Goal: Task Accomplishment & Management: Manage account settings

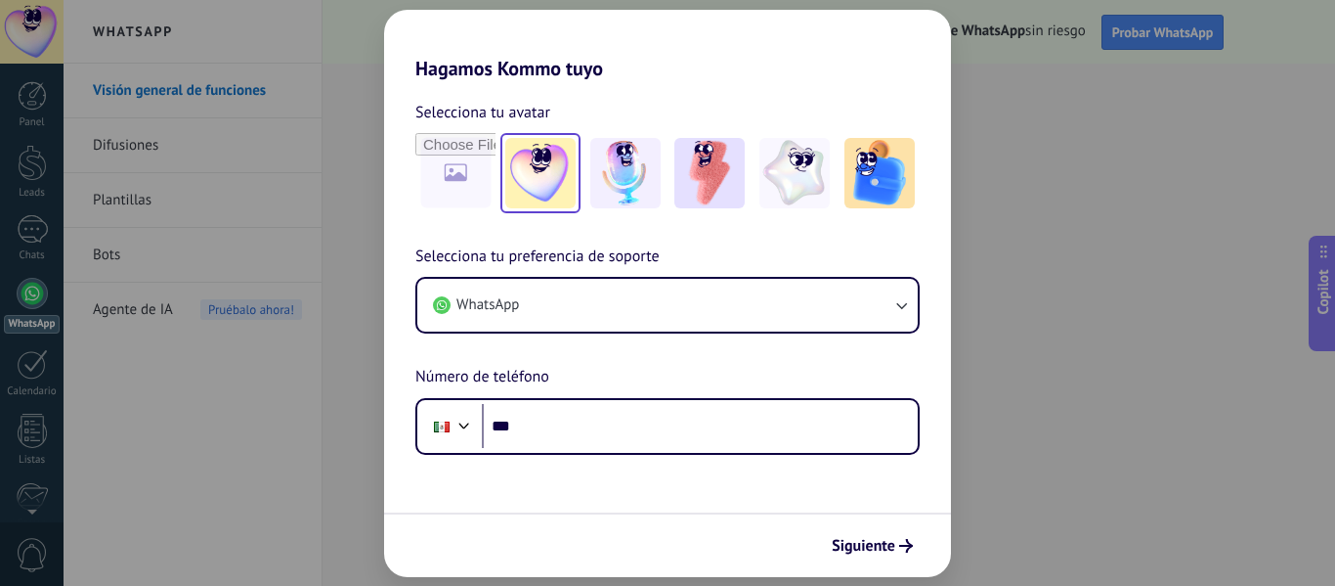
click at [568, 195] on img at bounding box center [540, 173] width 70 height 70
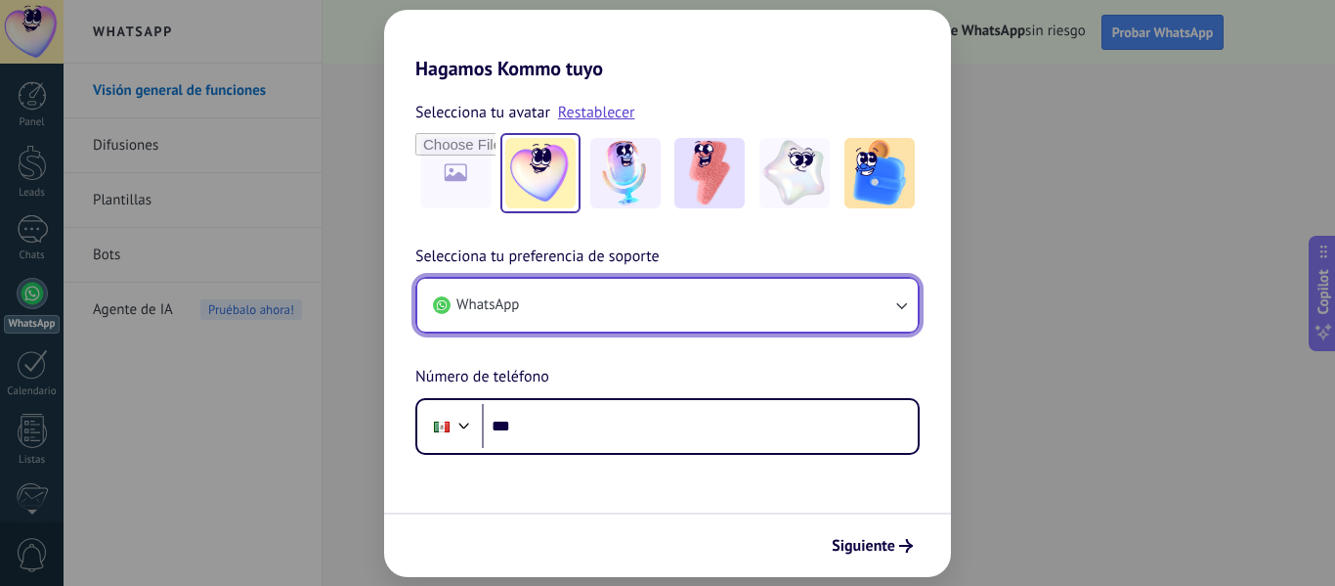
click at [715, 309] on button "WhatsApp" at bounding box center [667, 305] width 501 height 53
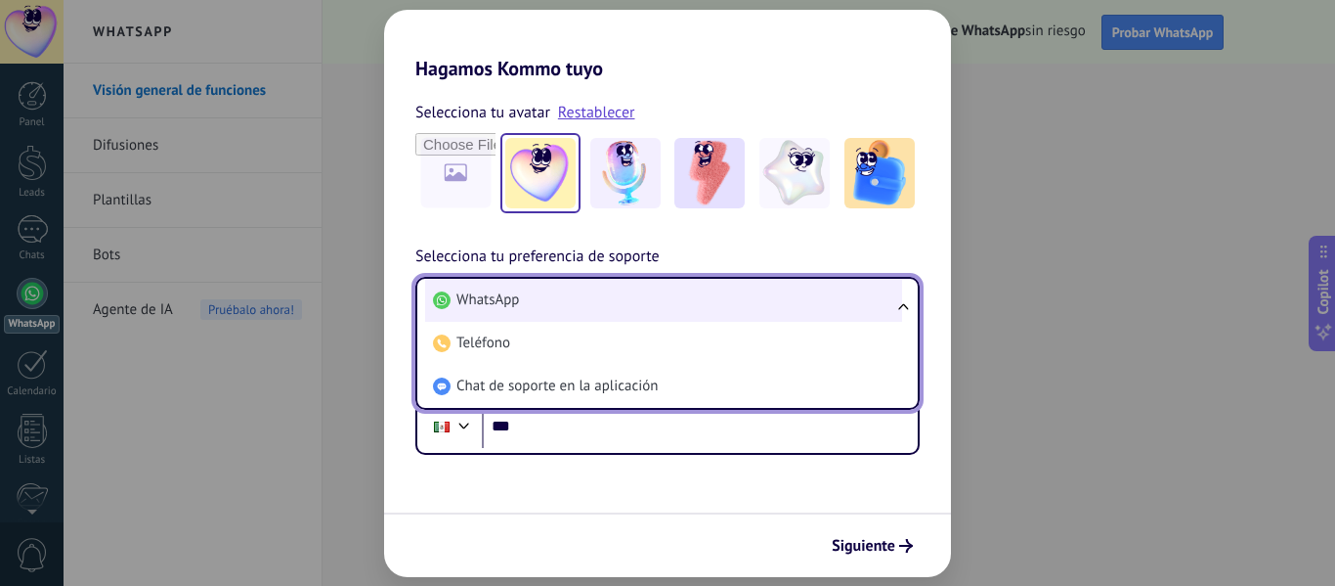
click at [718, 312] on li "WhatsApp" at bounding box center [663, 300] width 477 height 43
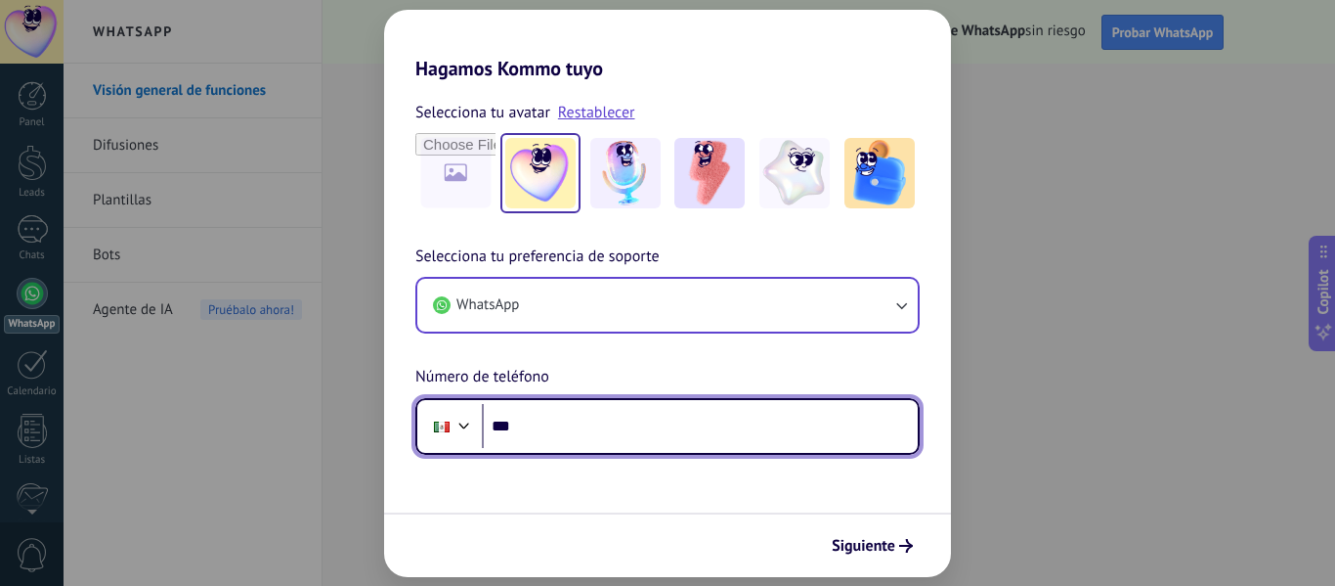
click at [694, 413] on input "***" at bounding box center [700, 426] width 436 height 45
type input "**********"
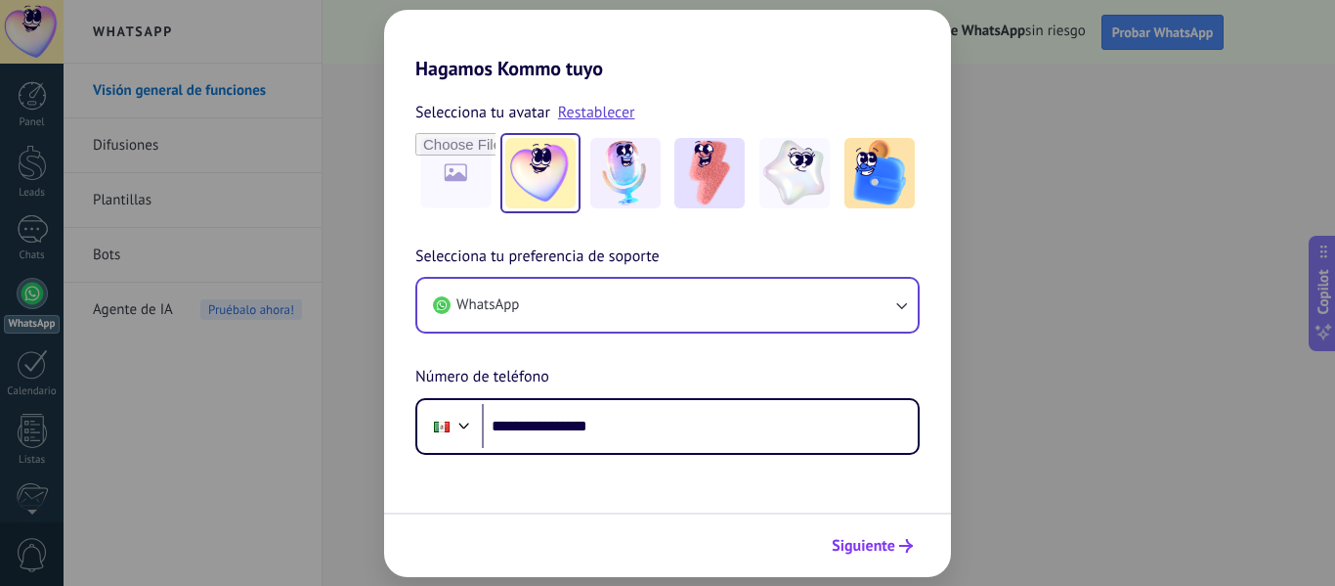
click at [861, 539] on span "Siguiente" at bounding box center [864, 546] width 64 height 14
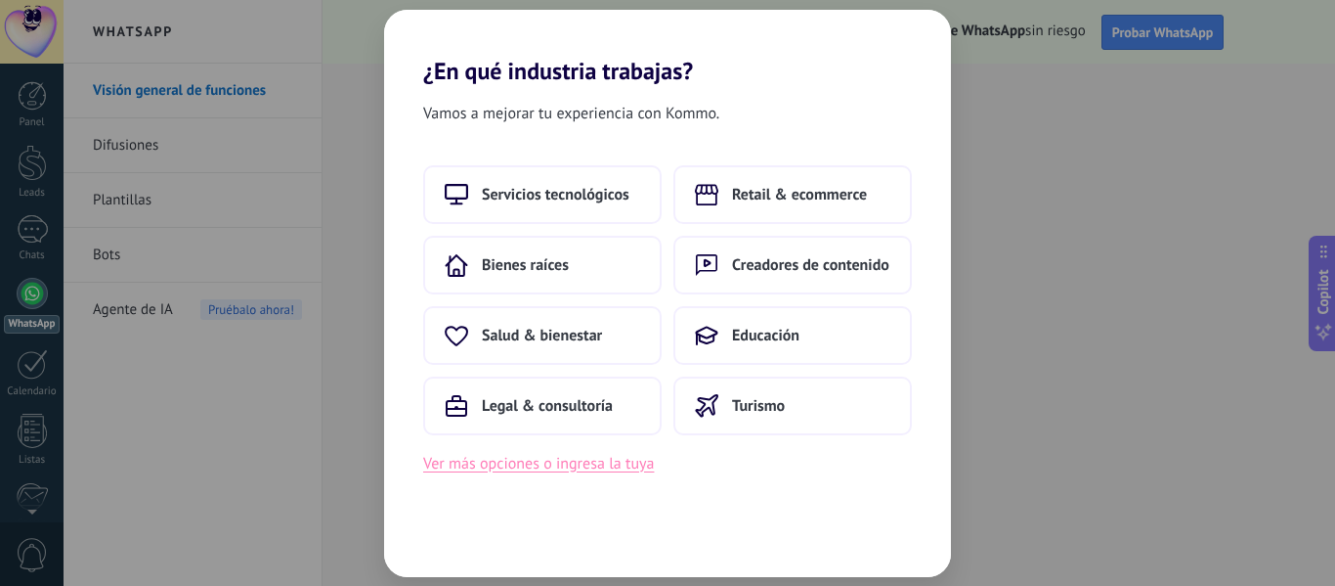
click at [504, 471] on button "Ver más opciones o ingresa la tuya" at bounding box center [538, 463] width 231 height 25
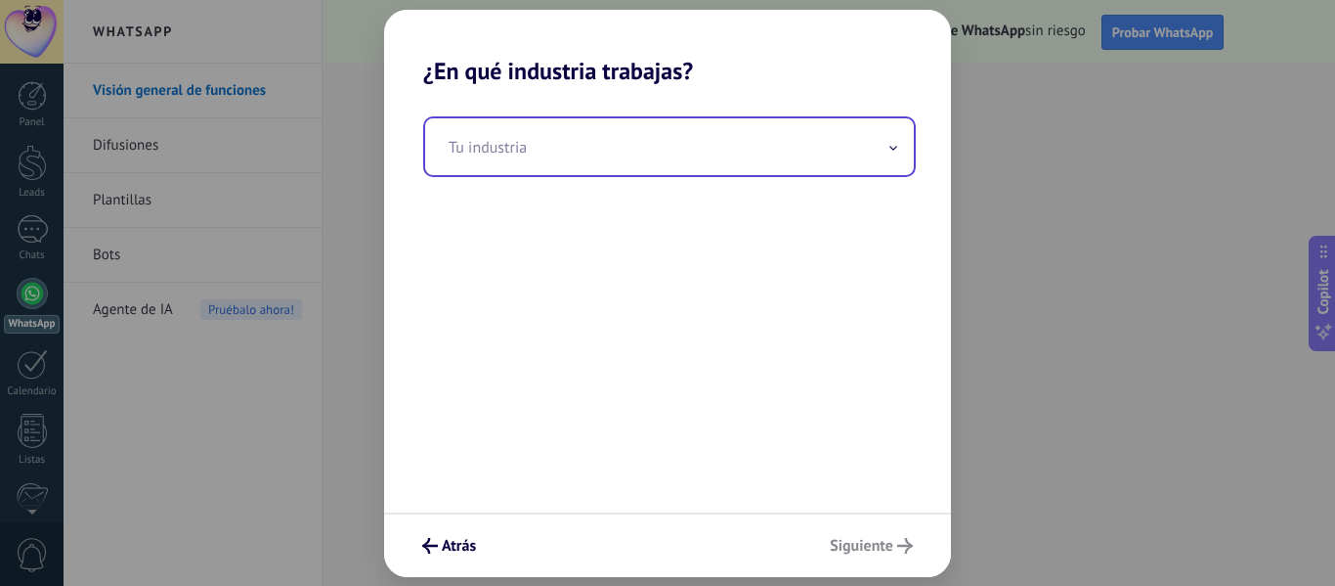
click at [566, 160] on input "text" at bounding box center [669, 146] width 489 height 57
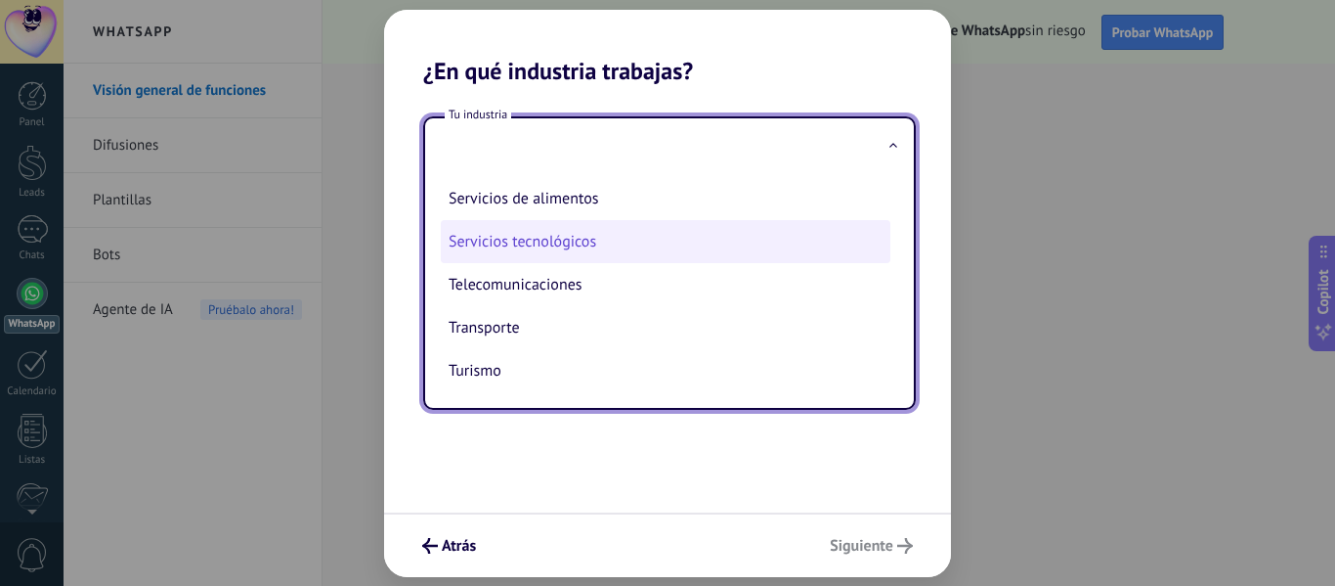
scroll to position [420, 0]
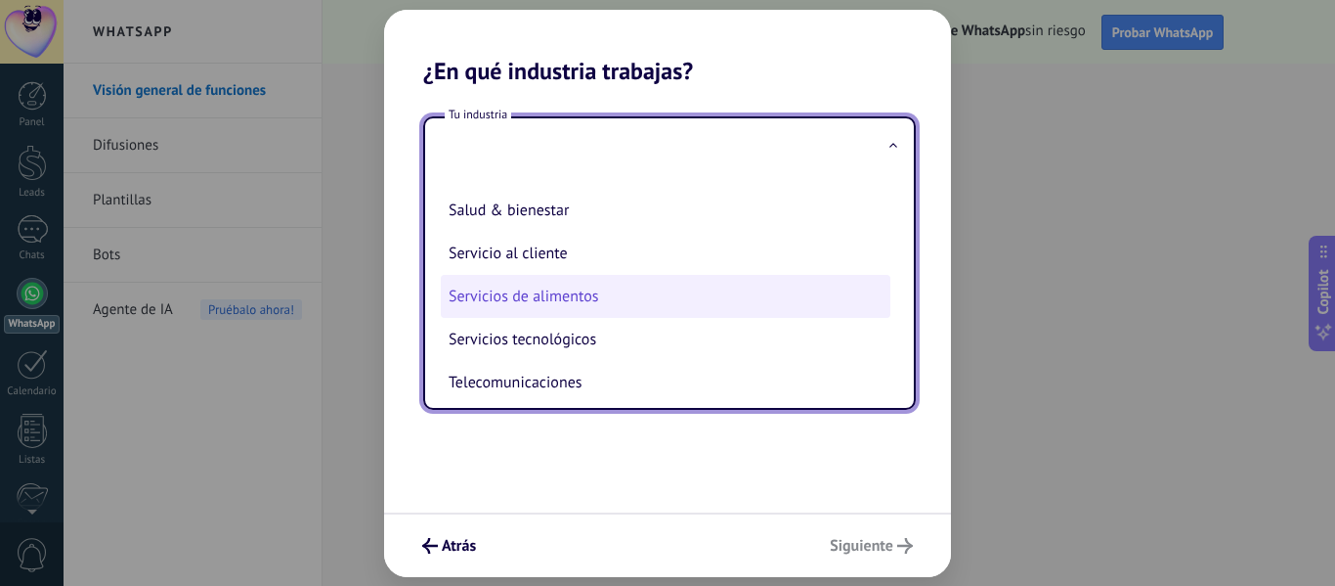
click at [574, 291] on li "Servicios de alimentos" at bounding box center [666, 296] width 450 height 43
type input "**********"
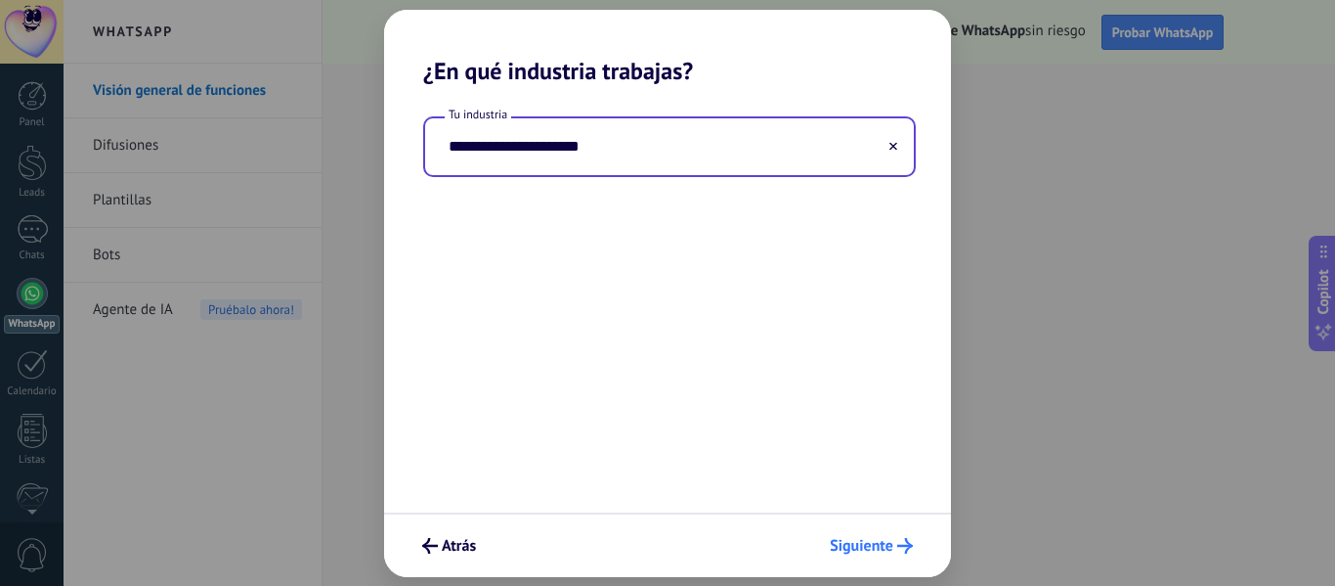
click at [897, 544] on span "Siguiente" at bounding box center [871, 546] width 83 height 16
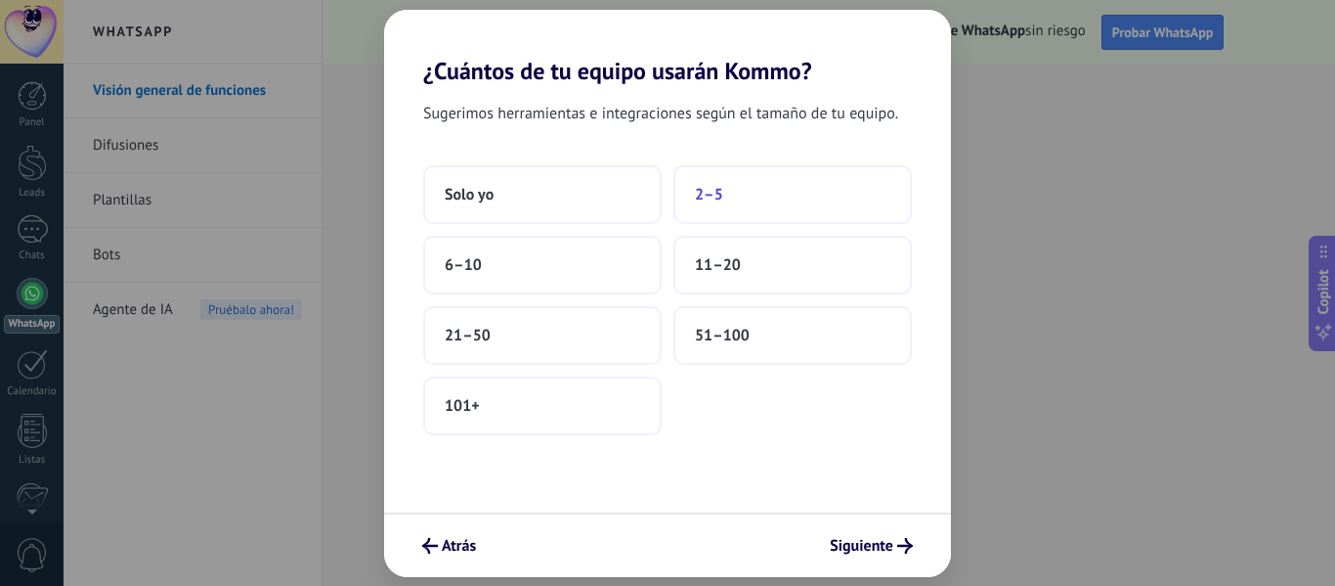
click at [698, 213] on button "2–5" at bounding box center [793, 194] width 239 height 59
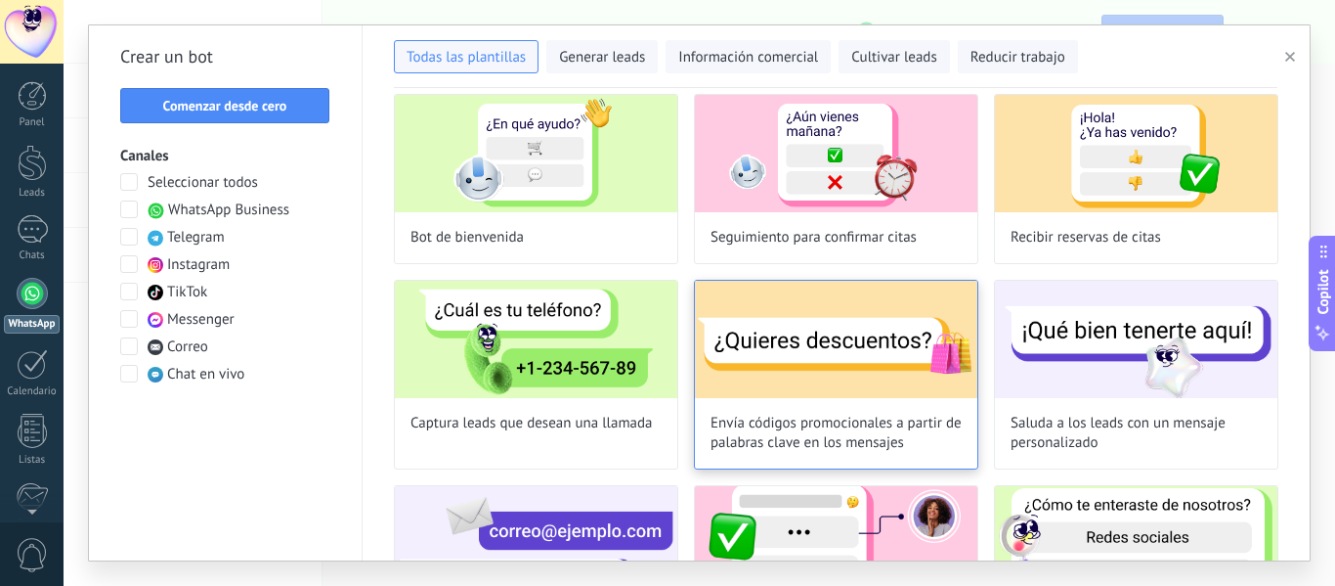
scroll to position [0, 0]
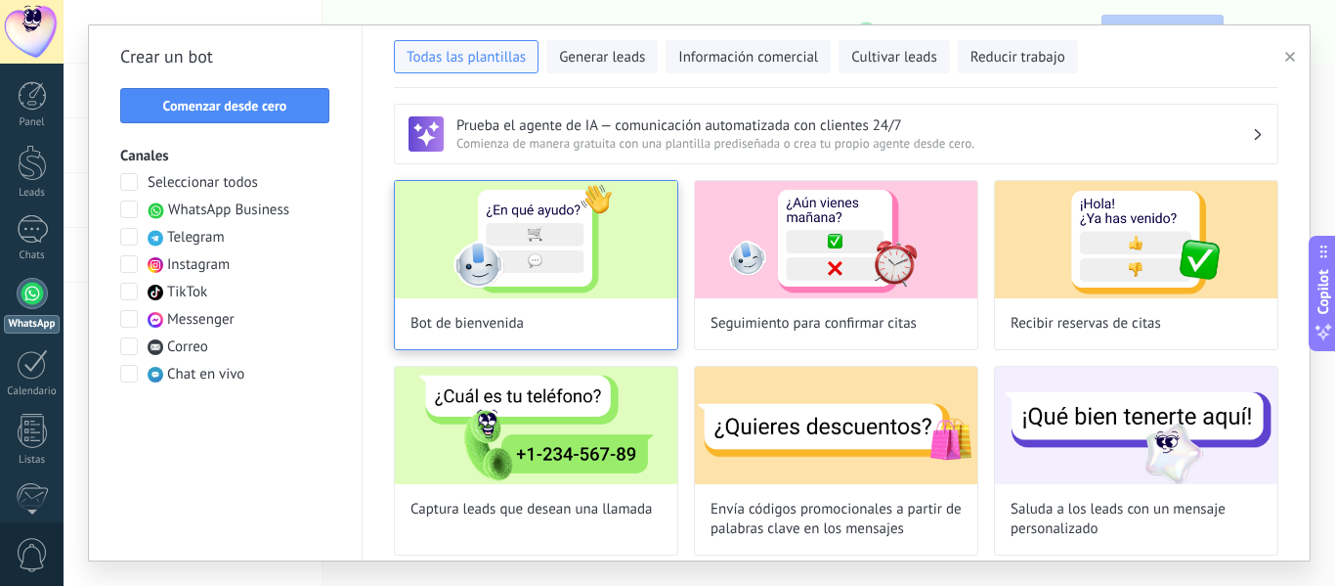
click at [624, 283] on img at bounding box center [536, 239] width 283 height 117
type input "**********"
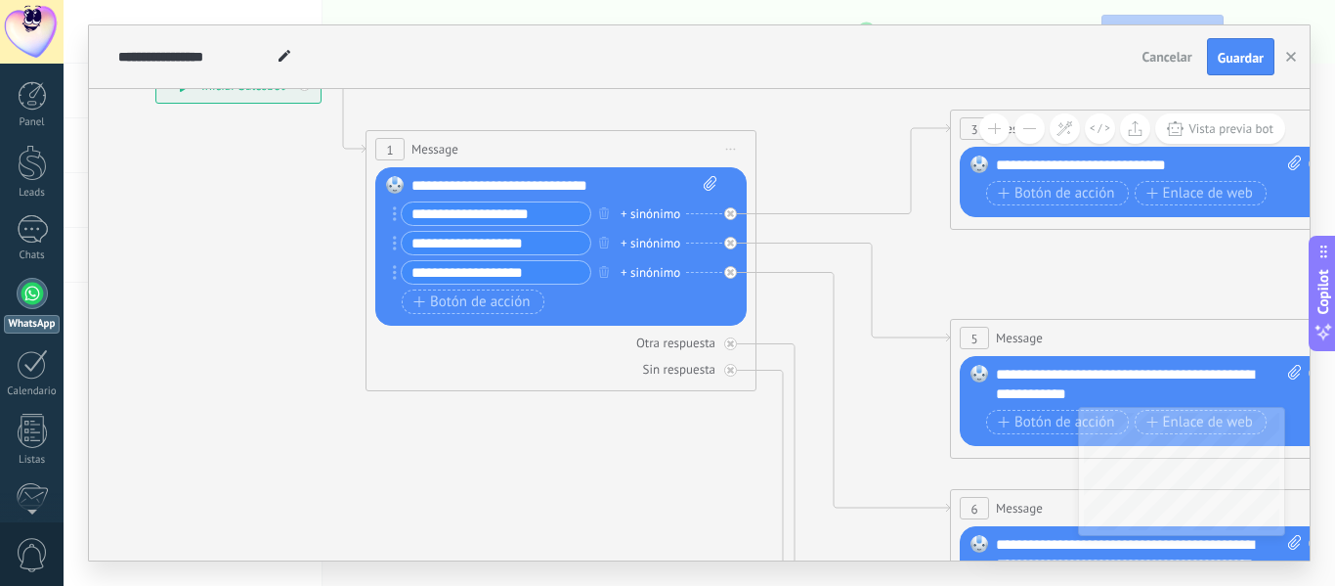
drag, startPoint x: 890, startPoint y: 470, endPoint x: 540, endPoint y: 442, distance: 351.2
click at [540, 442] on icon at bounding box center [1190, 554] width 3047 height 1953
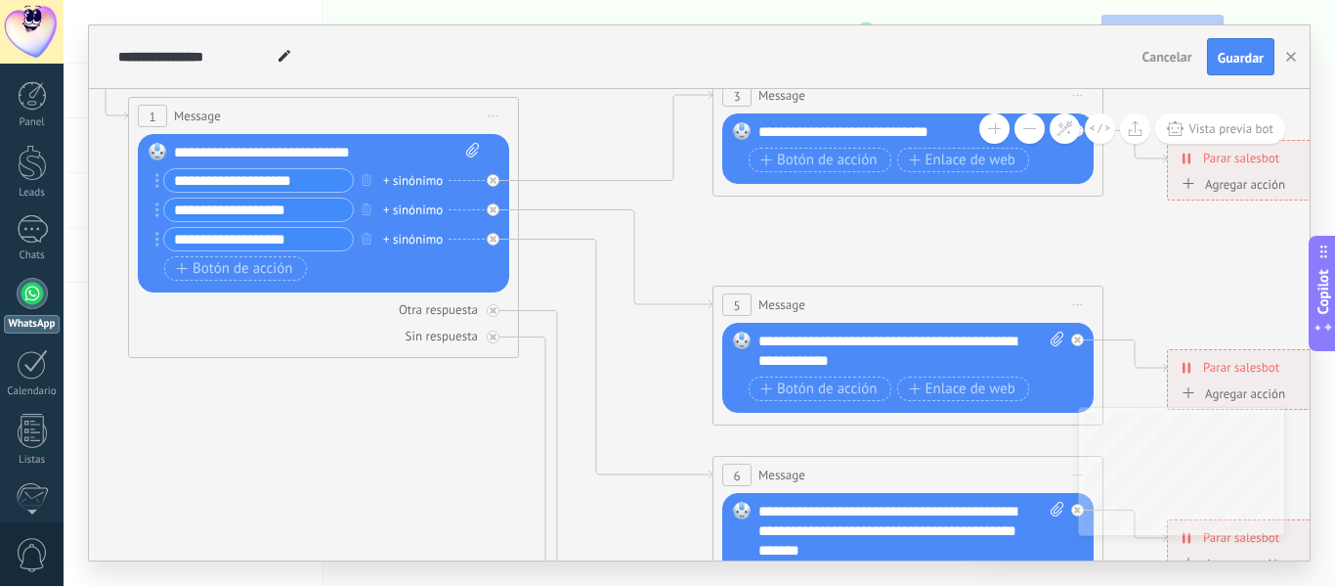
drag, startPoint x: 1052, startPoint y: 234, endPoint x: 815, endPoint y: 200, distance: 238.9
click at [815, 200] on icon at bounding box center [952, 520] width 3047 height 1953
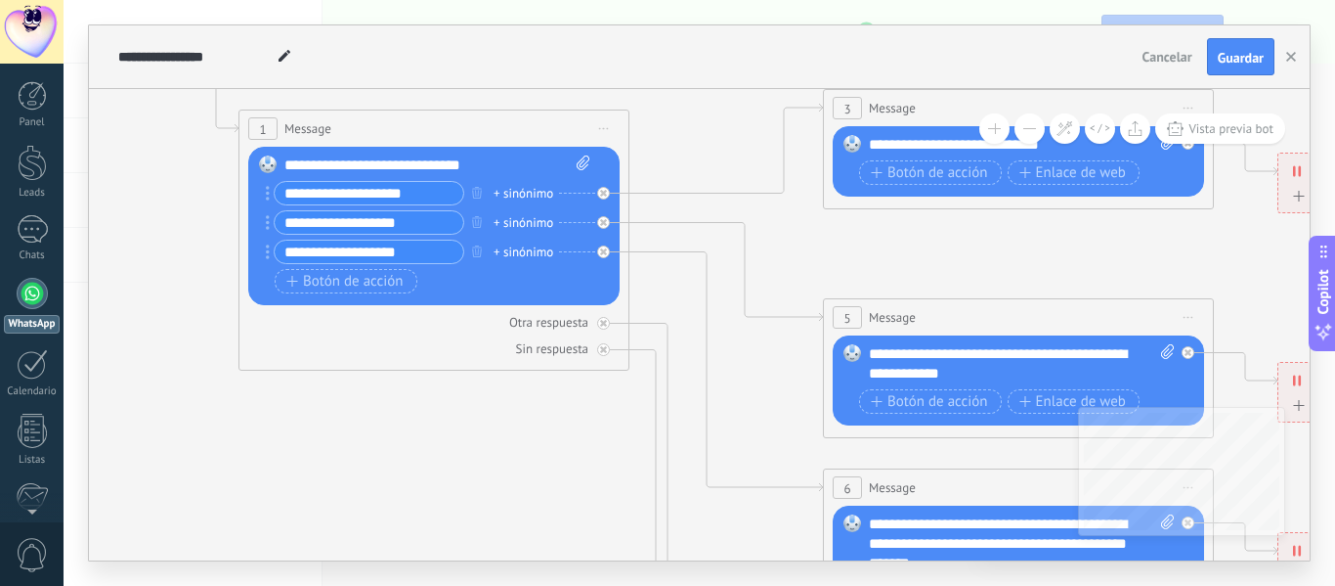
drag, startPoint x: 987, startPoint y: 245, endPoint x: 1098, endPoint y: 258, distance: 111.2
click at [1098, 258] on icon at bounding box center [1063, 533] width 3047 height 1953
click at [324, 292] on button "Botón de acción" at bounding box center [346, 281] width 143 height 24
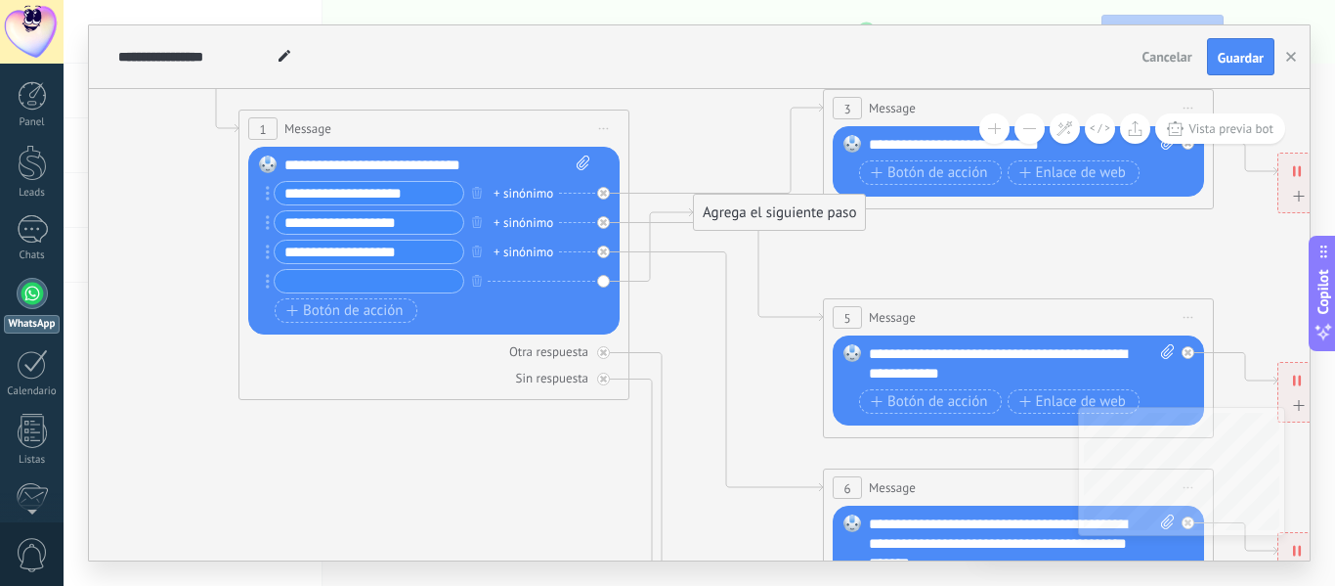
click at [338, 282] on input "text" at bounding box center [369, 281] width 189 height 22
type input "*"
type input "**********"
click at [552, 304] on div "Botón de acción Enlace de web" at bounding box center [432, 310] width 315 height 24
click at [734, 223] on div "Agrega el siguiente paso" at bounding box center [779, 213] width 171 height 32
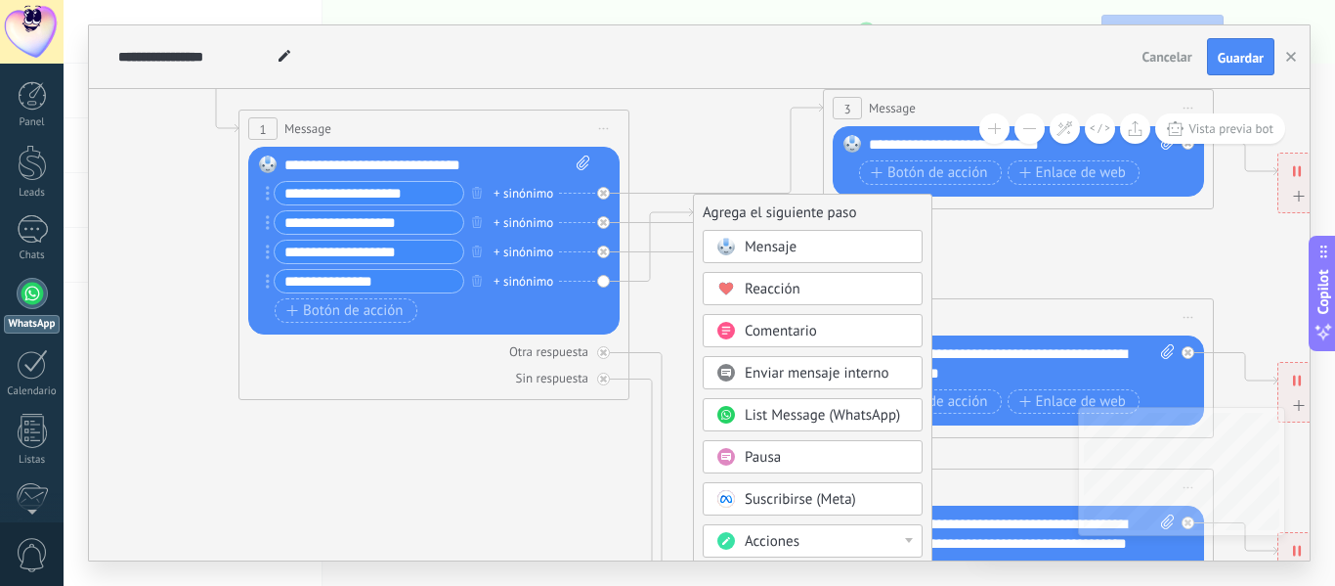
click at [760, 241] on span "Mensaje" at bounding box center [771, 247] width 52 height 19
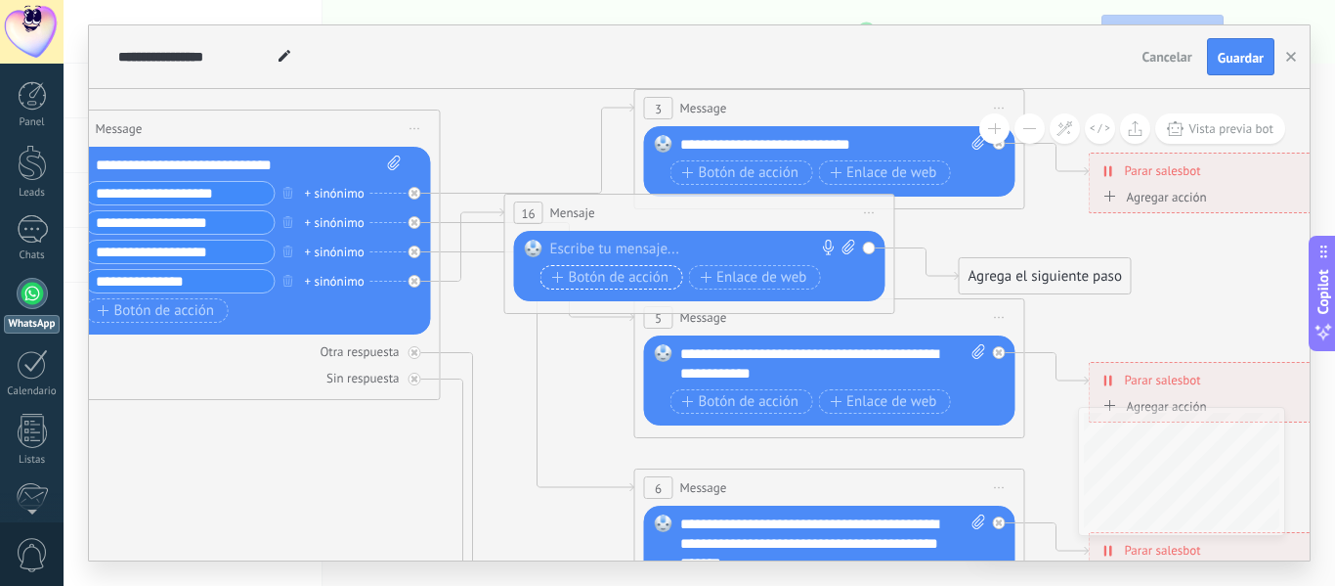
click at [591, 267] on button "Botón de acción" at bounding box center [612, 277] width 143 height 24
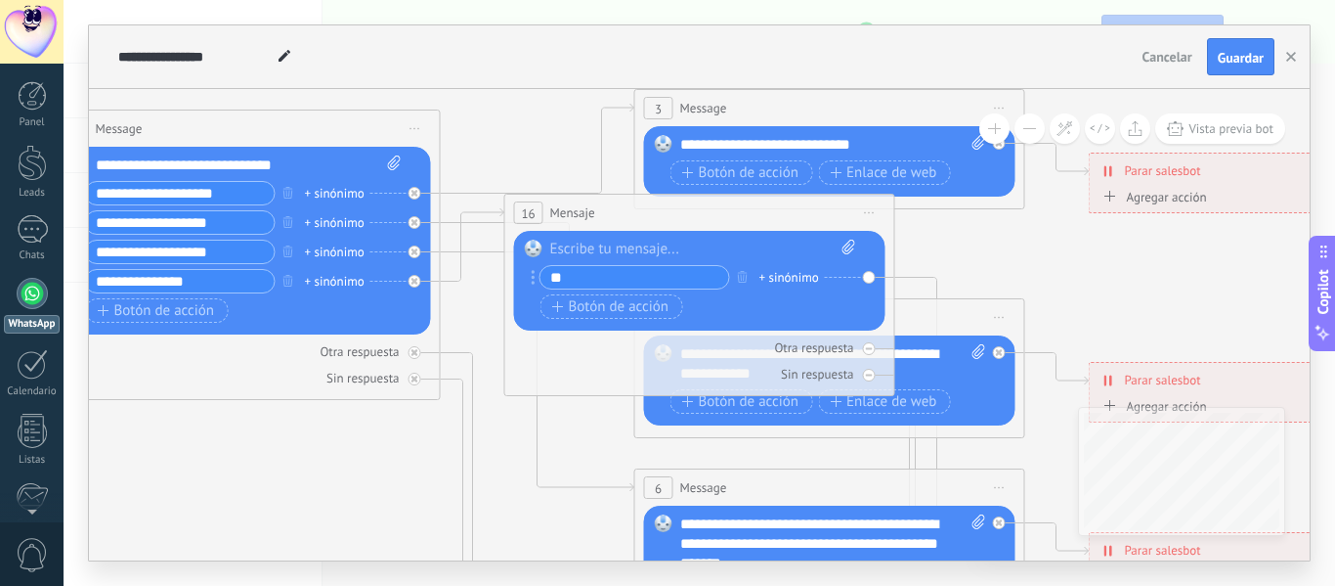
type input "*"
type input "**********"
click at [1011, 241] on icon at bounding box center [874, 533] width 3047 height 1953
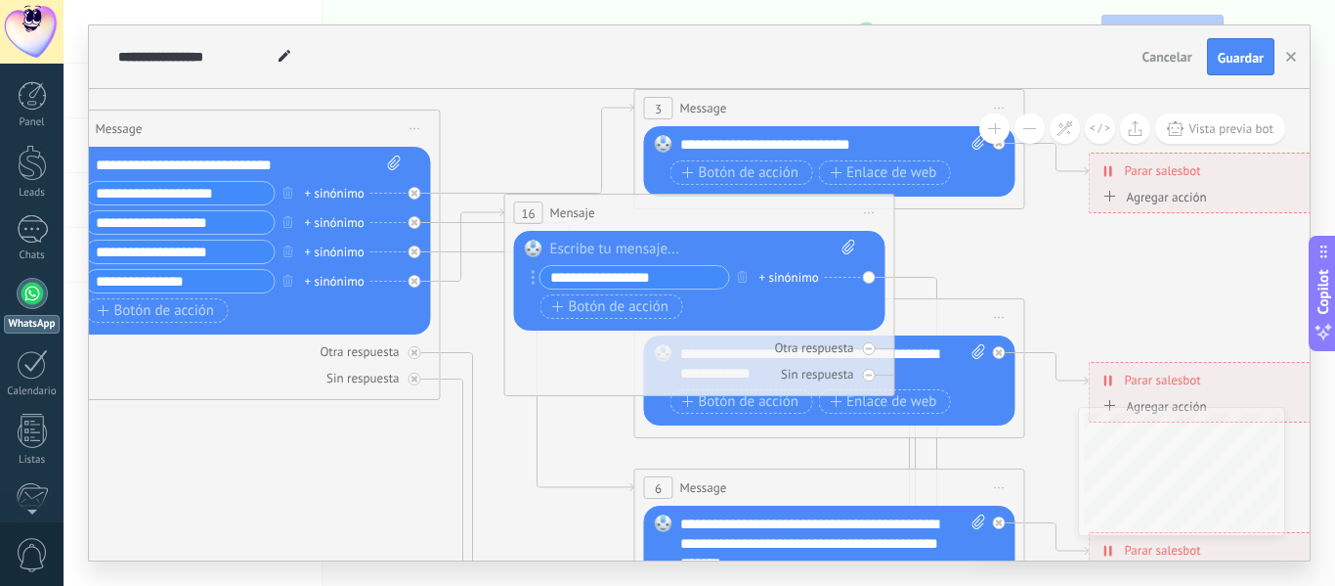
click at [940, 250] on icon at bounding box center [874, 533] width 3047 height 1953
click at [979, 394] on div "Botón de acción Enlace de web" at bounding box center [828, 401] width 315 height 24
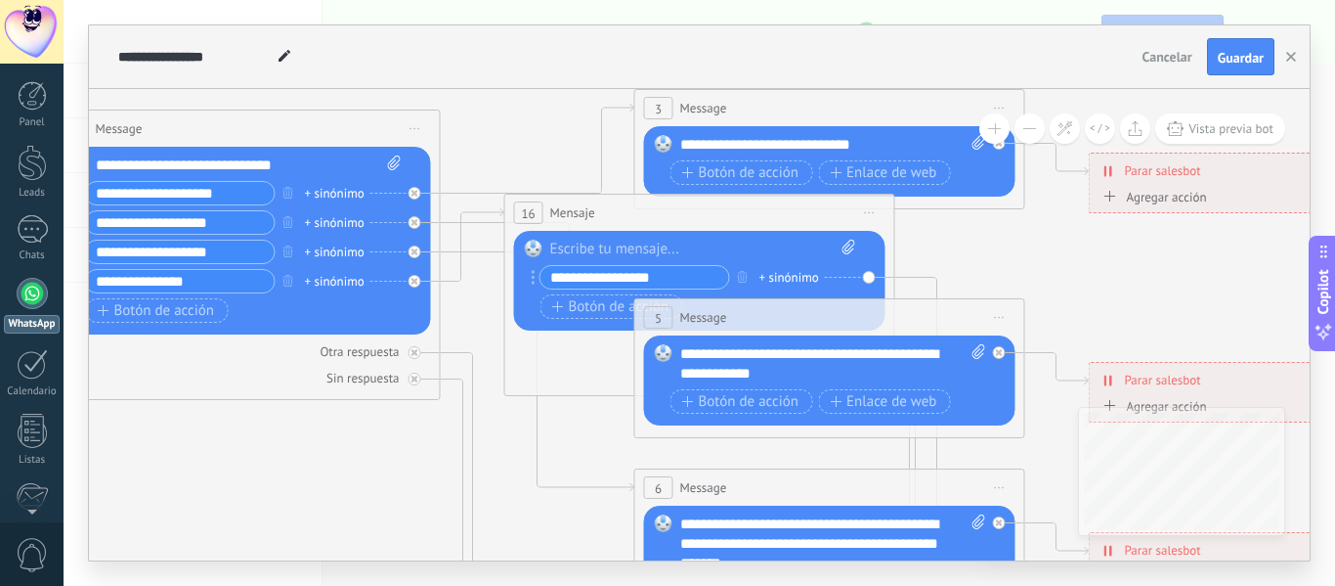
click at [1032, 252] on icon at bounding box center [874, 533] width 3047 height 1953
click at [876, 276] on div "Reemplazar Quitar Convertir a mensaje de voz Arrastre la imagen aquí para adjun…" at bounding box center [700, 281] width 372 height 100
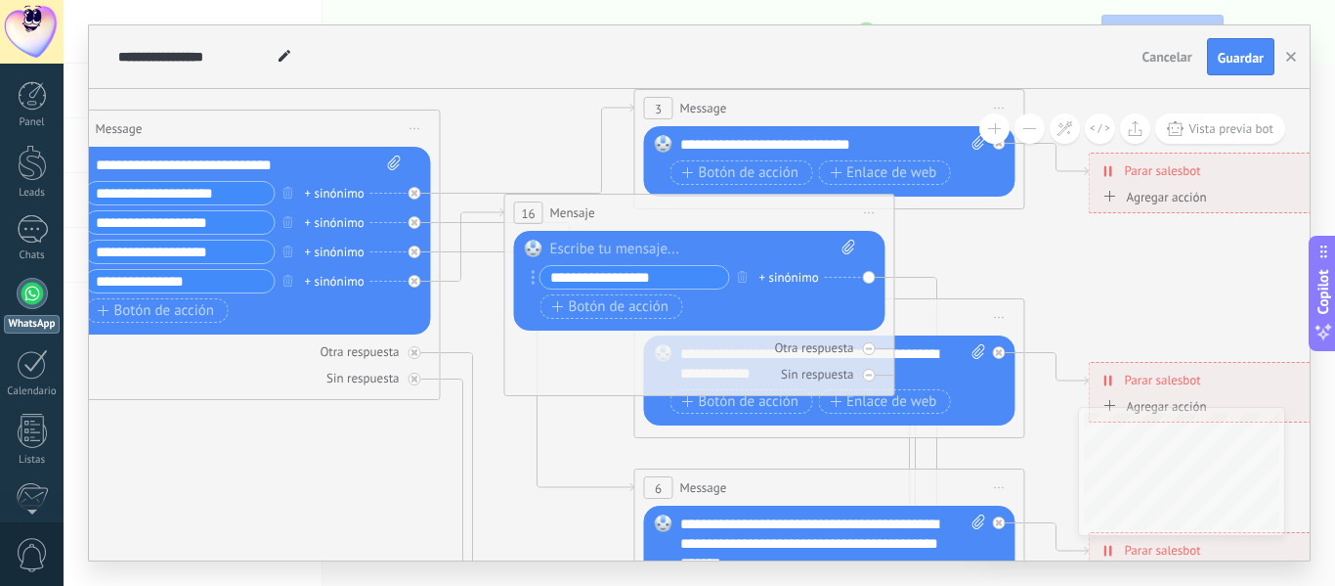
click at [768, 276] on div "+ sinónimo" at bounding box center [790, 278] width 60 height 20
click at [1043, 293] on icon at bounding box center [874, 533] width 3047 height 1953
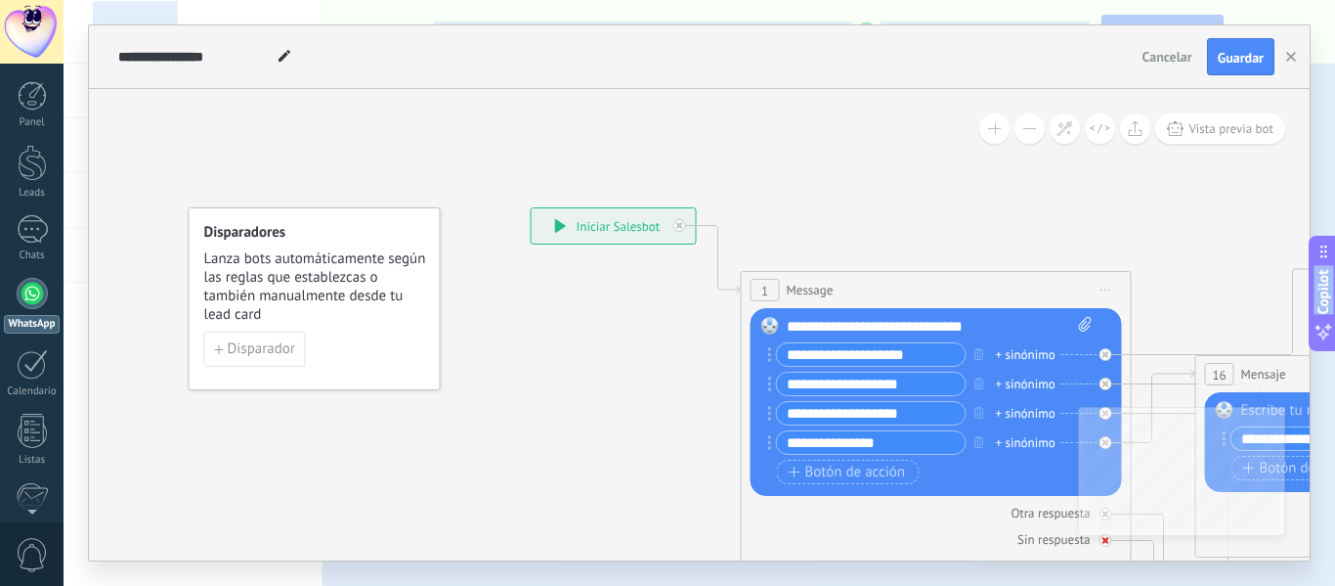
drag, startPoint x: 292, startPoint y: 470, endPoint x: 841, endPoint y: 545, distance: 553.5
click at [968, 585] on html ".abecls-1,.abecls-2{fill-rule:evenodd}.abecls-2{fill:#fff} .abhcls-1{fill:none}…" at bounding box center [667, 293] width 1335 height 586
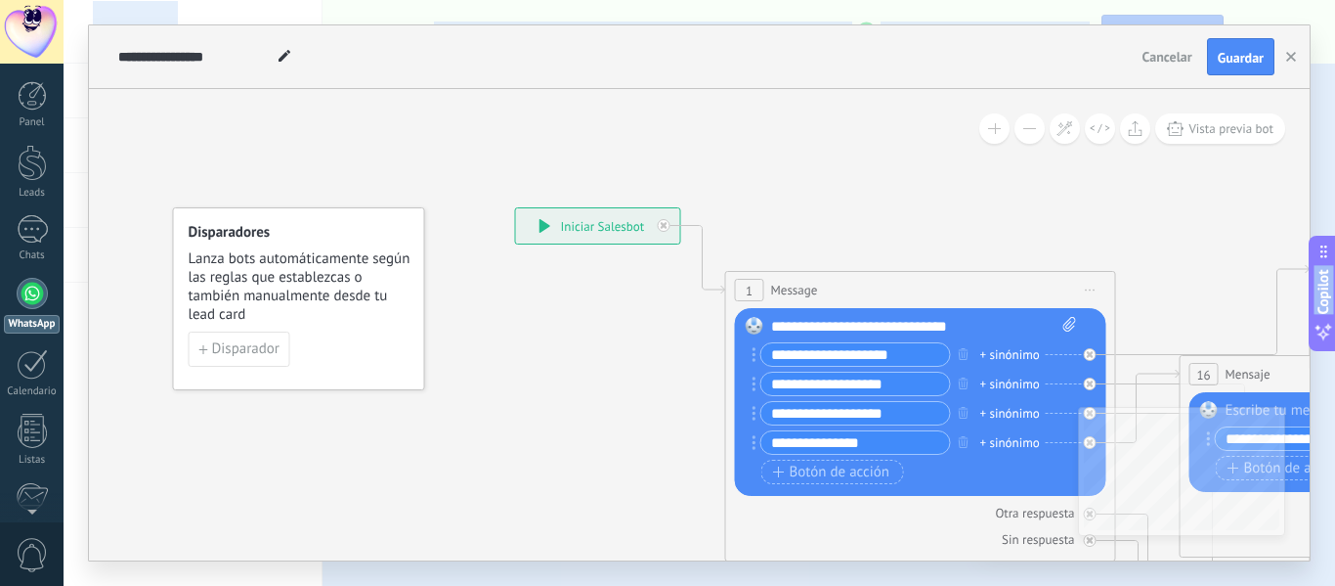
click at [549, 232] on icon at bounding box center [546, 226] width 12 height 14
click at [44, 253] on div "Chats" at bounding box center [32, 255] width 57 height 13
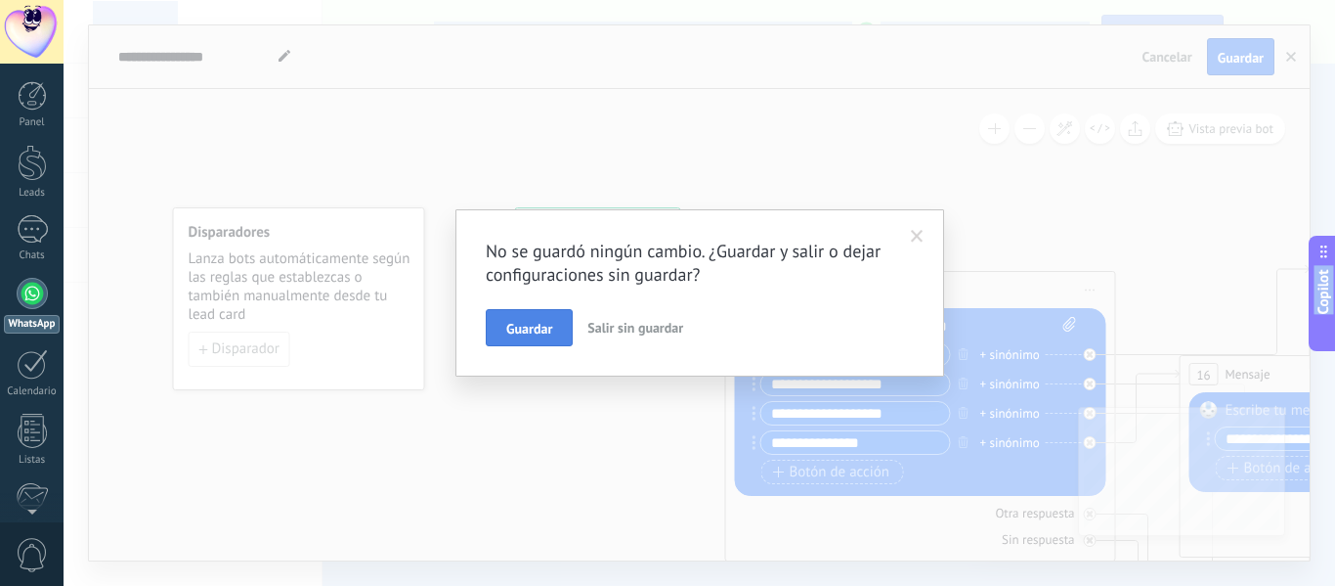
click at [496, 328] on button "Guardar" at bounding box center [529, 327] width 87 height 37
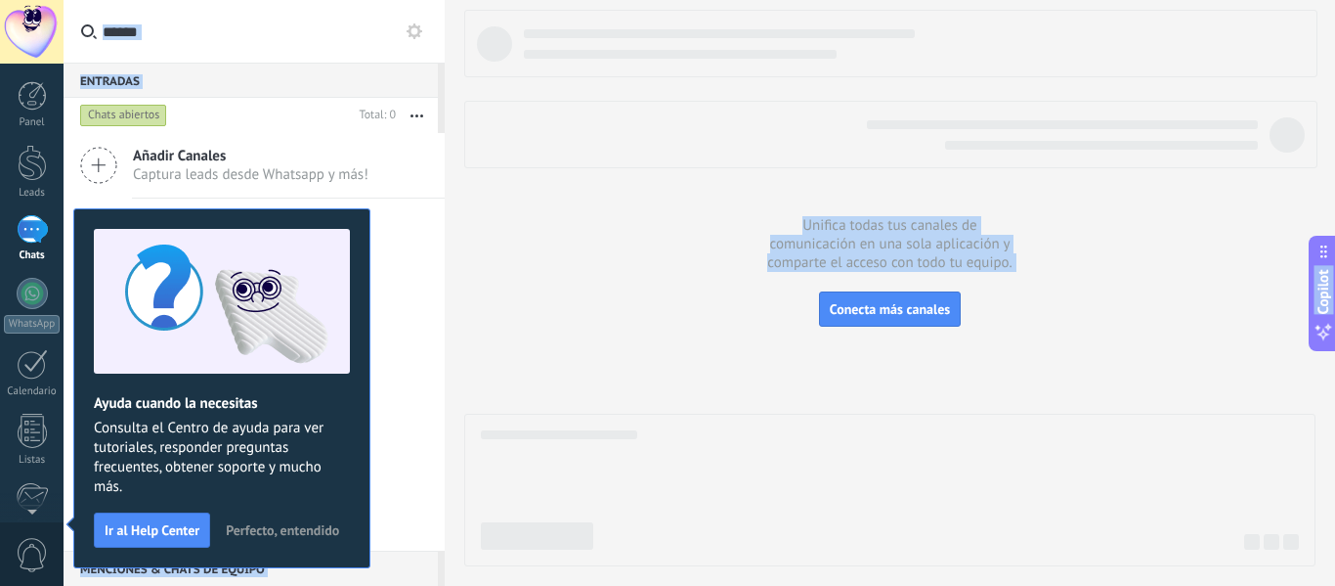
click at [255, 177] on span "Captura leads desde Whatsapp y más!" at bounding box center [251, 174] width 236 height 19
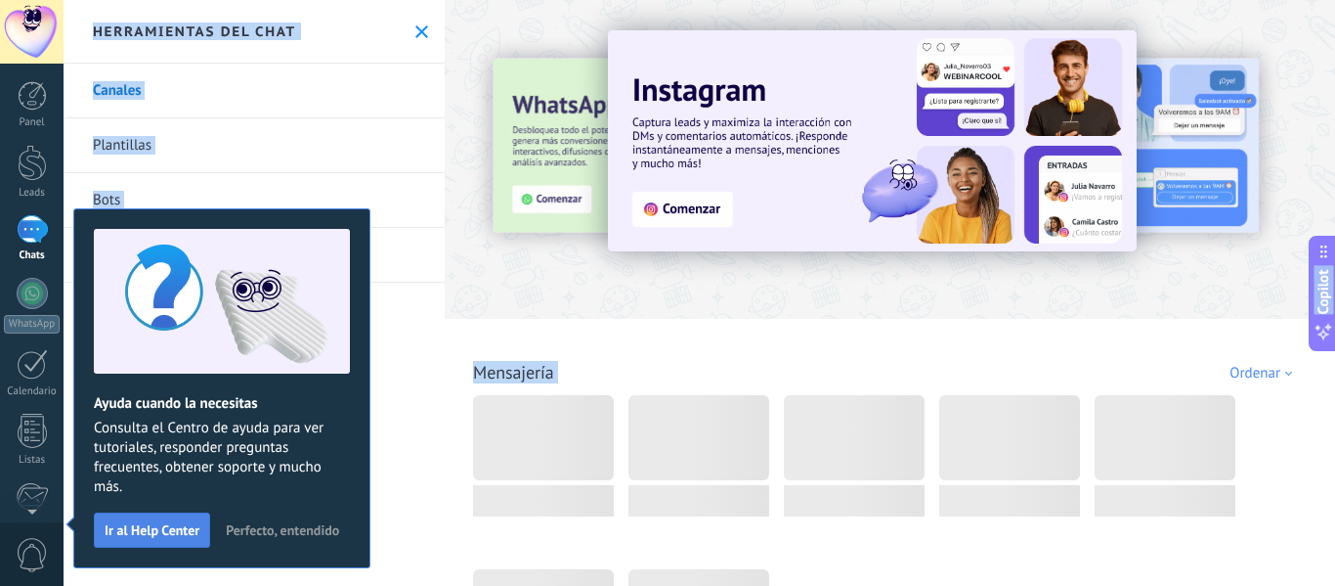
click at [190, 545] on button "Ir al Help Center" at bounding box center [152, 529] width 116 height 35
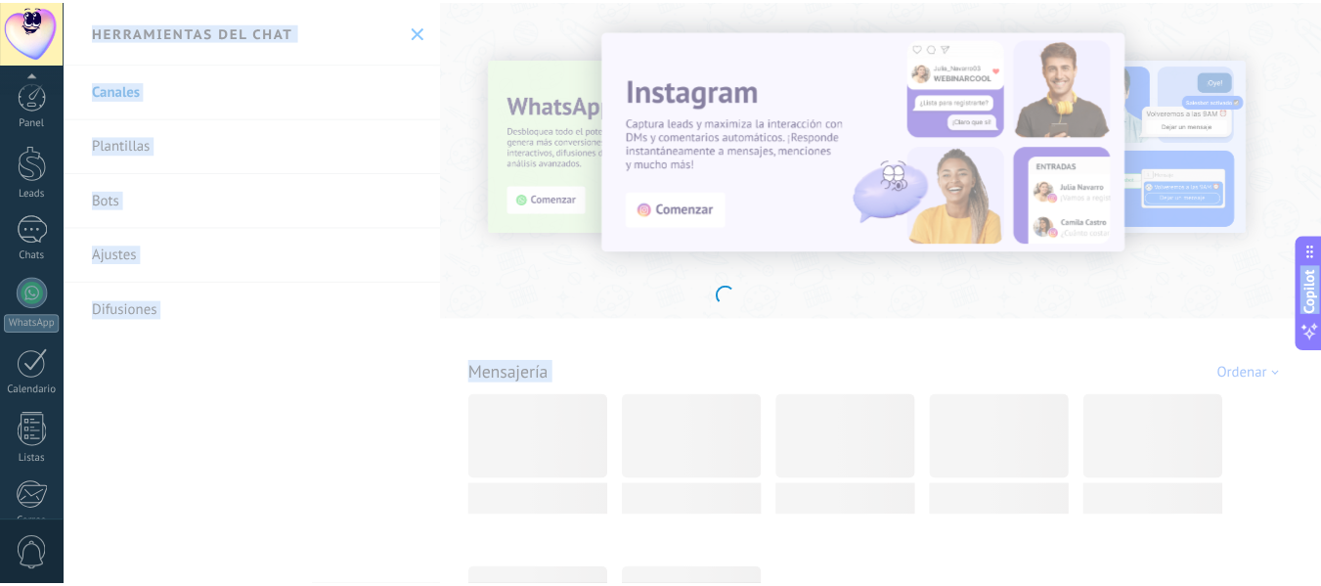
scroll to position [228, 0]
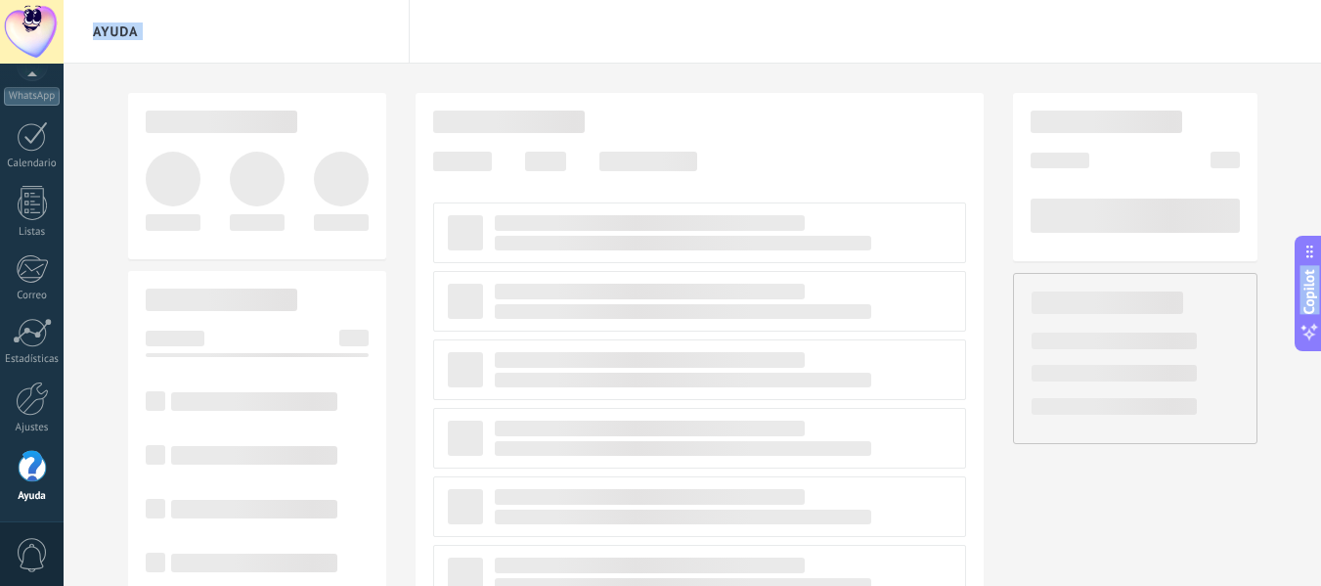
click at [521, 123] on div at bounding box center [509, 121] width 152 height 22
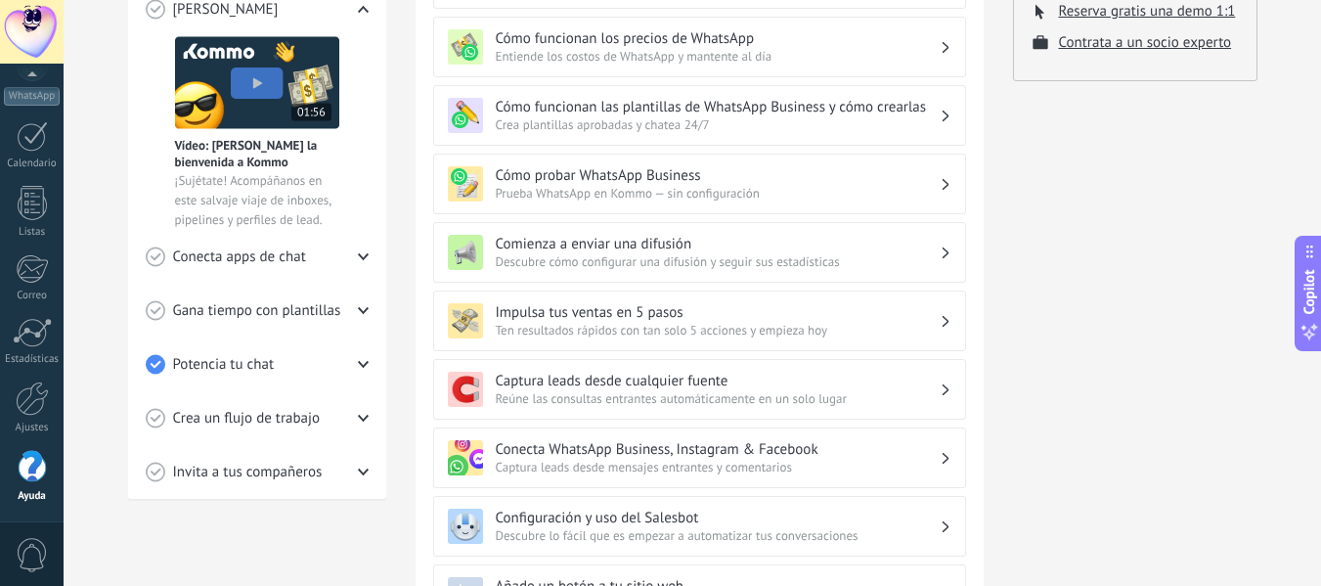
scroll to position [0, 0]
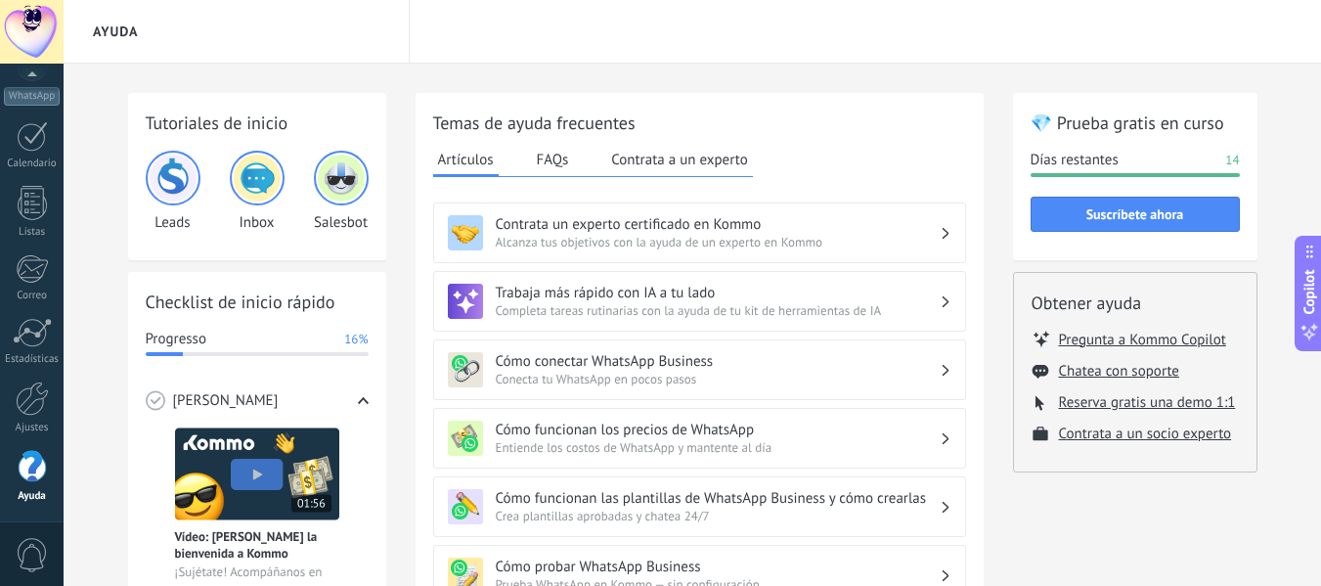
click at [678, 355] on h3 "Cómo conectar WhatsApp Business" at bounding box center [718, 361] width 444 height 19
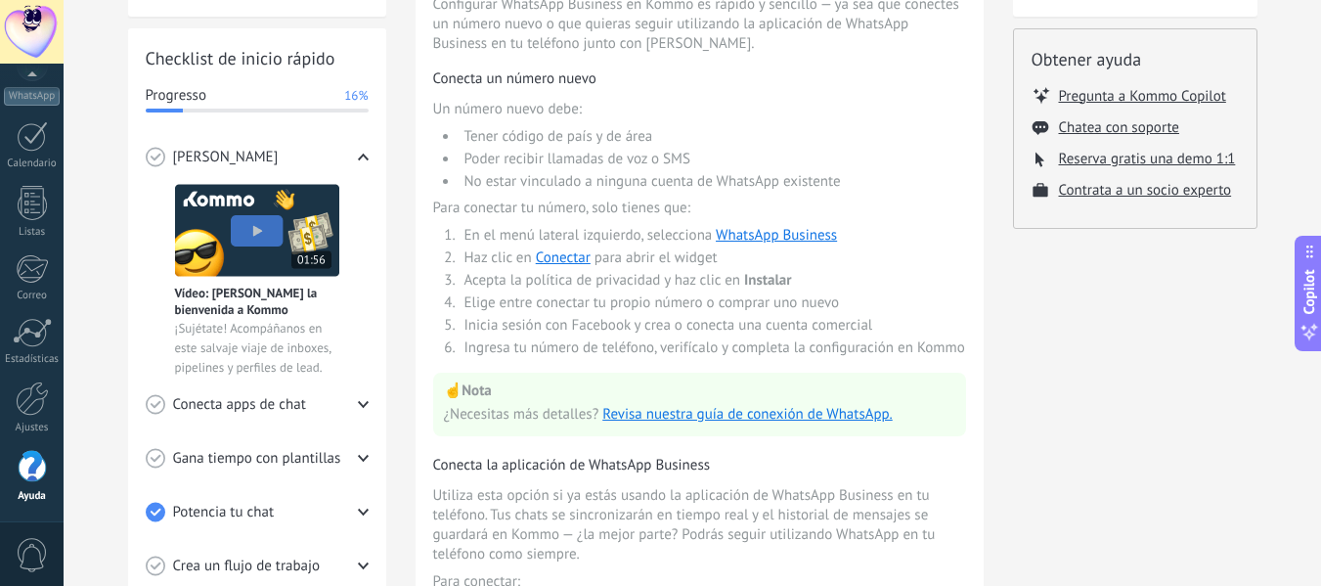
scroll to position [293, 0]
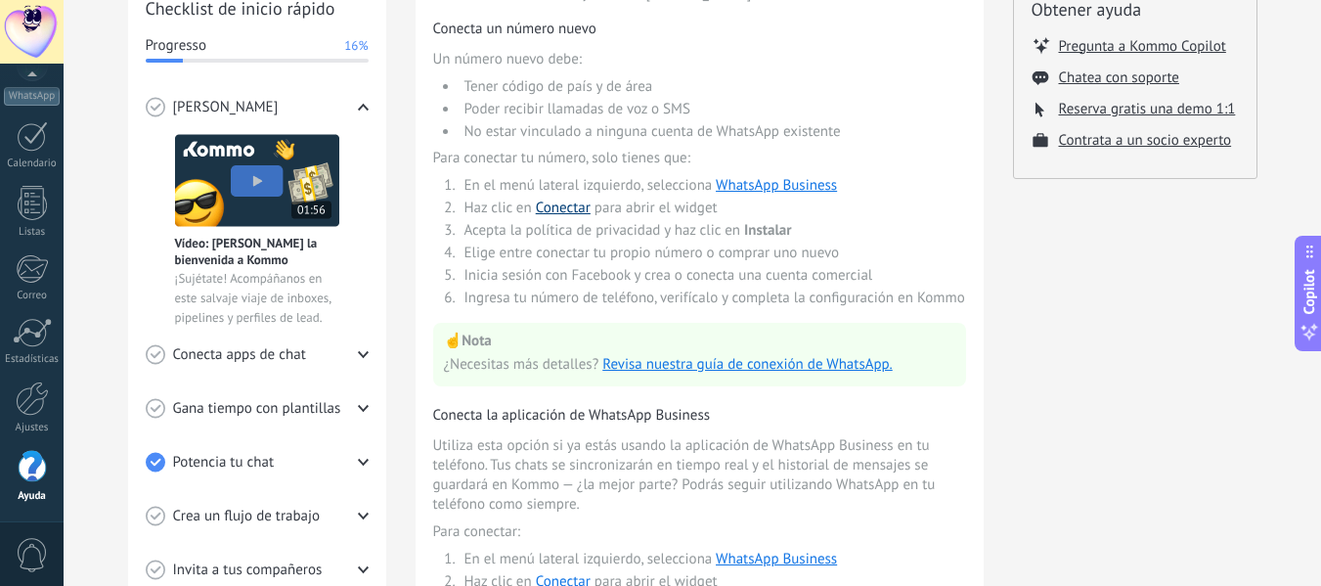
click at [548, 214] on link "Conectar" at bounding box center [563, 207] width 55 height 19
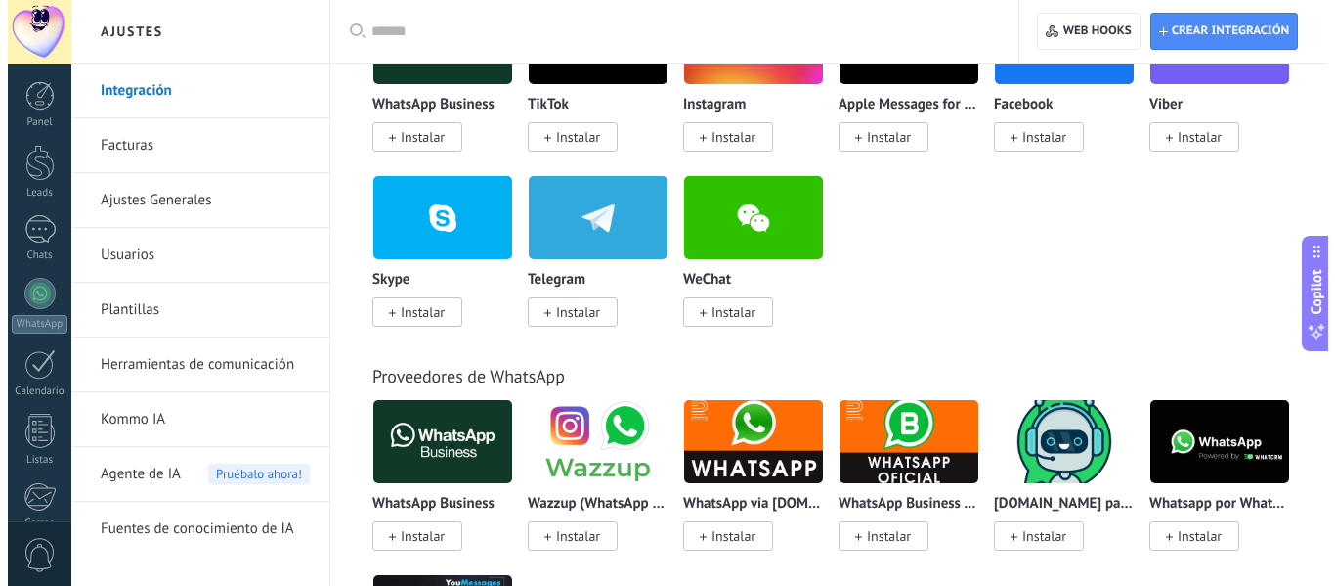
scroll to position [598, 0]
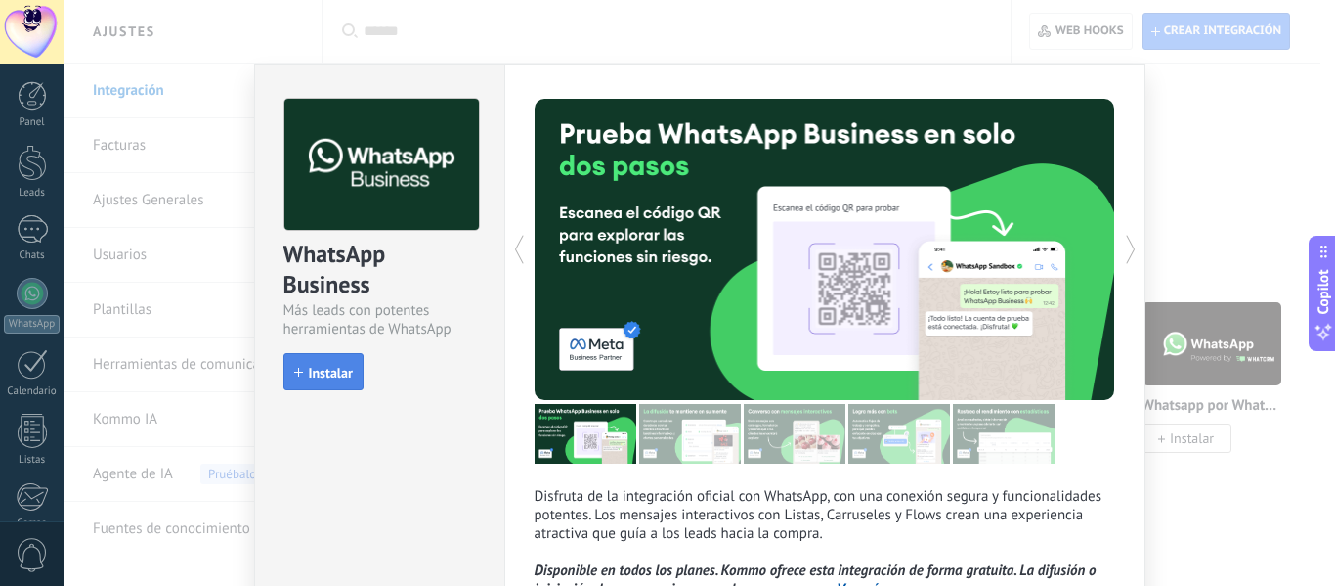
click at [314, 366] on span "Instalar" at bounding box center [331, 373] width 44 height 14
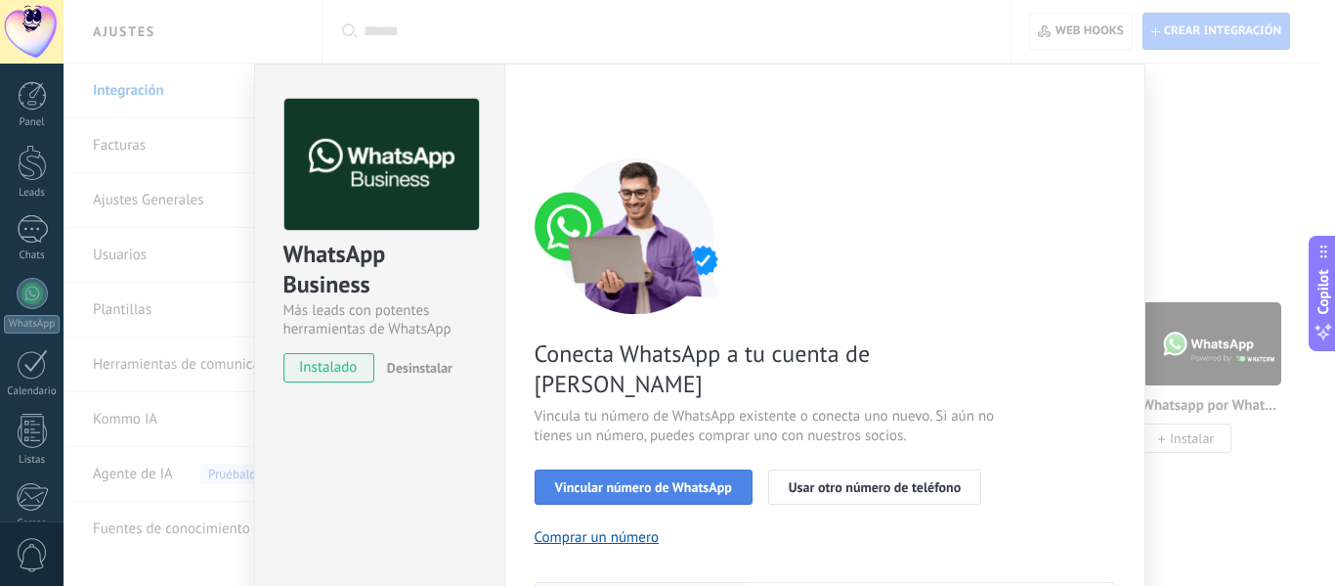
click at [647, 480] on span "Vincular número de WhatsApp" at bounding box center [643, 487] width 177 height 14
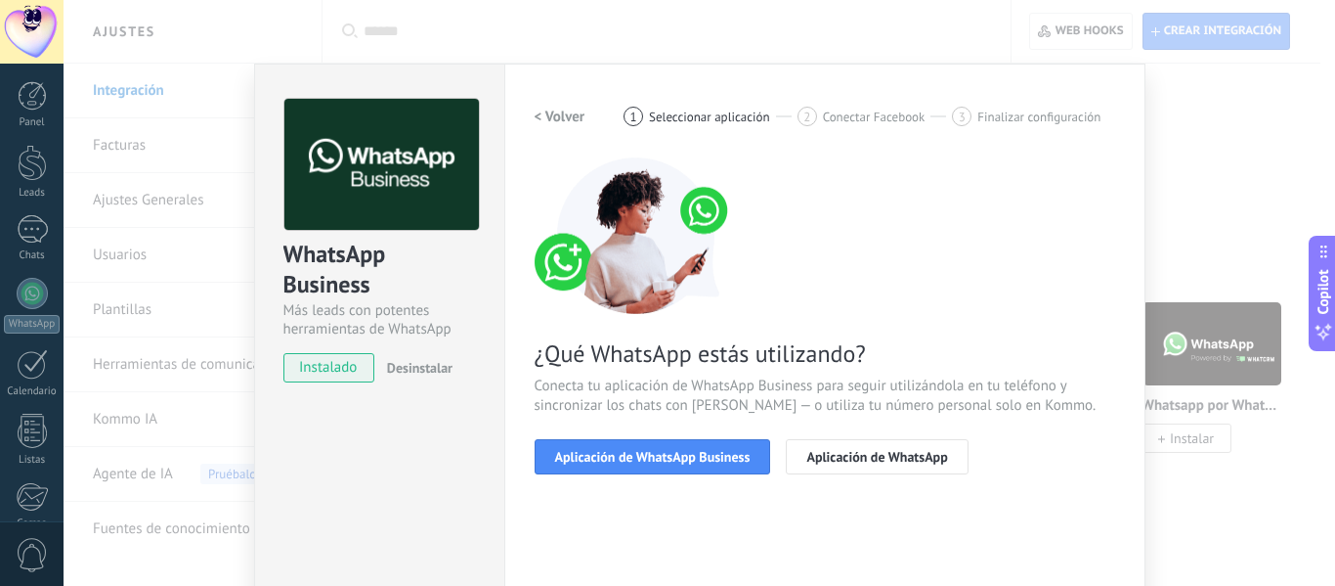
click at [647, 461] on span "Aplicación de WhatsApp Business" at bounding box center [653, 457] width 196 height 14
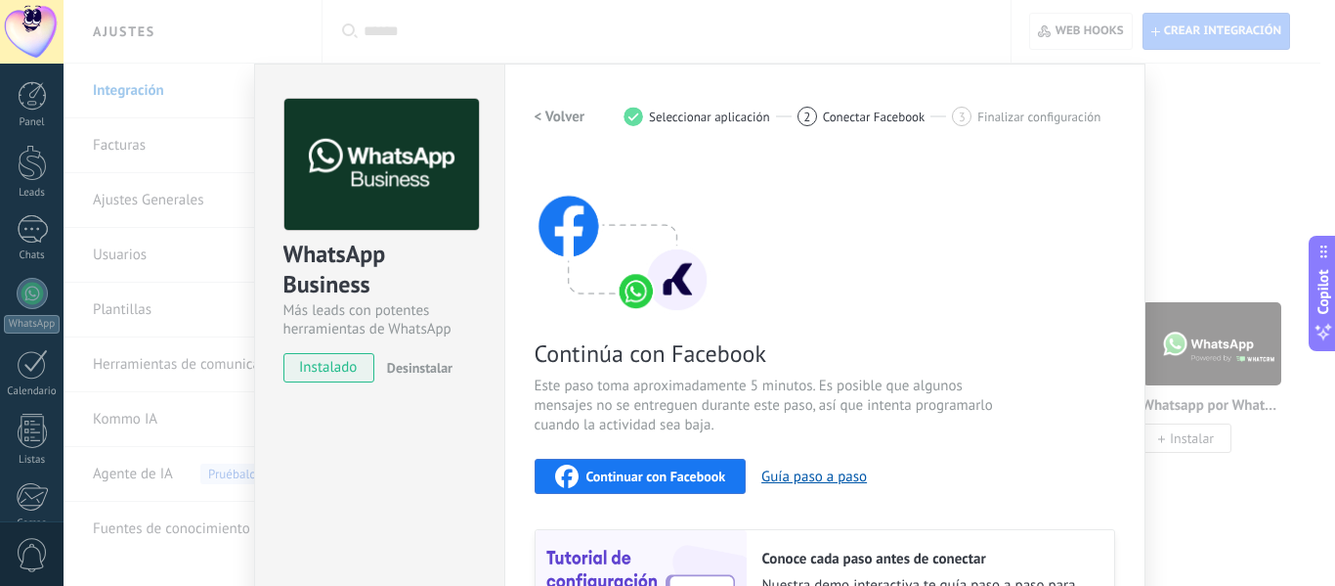
click at [656, 469] on span "Continuar con Facebook" at bounding box center [657, 476] width 140 height 14
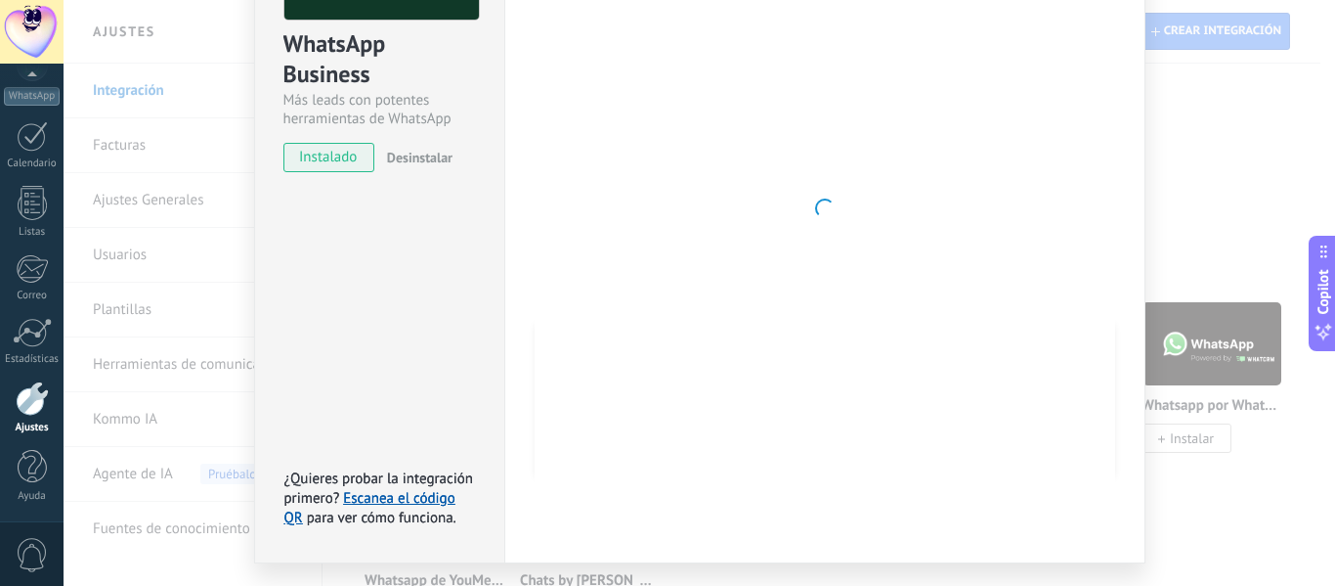
scroll to position [260, 0]
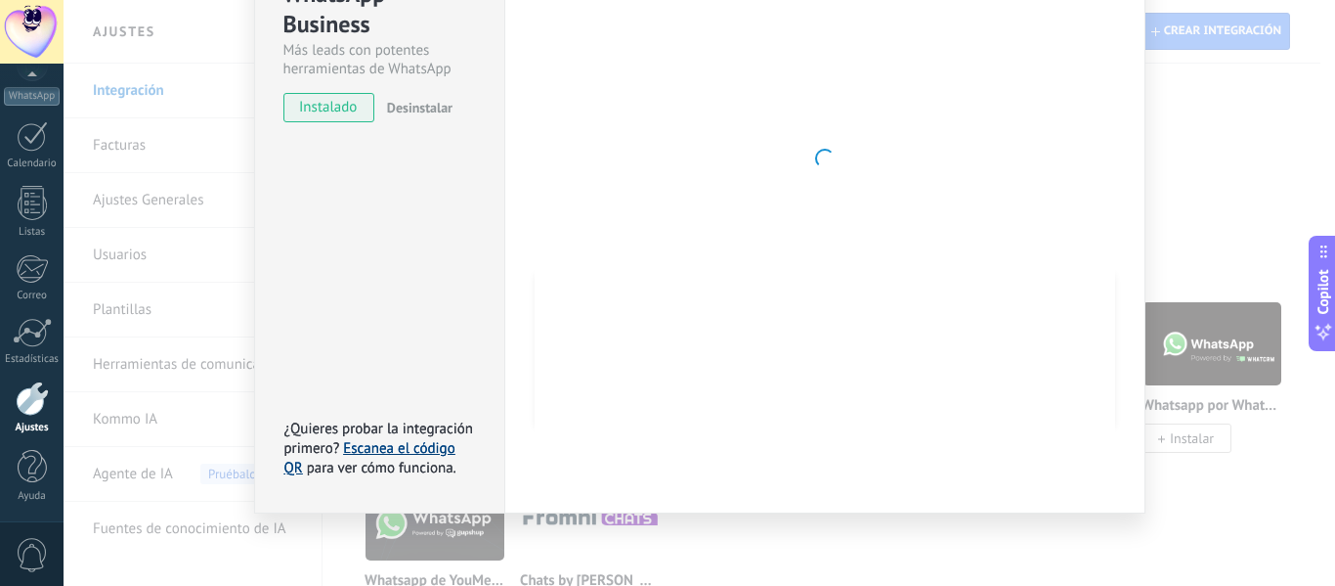
click at [391, 445] on link "Escanea el código QR" at bounding box center [370, 458] width 171 height 38
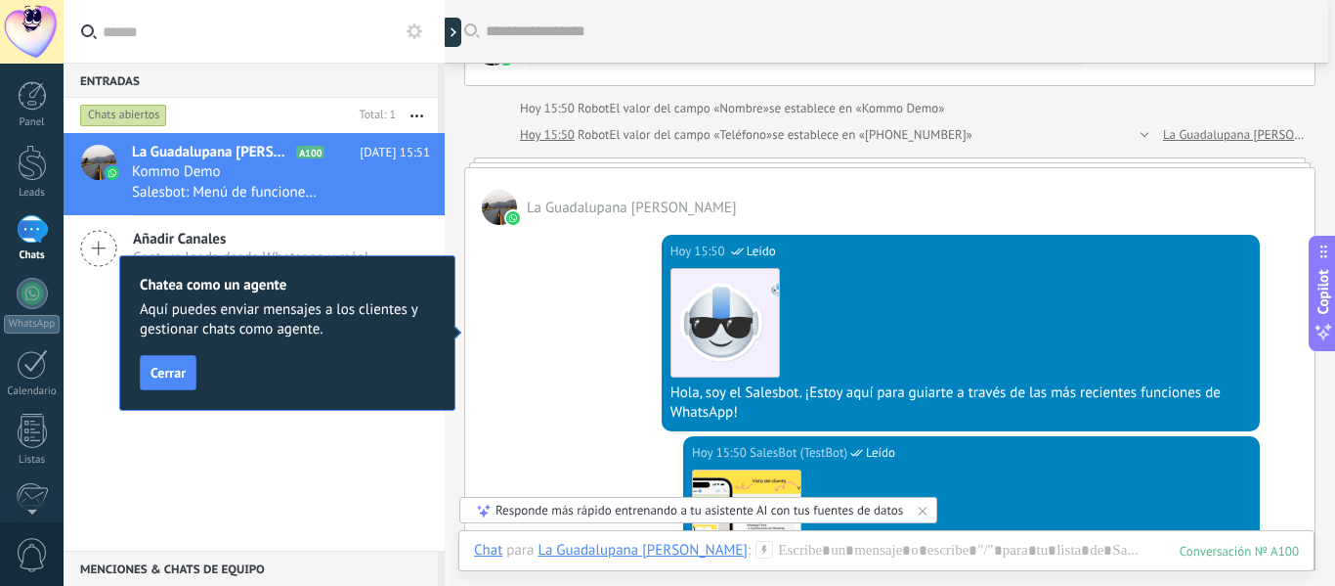
scroll to position [116, 0]
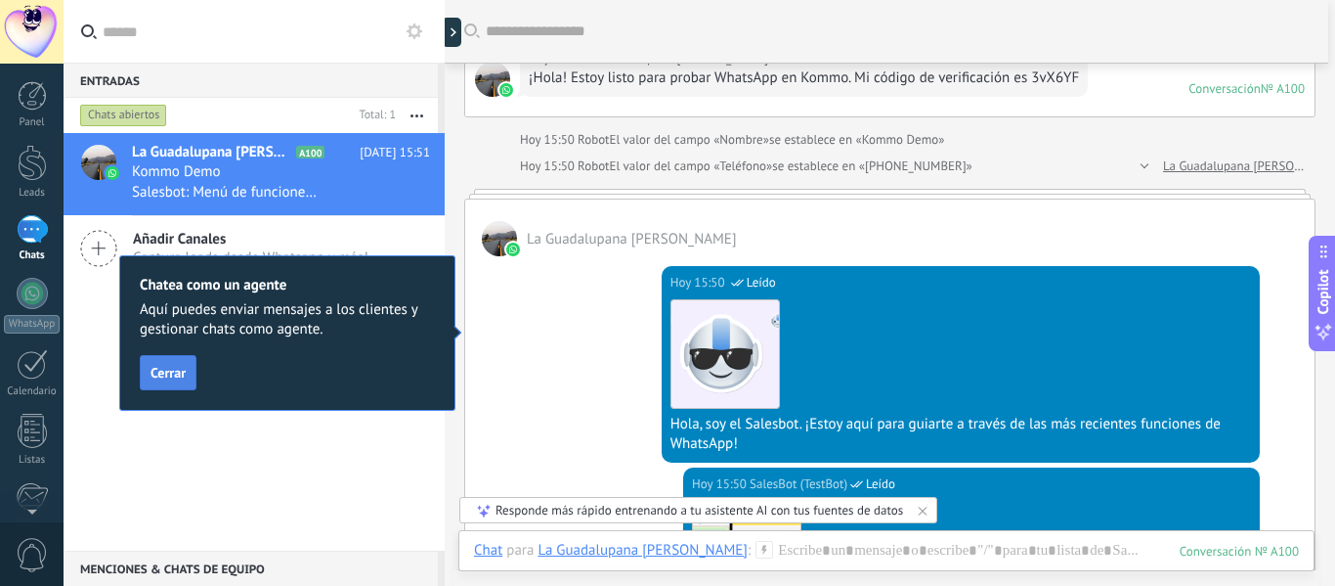
click at [179, 375] on span "Cerrar" at bounding box center [168, 373] width 35 height 14
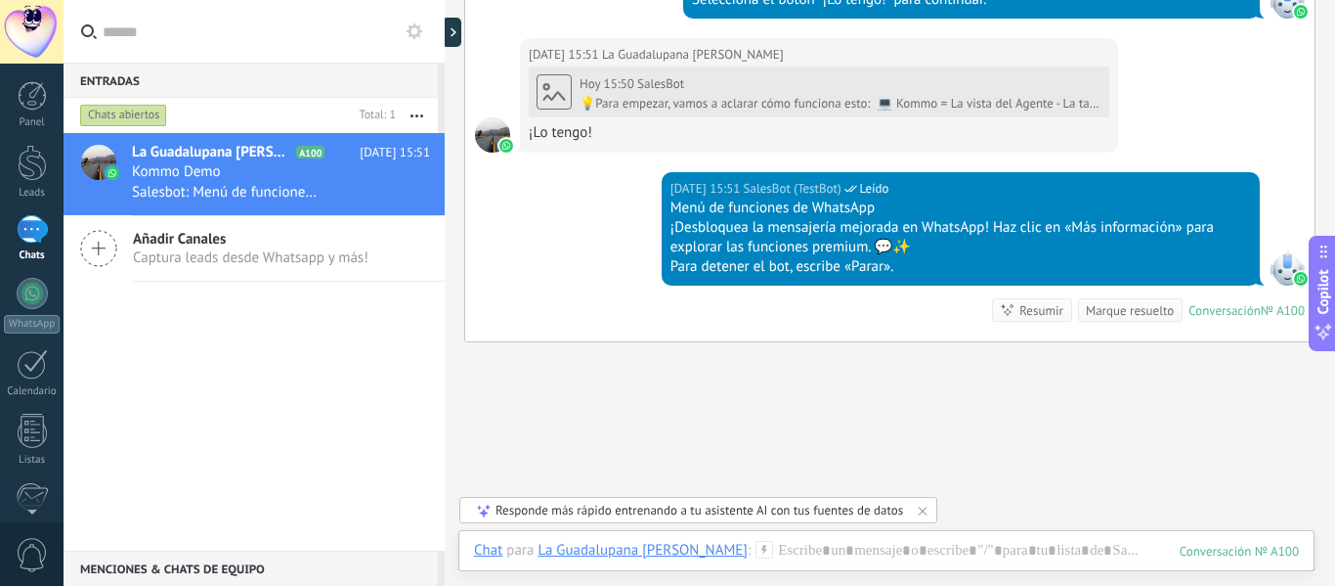
scroll to position [996, 0]
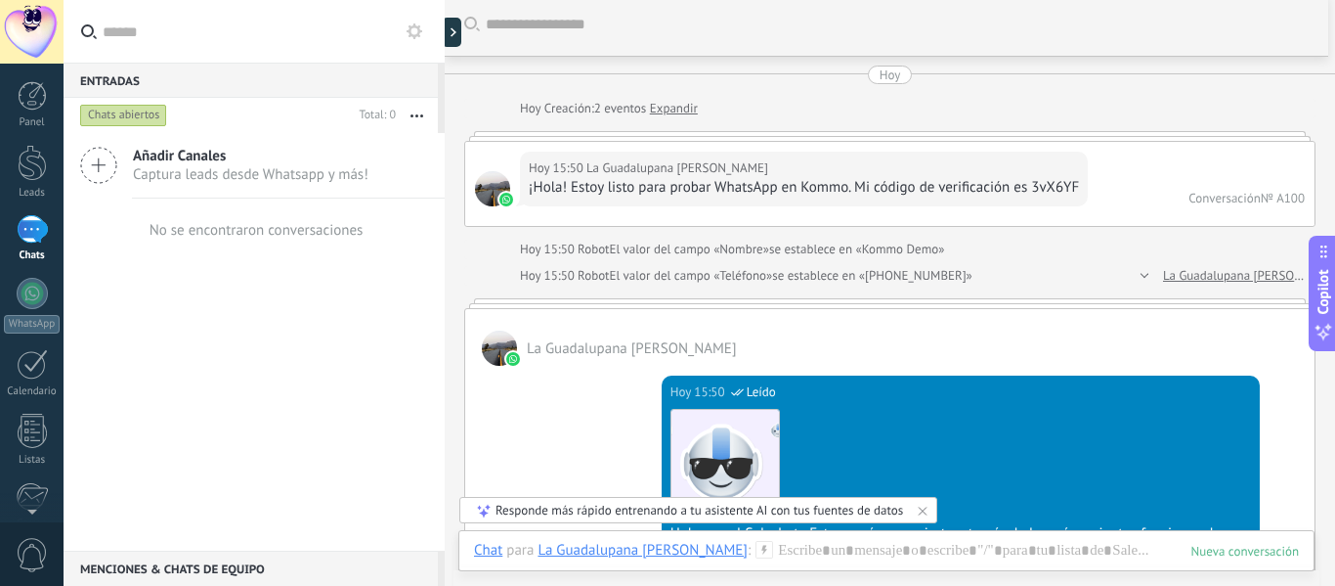
scroll to position [0, 0]
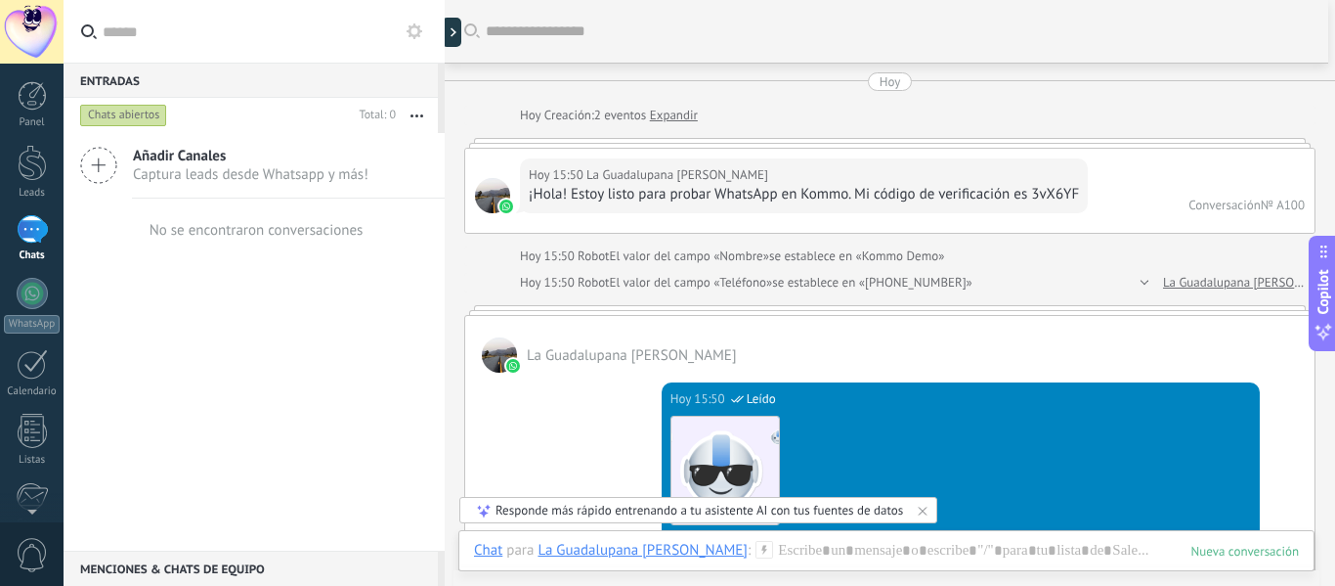
click at [24, 245] on link "1 Chats" at bounding box center [32, 238] width 64 height 47
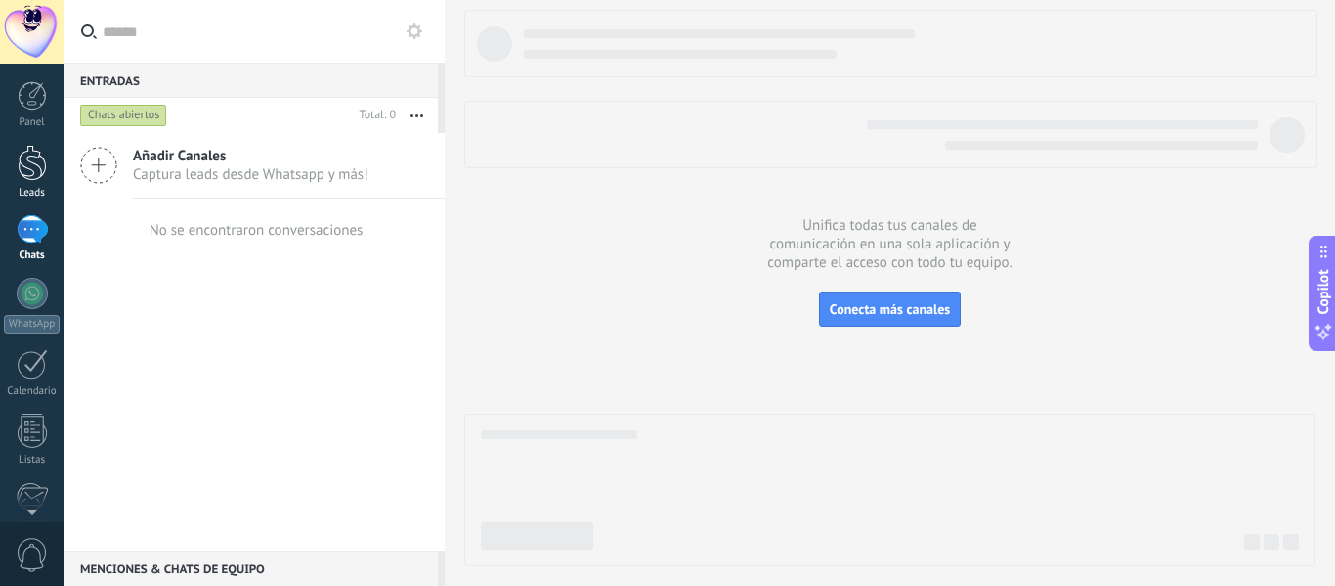
click at [32, 164] on div at bounding box center [32, 163] width 29 height 36
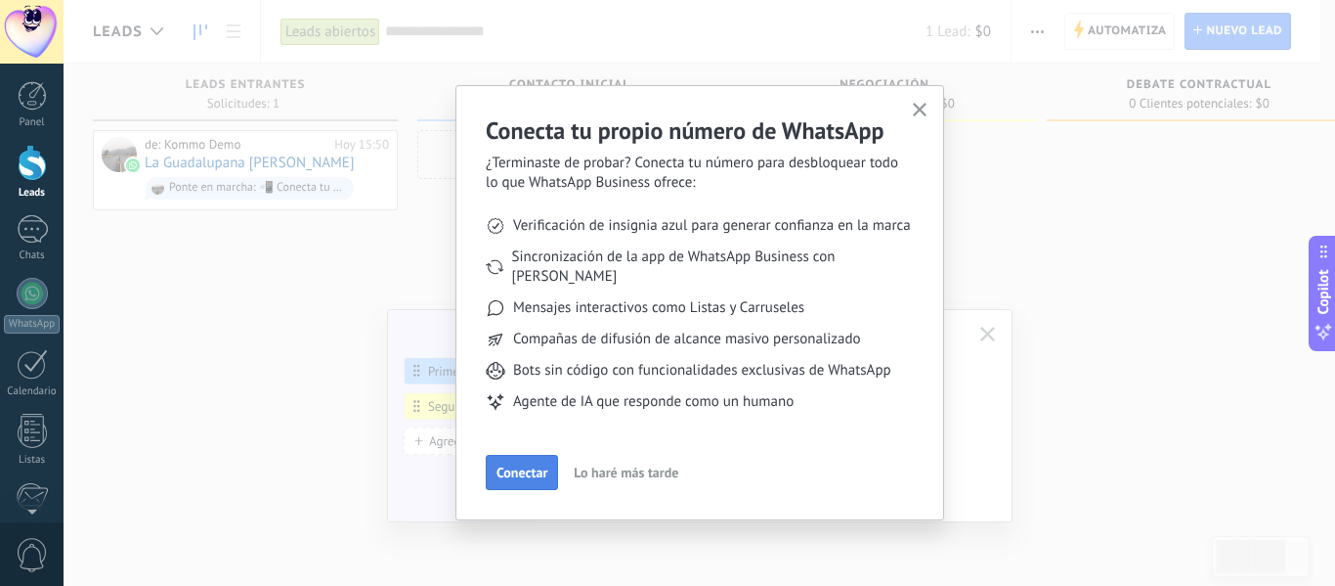
click at [522, 465] on span "Conectar" at bounding box center [522, 472] width 51 height 14
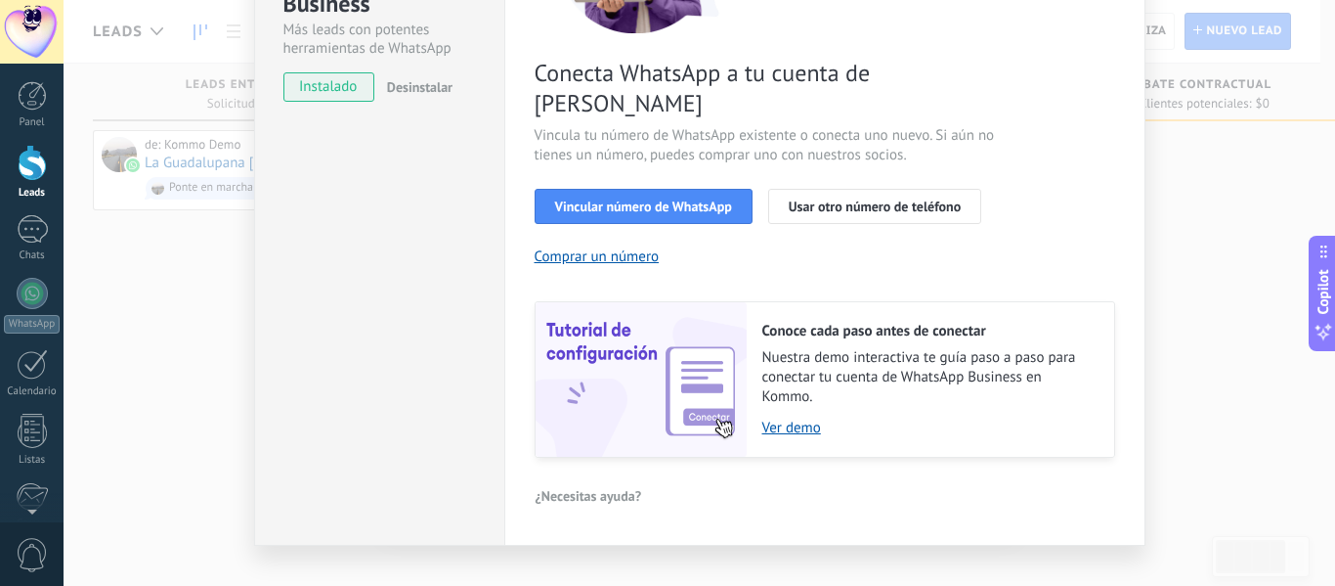
scroll to position [283, 0]
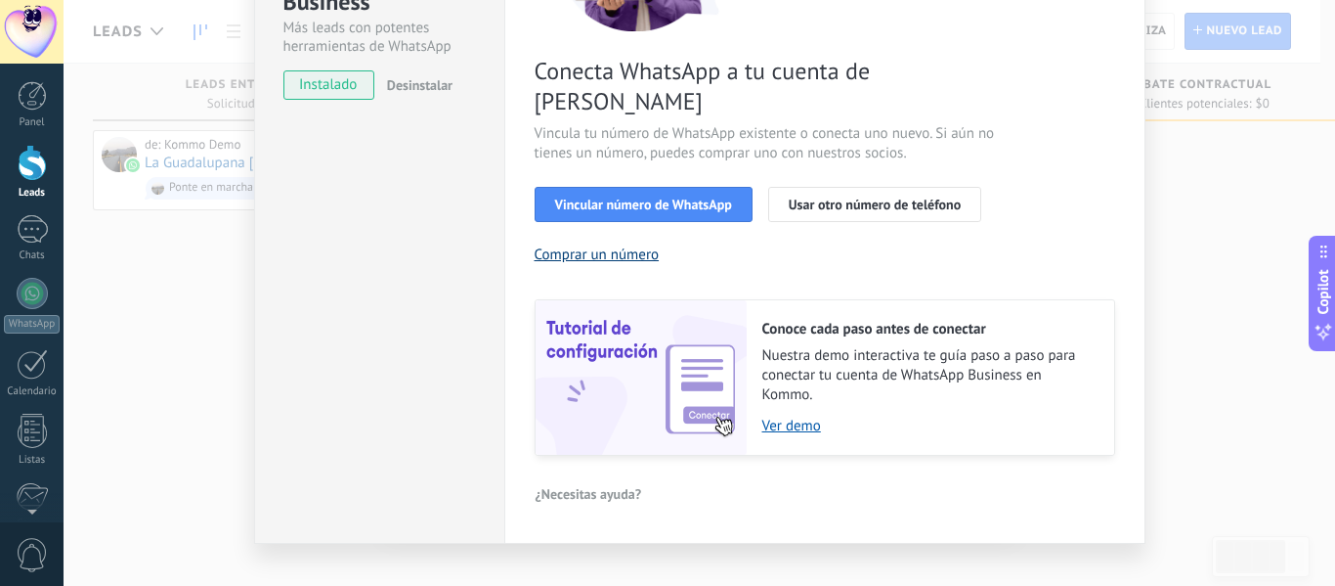
click at [599, 245] on button "Comprar un número" at bounding box center [597, 254] width 125 height 19
click at [698, 188] on button "Vincular número de WhatsApp" at bounding box center [644, 204] width 218 height 35
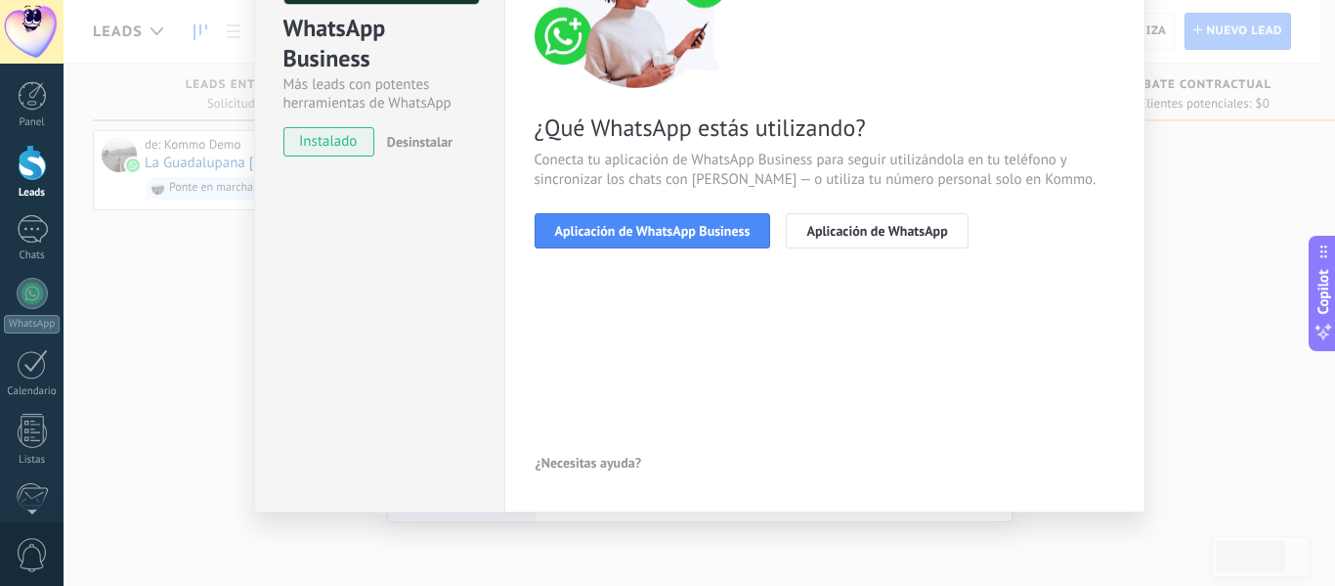
scroll to position [226, 0]
click at [704, 230] on span "Aplicación de WhatsApp Business" at bounding box center [653, 231] width 196 height 14
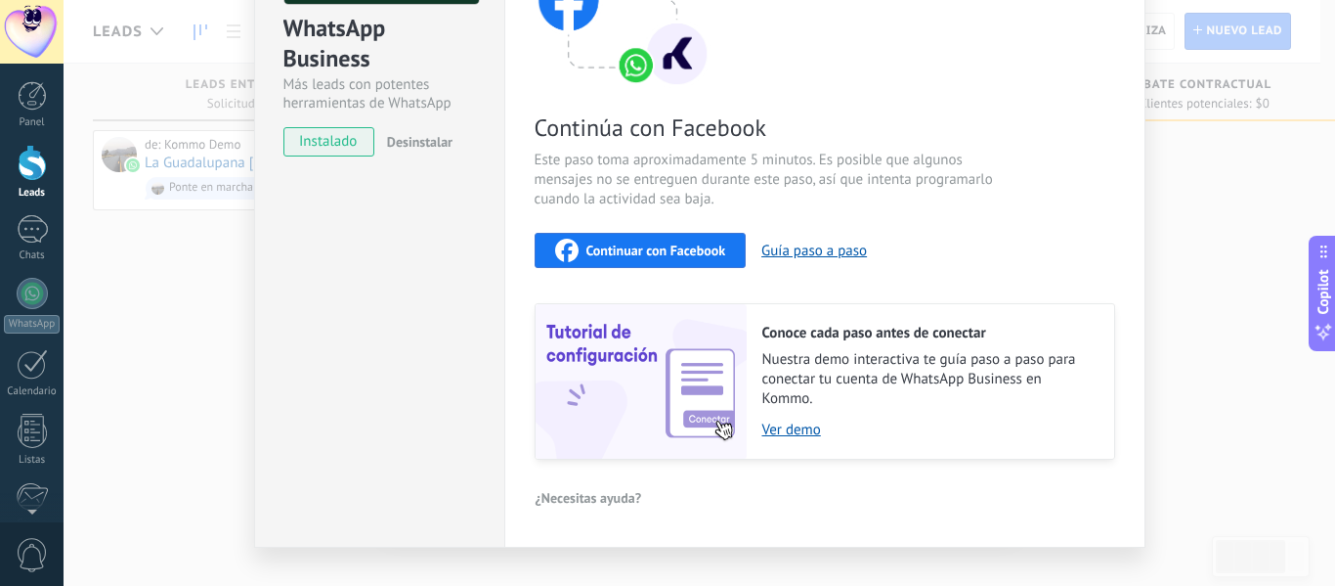
click at [580, 252] on div "Continuar con Facebook" at bounding box center [640, 250] width 171 height 23
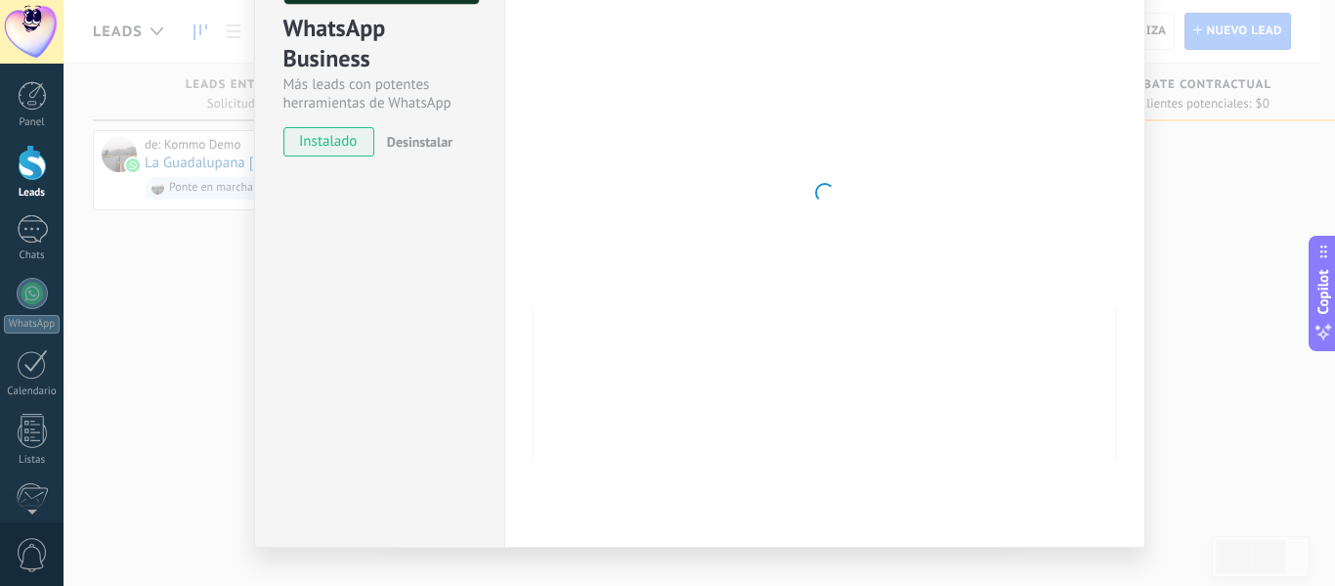
scroll to position [0, 0]
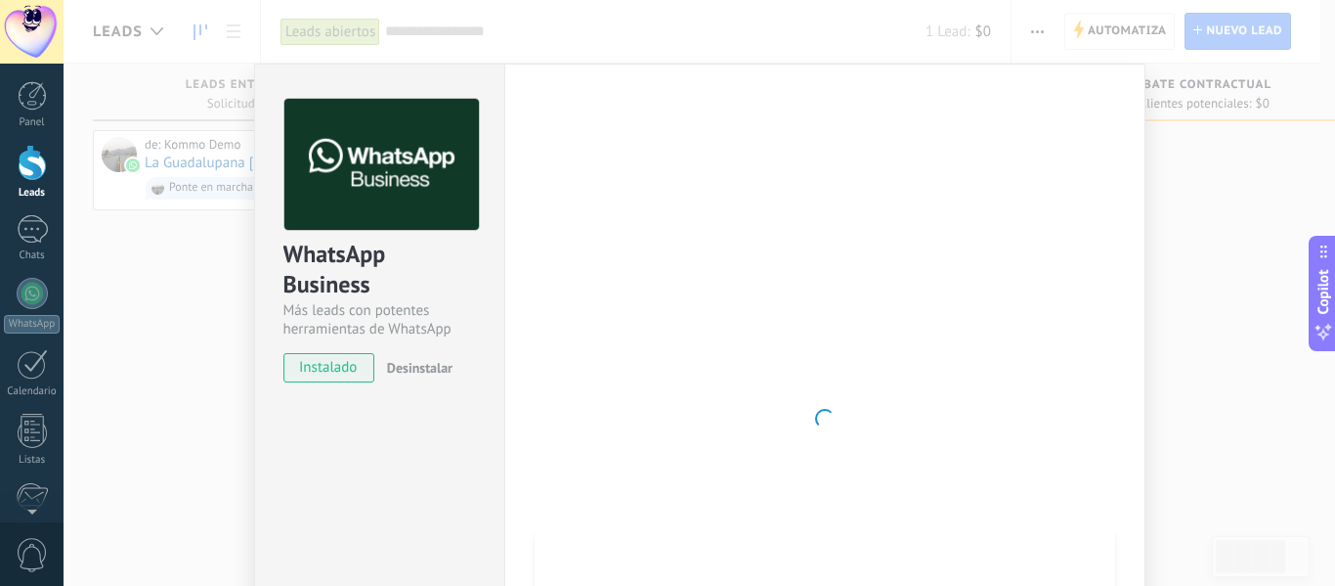
click at [145, 180] on div "WhatsApp Business Más leads con potentes herramientas de WhatsApp instalado Des…" at bounding box center [700, 293] width 1272 height 586
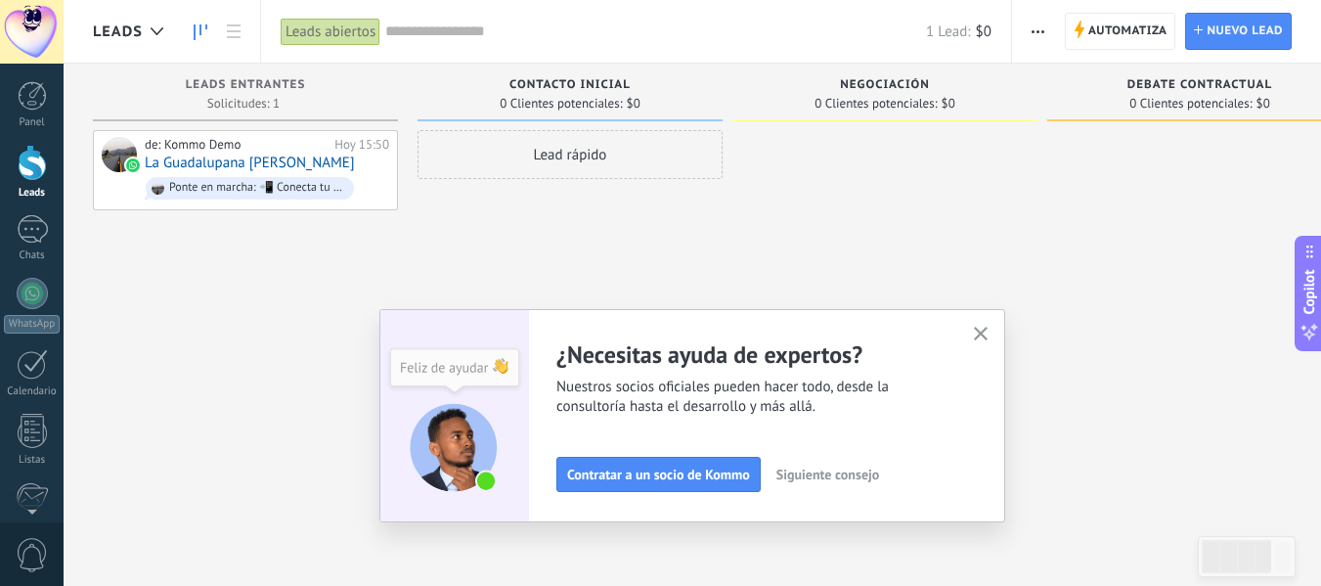
click at [988, 330] on icon "button" at bounding box center [981, 334] width 15 height 15
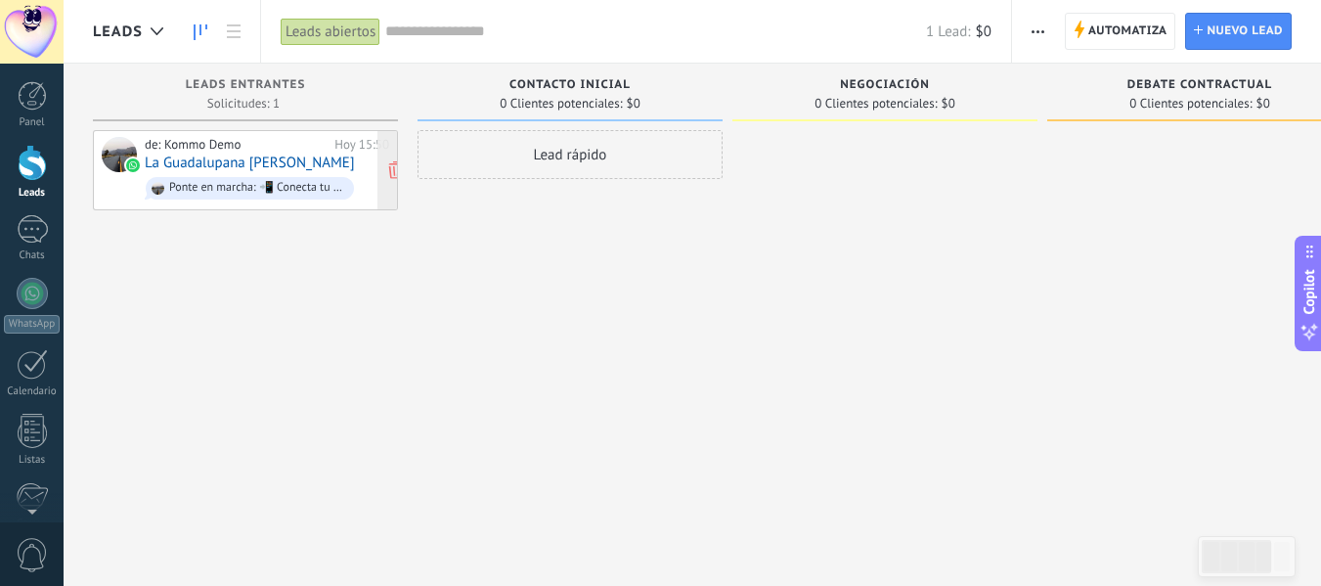
click at [324, 148] on div "de: Kommo Demo" at bounding box center [236, 145] width 183 height 16
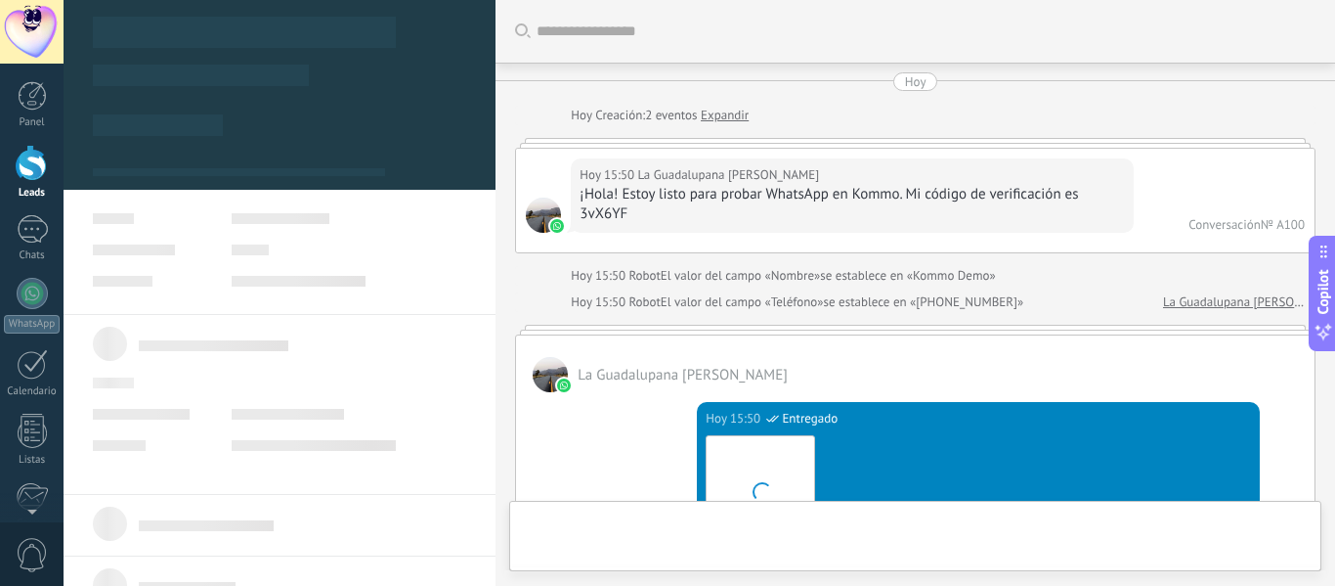
scroll to position [1755, 0]
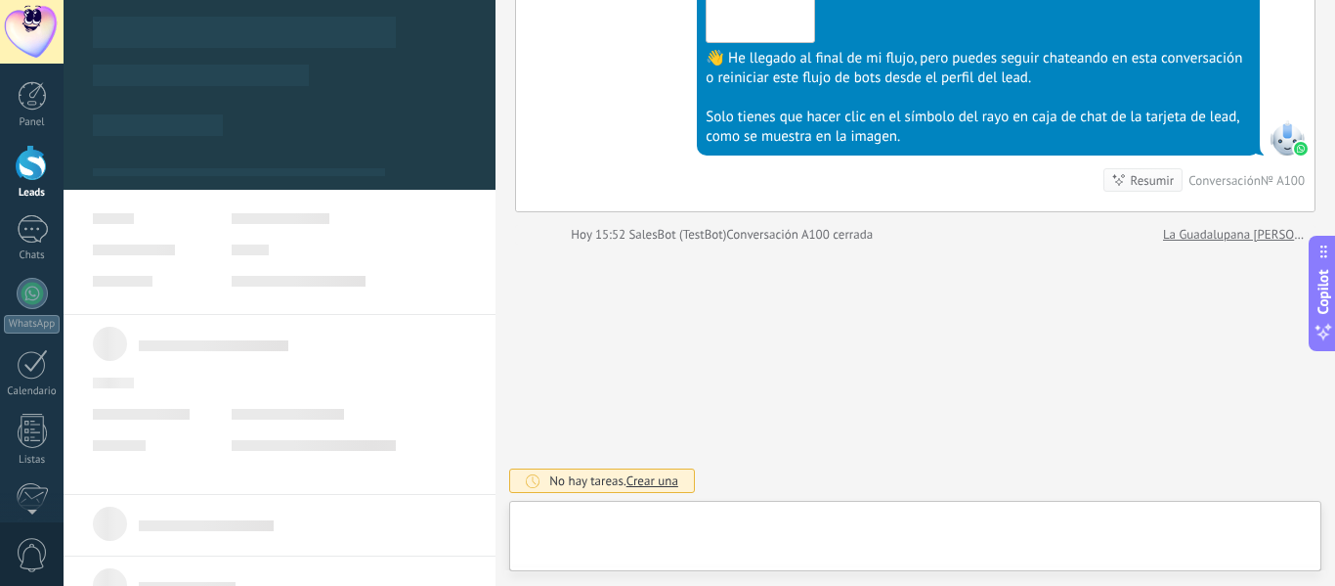
type textarea "**********"
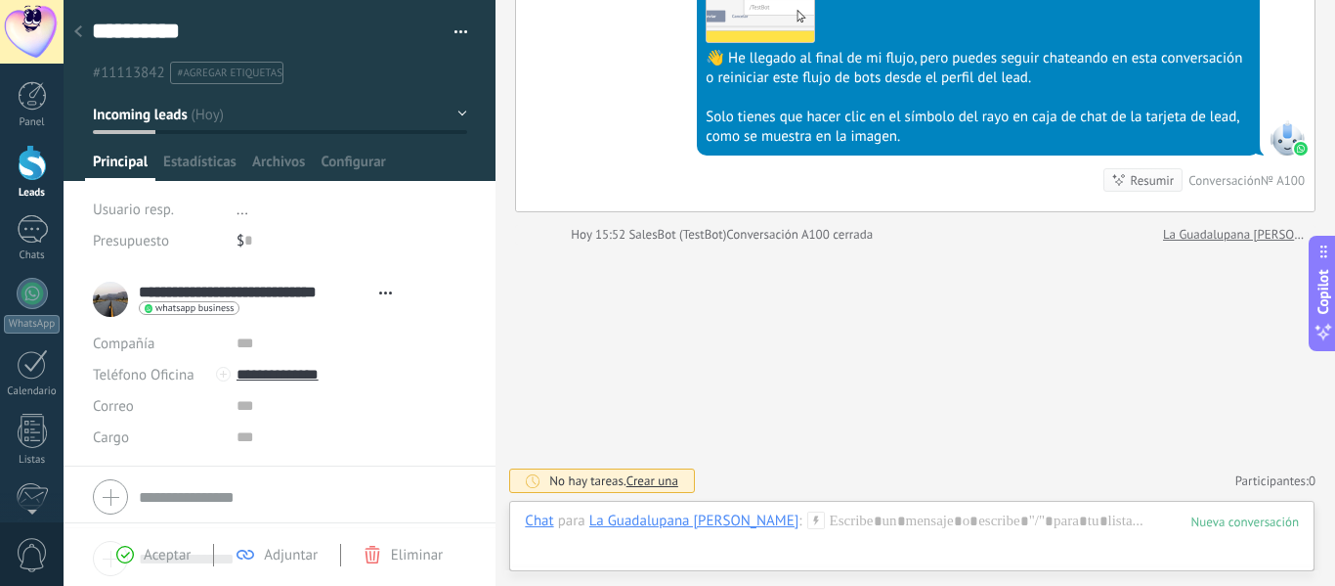
scroll to position [4, 0]
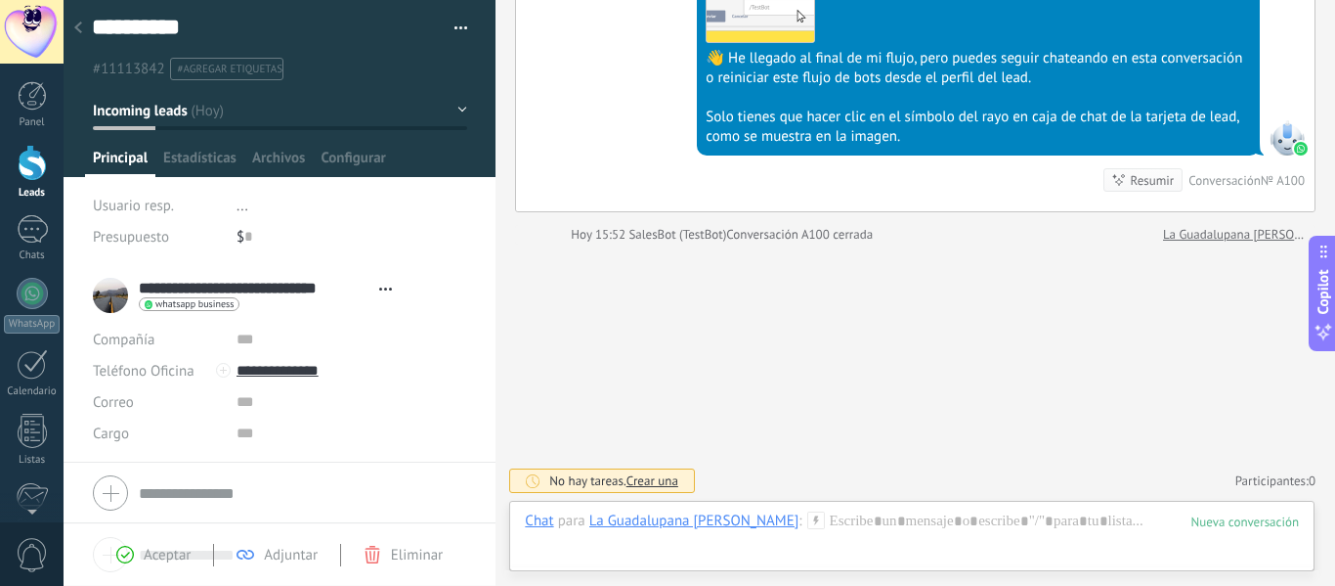
click at [403, 551] on span "Eliminar" at bounding box center [417, 555] width 52 height 19
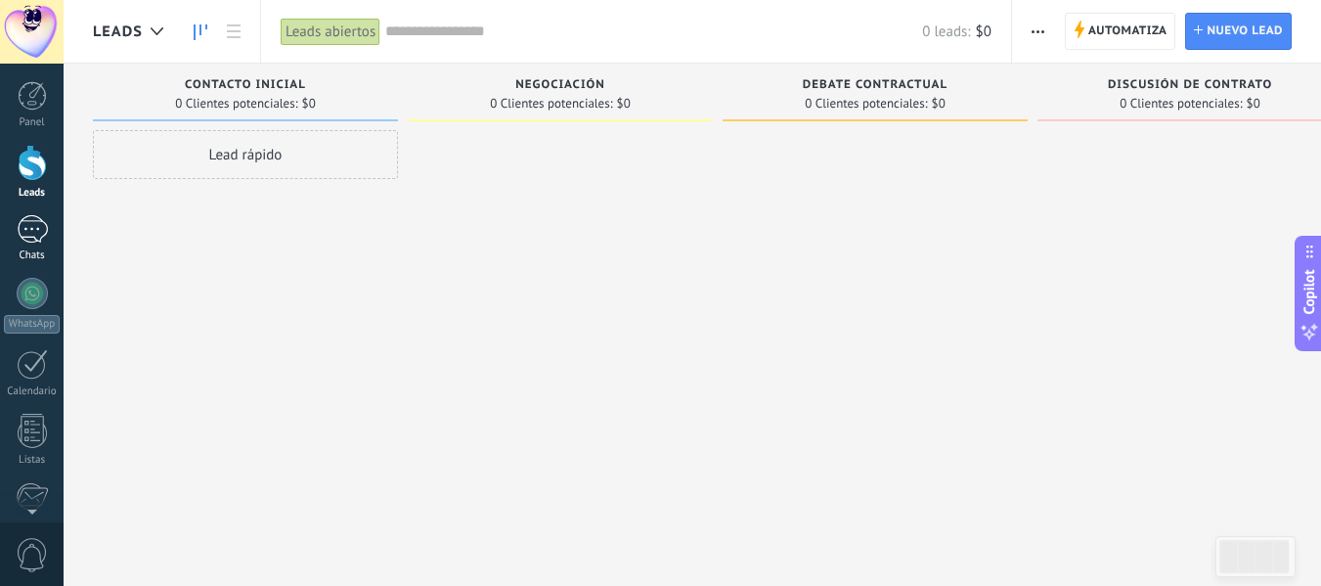
click at [29, 258] on div "Chats" at bounding box center [32, 255] width 57 height 13
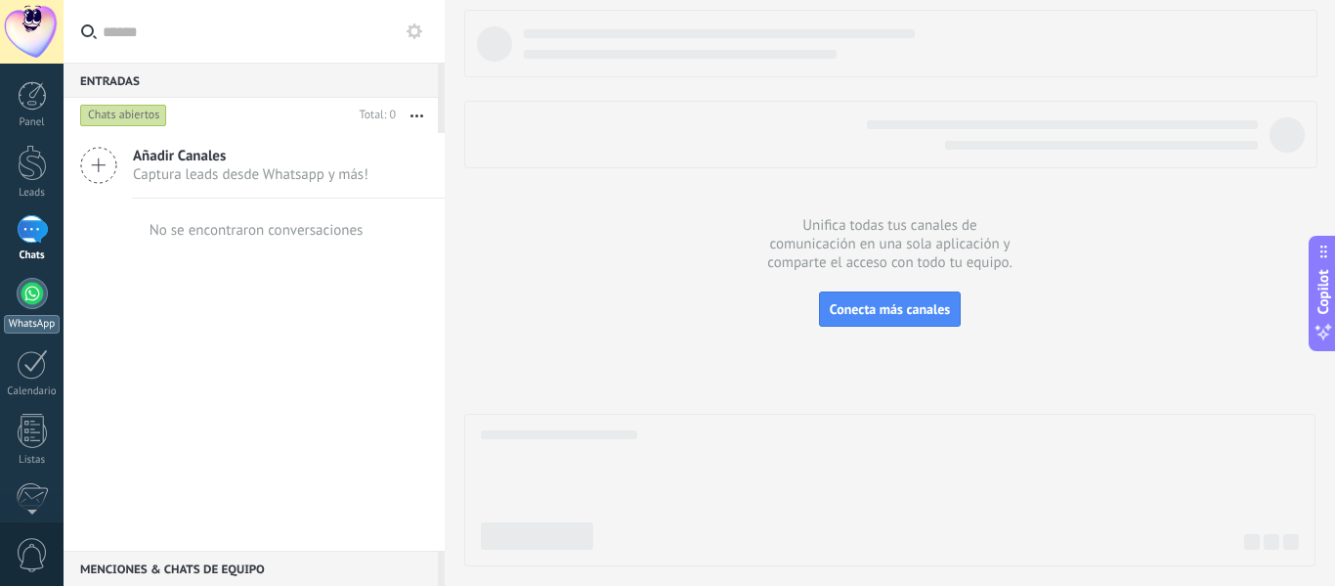
click at [28, 290] on div at bounding box center [32, 293] width 31 height 31
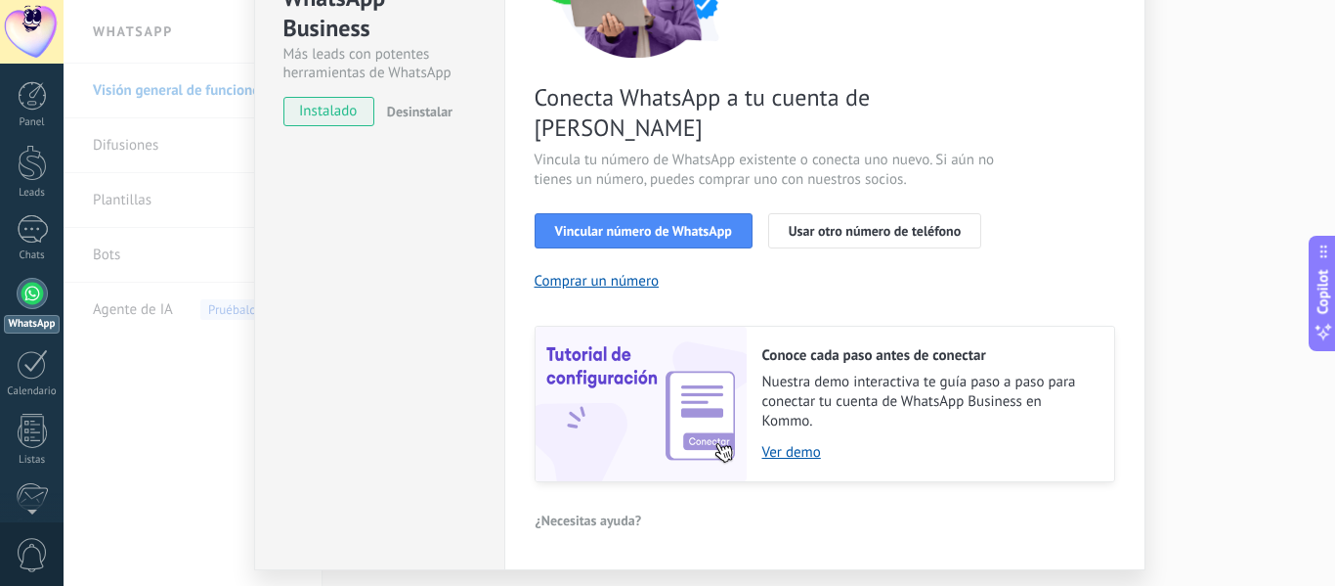
scroll to position [283, 0]
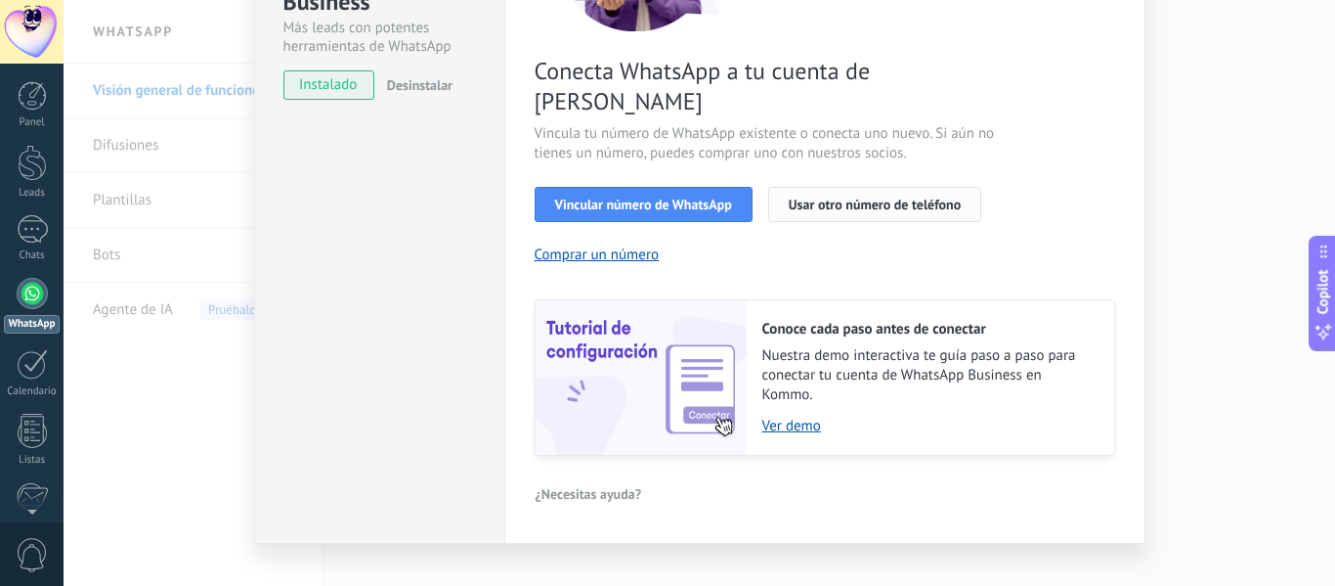
click at [885, 197] on span "Usar otro número de teléfono" at bounding box center [875, 204] width 172 height 14
click at [724, 197] on span "Vincular número de WhatsApp" at bounding box center [643, 204] width 177 height 14
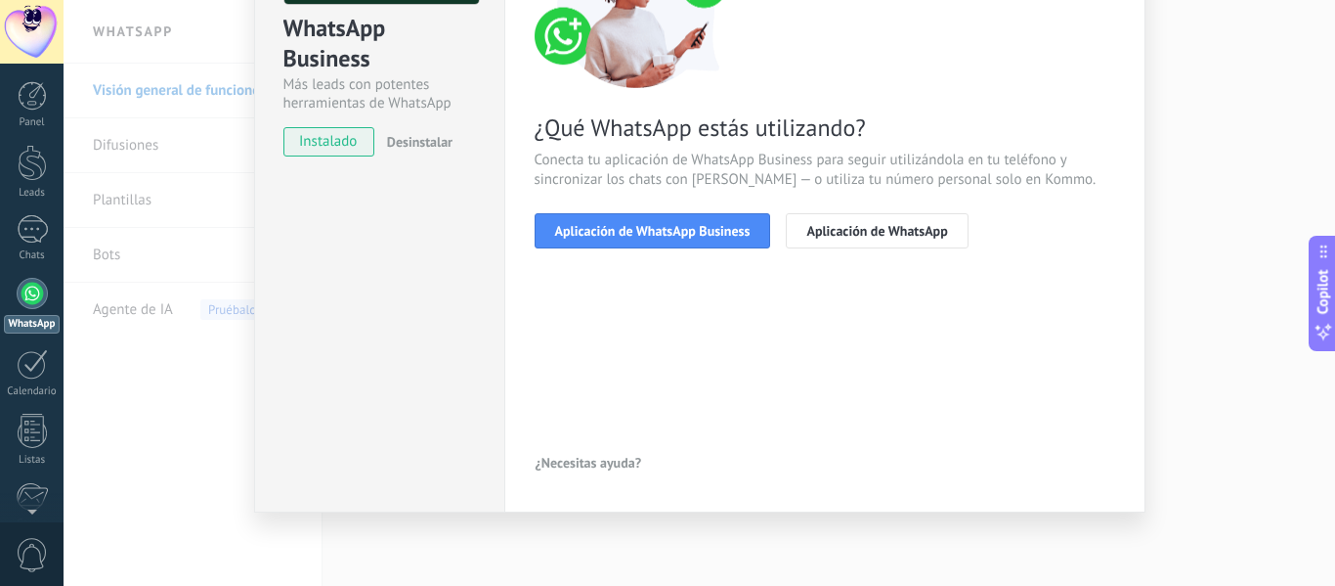
scroll to position [226, 0]
click at [695, 229] on span "Aplicación de WhatsApp Business" at bounding box center [653, 231] width 196 height 14
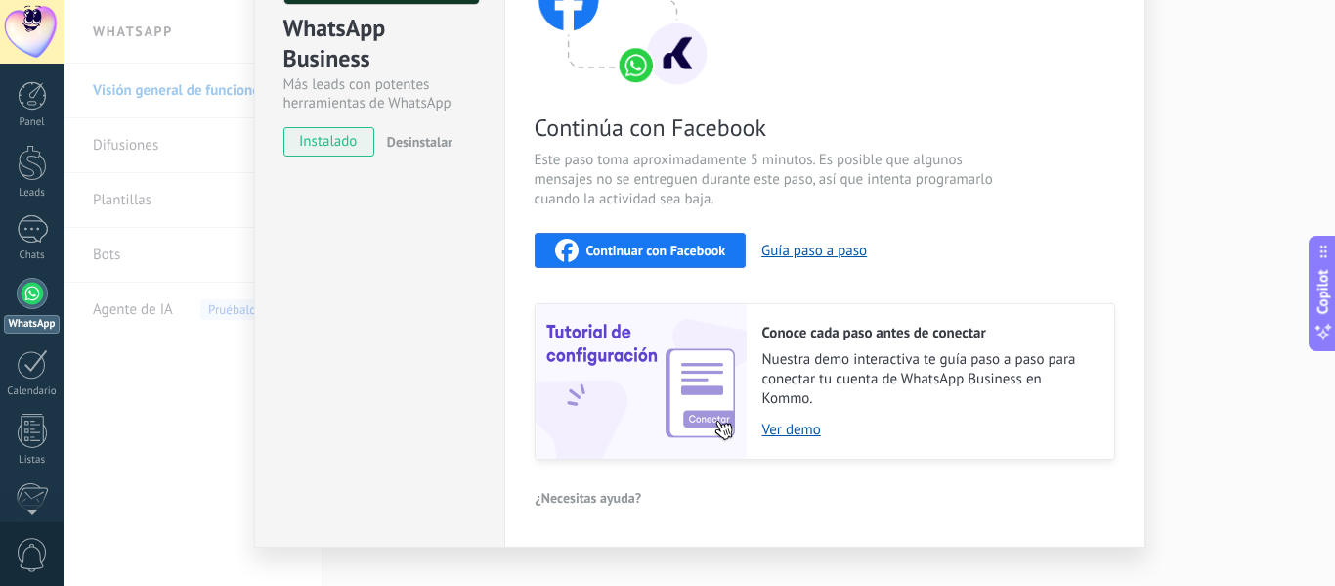
click at [680, 208] on div "Continúa con Facebook Este paso toma aproximadamente 5 minutos. Es posible que …" at bounding box center [825, 196] width 581 height 528
click at [673, 244] on span "Continuar con Facebook" at bounding box center [657, 250] width 140 height 14
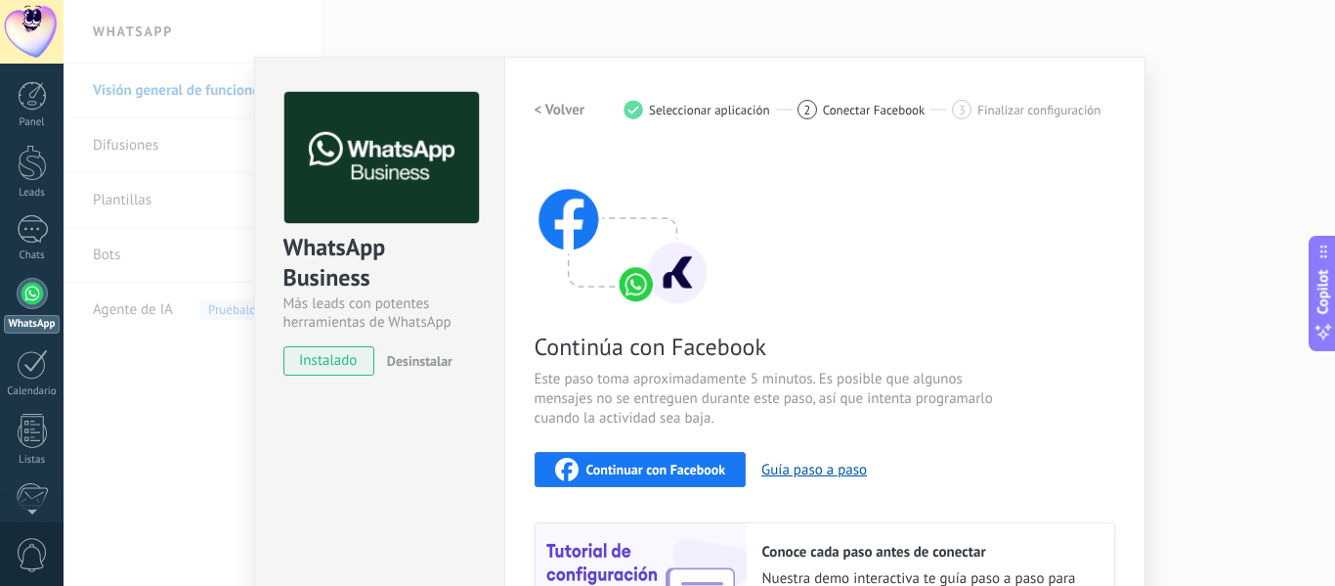
scroll to position [0, 0]
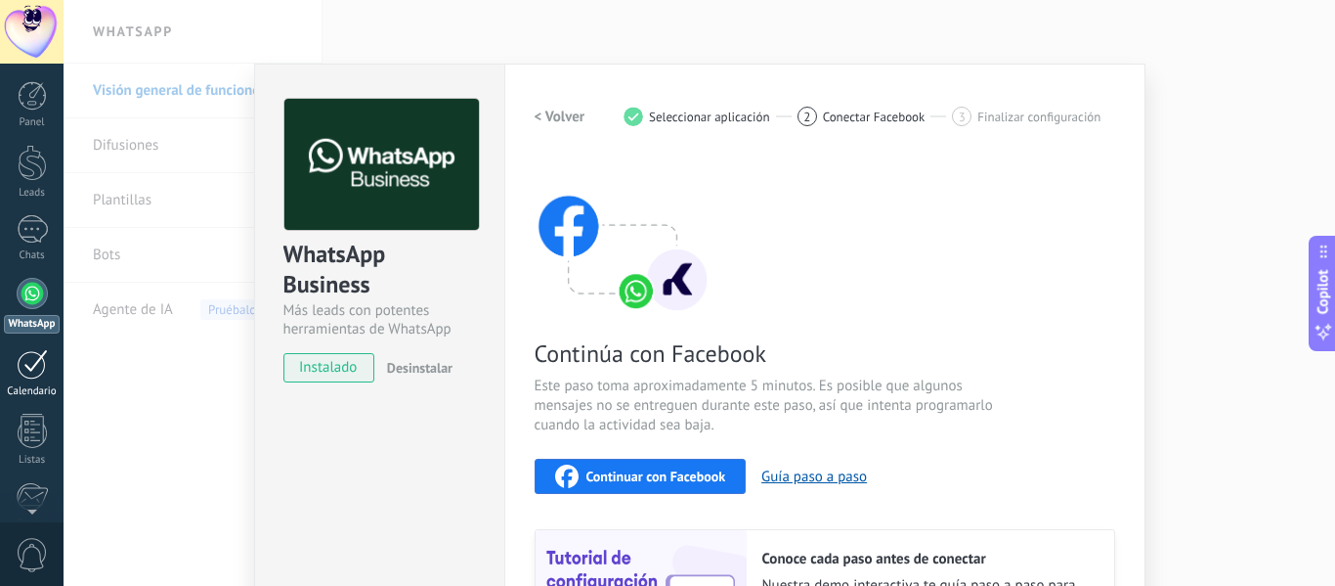
click at [49, 361] on link "Calendario" at bounding box center [32, 373] width 64 height 49
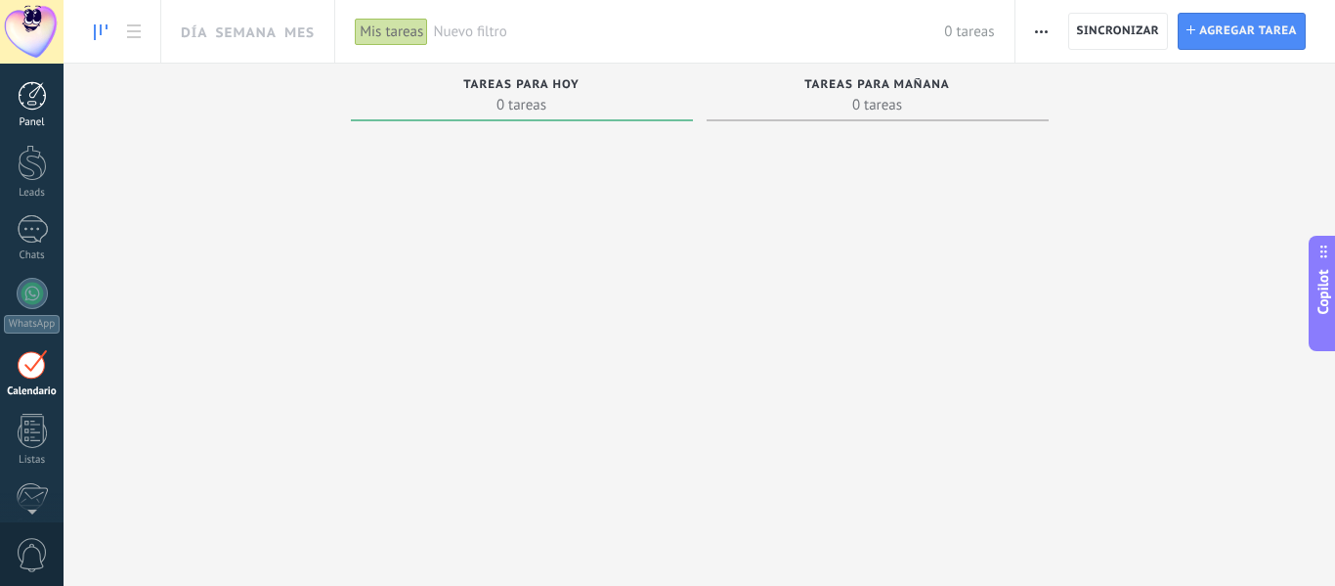
click at [33, 85] on div at bounding box center [32, 95] width 29 height 29
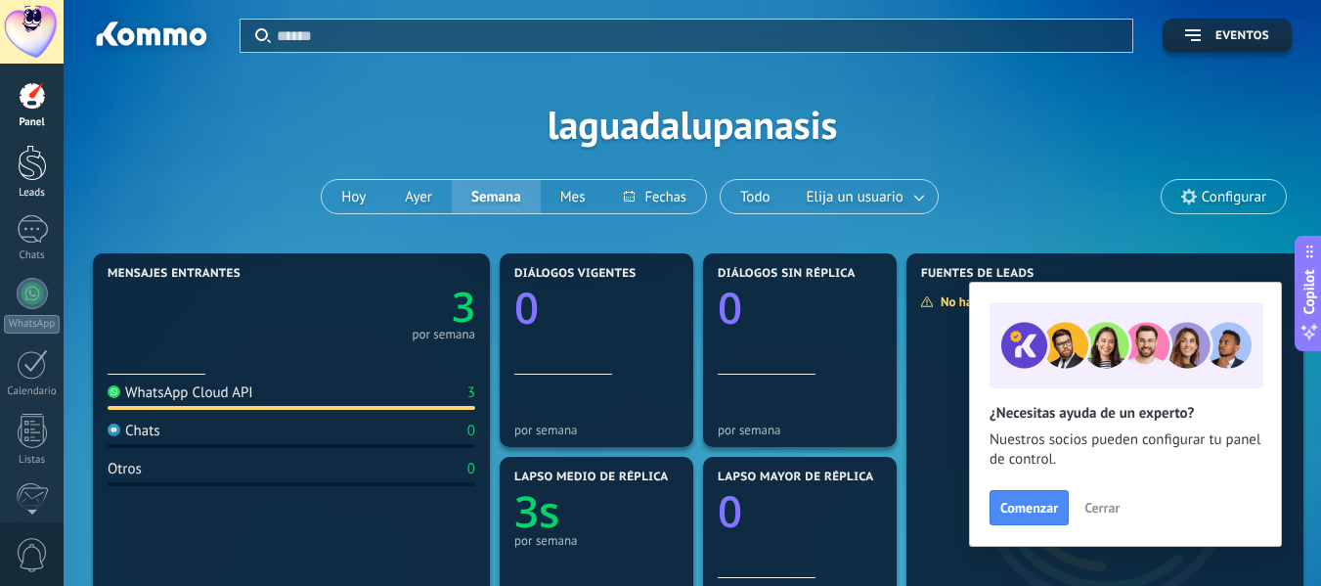
click at [35, 160] on div at bounding box center [32, 163] width 29 height 36
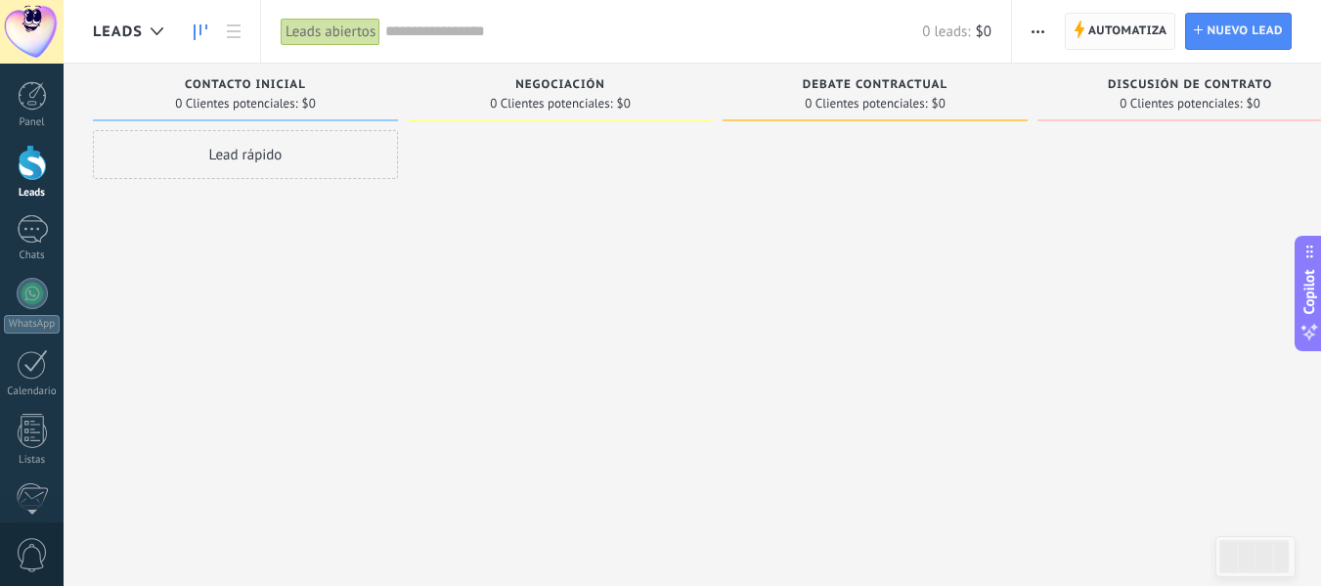
click at [1141, 41] on span "Automatiza" at bounding box center [1127, 31] width 79 height 35
click at [1130, 22] on span "Automatiza" at bounding box center [1127, 31] width 79 height 35
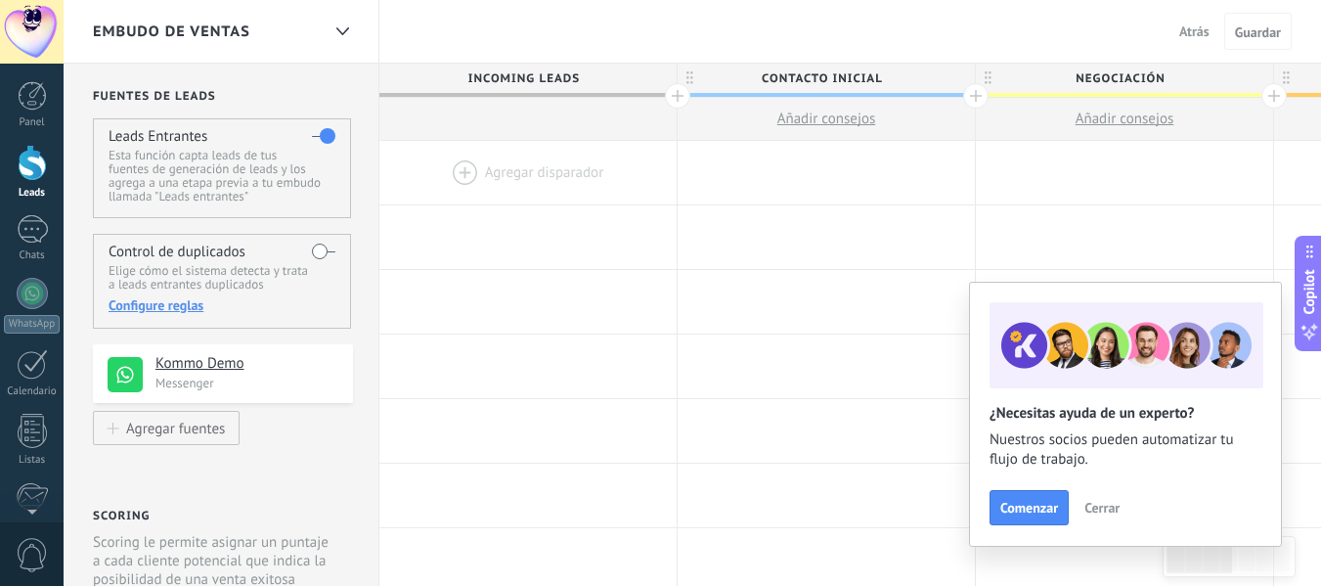
click at [207, 359] on h4 "Kommo Demo" at bounding box center [246, 364] width 183 height 20
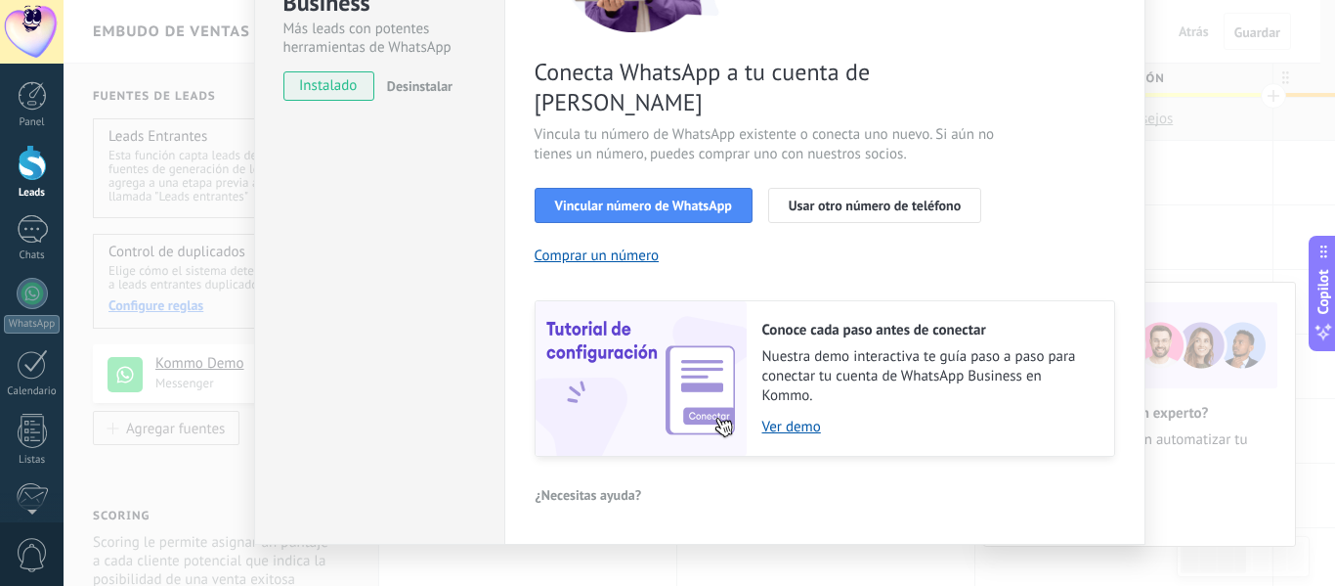
scroll to position [283, 0]
click at [794, 416] on link "Ver demo" at bounding box center [929, 425] width 332 height 19
click at [584, 197] on span "Vincular número de WhatsApp" at bounding box center [643, 204] width 177 height 14
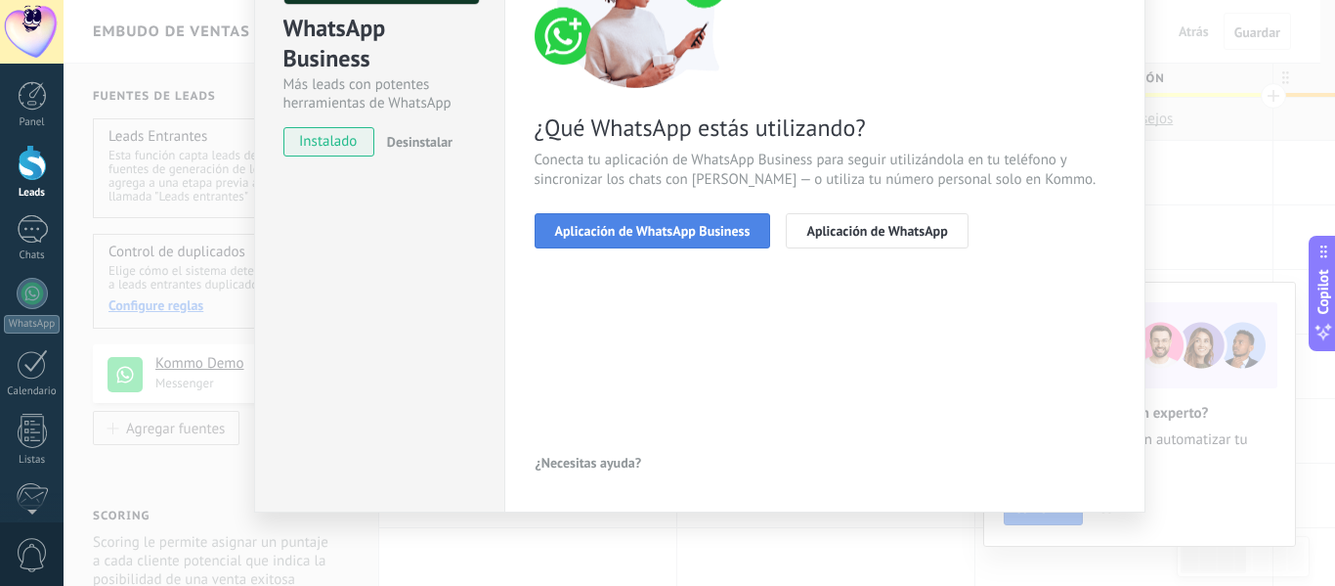
click at [605, 227] on span "Aplicación de WhatsApp Business" at bounding box center [653, 231] width 196 height 14
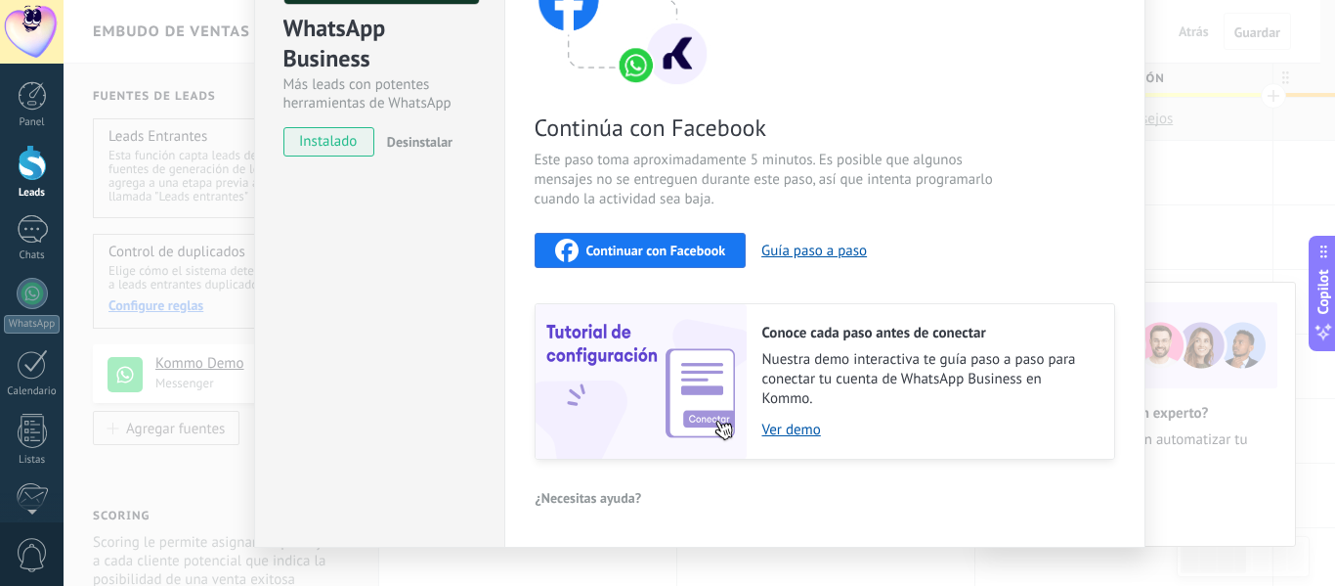
click at [612, 240] on div "Continuar con Facebook" at bounding box center [640, 250] width 171 height 23
click at [888, 305] on div "Conoce cada paso antes de conectar Nuestra demo interactiva te guía paso a paso…" at bounding box center [931, 381] width 368 height 154
click at [622, 256] on div "Continuar con Facebook" at bounding box center [640, 250] width 171 height 23
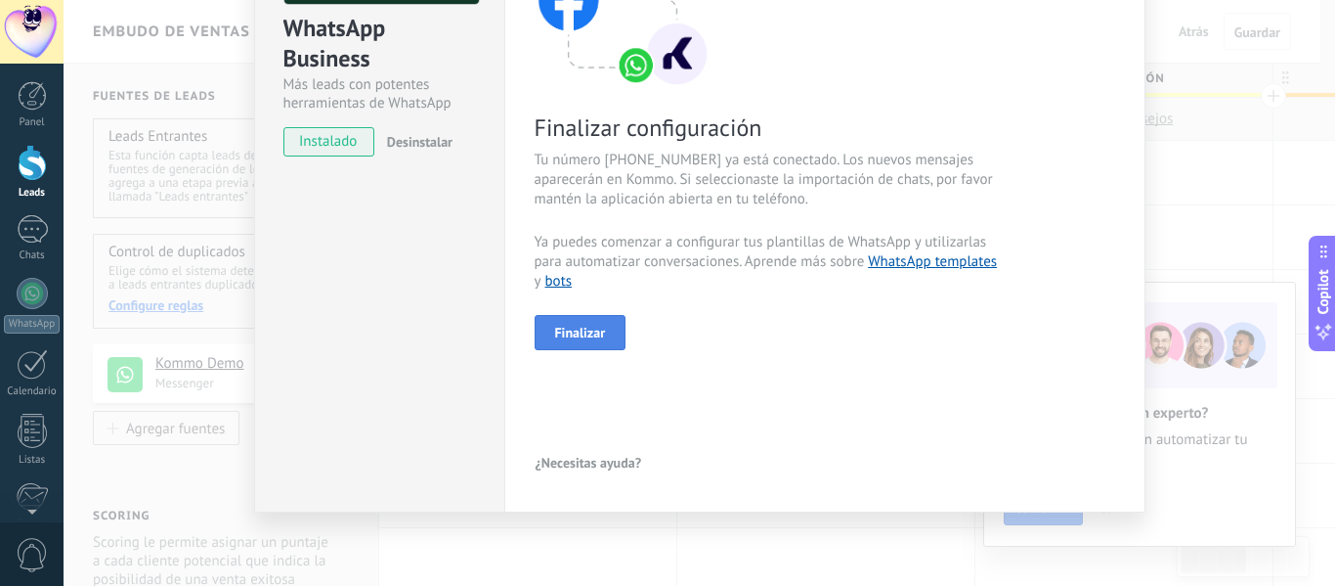
click at [608, 326] on button "Finalizar" at bounding box center [581, 332] width 92 height 35
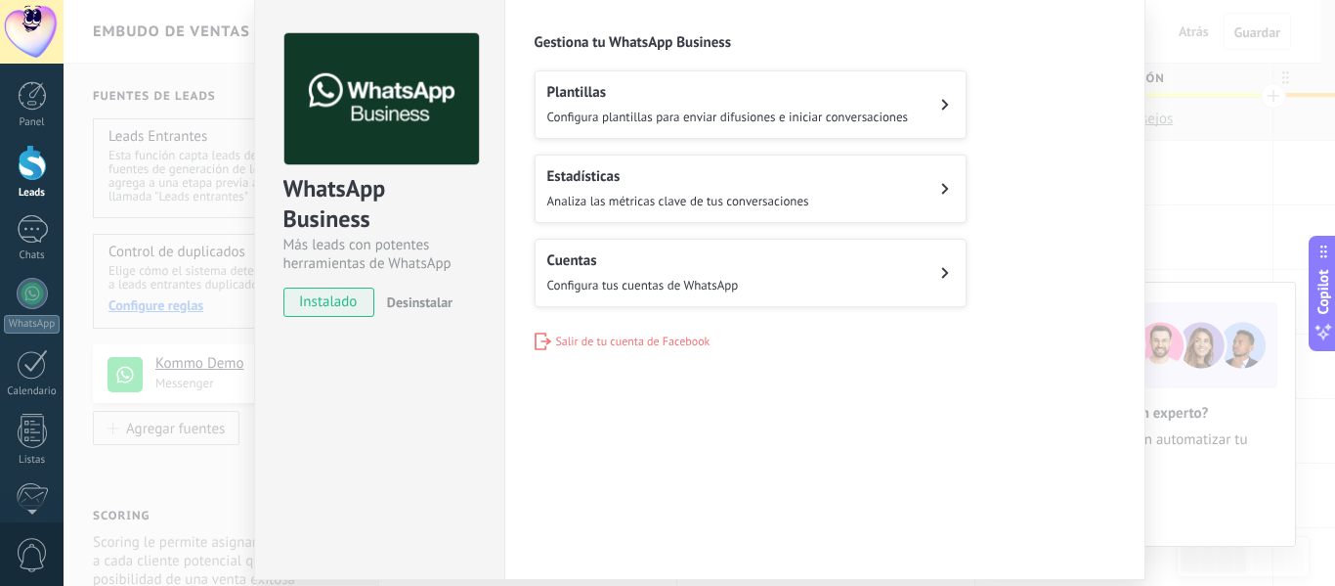
scroll to position [35, 0]
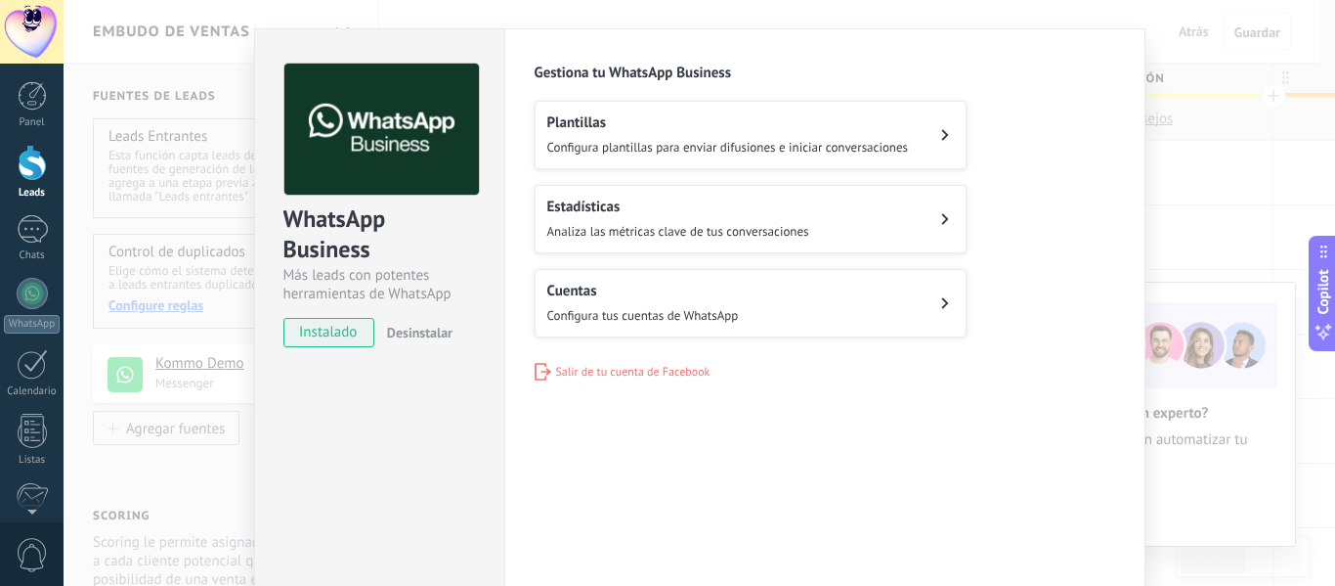
click at [715, 156] on button "Plantillas Configura plantillas para enviar difusiones e iniciar conversaciones" at bounding box center [751, 135] width 432 height 68
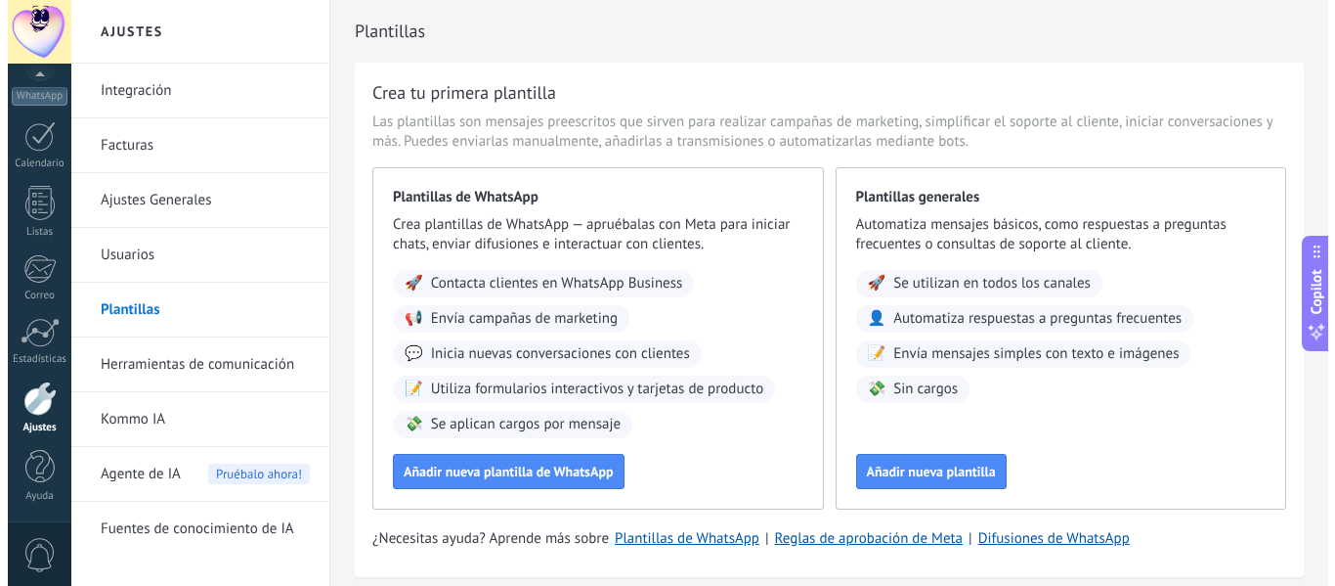
scroll to position [74, 0]
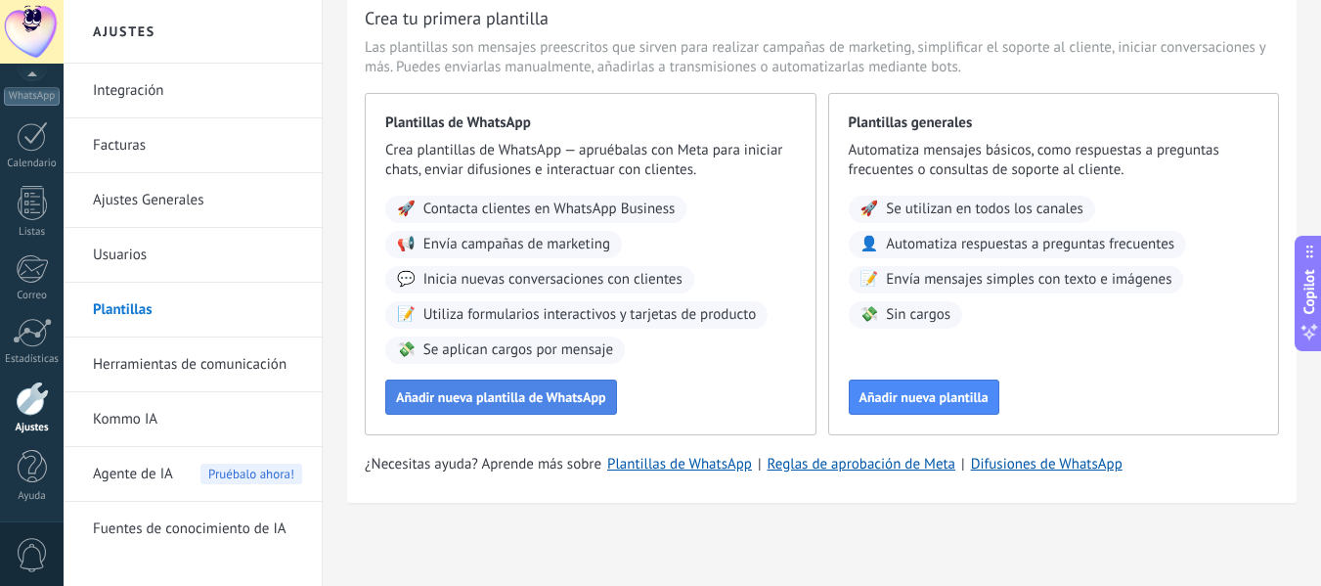
click at [591, 396] on span "Añadir nueva plantilla de WhatsApp" at bounding box center [501, 397] width 210 height 14
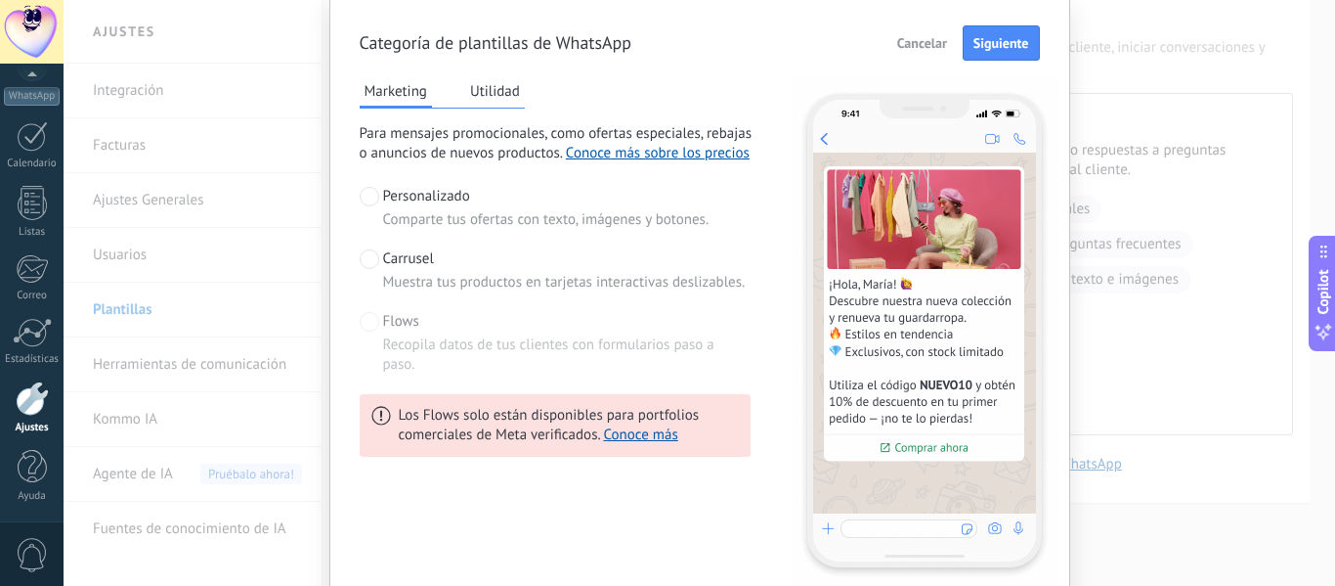
scroll to position [98, 0]
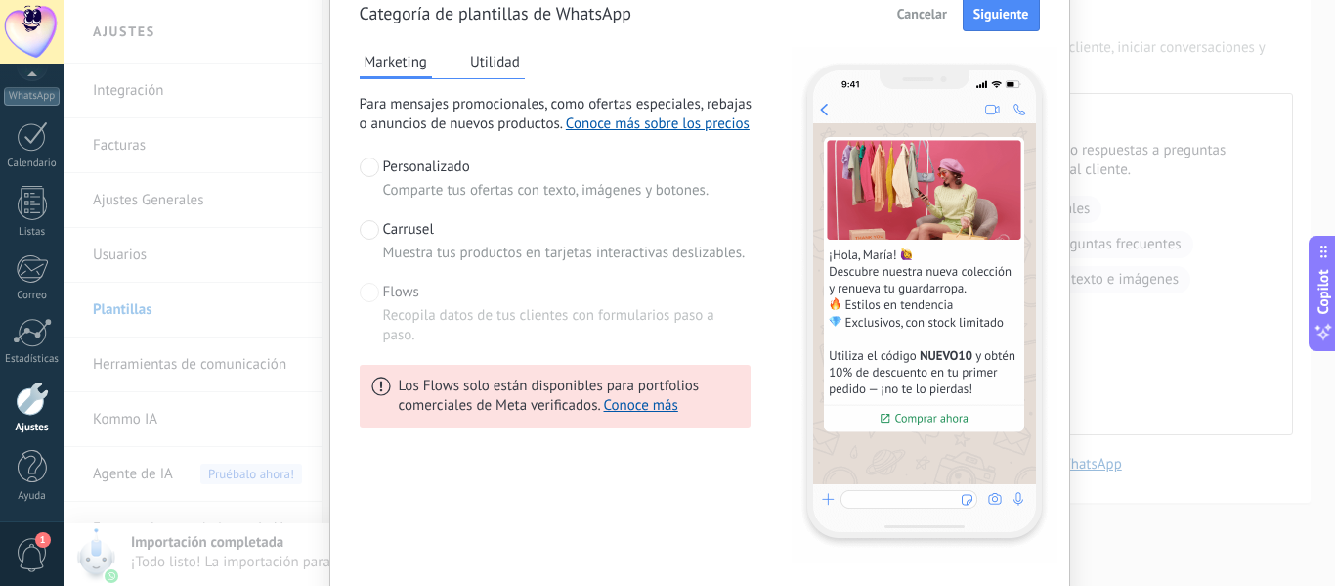
click at [368, 231] on span at bounding box center [370, 230] width 20 height 20
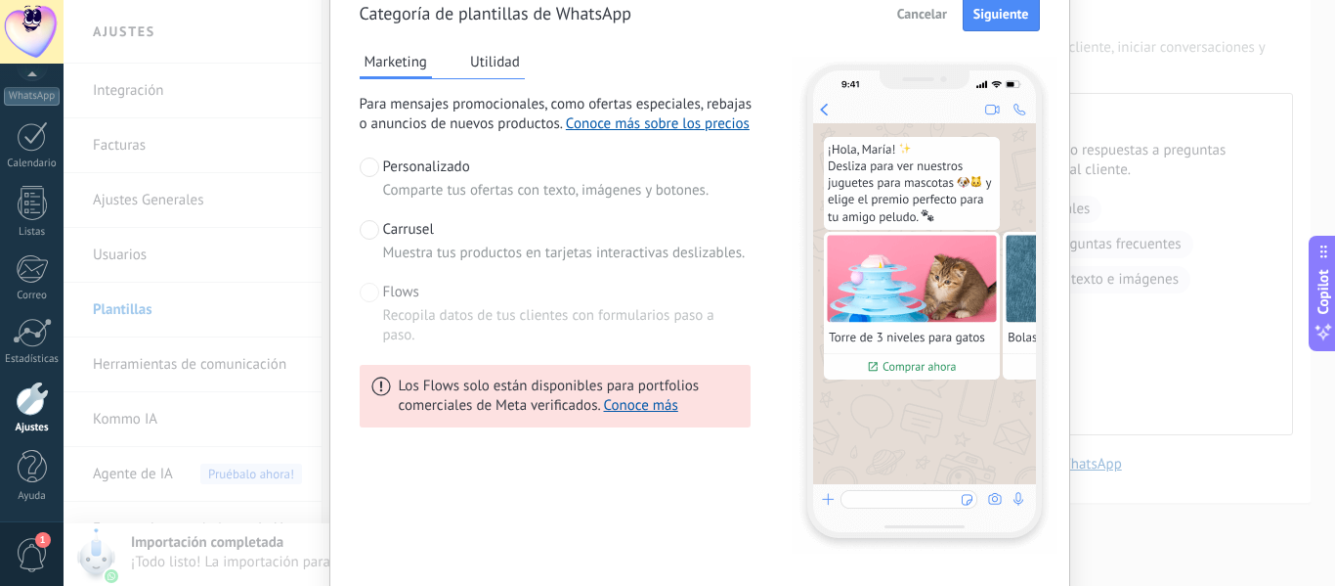
click at [370, 308] on label "Flows Recopila datos de tus clientes con formularios paso a paso." at bounding box center [555, 314] width 391 height 63
click at [367, 166] on span at bounding box center [370, 167] width 20 height 20
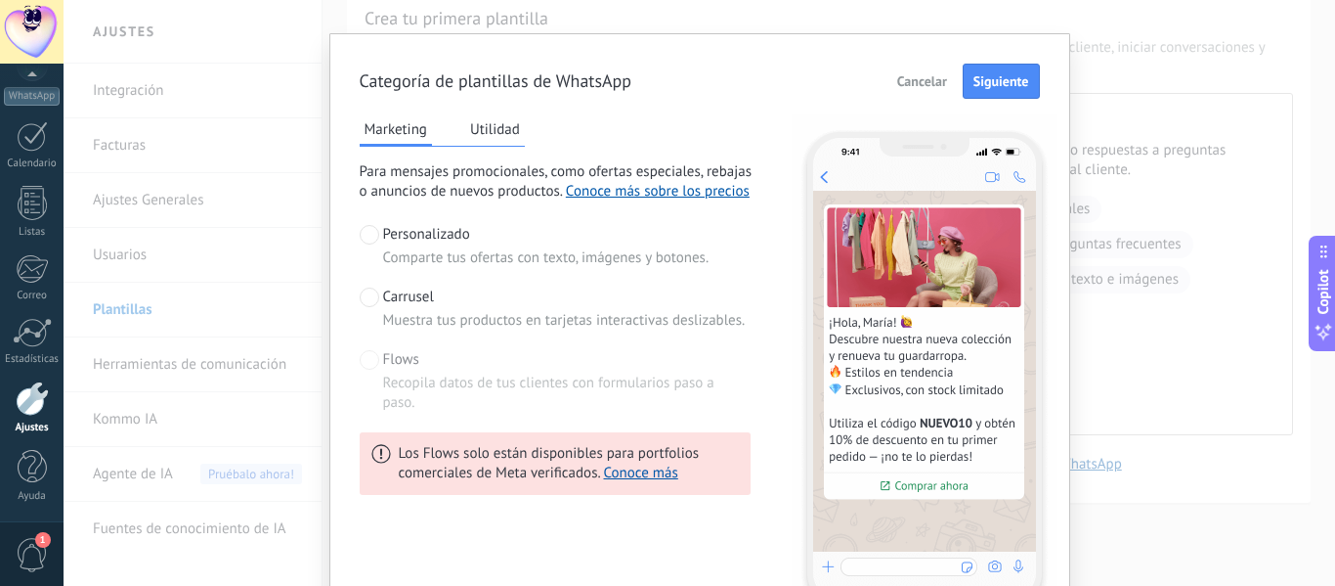
scroll to position [0, 0]
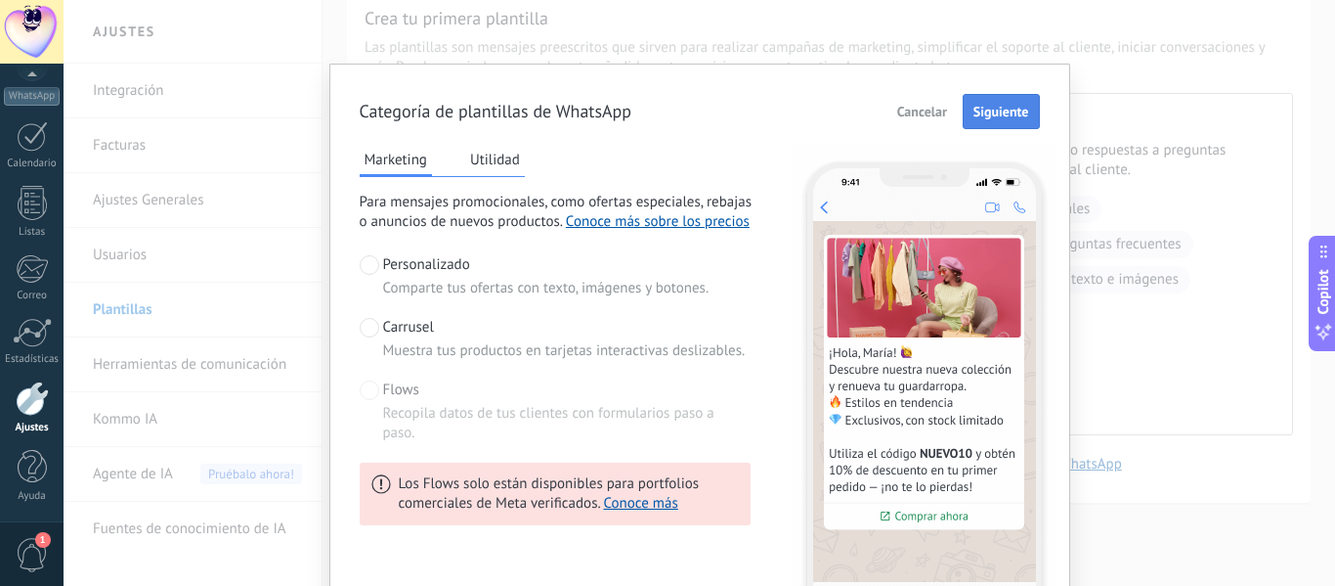
click at [1002, 126] on button "Siguiente" at bounding box center [1001, 111] width 77 height 35
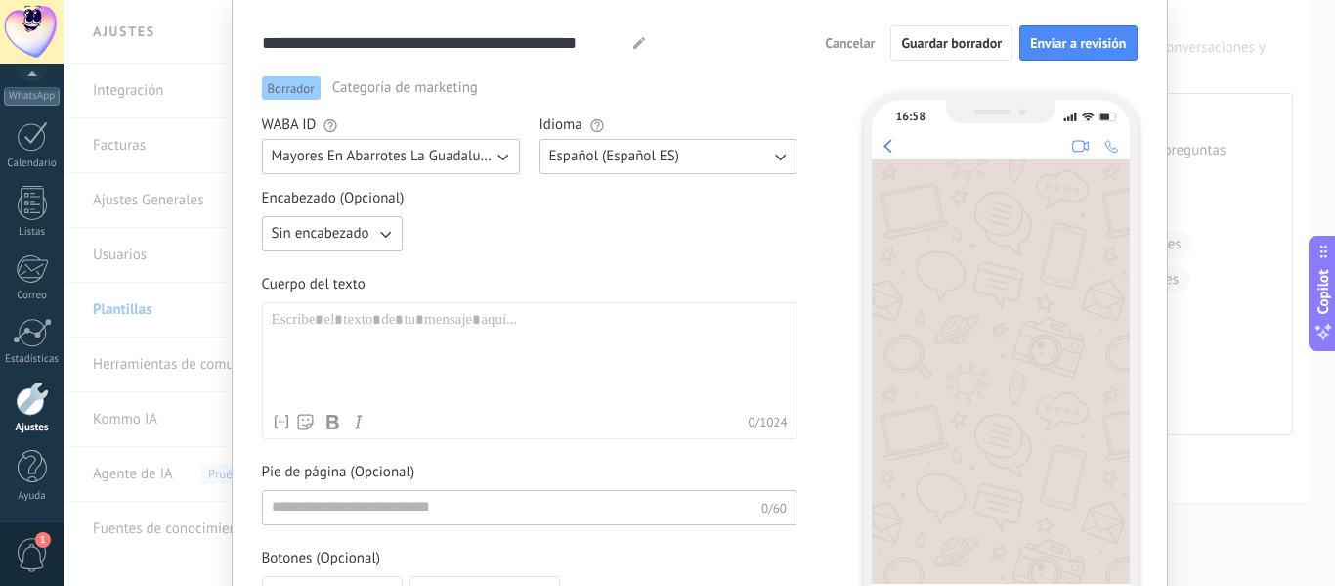
scroll to position [98, 0]
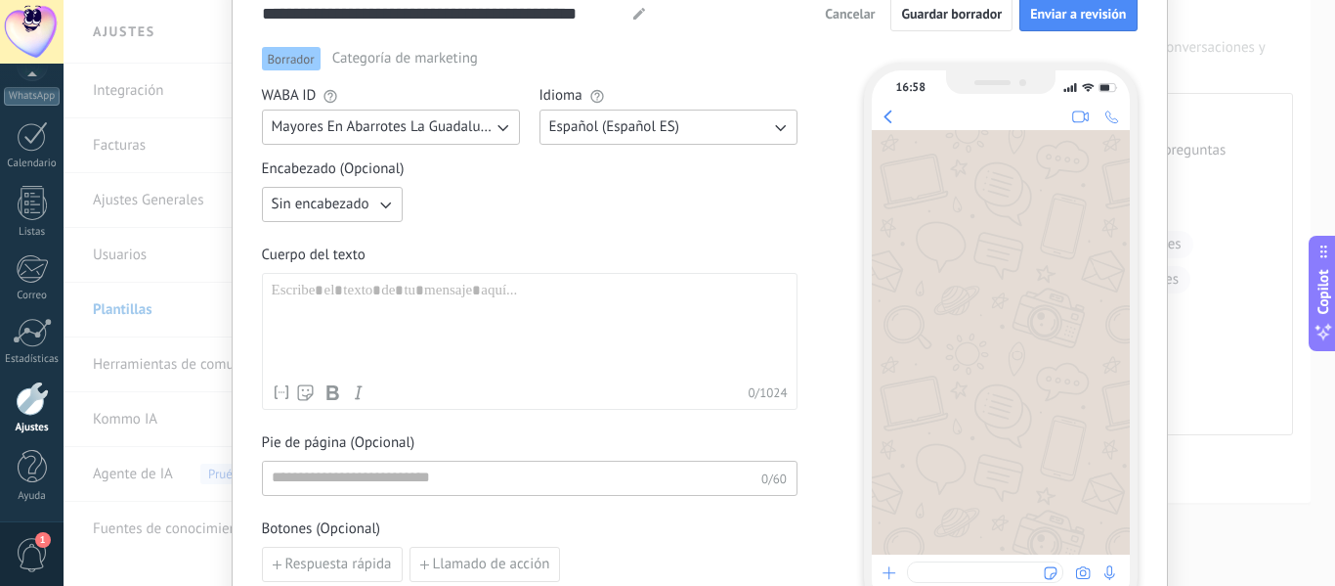
click at [344, 204] on span "Sin encabezado" at bounding box center [321, 205] width 98 height 20
click at [350, 242] on li "Texto" at bounding box center [326, 237] width 152 height 33
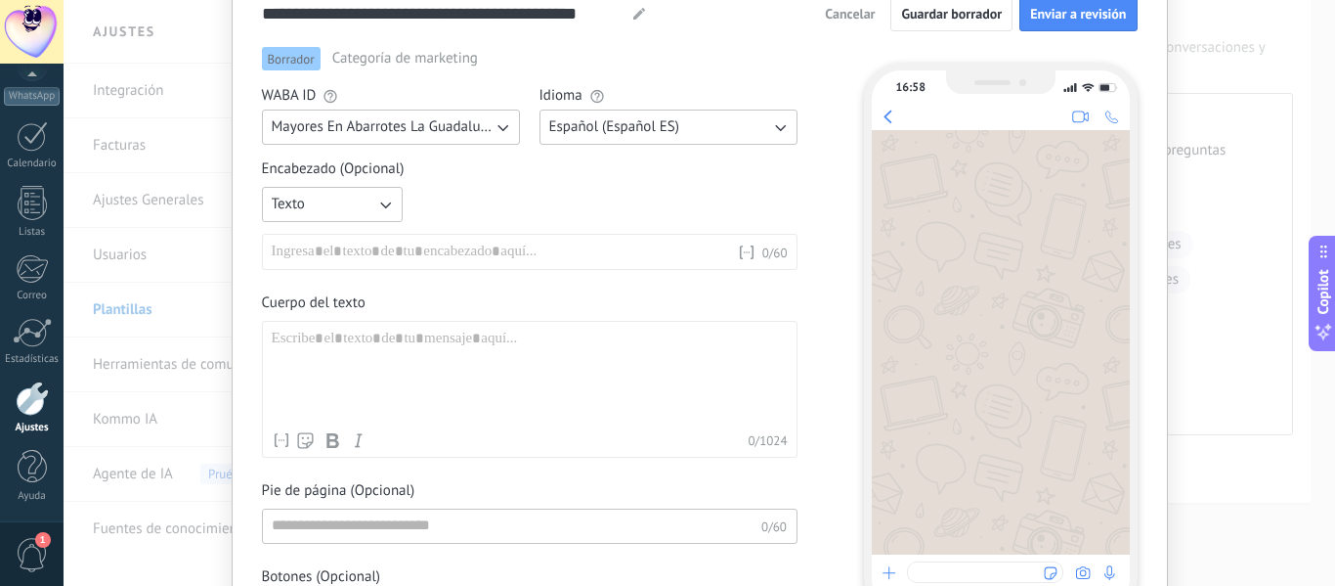
click at [372, 256] on div at bounding box center [504, 252] width 465 height 20
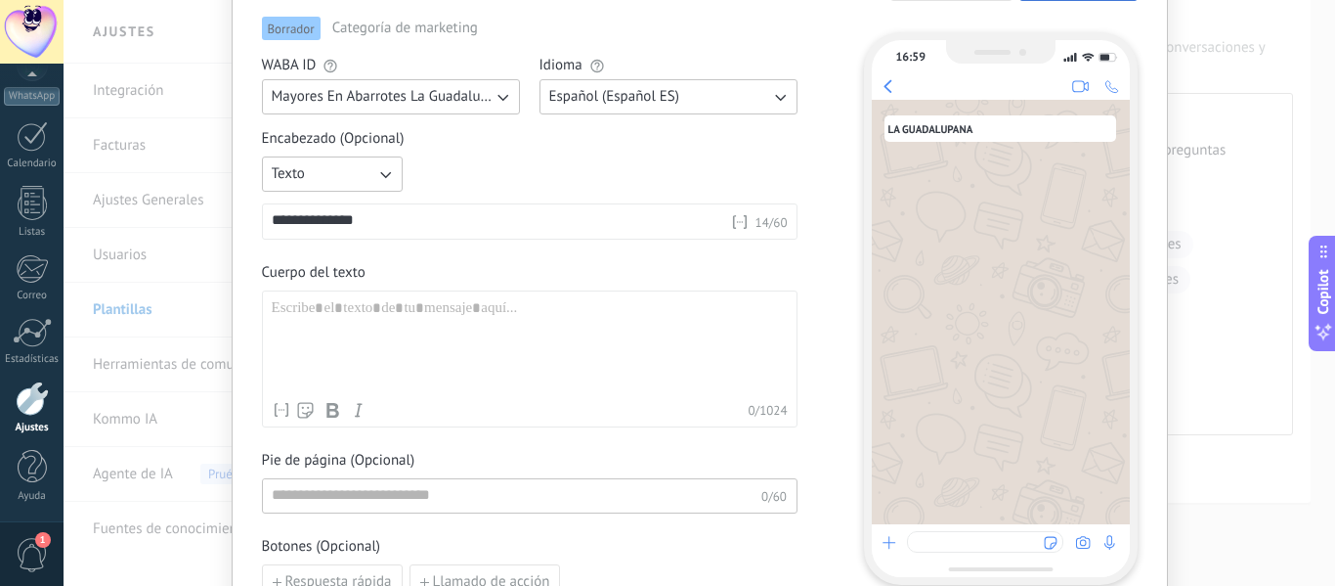
scroll to position [89, 0]
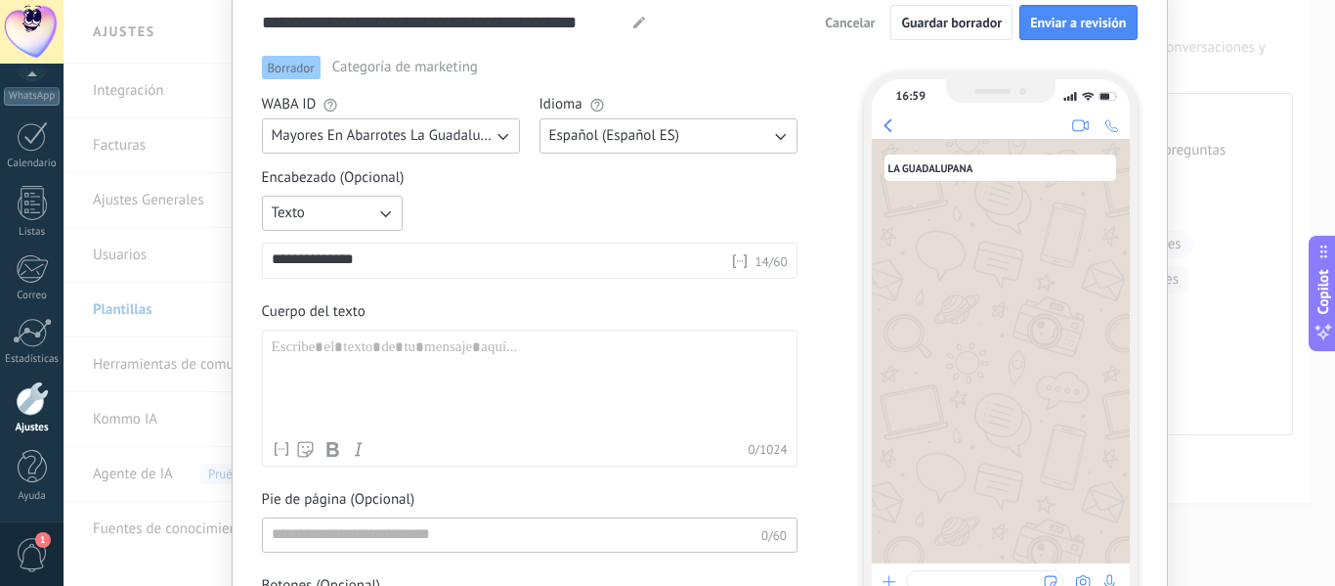
click at [498, 369] on div at bounding box center [530, 384] width 516 height 93
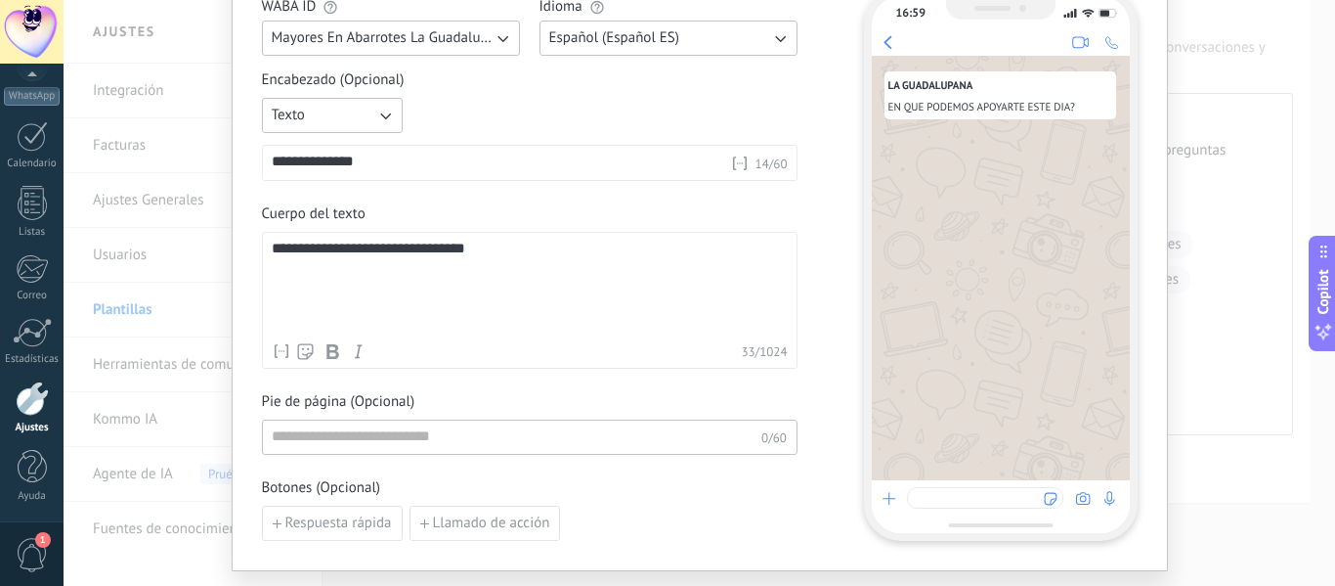
scroll to position [285, 0]
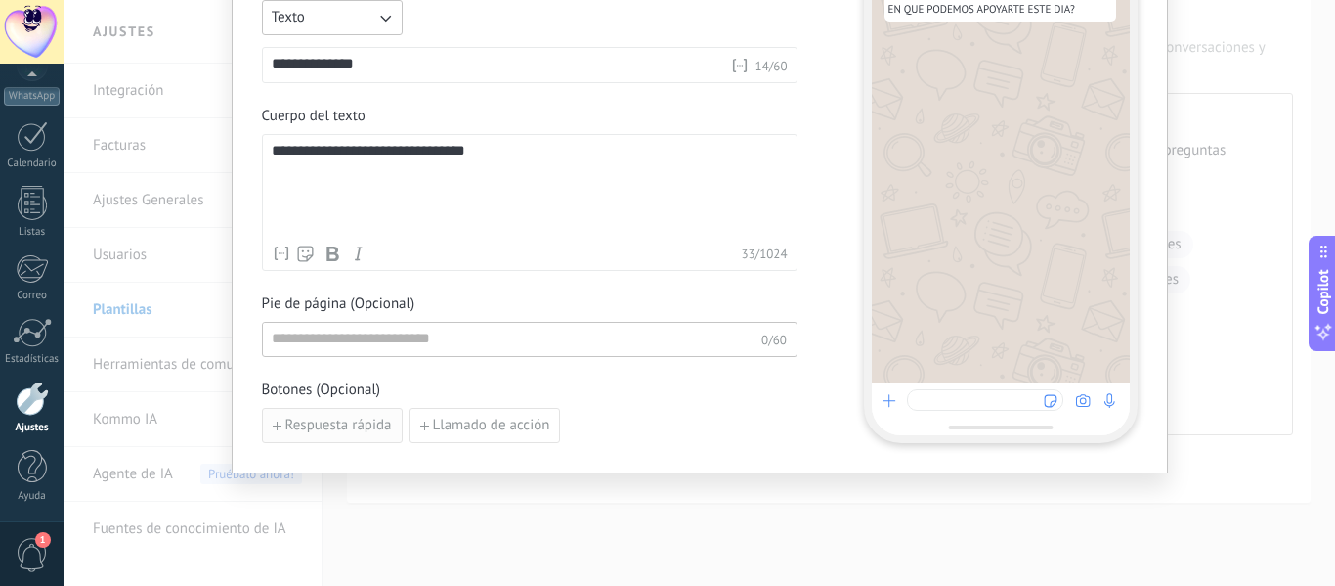
click at [326, 426] on span "Respuesta rápida" at bounding box center [338, 425] width 107 height 14
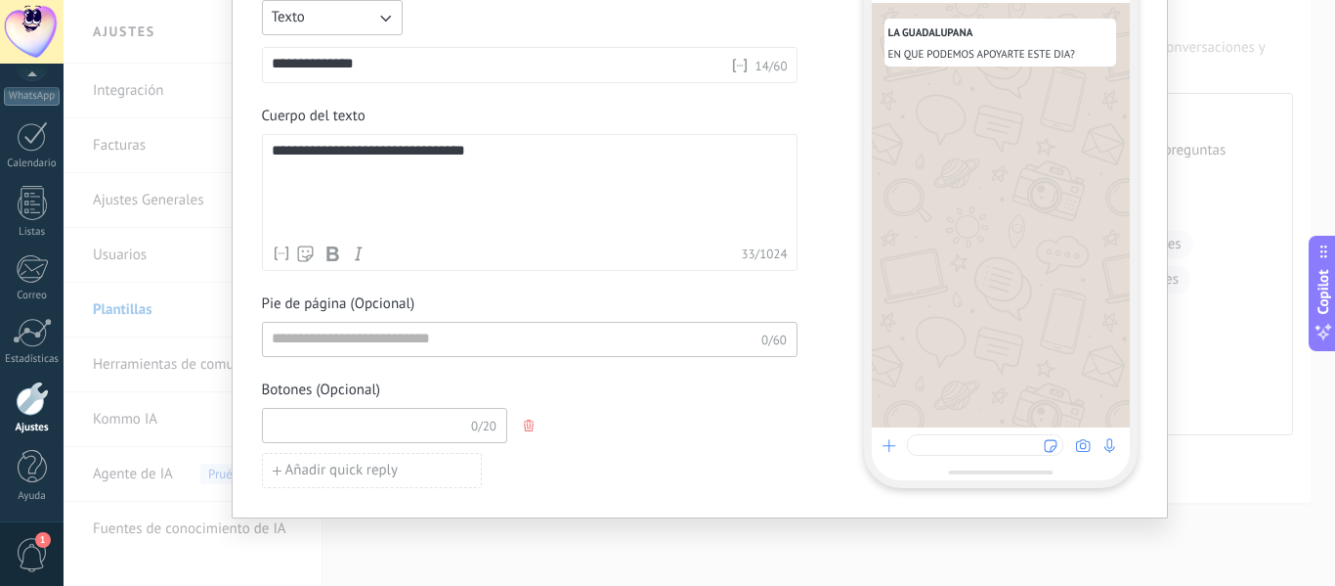
click at [399, 417] on input at bounding box center [367, 424] width 208 height 31
type input "**********"
click at [425, 474] on button "Añadir quick reply" at bounding box center [372, 470] width 220 height 35
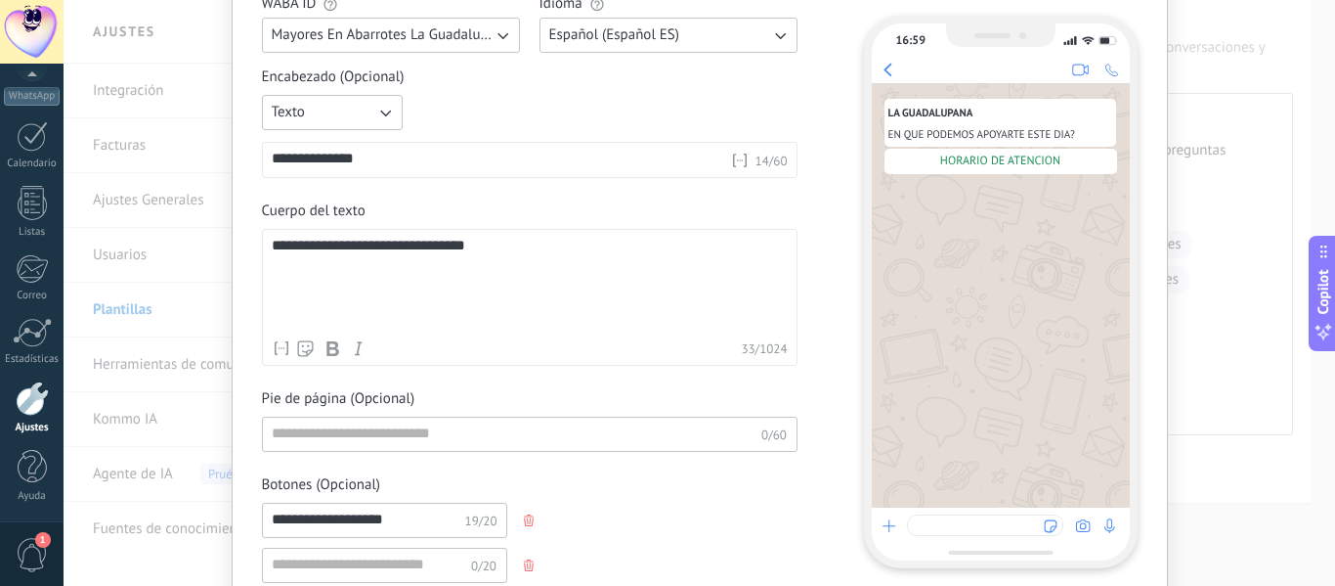
scroll to position [293, 0]
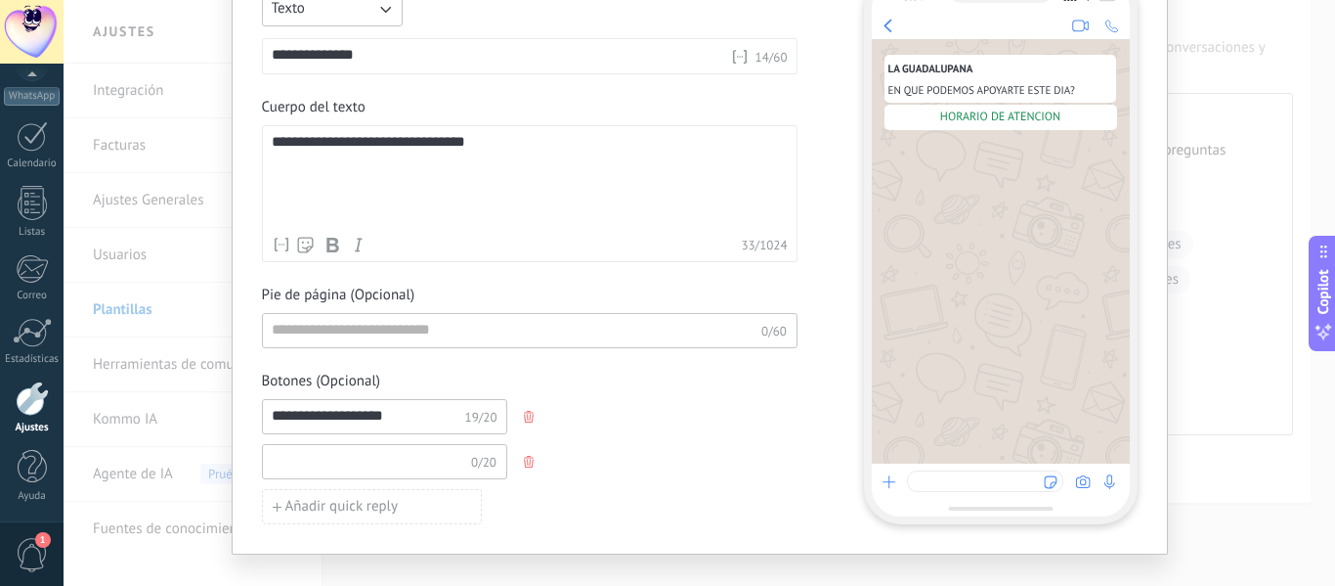
click at [415, 460] on input at bounding box center [367, 460] width 208 height 31
type input "*"
type input "**********"
click at [376, 511] on span "Añadir quick reply" at bounding box center [341, 507] width 113 height 14
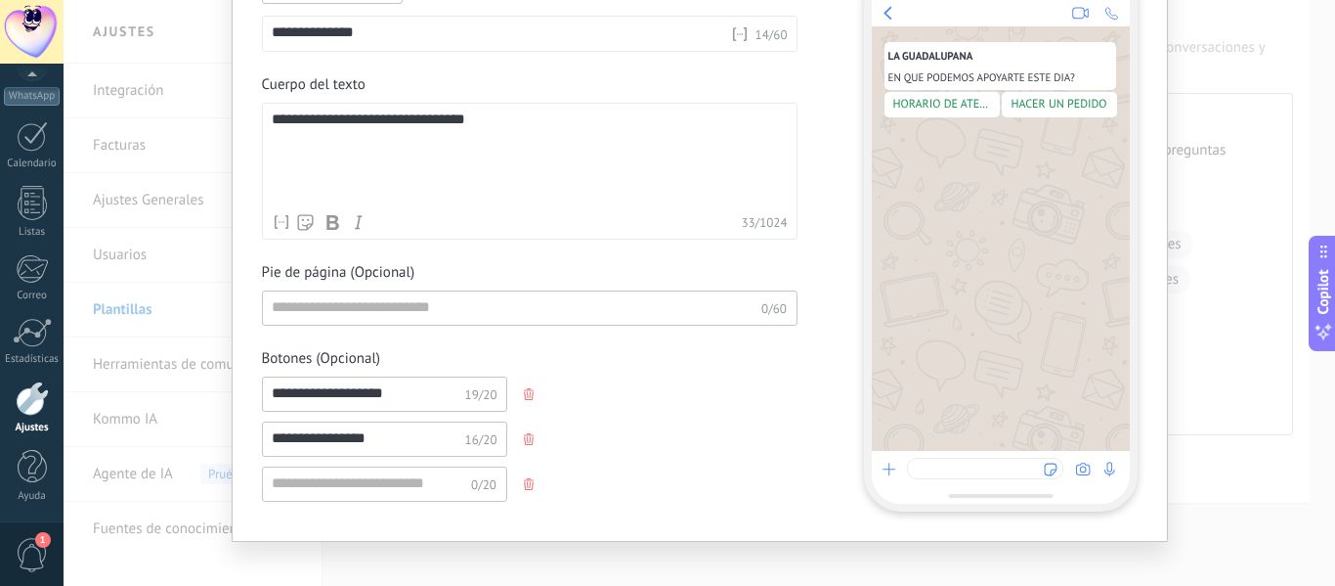
scroll to position [335, 0]
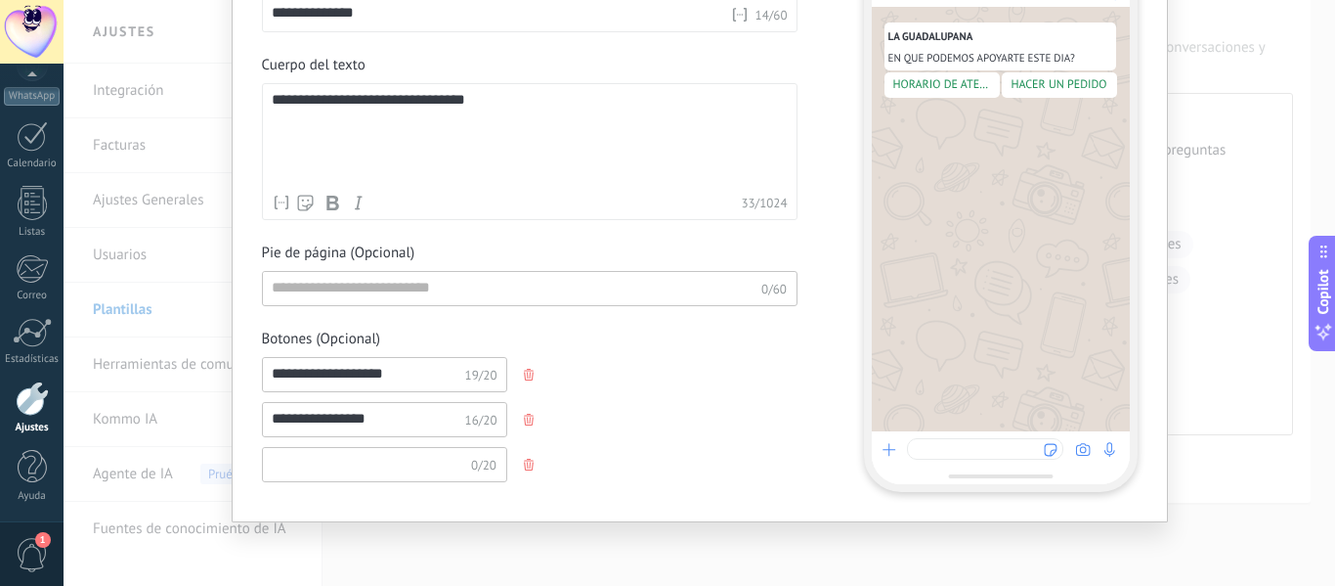
click at [383, 473] on input at bounding box center [367, 463] width 208 height 31
type input "*"
type input "**********"
click at [770, 432] on div "**********" at bounding box center [530, 419] width 536 height 35
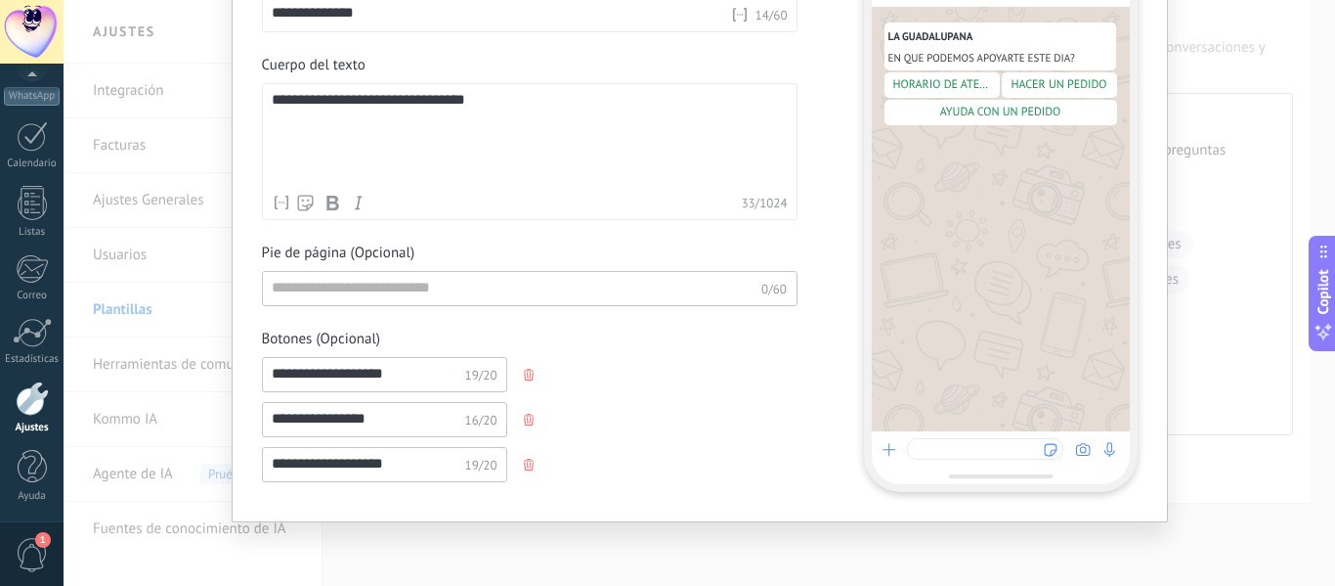
scroll to position [0, 0]
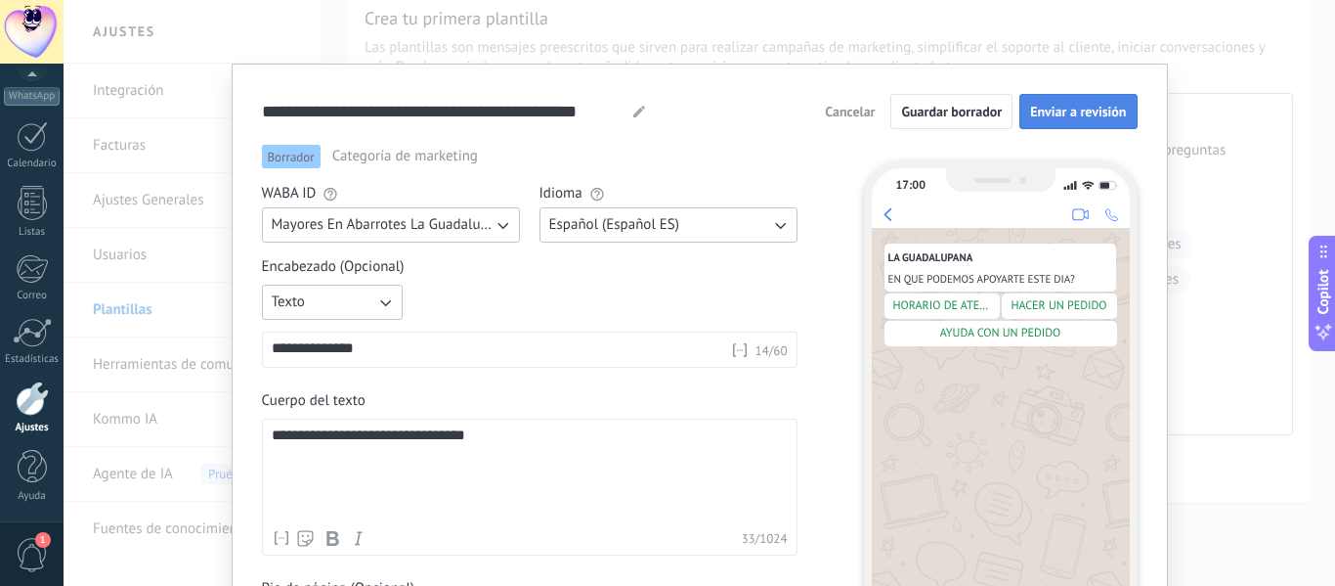
click at [1055, 121] on button "Enviar a revisión" at bounding box center [1078, 111] width 117 height 35
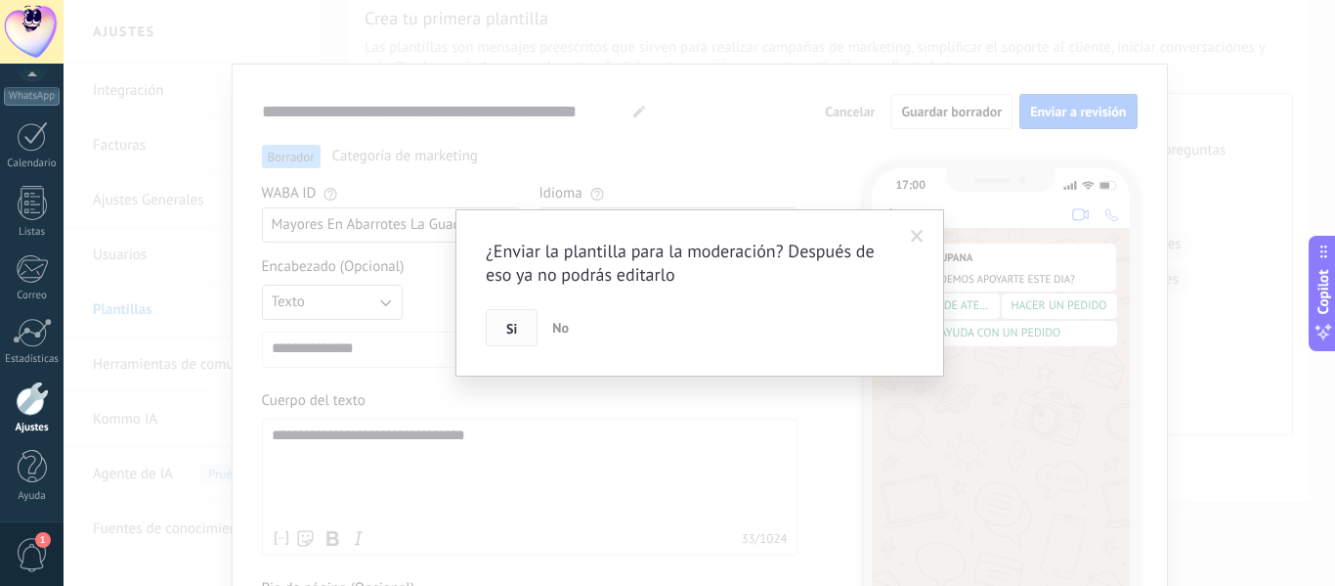
click at [524, 322] on button "Si" at bounding box center [512, 327] width 52 height 37
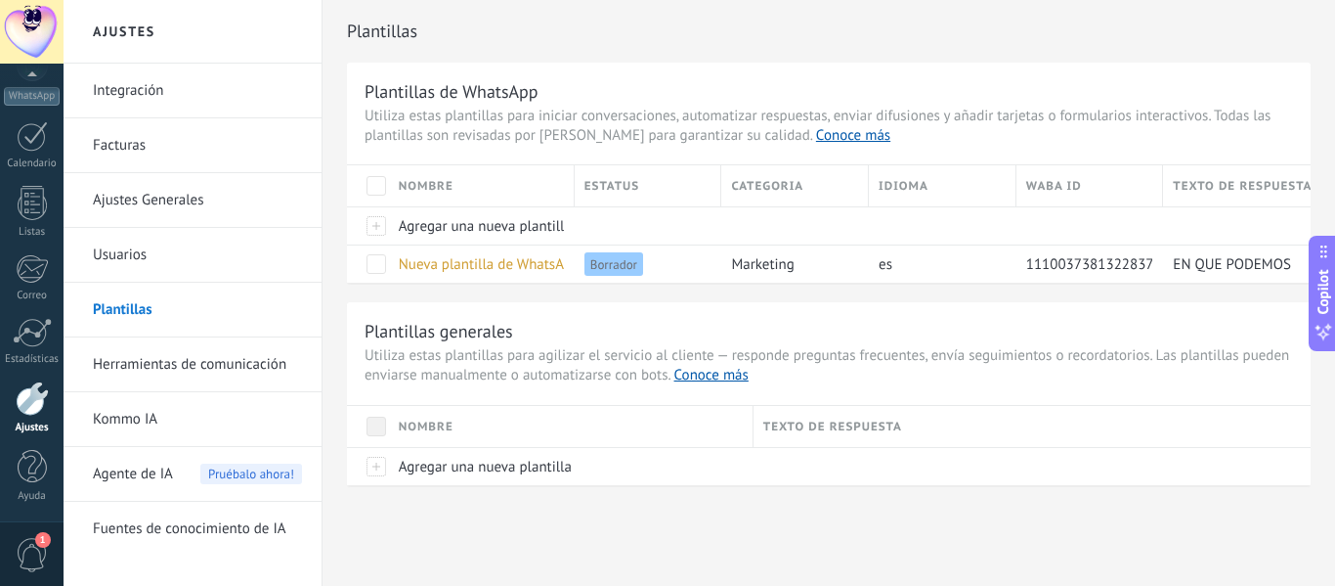
click at [149, 98] on link "Integración" at bounding box center [197, 91] width 209 height 55
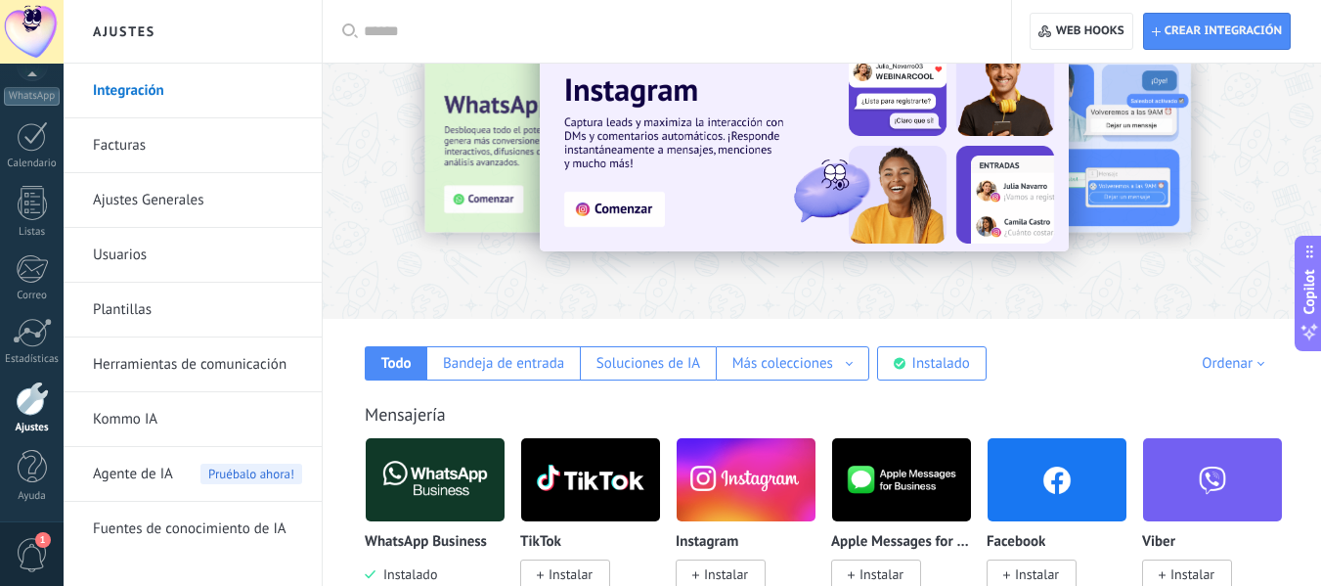
scroll to position [98, 0]
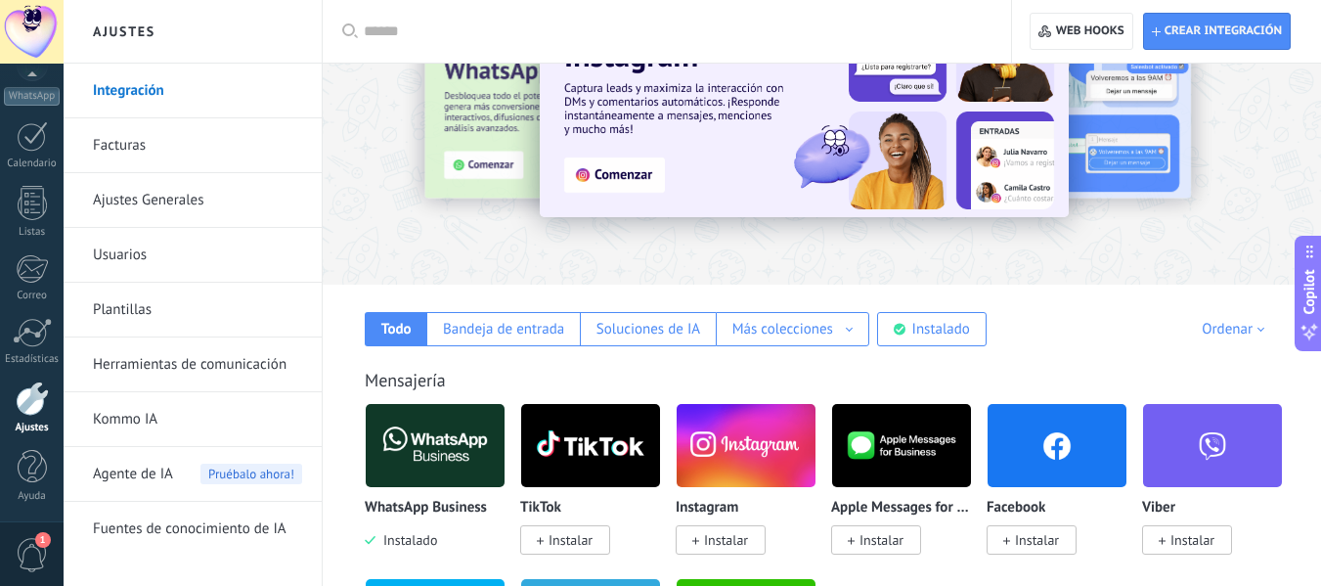
click at [243, 144] on link "Facturas" at bounding box center [197, 145] width 209 height 55
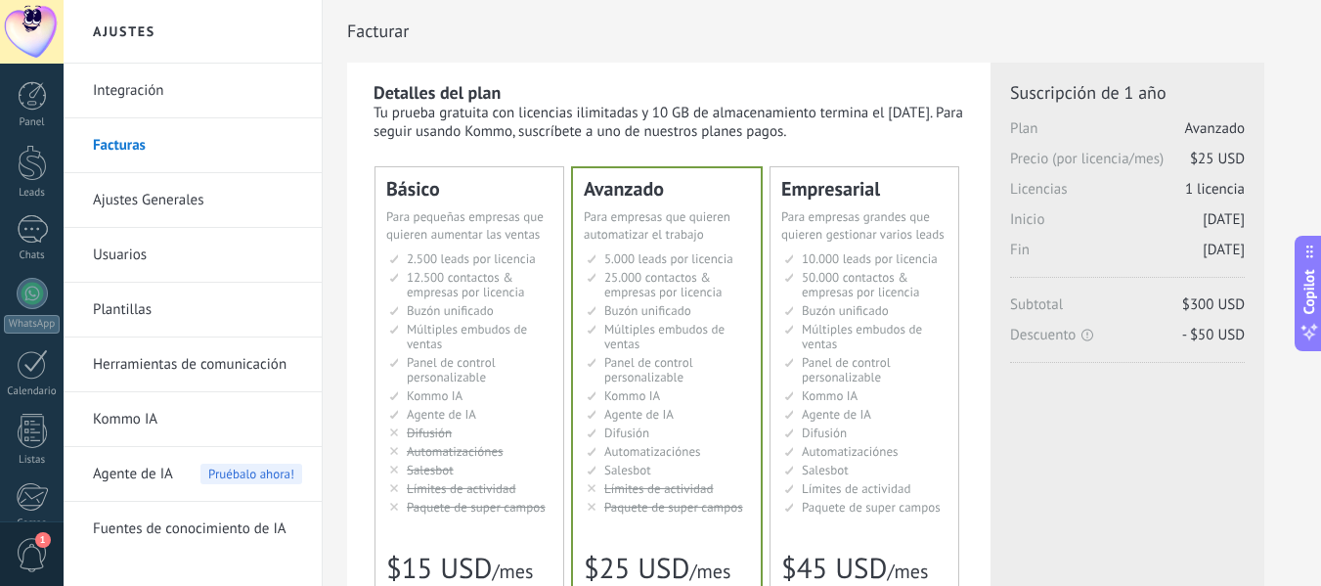
click at [538, 230] on span "Para pequeñas empresas que quieren aumentar las ventas" at bounding box center [464, 225] width 157 height 34
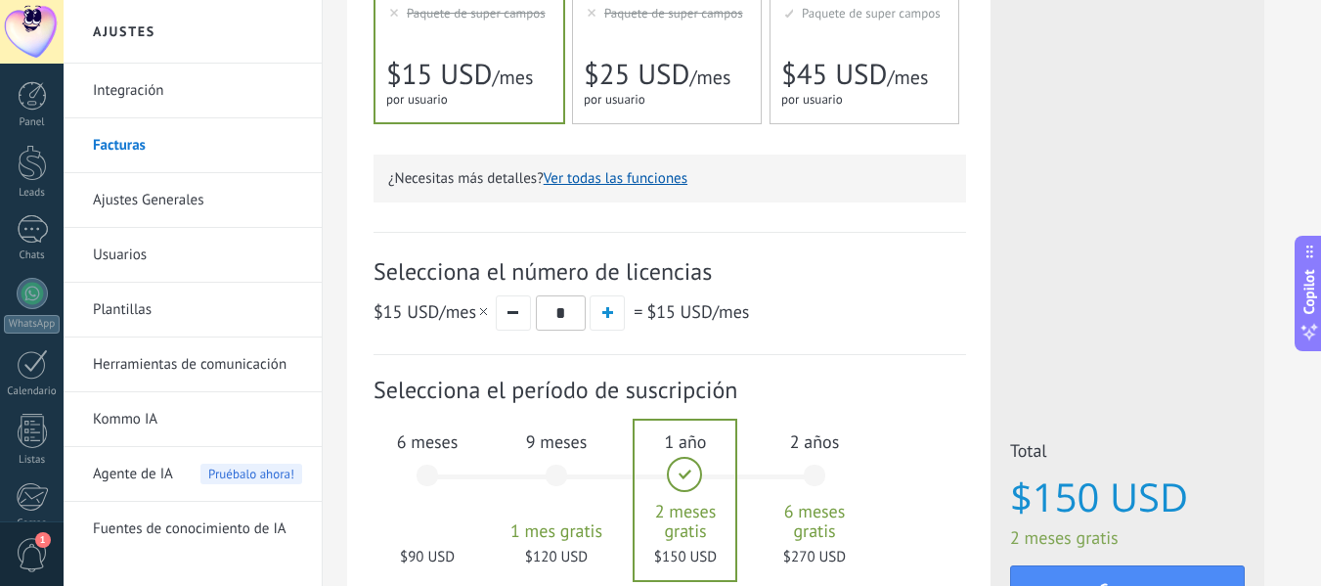
scroll to position [587, 0]
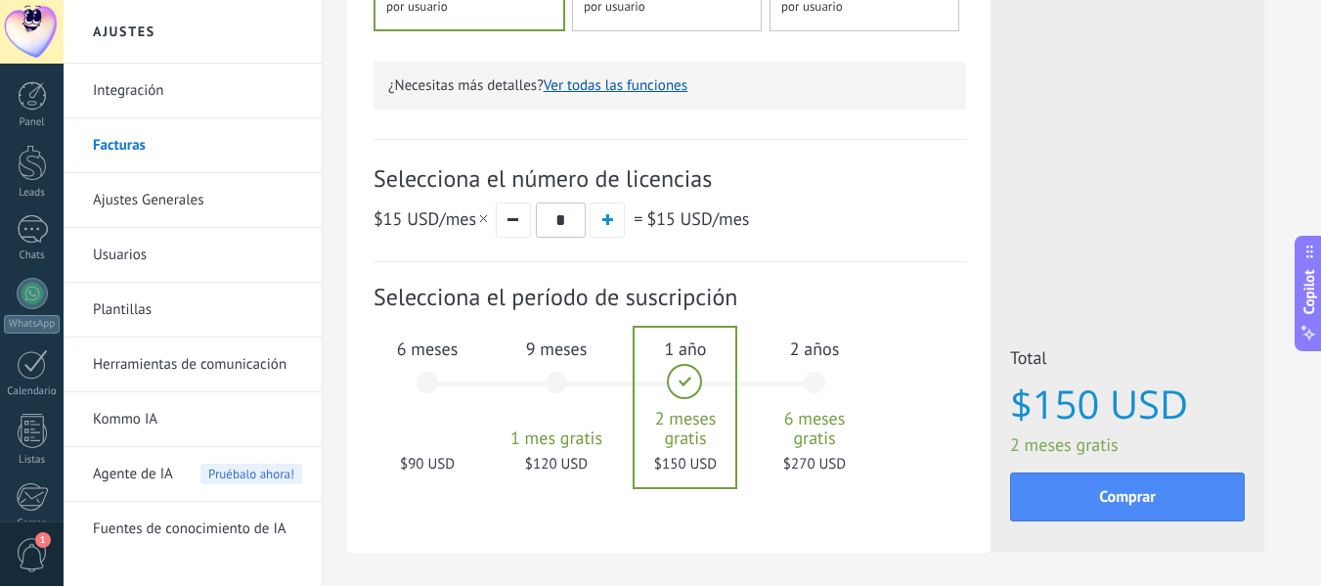
click at [433, 379] on div "6 meses $90 USD" at bounding box center [427, 392] width 106 height 138
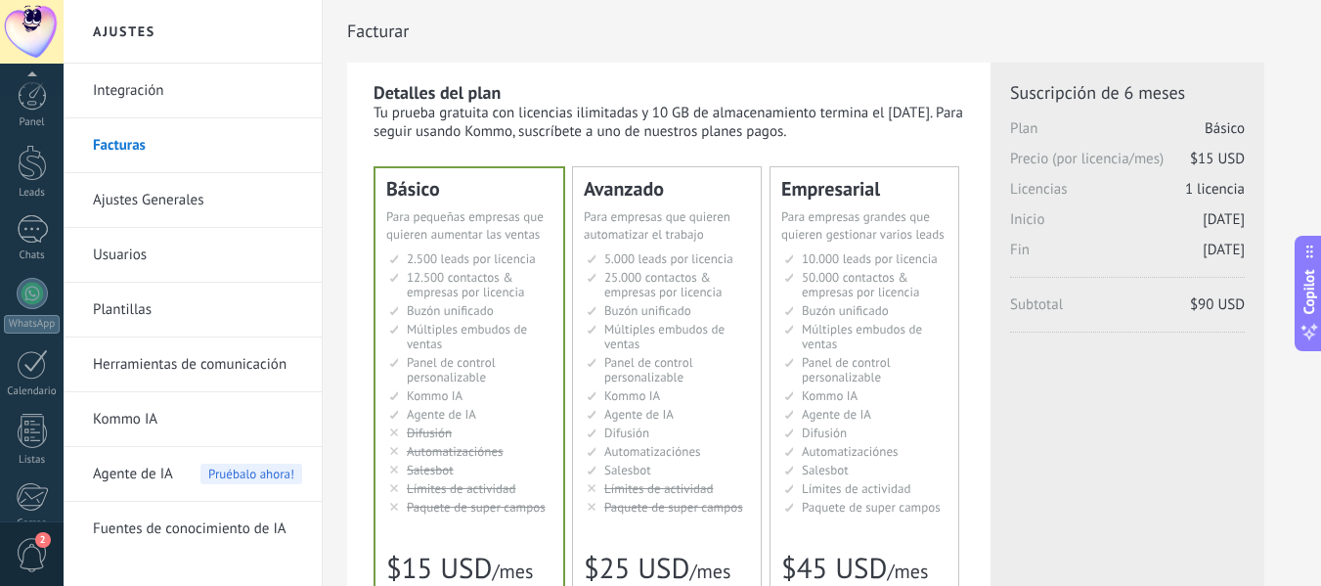
scroll to position [228, 0]
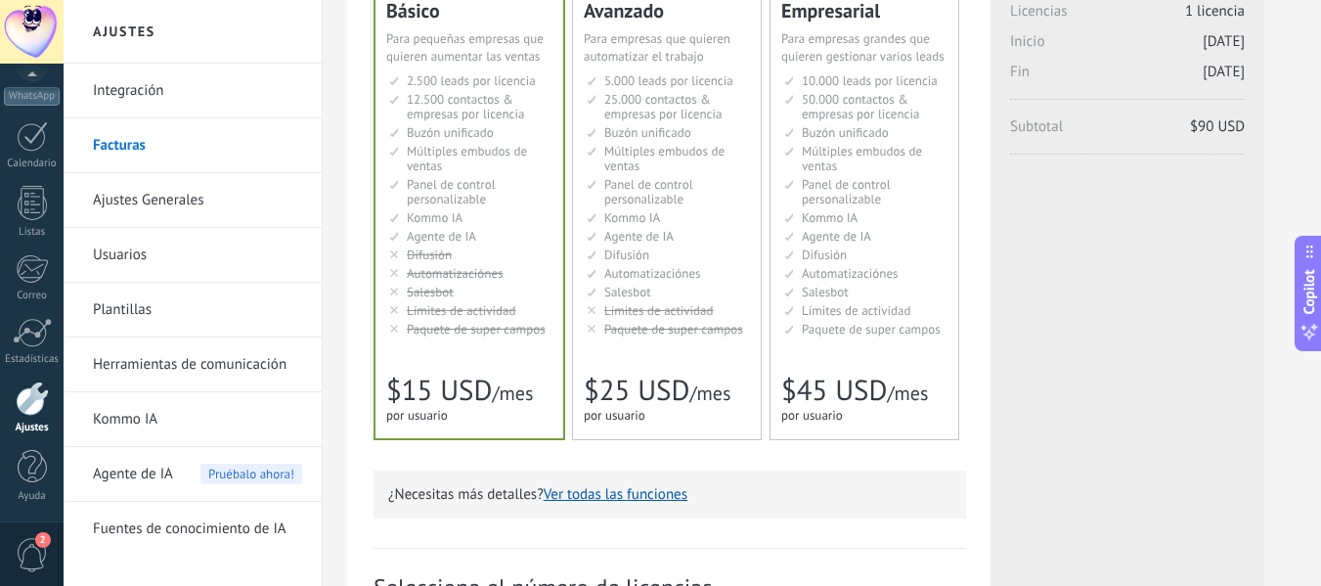
scroll to position [0, 0]
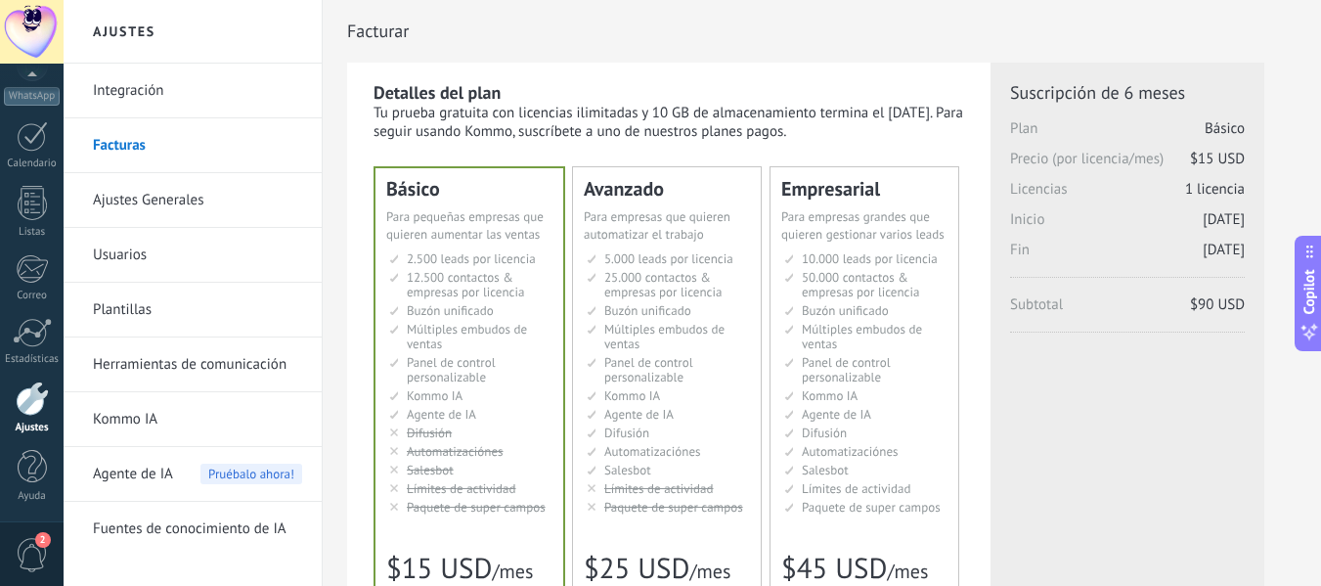
click at [207, 92] on link "Integración" at bounding box center [197, 91] width 209 height 55
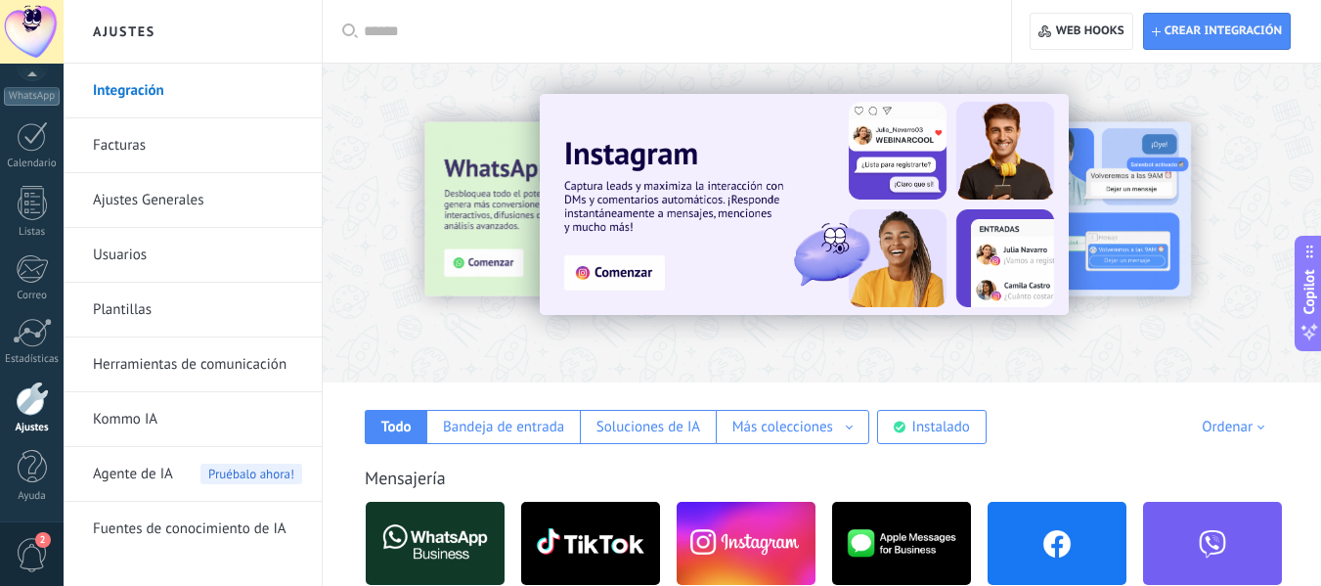
click at [114, 184] on link "Ajustes Generales" at bounding box center [197, 200] width 209 height 55
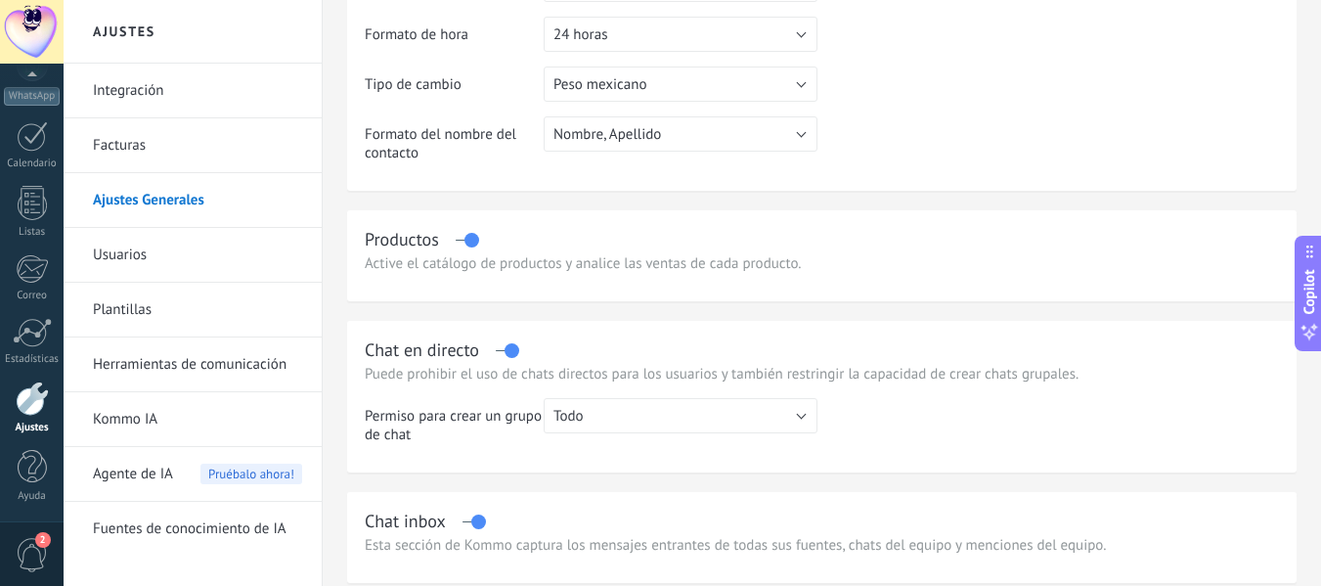
scroll to position [489, 0]
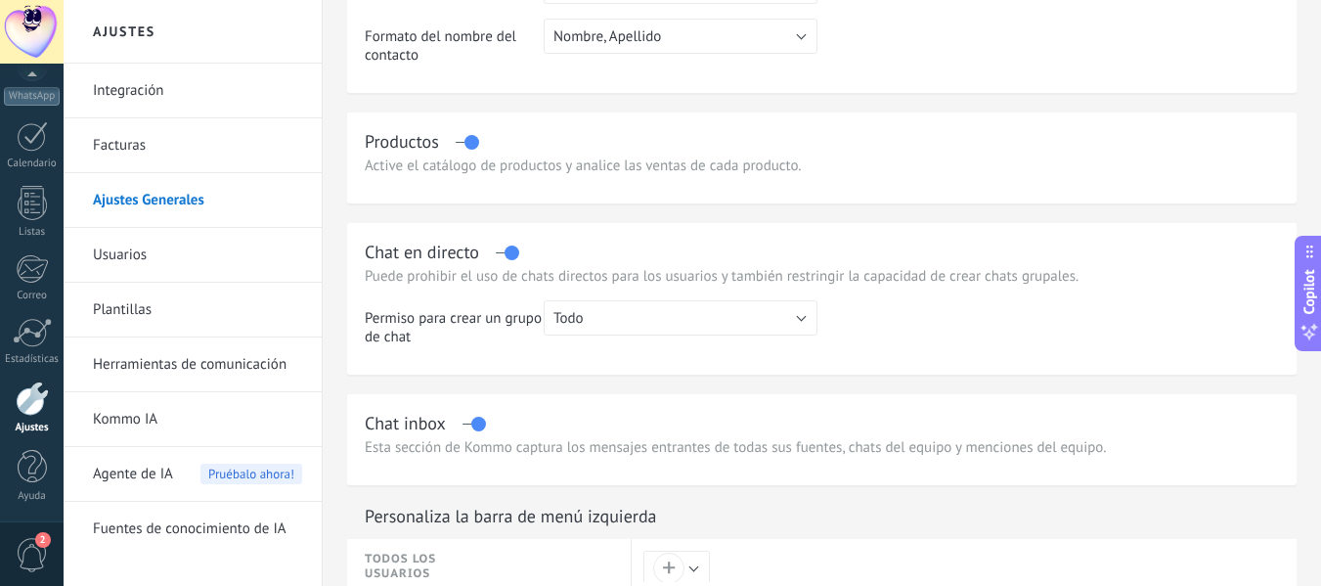
click at [131, 242] on link "Usuarios" at bounding box center [197, 255] width 209 height 55
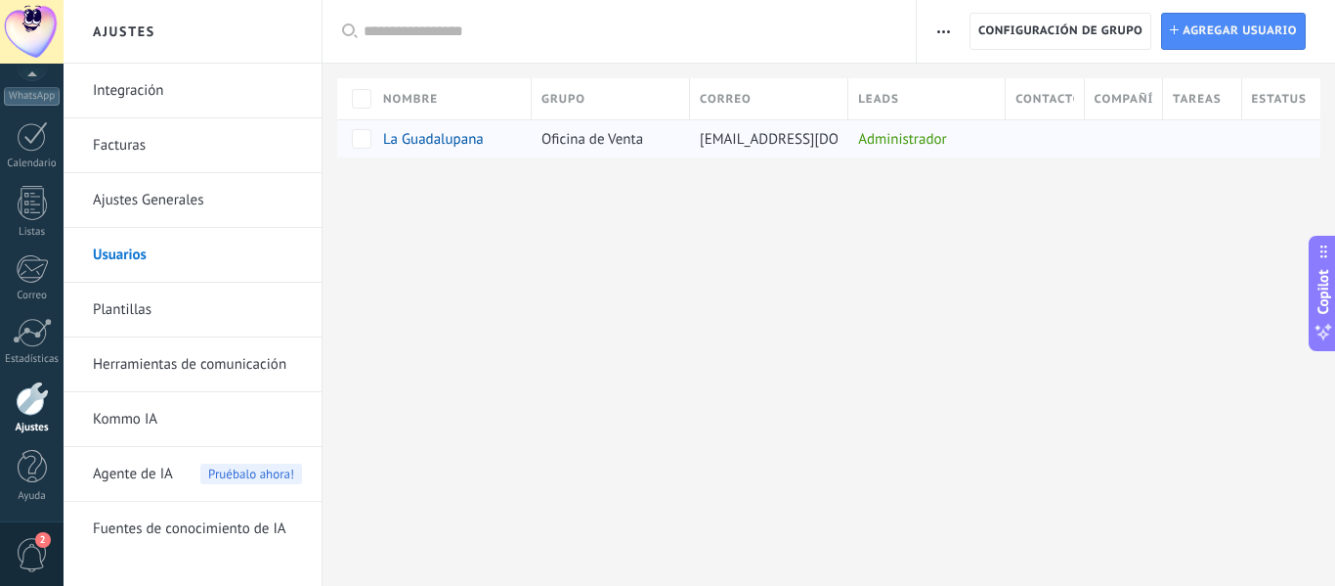
click at [494, 140] on div "La Guadalupana" at bounding box center [441, 139] width 116 height 18
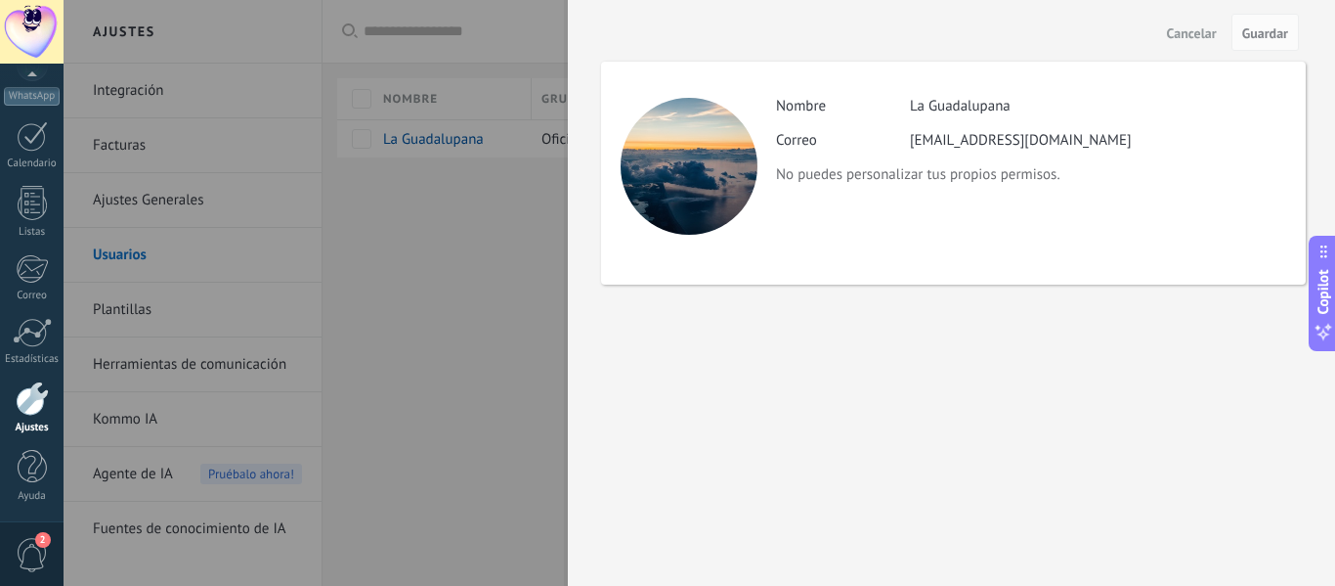
click at [476, 264] on div at bounding box center [667, 293] width 1335 height 586
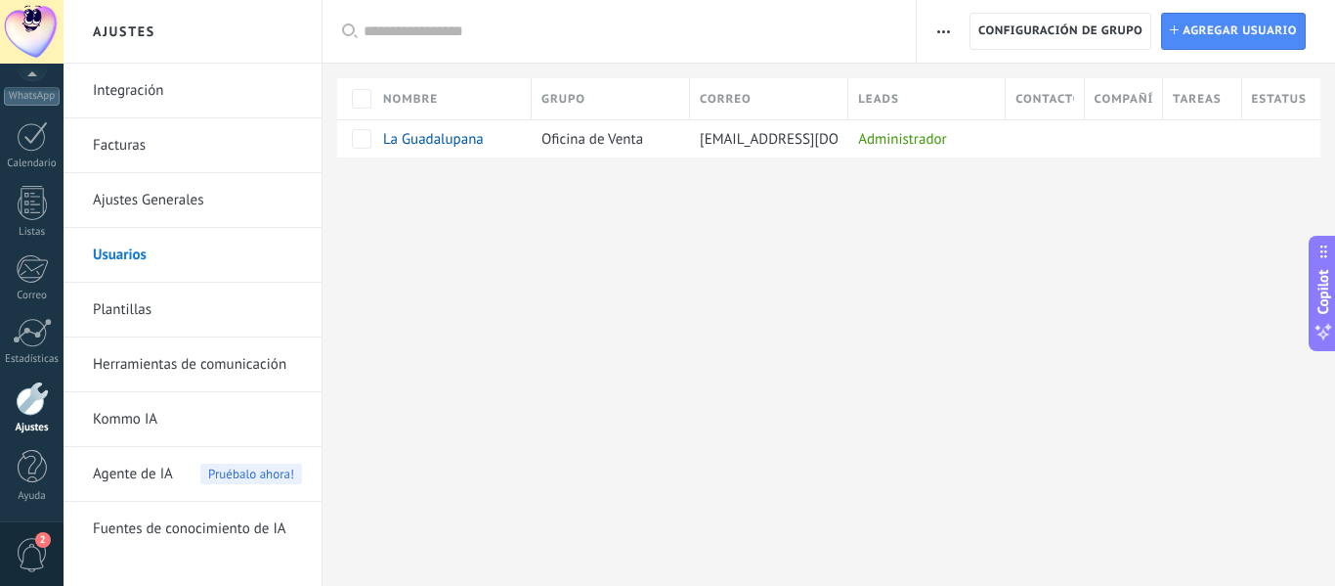
click at [147, 303] on link "Plantillas" at bounding box center [197, 310] width 209 height 55
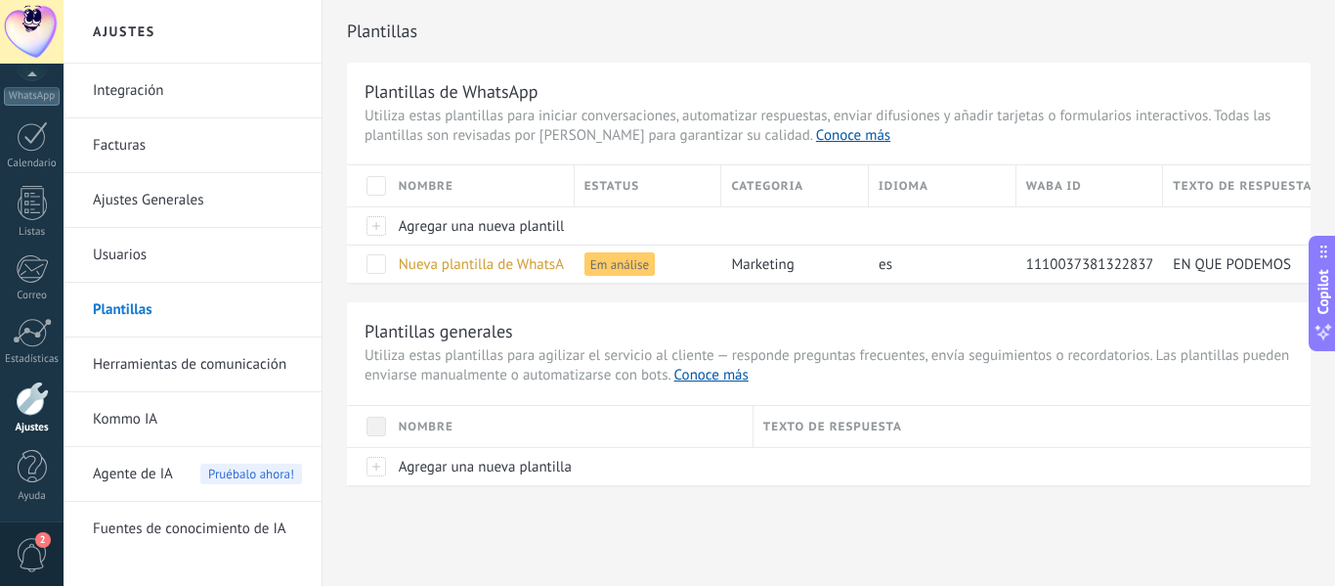
click at [168, 348] on link "Herramientas de comunicación" at bounding box center [197, 364] width 209 height 55
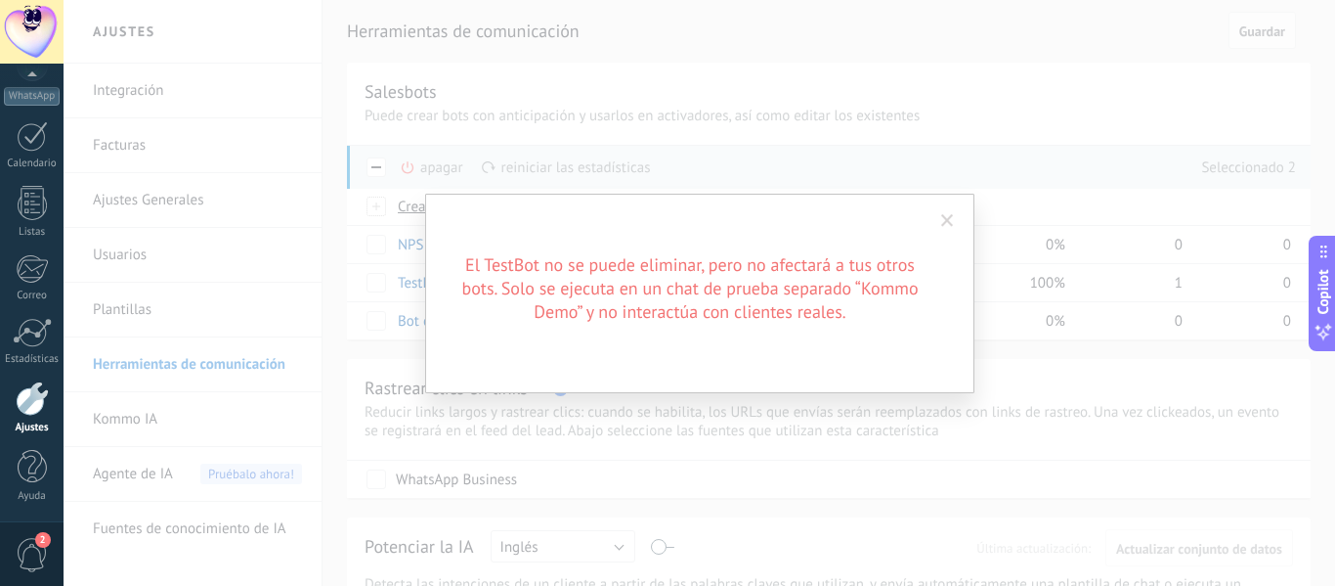
click at [959, 215] on span at bounding box center [948, 220] width 32 height 33
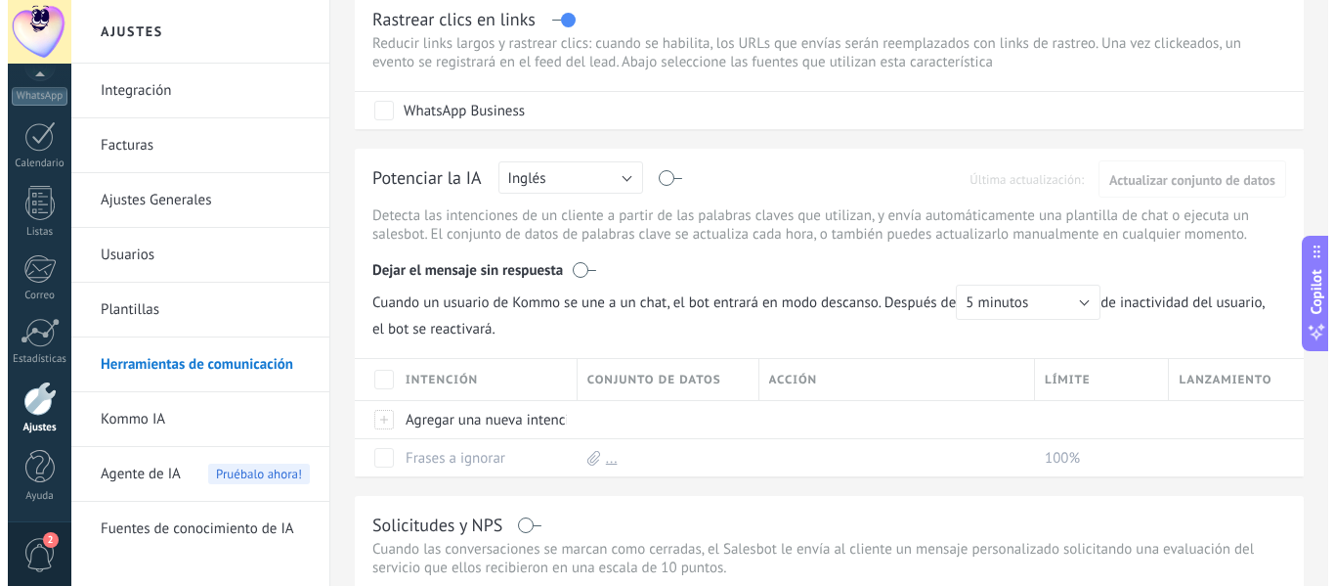
scroll to position [391, 0]
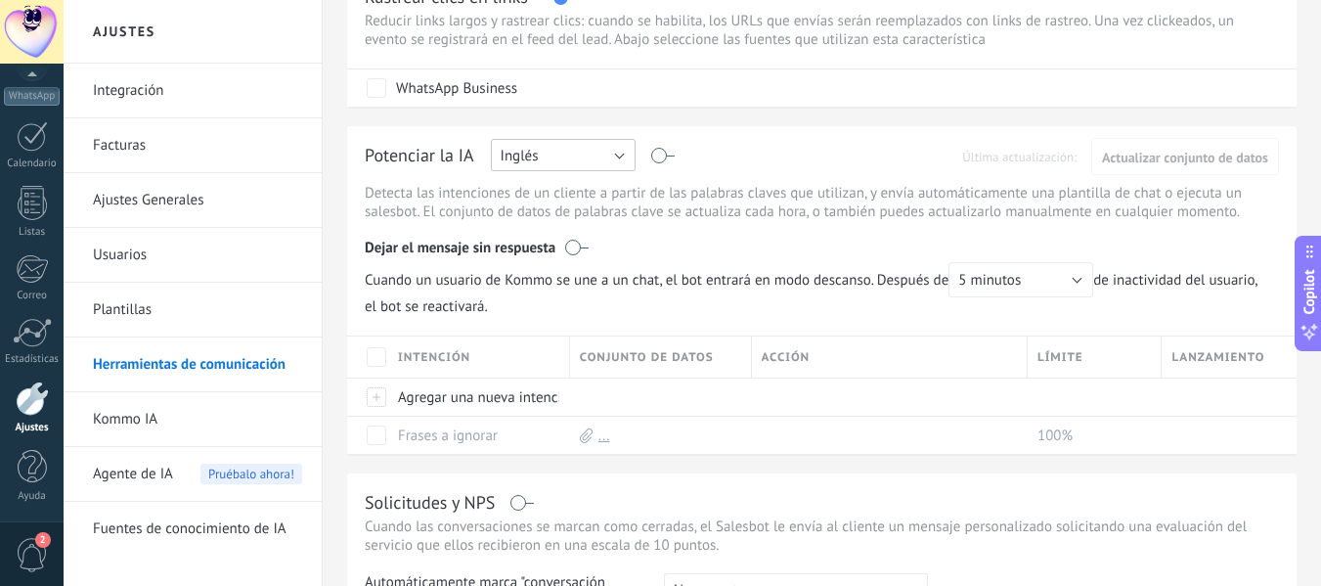
click at [603, 164] on button "Inglés" at bounding box center [563, 155] width 145 height 32
click at [578, 224] on span "Español" at bounding box center [554, 223] width 150 height 19
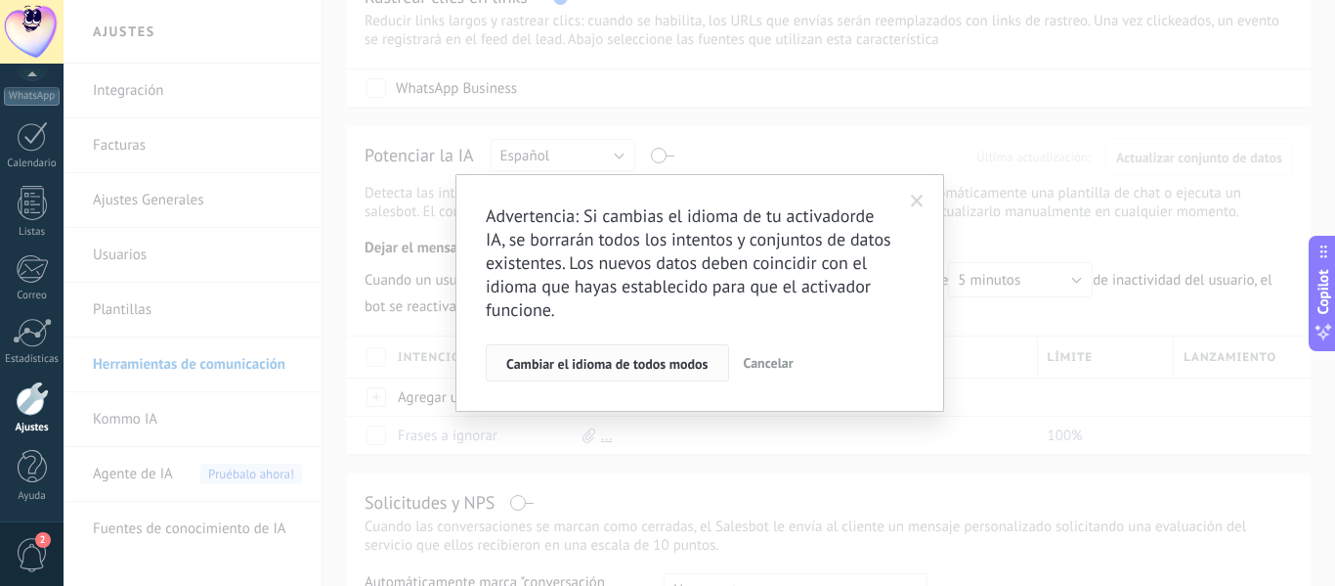
click at [638, 371] on span "Cambiar el idioma de todos modos" at bounding box center [607, 364] width 202 height 14
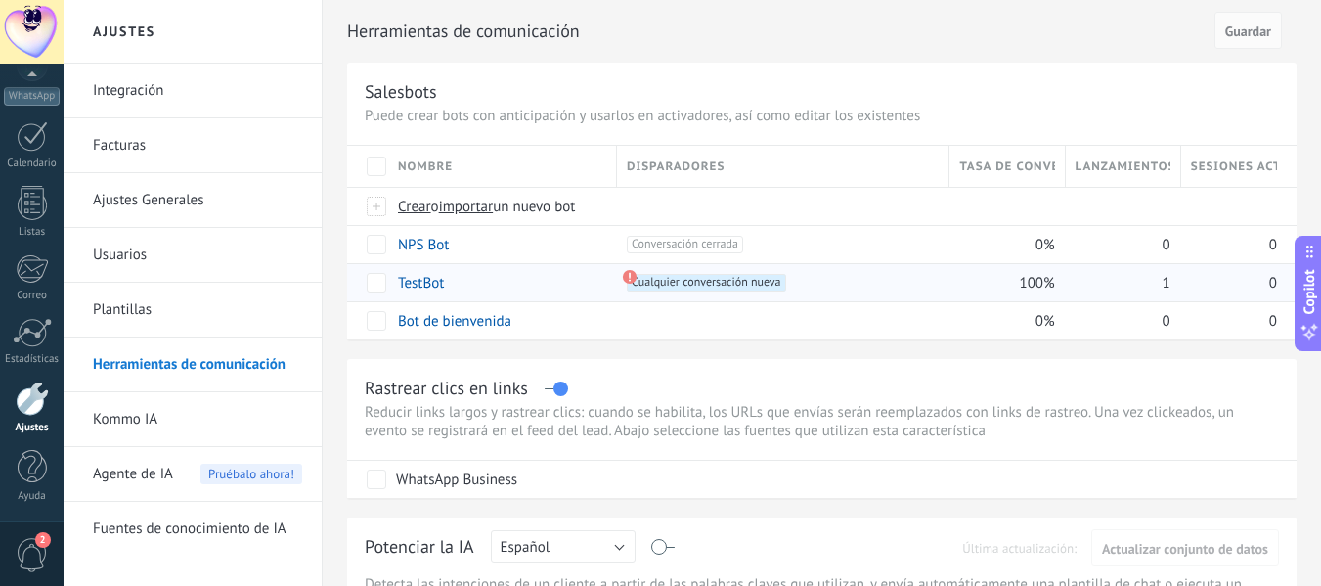
click at [393, 289] on div "TestBot" at bounding box center [497, 282] width 219 height 37
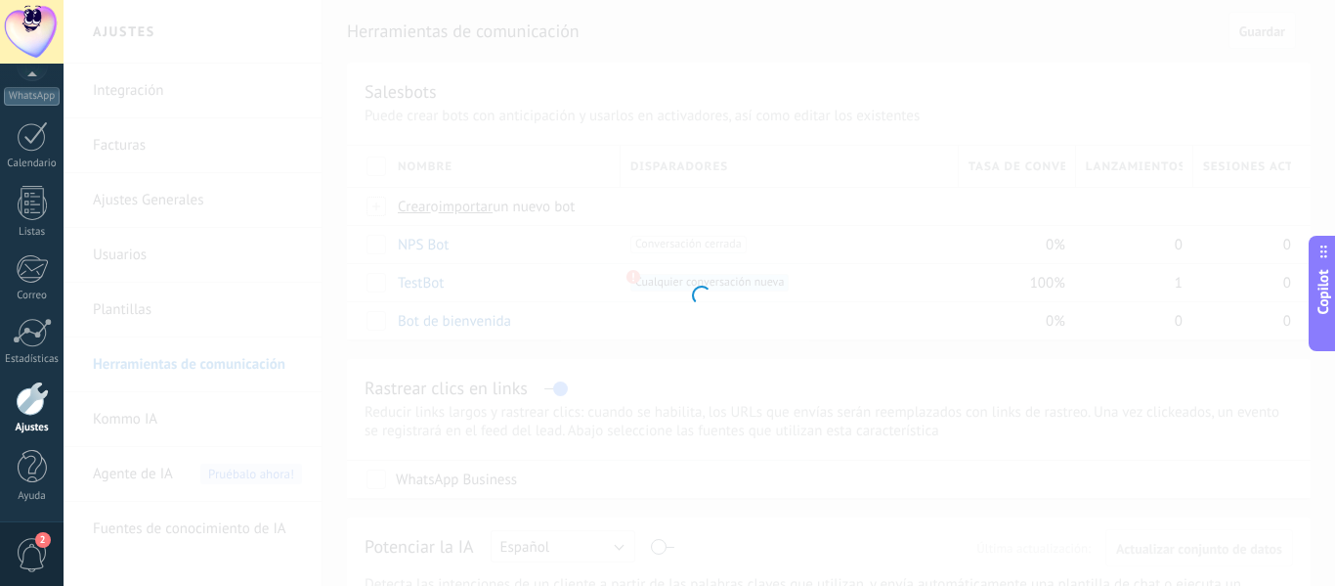
type input "*******"
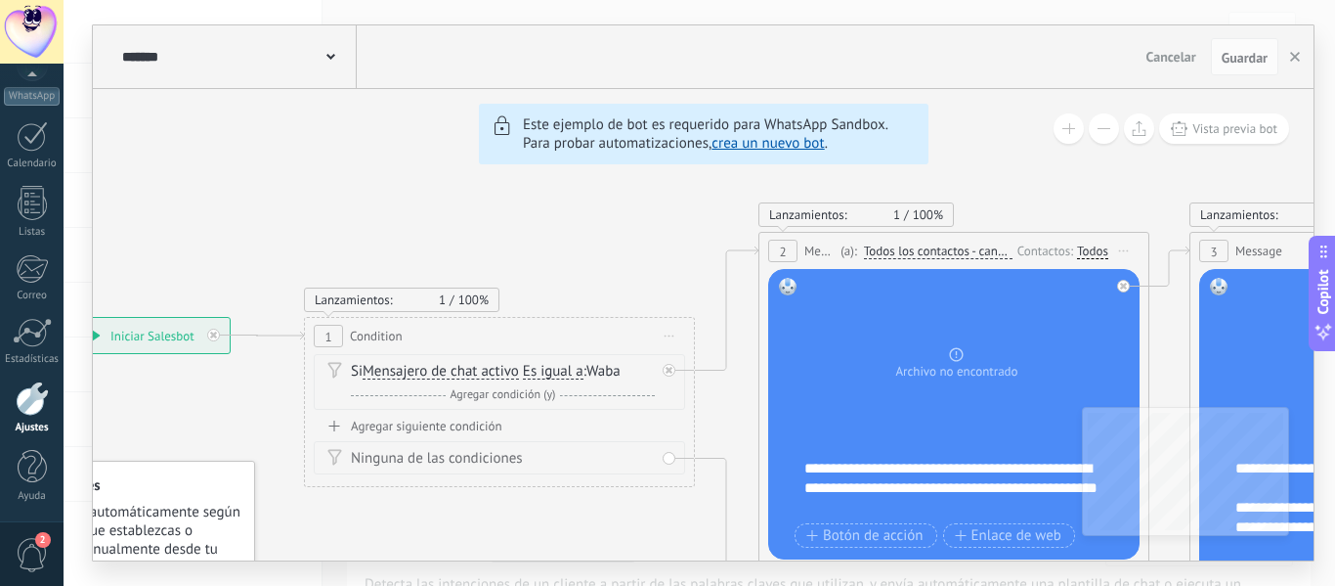
drag, startPoint x: 265, startPoint y: 265, endPoint x: 674, endPoint y: 226, distance: 410.5
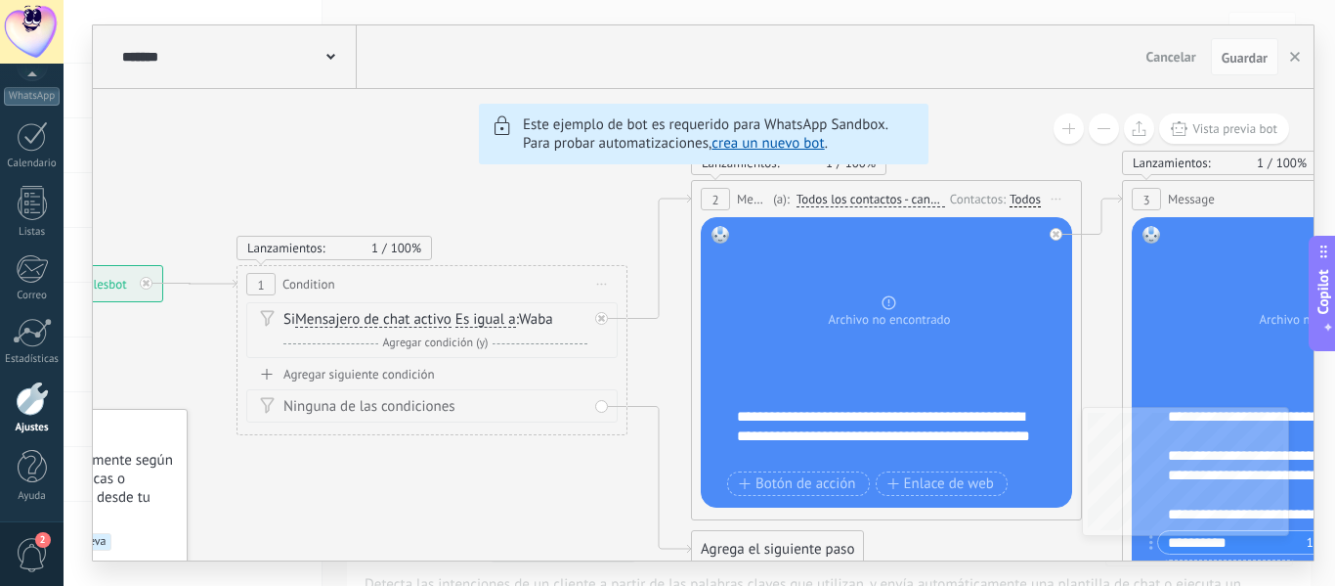
drag, startPoint x: 254, startPoint y: 231, endPoint x: 187, endPoint y: 179, distance: 85.1
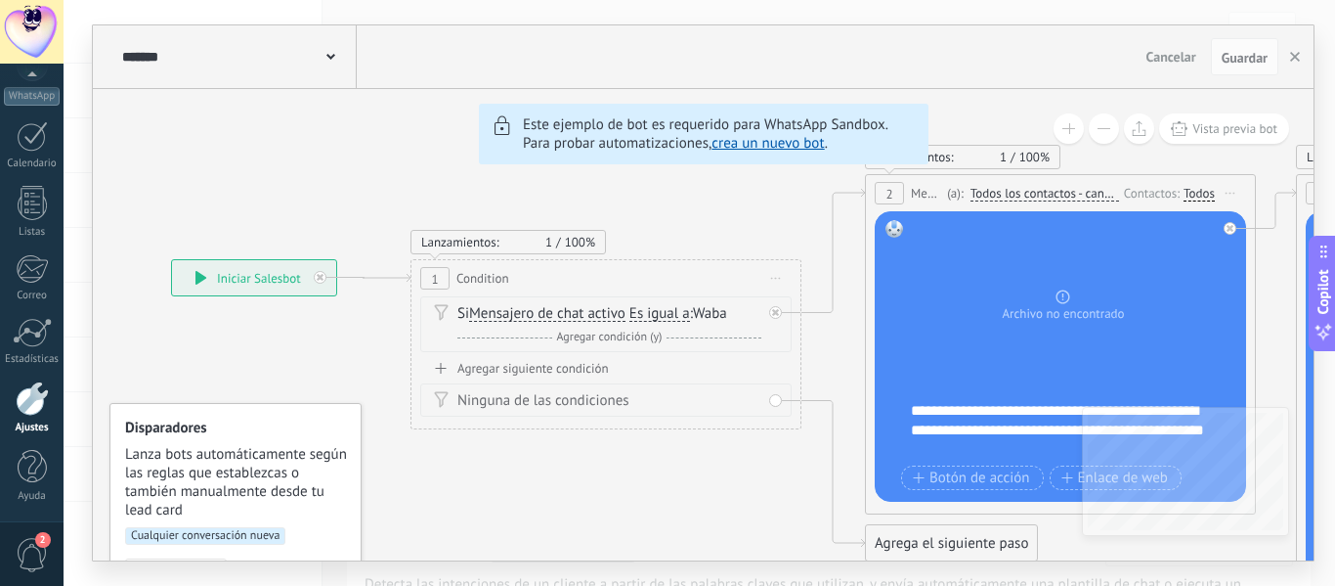
drag, startPoint x: 464, startPoint y: 293, endPoint x: 567, endPoint y: 273, distance: 104.7
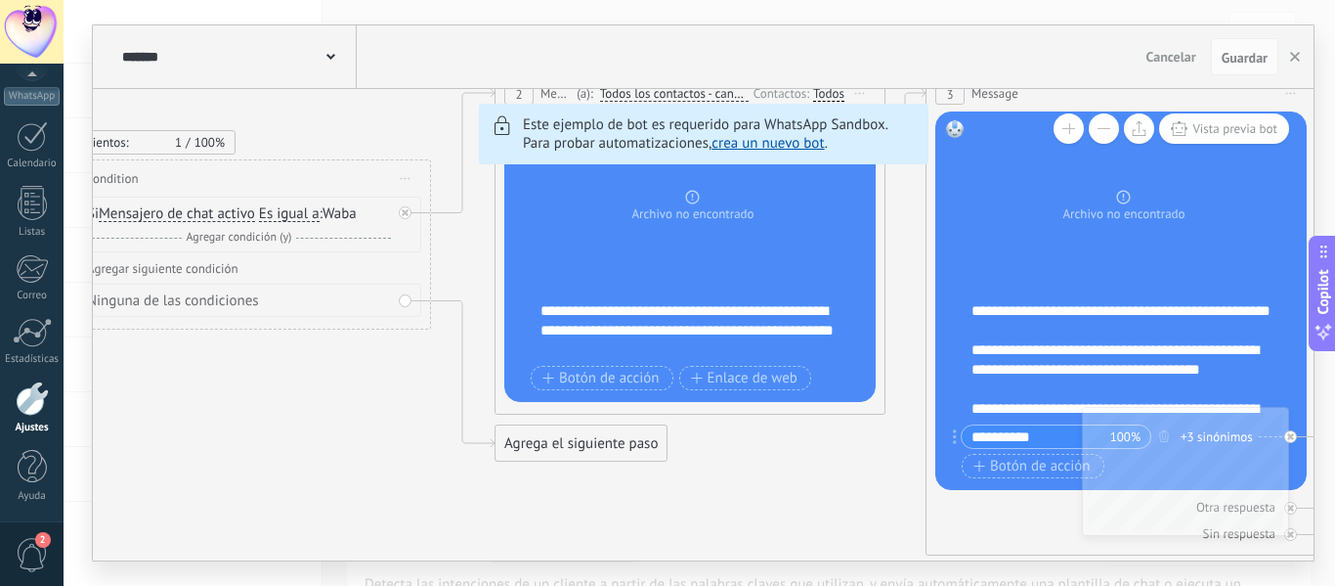
drag, startPoint x: 934, startPoint y: 325, endPoint x: 596, endPoint y: 321, distance: 337.3
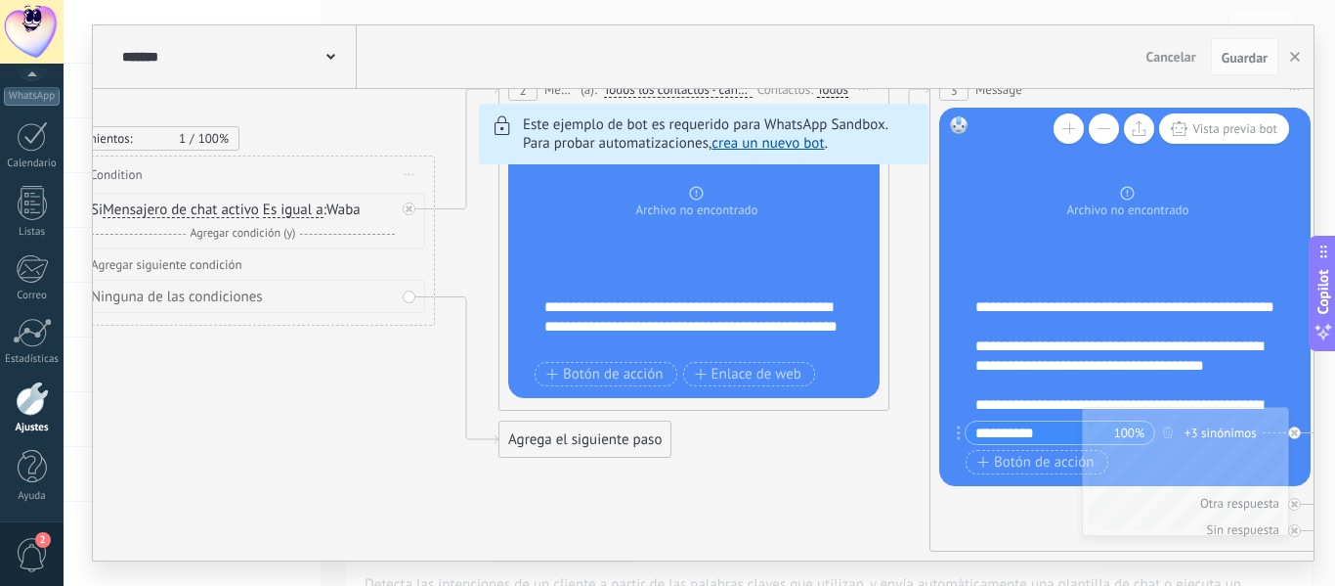
click at [1292, 61] on button "button" at bounding box center [1295, 56] width 29 height 37
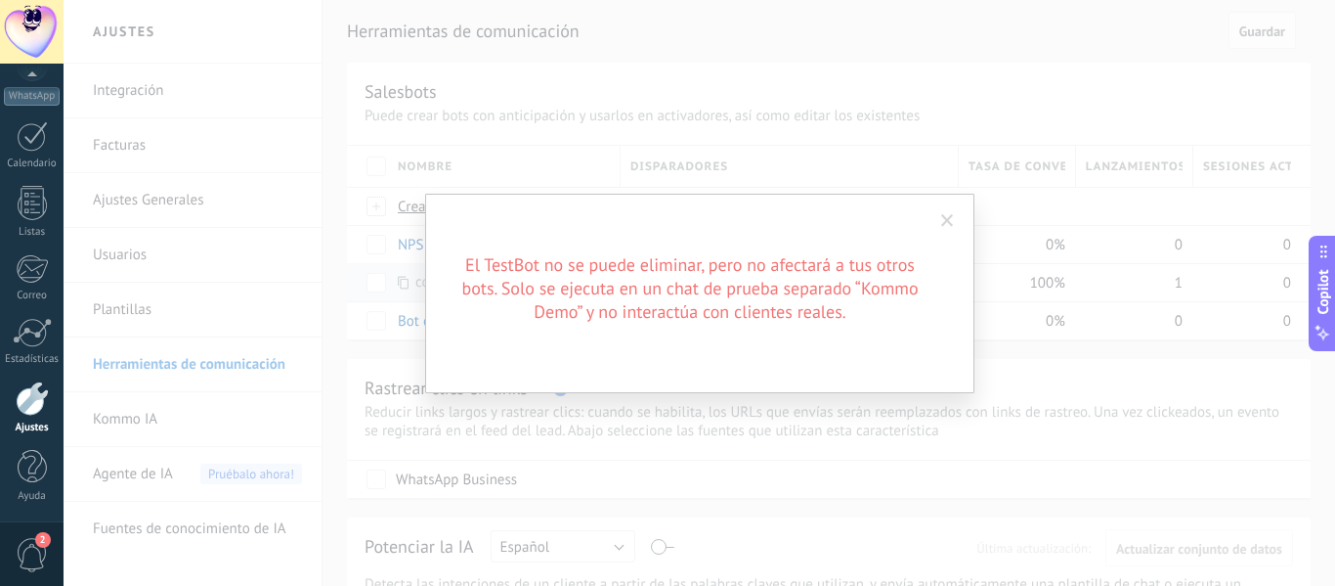
click at [945, 223] on span at bounding box center [947, 221] width 13 height 14
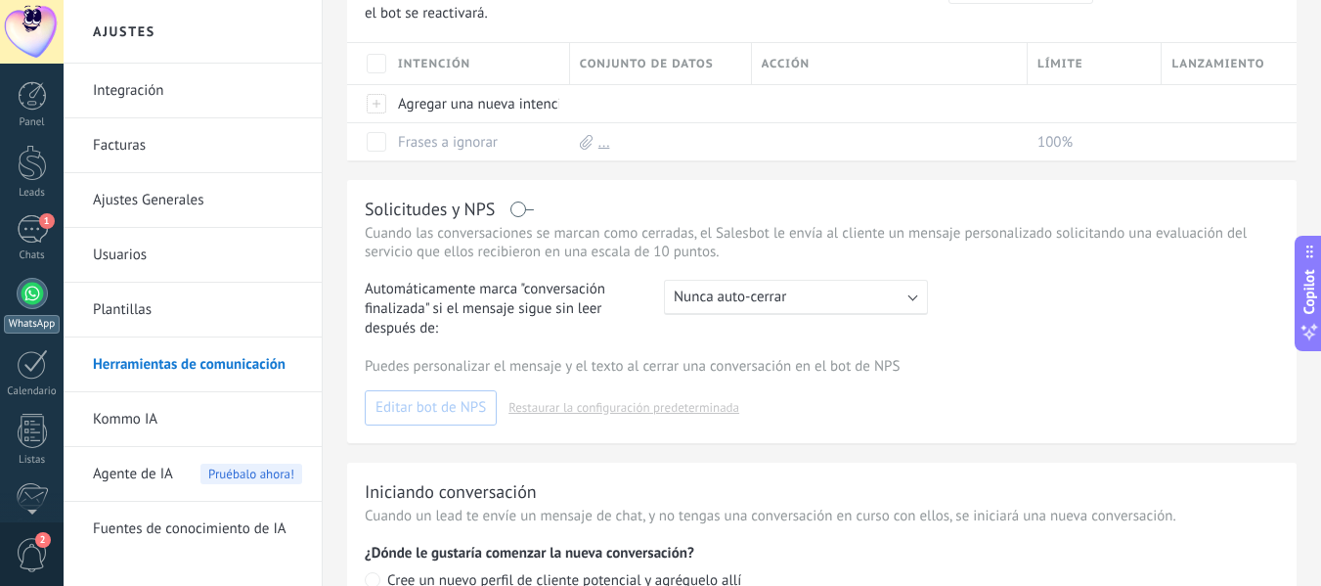
click at [31, 291] on div at bounding box center [32, 293] width 31 height 31
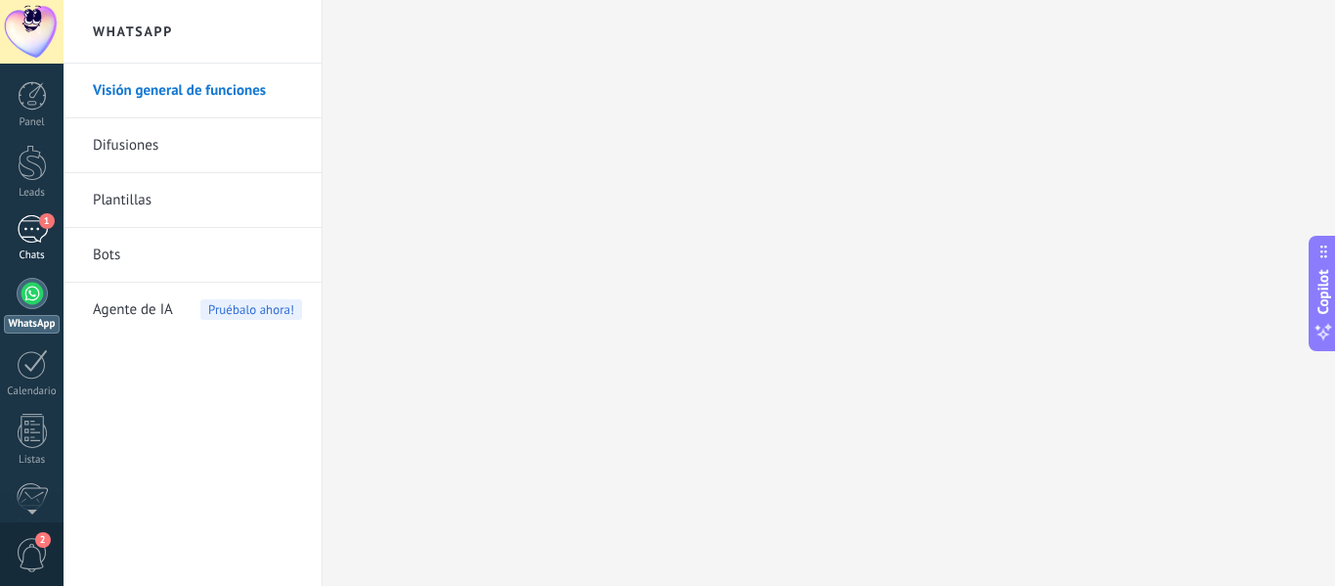
click at [32, 249] on div "Chats" at bounding box center [32, 255] width 57 height 13
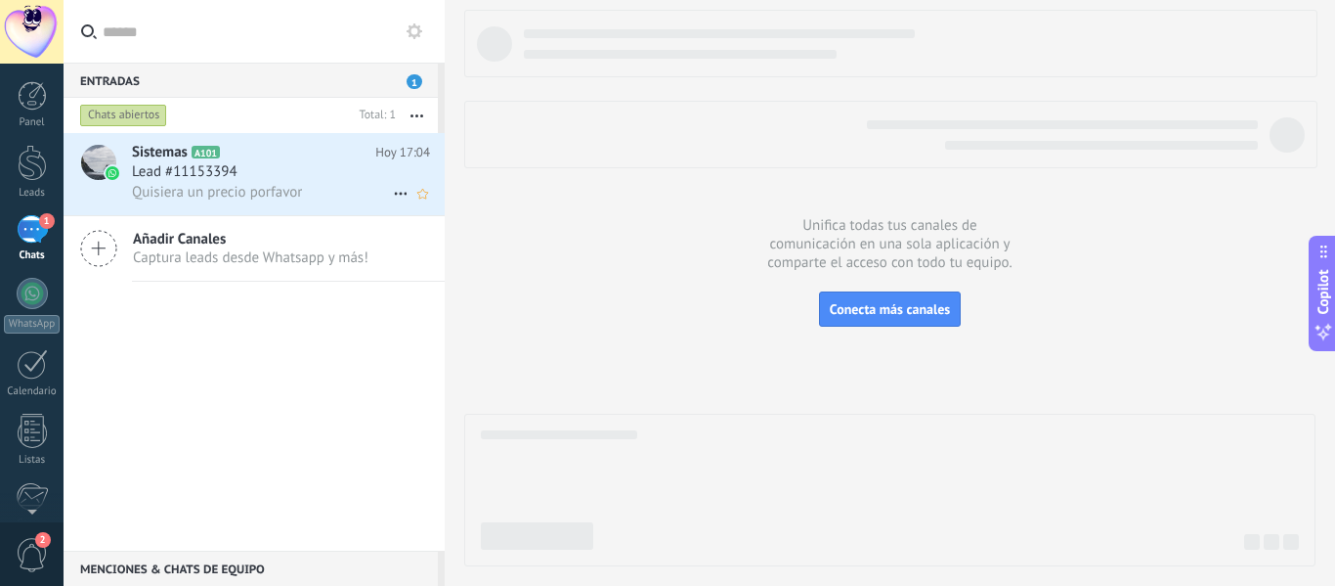
click at [307, 192] on h3 "Quisiera un precio porfavor" at bounding box center [222, 193] width 180 height 20
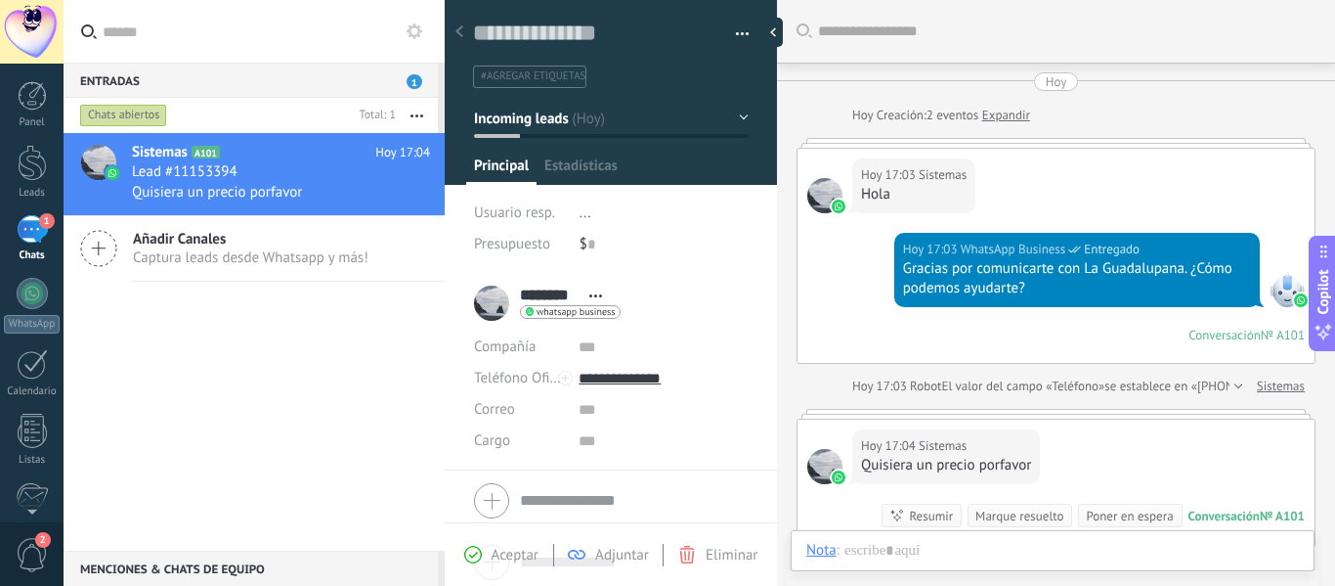
scroll to position [186, 0]
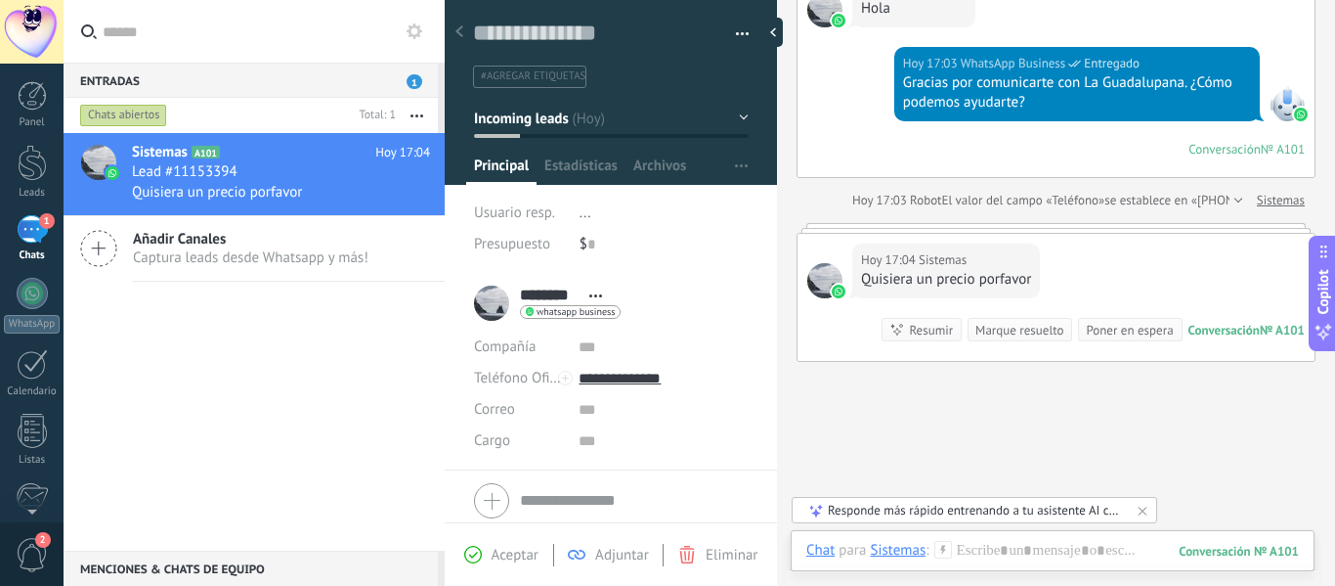
click at [1103, 513] on div "Responde más rápido entrenando a tu asistente AI con tus fuentes de datos" at bounding box center [975, 510] width 295 height 17
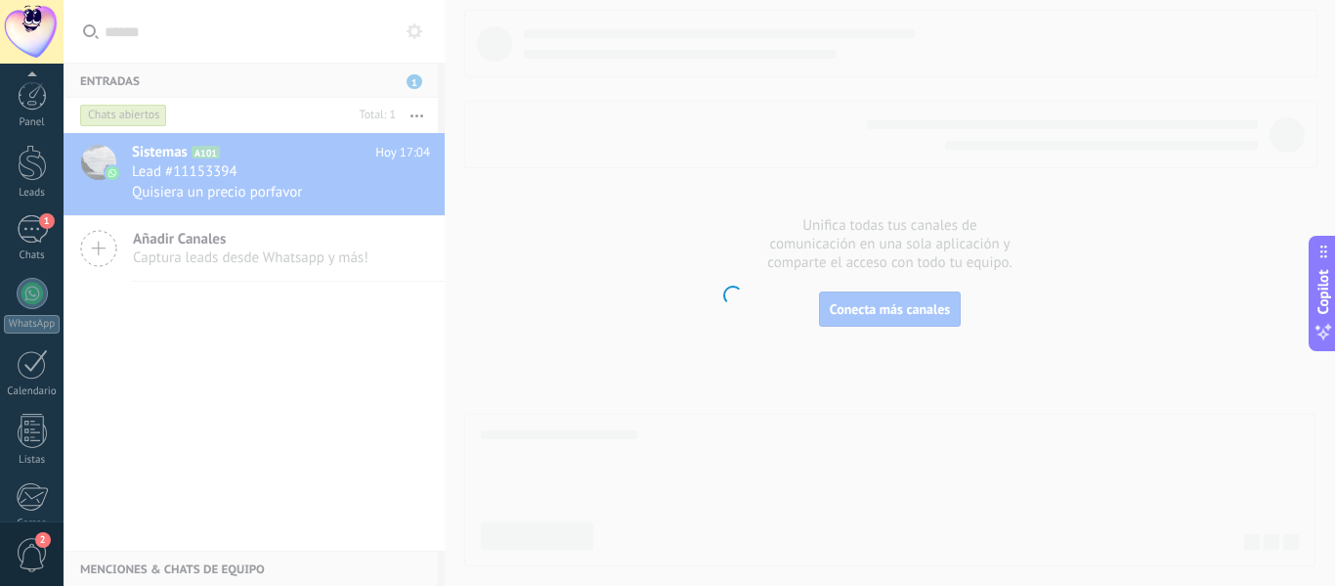
scroll to position [228, 0]
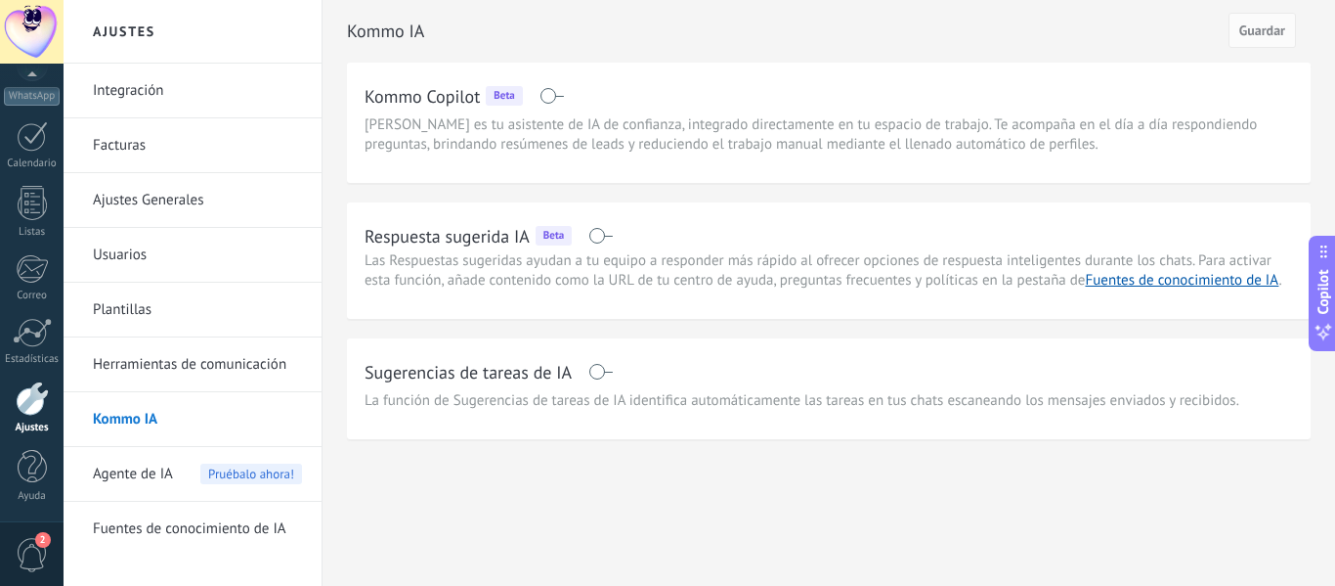
click at [597, 238] on span at bounding box center [601, 236] width 24 height 16
click at [1258, 33] on span "Guardar" at bounding box center [1263, 30] width 46 height 14
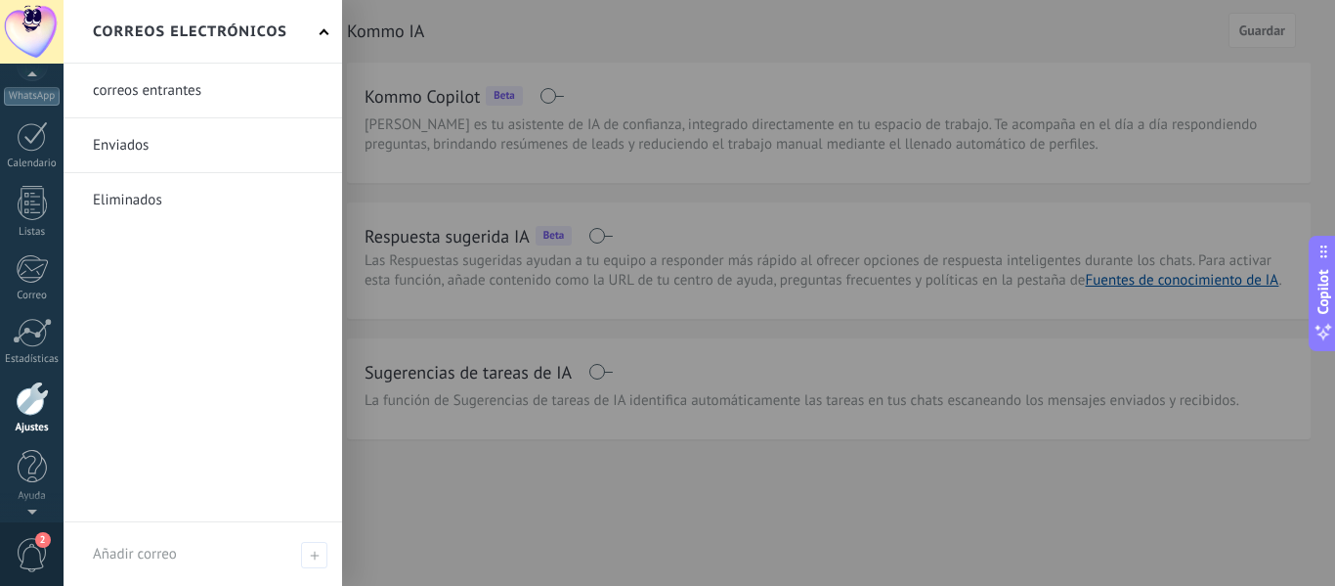
scroll to position [0, 0]
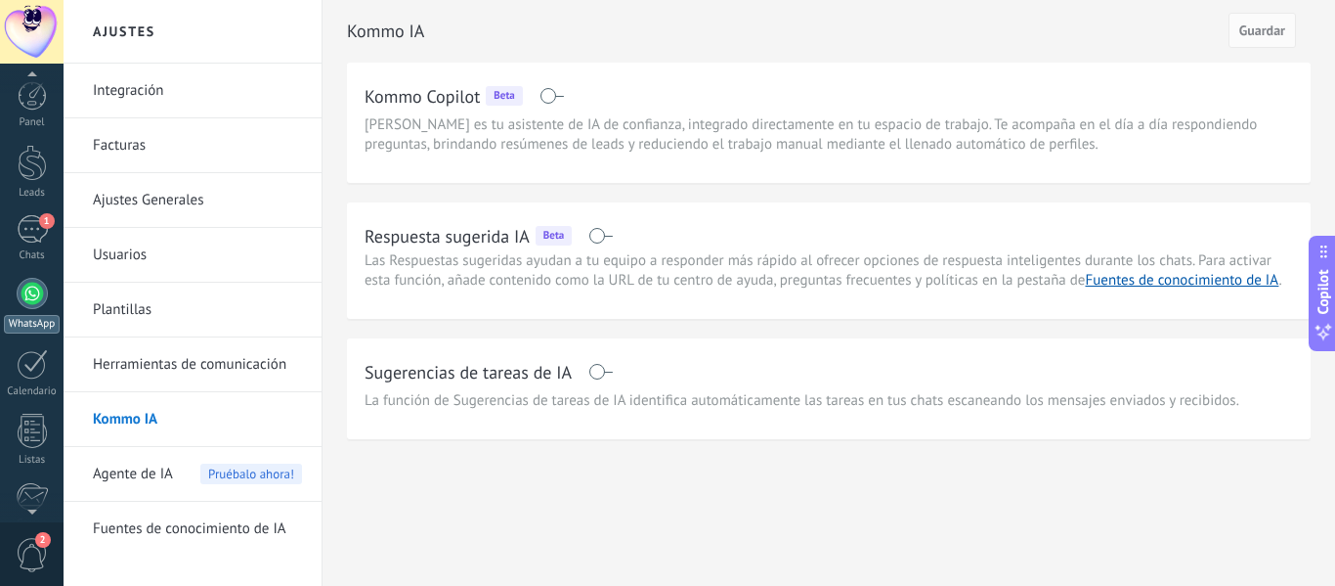
click at [31, 286] on div at bounding box center [32, 293] width 31 height 31
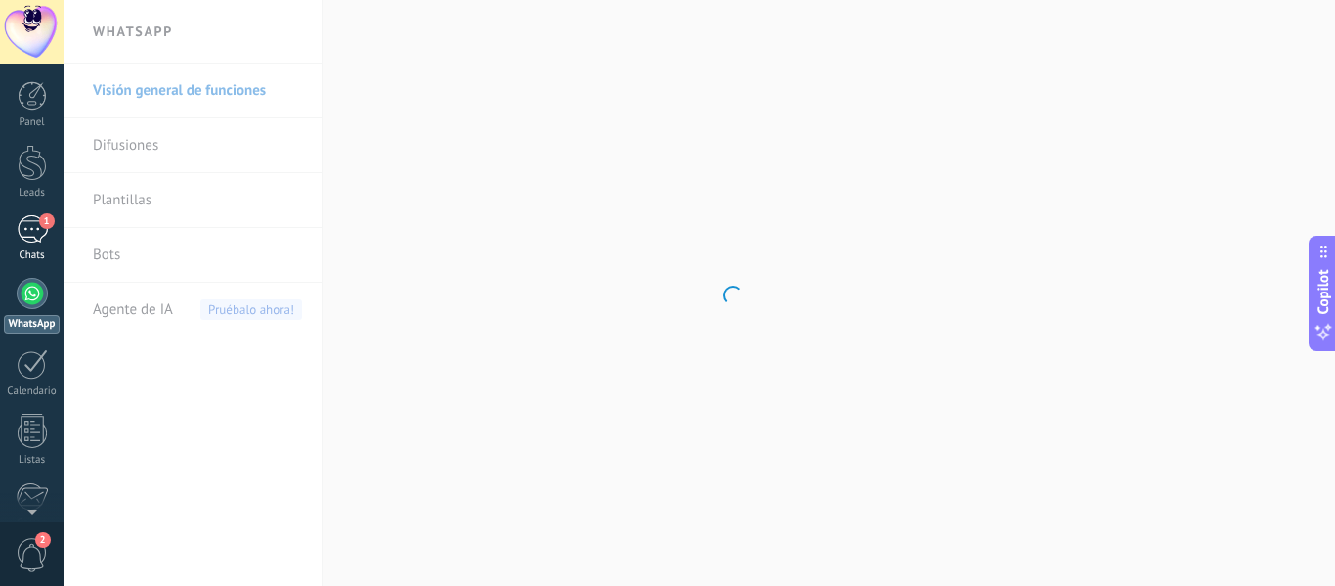
click at [35, 241] on div "1" at bounding box center [32, 229] width 31 height 28
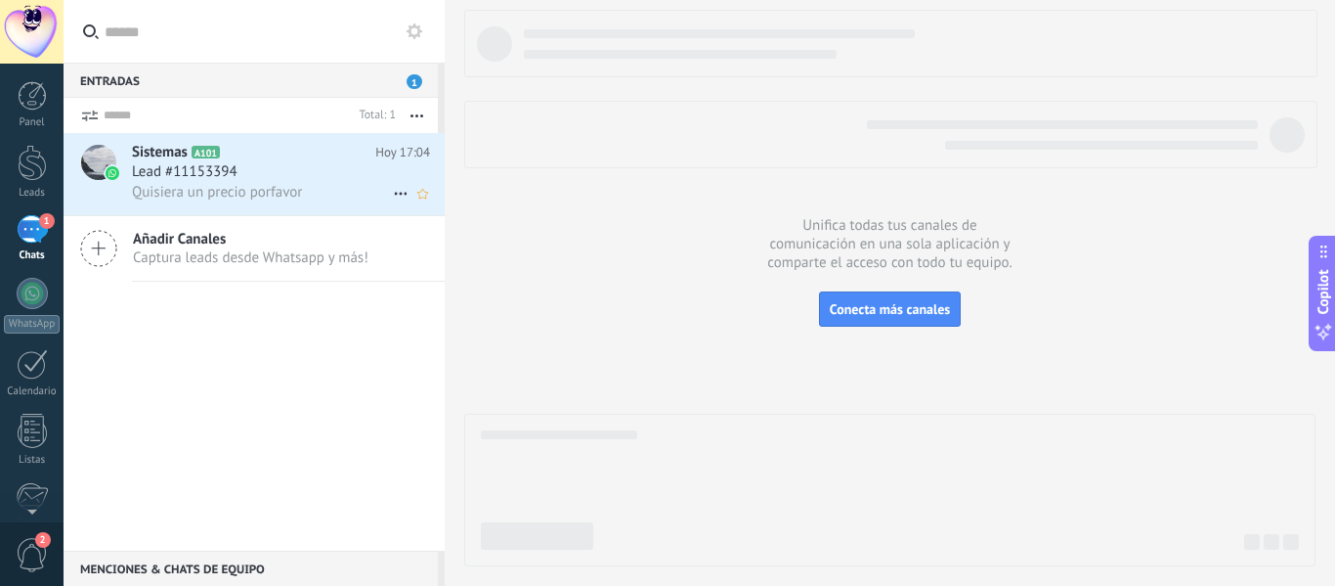
click at [245, 173] on h3 "Lead #11153394" at bounding box center [189, 172] width 115 height 20
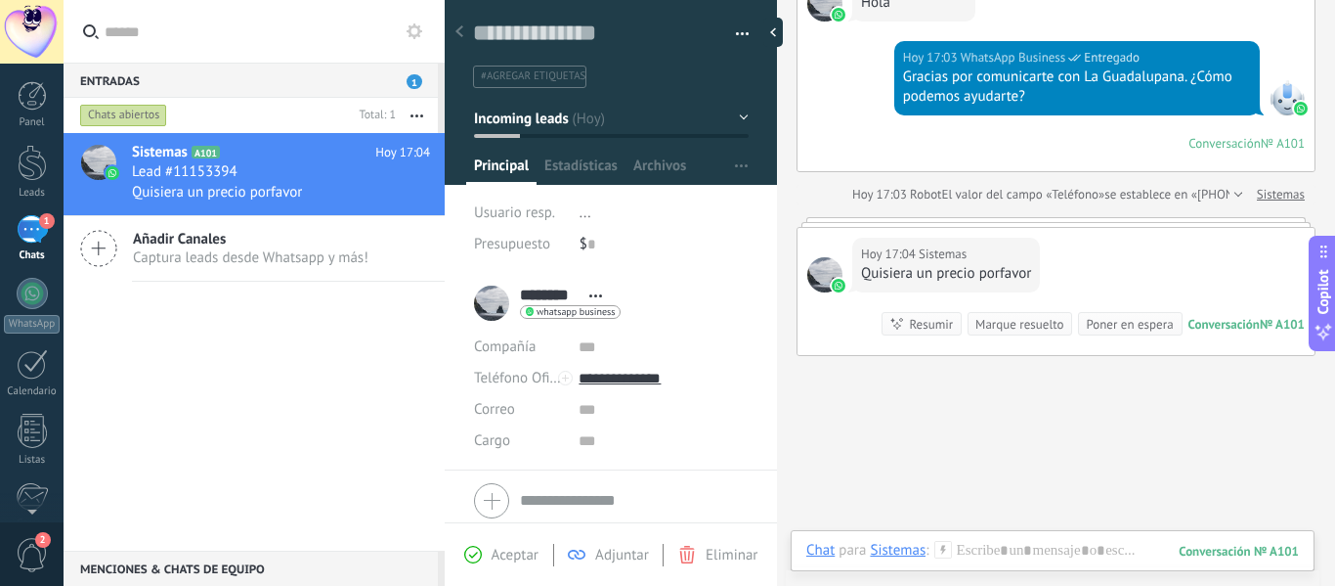
scroll to position [205, 0]
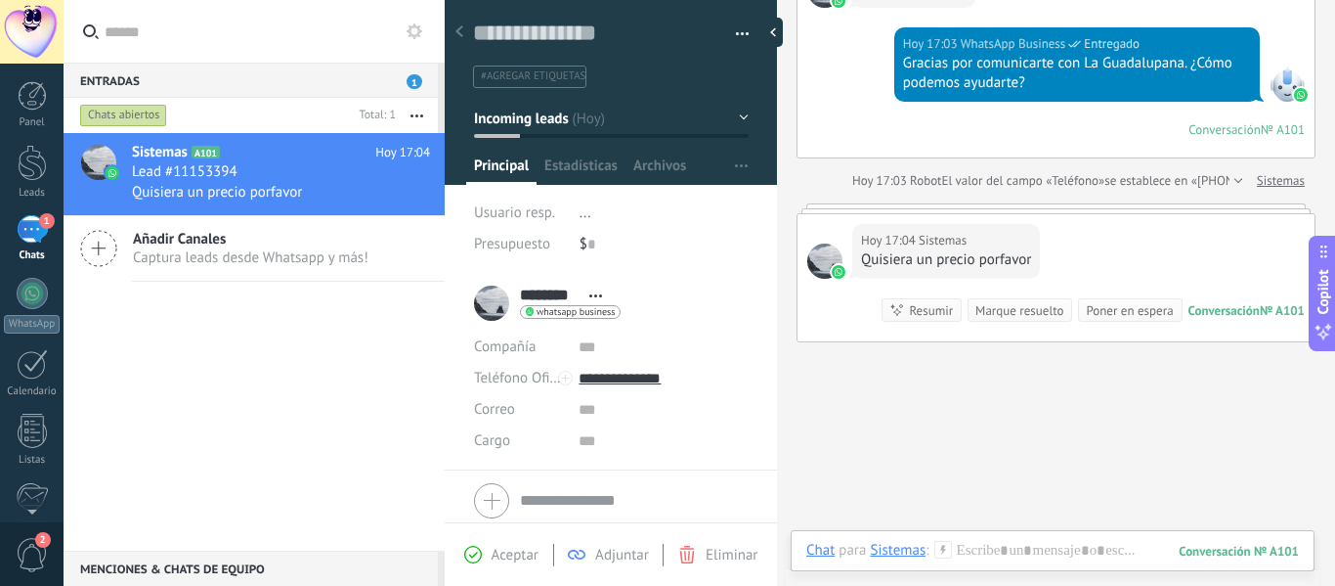
click at [993, 314] on div "Marque resuelto" at bounding box center [1020, 310] width 88 height 19
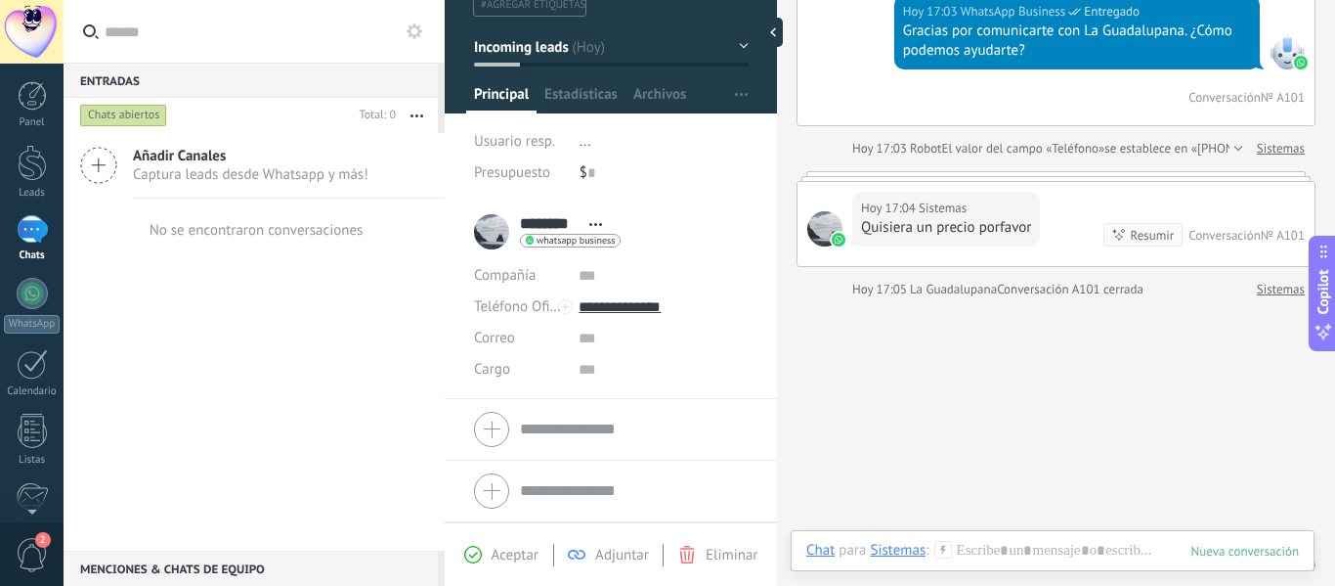
scroll to position [0, 0]
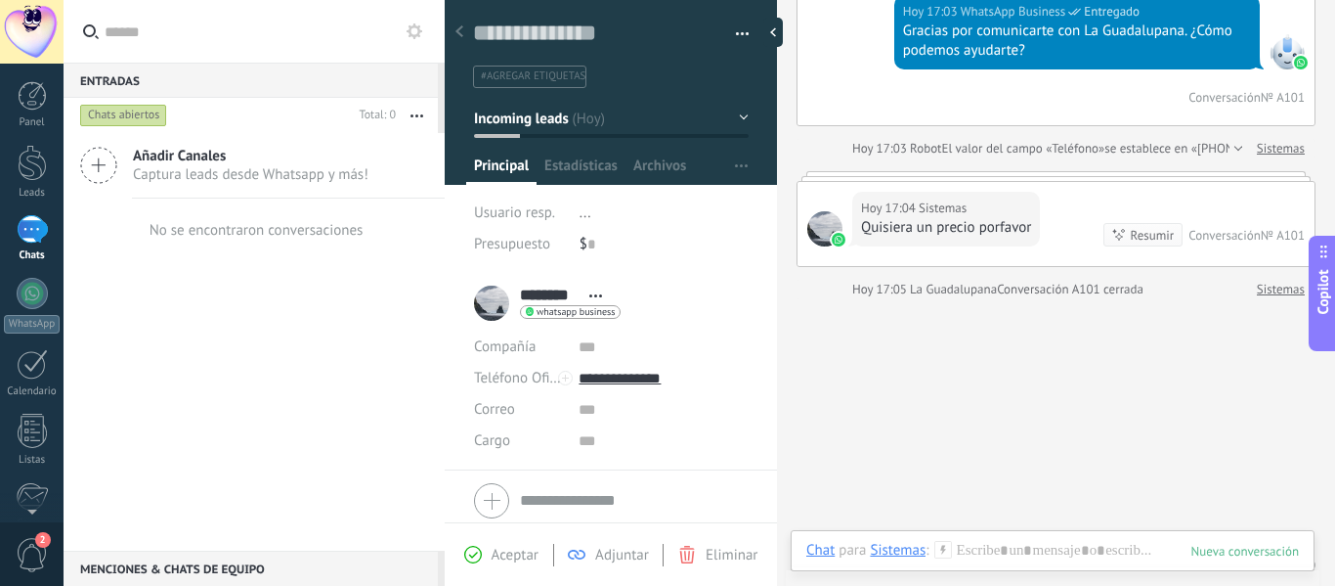
click at [1112, 237] on icon at bounding box center [1120, 235] width 16 height 16
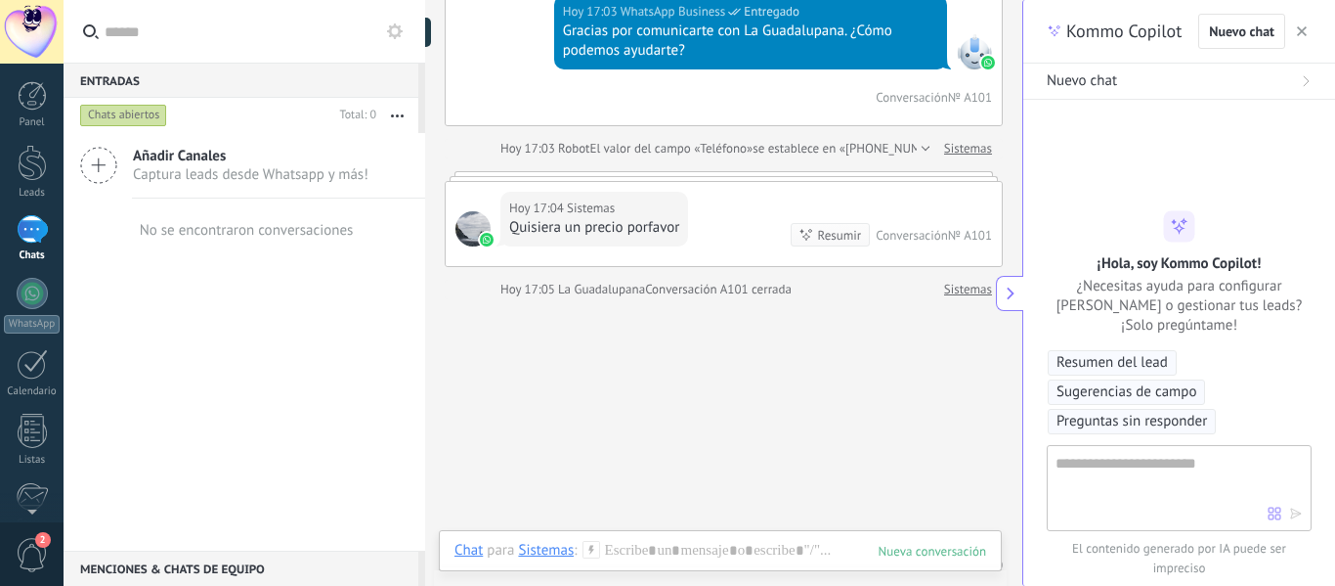
type textarea "**********"
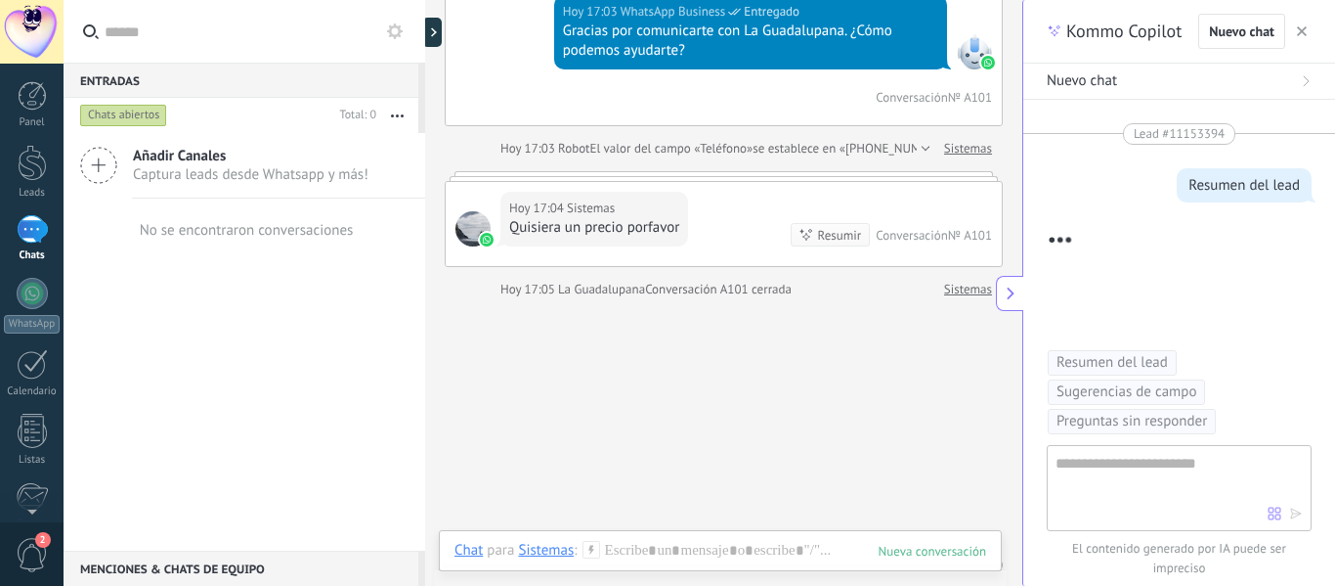
scroll to position [88, 0]
click at [879, 208] on div "Hoy 17:04 Sistemas Quisiera un precio porfavor Resumir Resumir Conversación № A…" at bounding box center [724, 224] width 556 height 84
click at [571, 209] on span "Sistemas" at bounding box center [591, 208] width 48 height 20
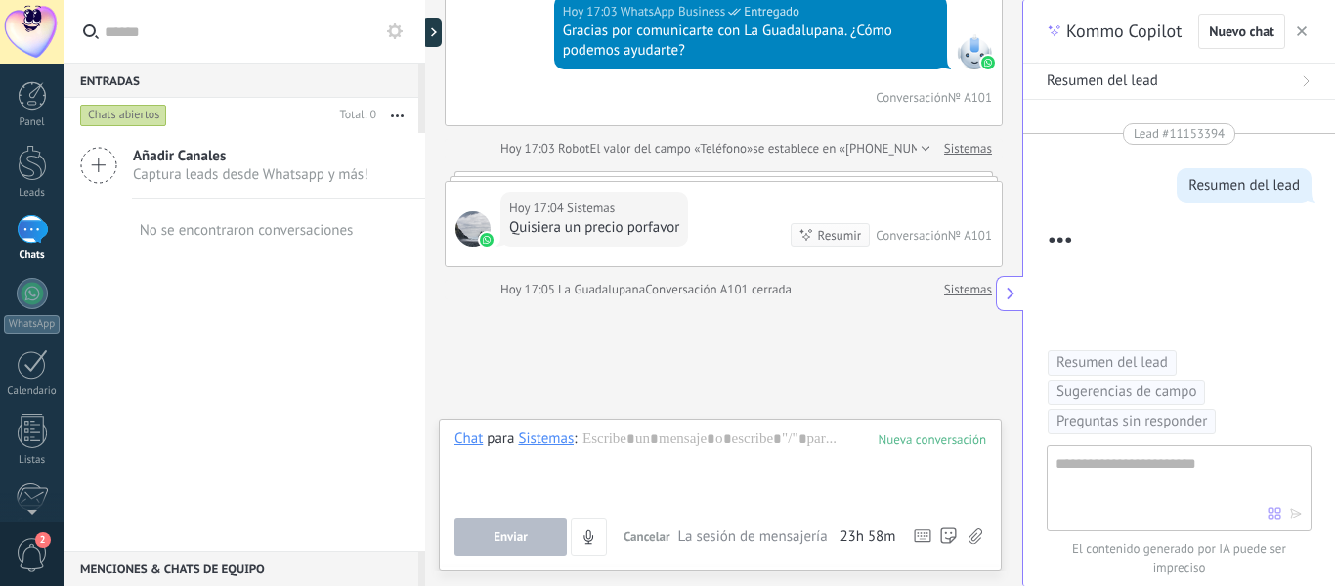
click at [571, 209] on span "Sistemas" at bounding box center [591, 208] width 48 height 20
click at [709, 461] on div at bounding box center [721, 466] width 532 height 74
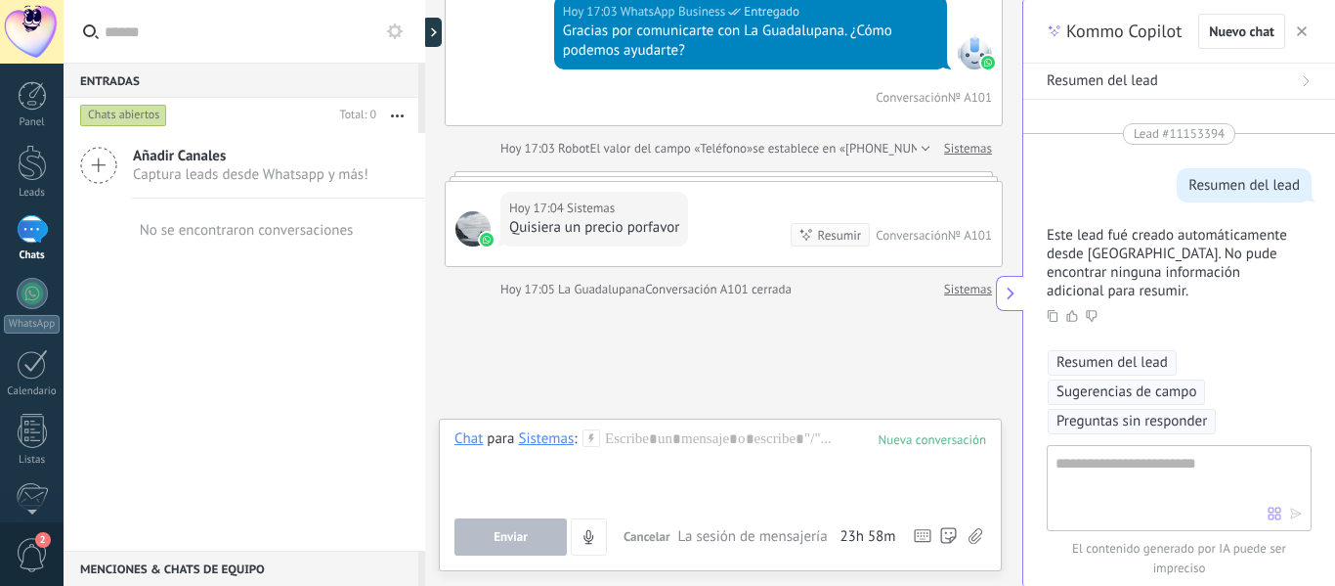
scroll to position [8, 0]
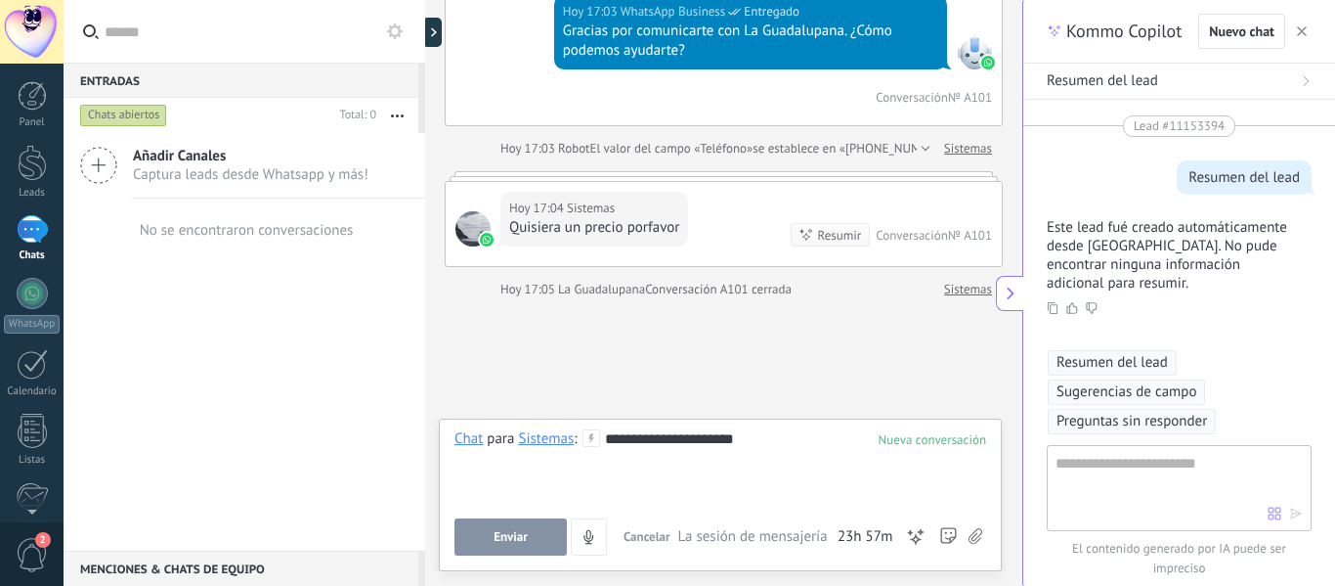
click at [531, 539] on button "Enviar" at bounding box center [511, 536] width 112 height 37
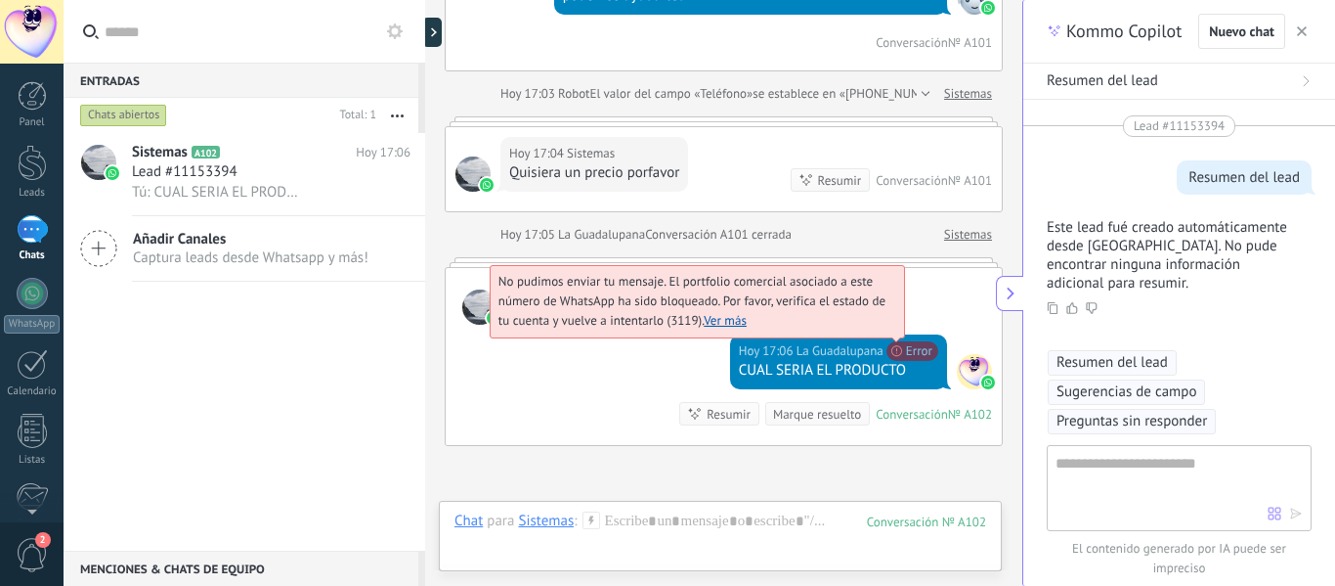
click at [886, 328] on span "No pudimos enviar tu mensaje. El portfolio comercial asociado a este número de …" at bounding box center [692, 301] width 387 height 56
click at [732, 324] on link "Ver más" at bounding box center [725, 320] width 43 height 17
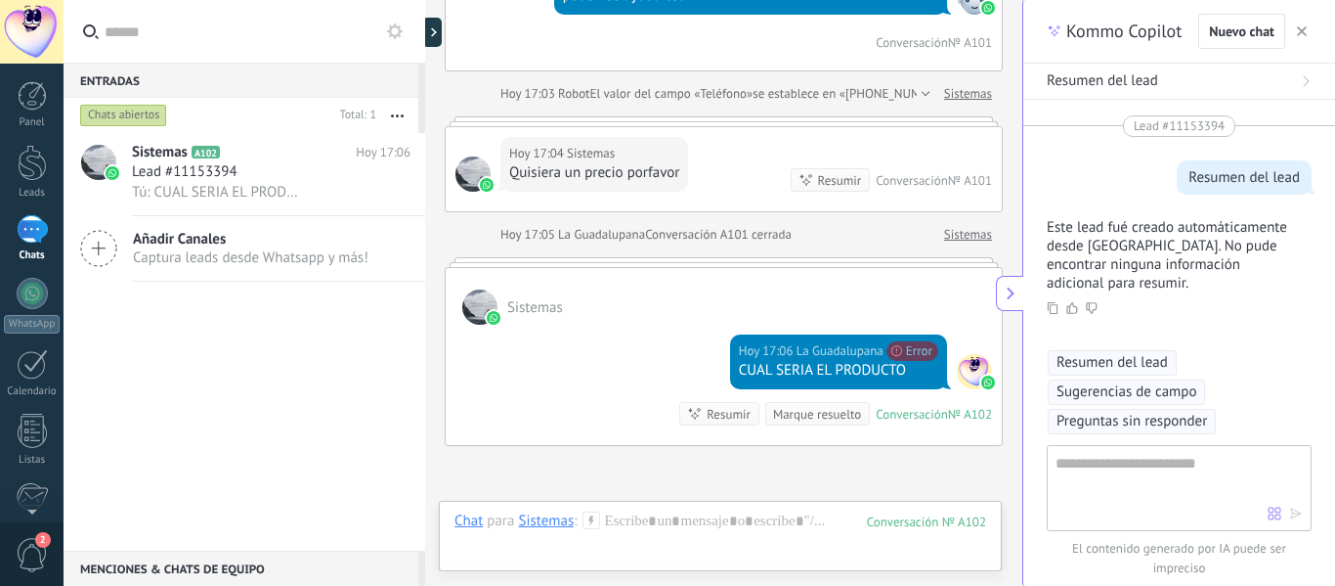
click at [1008, 280] on button at bounding box center [1009, 293] width 27 height 35
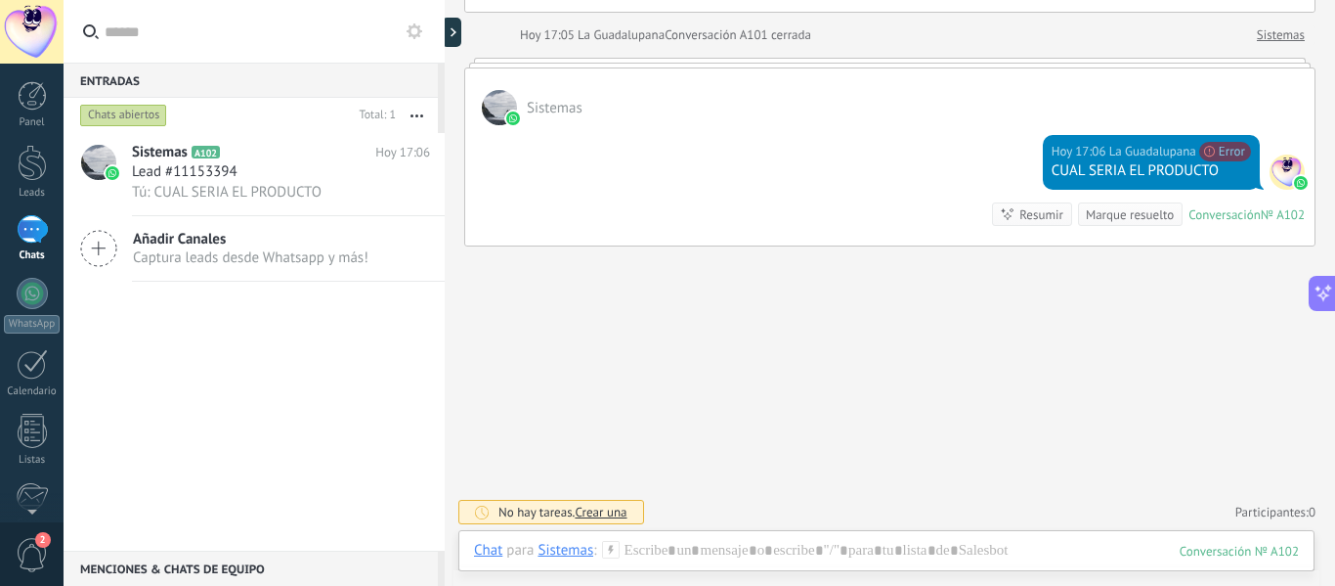
scroll to position [474, 0]
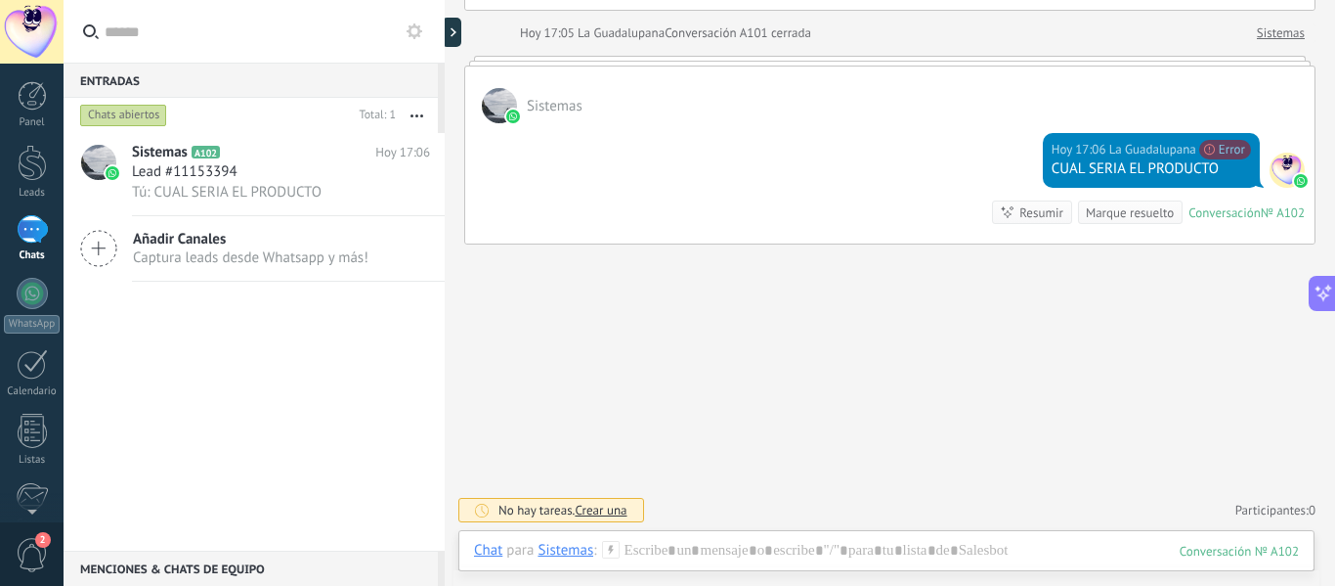
click at [545, 547] on div "Sistemas" at bounding box center [566, 550] width 56 height 18
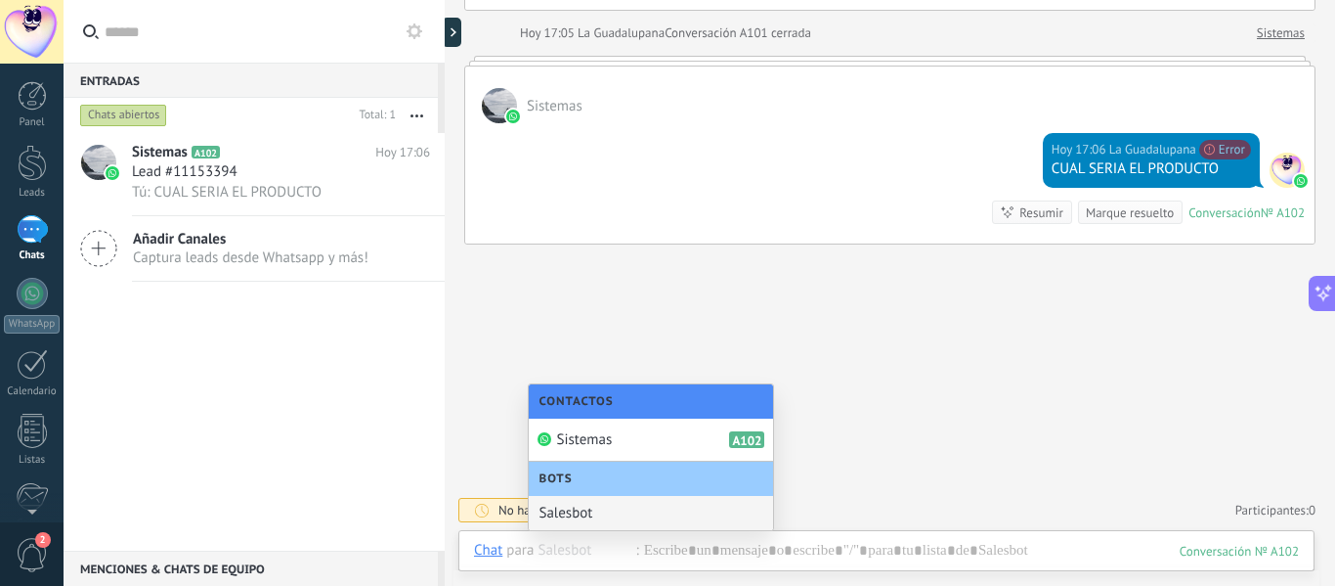
click at [562, 504] on div "Salesbot" at bounding box center [651, 513] width 244 height 34
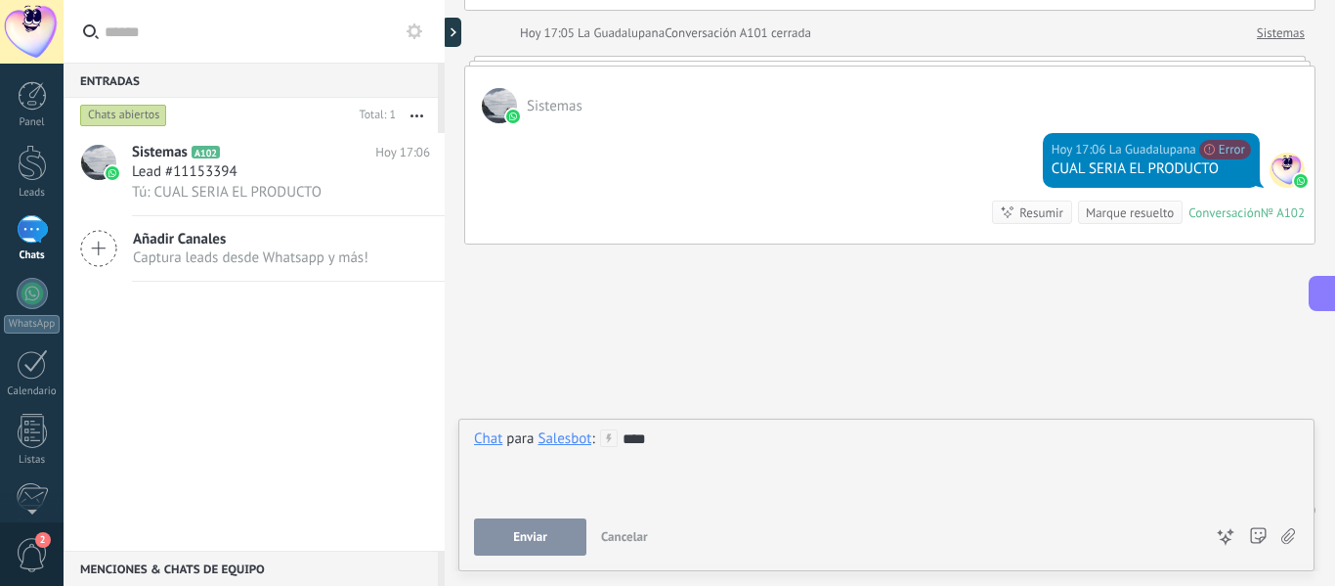
click at [543, 549] on button "Enviar" at bounding box center [530, 536] width 112 height 37
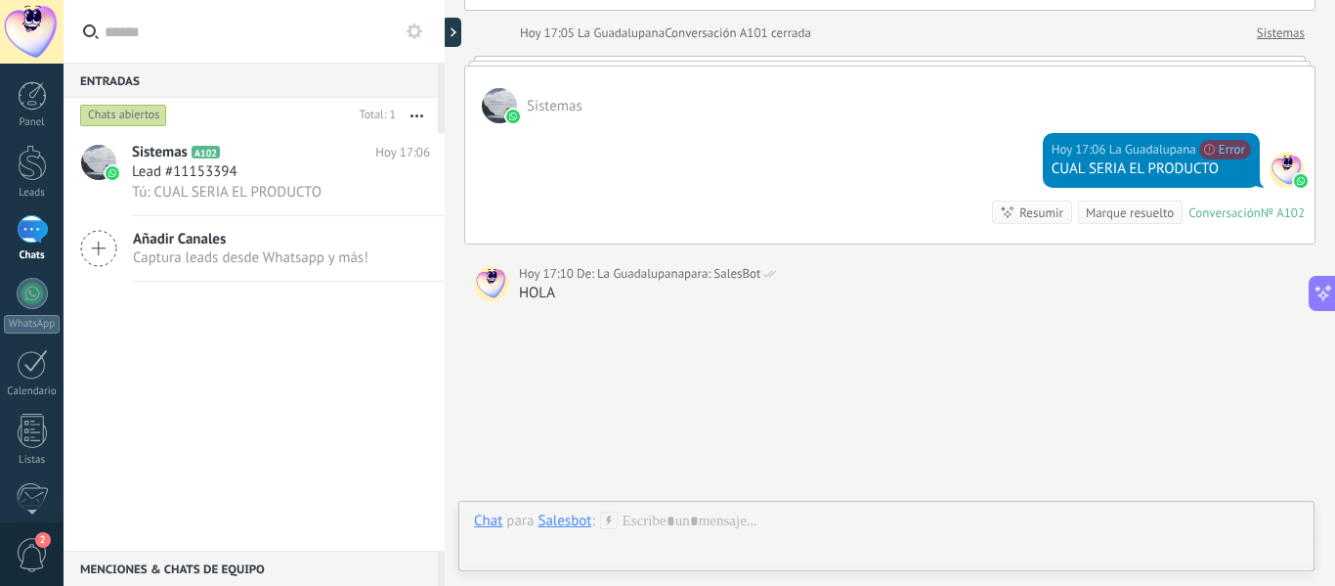
scroll to position [478, 0]
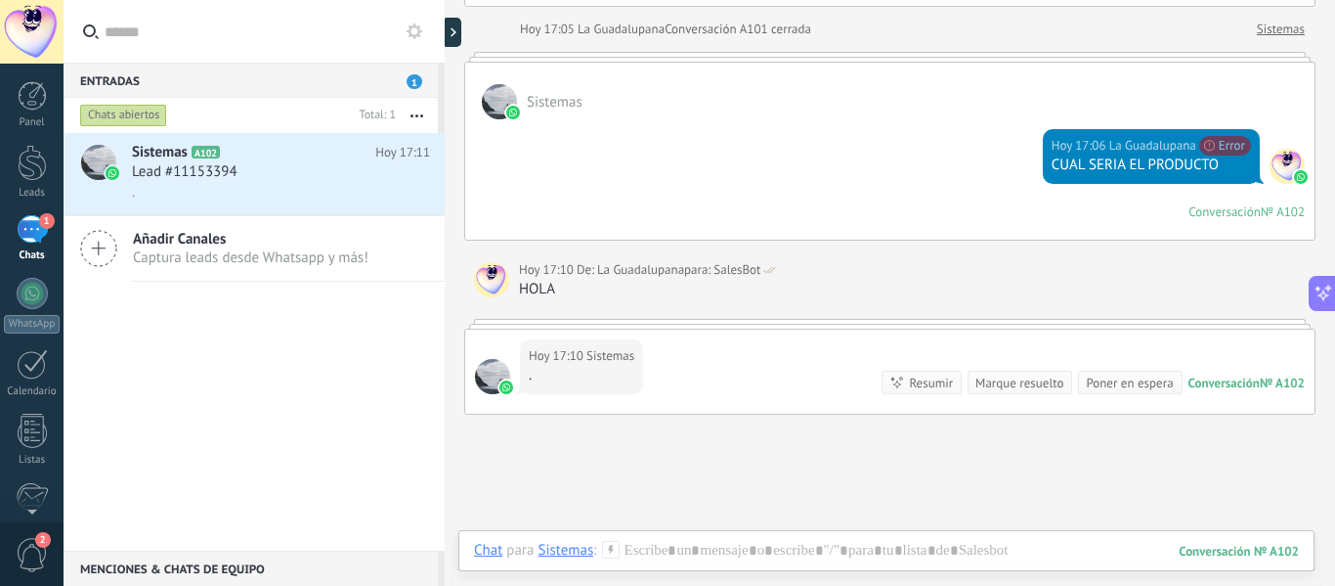
click at [857, 328] on div at bounding box center [890, 324] width 852 height 10
click at [1094, 387] on div "Poner en espera" at bounding box center [1129, 382] width 87 height 19
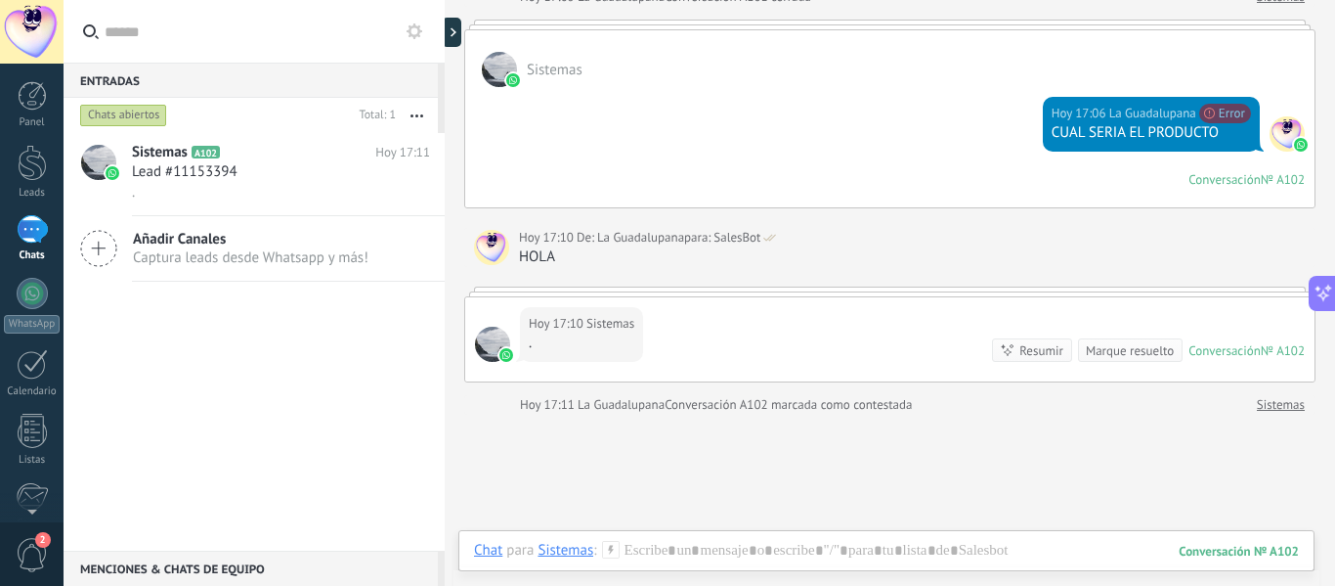
click at [1145, 353] on div "Marque resuelto" at bounding box center [1130, 350] width 88 height 19
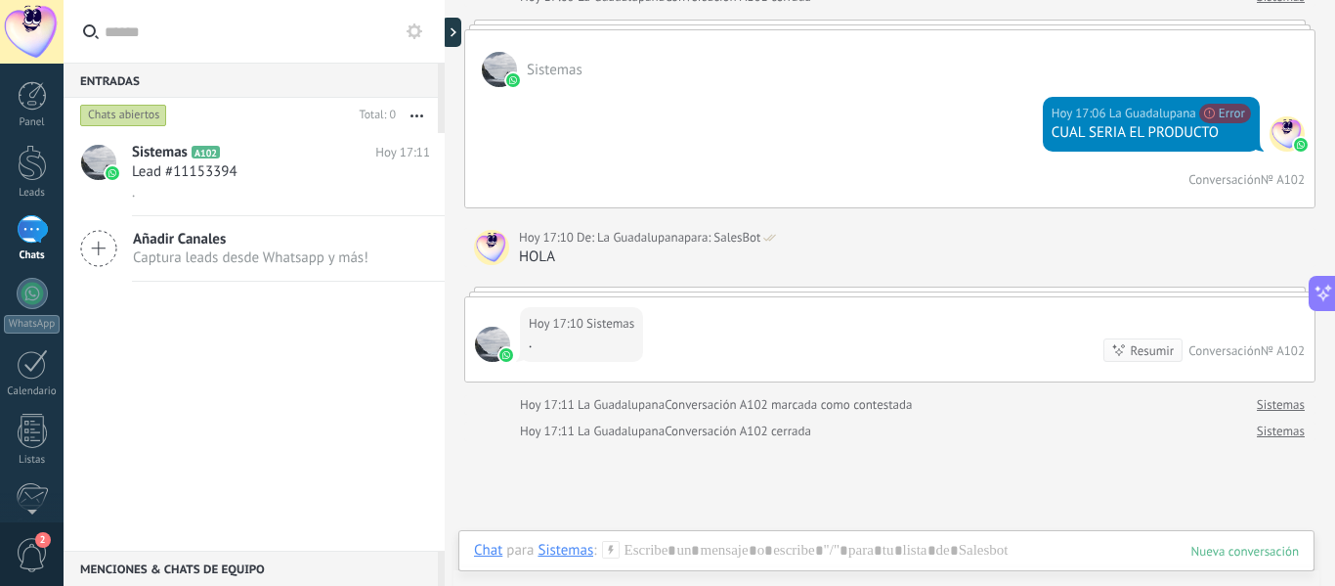
scroll to position [537, 0]
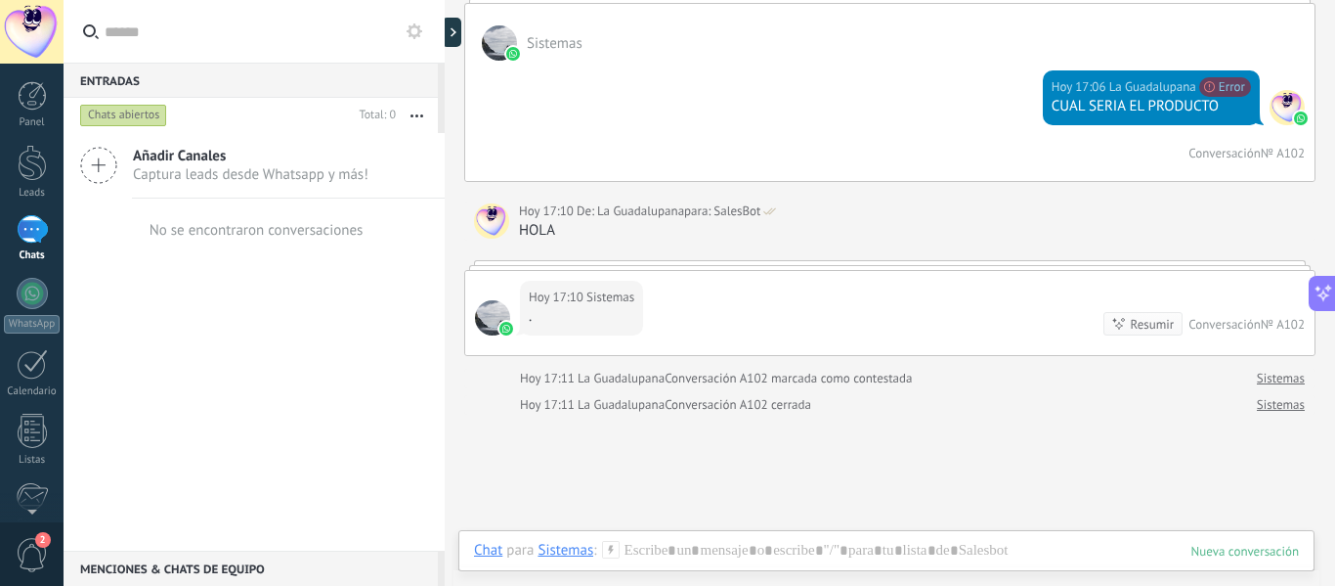
click at [1266, 379] on link "Sistemas" at bounding box center [1281, 379] width 48 height 20
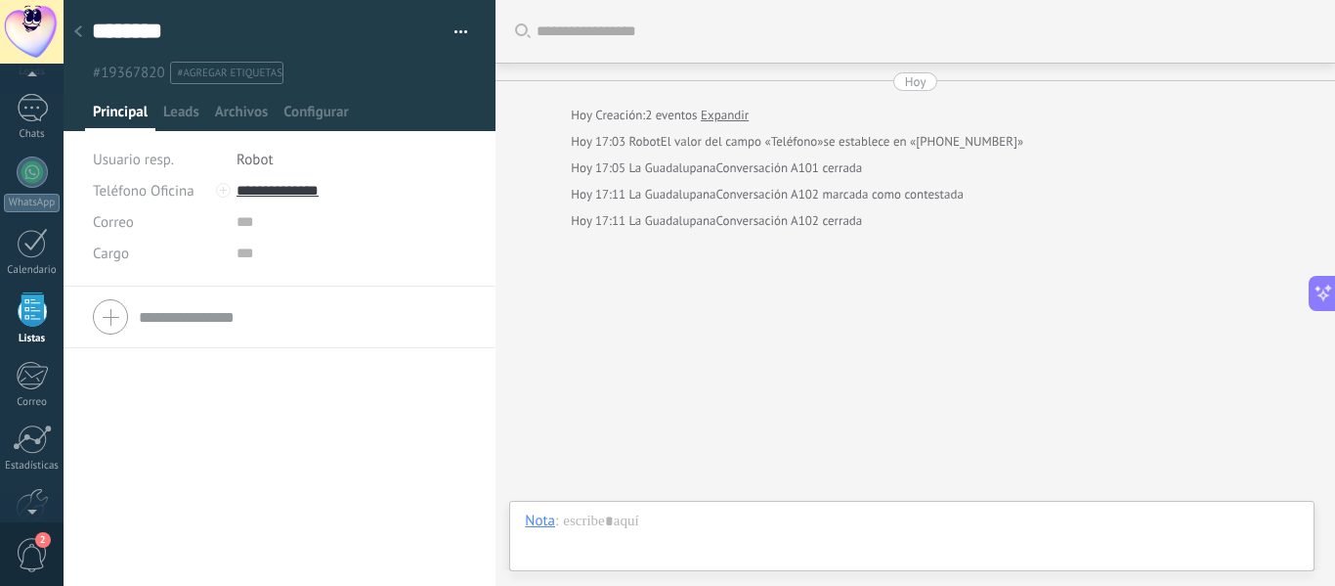
scroll to position [83, 0]
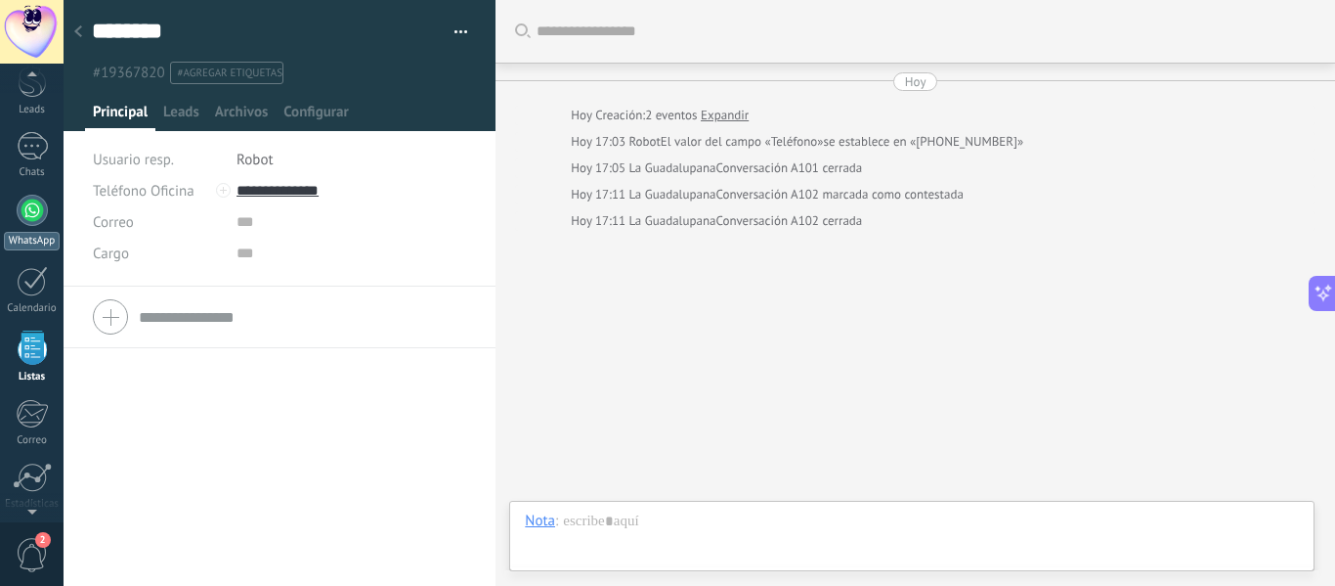
click at [21, 206] on div at bounding box center [32, 210] width 31 height 31
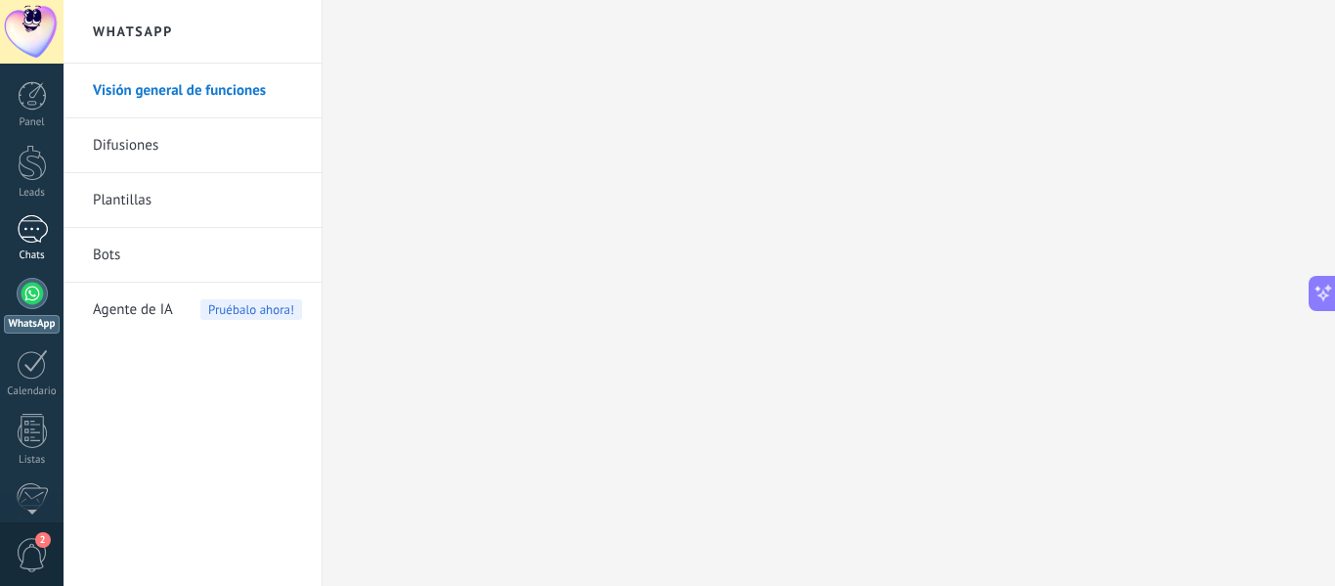
click at [30, 230] on div "1" at bounding box center [32, 229] width 31 height 28
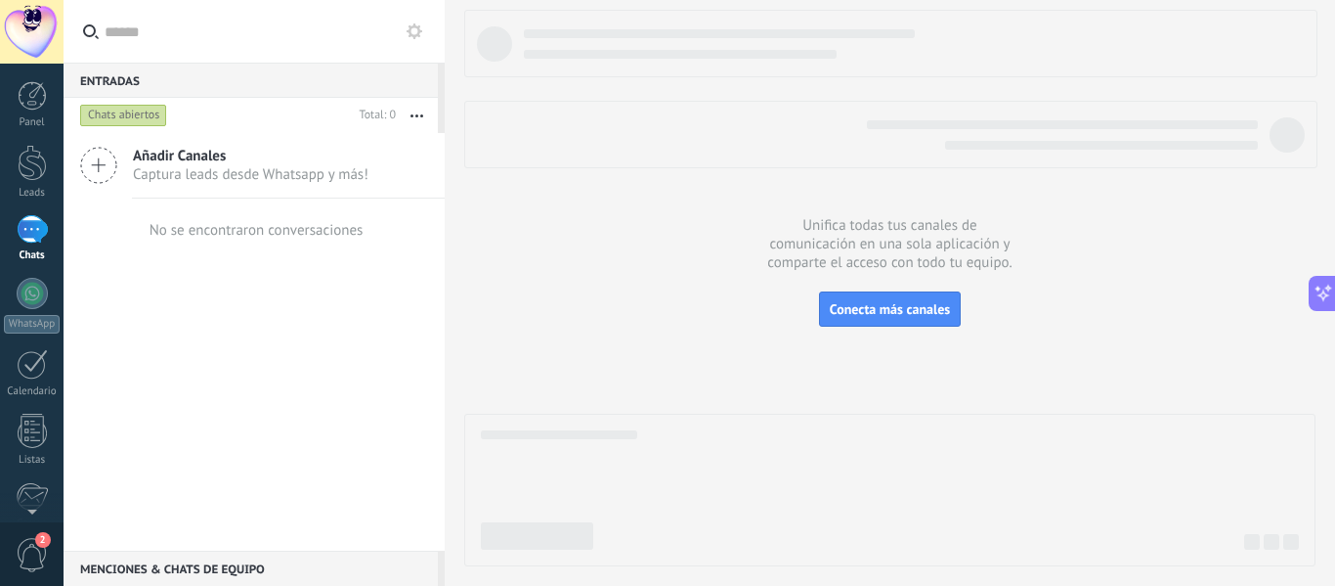
click at [419, 115] on icon "button" at bounding box center [417, 115] width 13 height 3
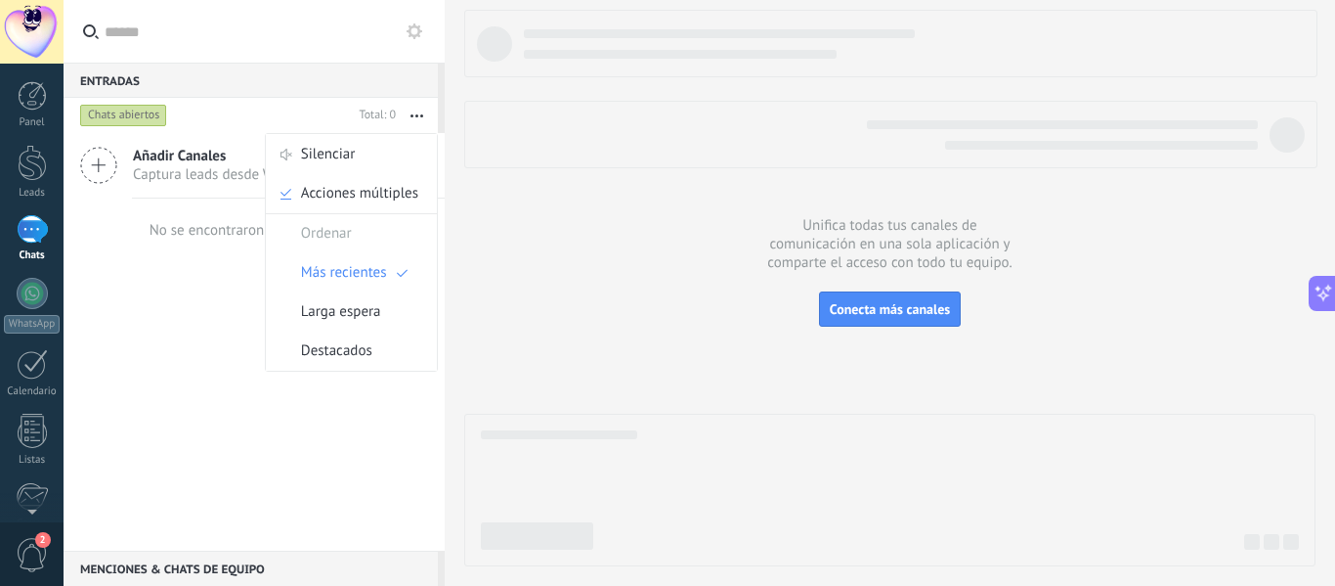
click at [200, 279] on div "Añadir Canales Captura leads desde Whatsapp y más! No se encontraron conversaci…" at bounding box center [254, 341] width 381 height 417
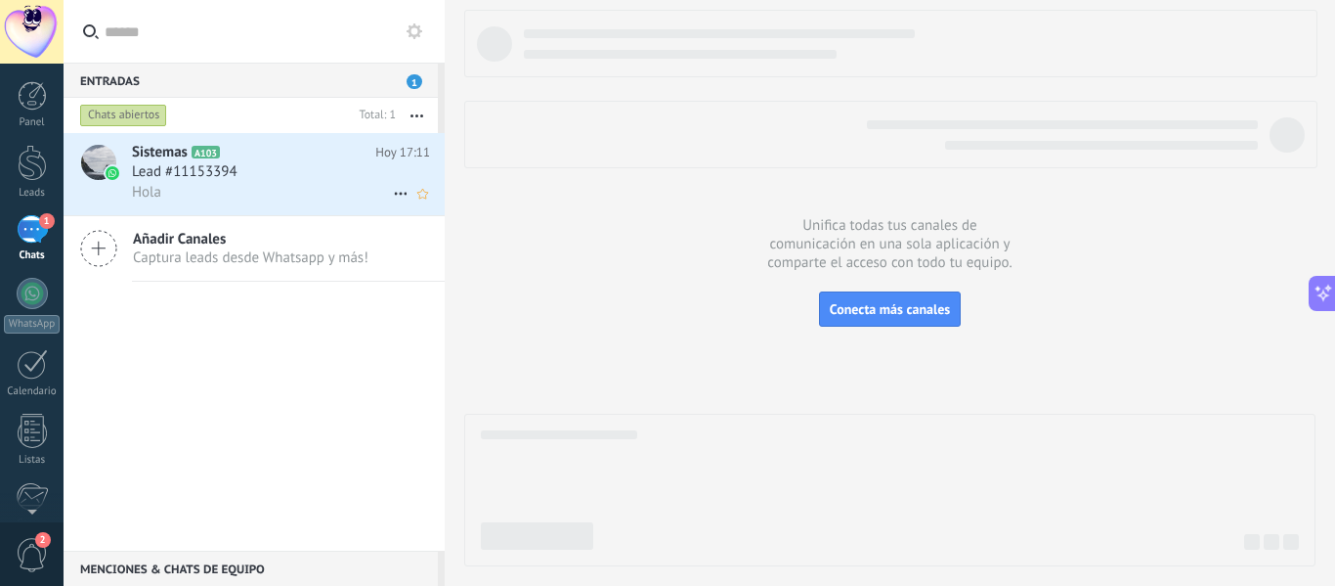
click at [292, 198] on div "Hola" at bounding box center [281, 192] width 298 height 21
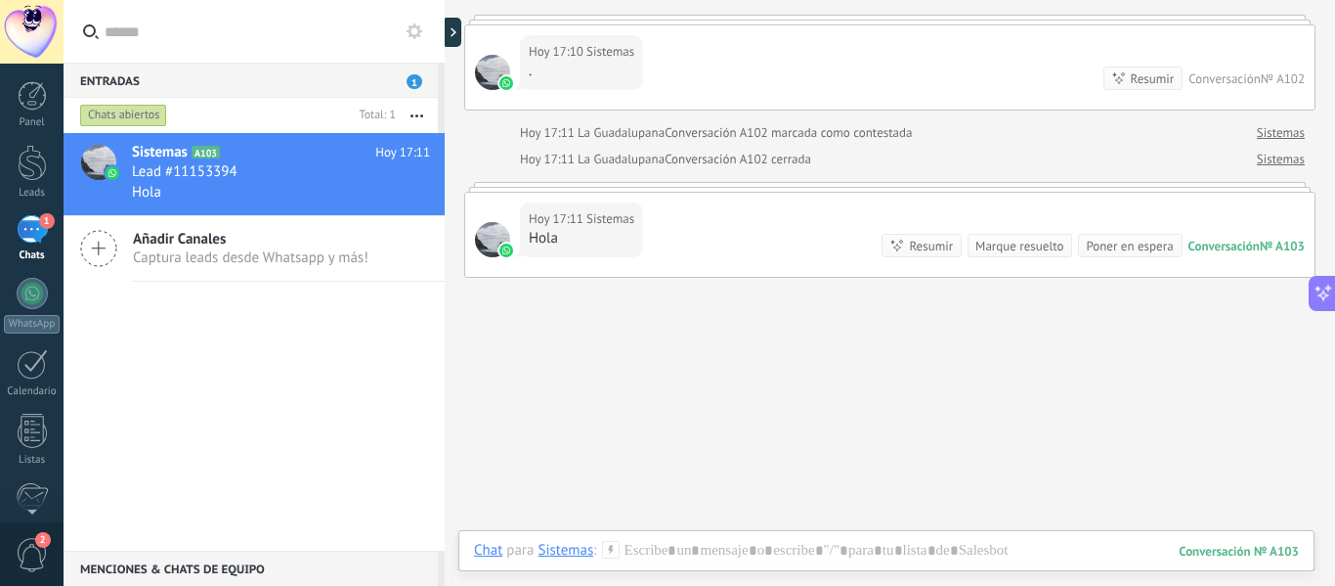
scroll to position [815, 0]
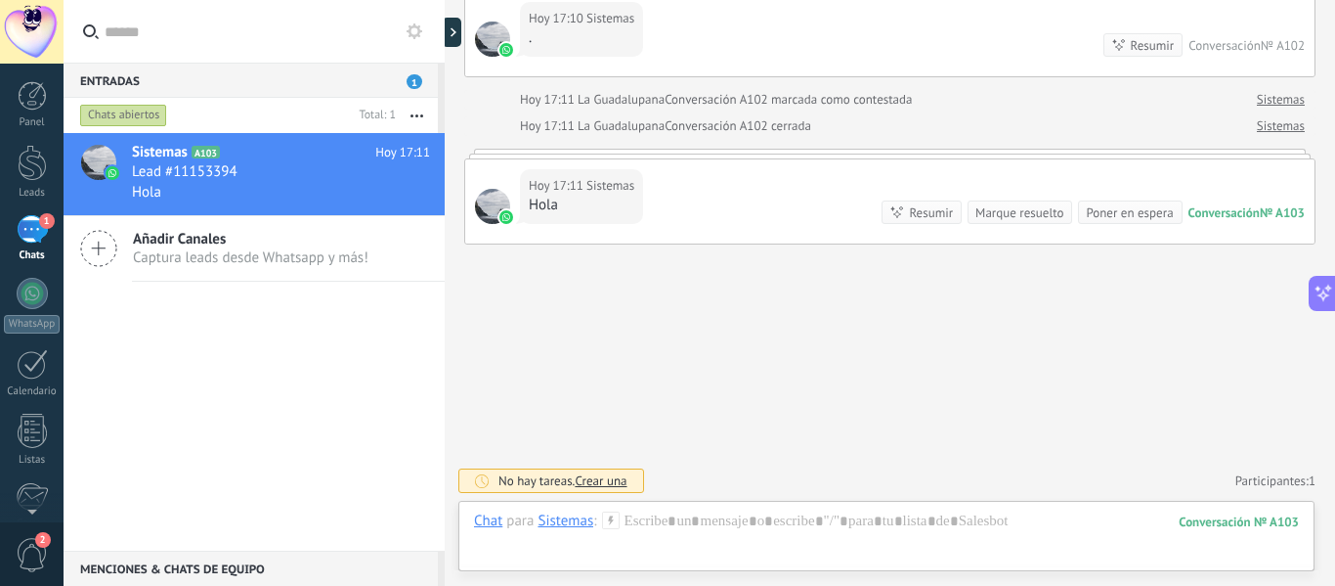
click at [606, 483] on span "Crear una" at bounding box center [601, 480] width 52 height 17
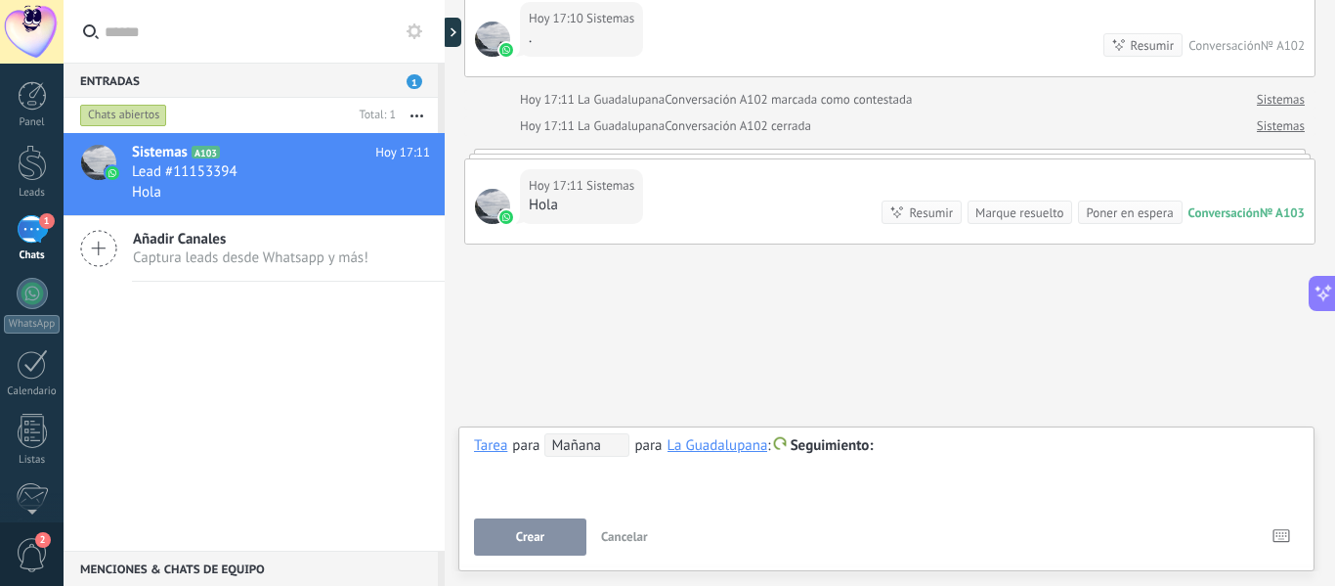
click at [599, 459] on div "**********" at bounding box center [886, 468] width 825 height 70
click at [898, 447] on div at bounding box center [886, 445] width 825 height 23
click at [1237, 189] on div "Hoy 17:11 Sistemas Hola Conversación № A103 Conversación № A103 Resumir Resumir…" at bounding box center [890, 201] width 850 height 84
click at [1240, 206] on div "Conversación" at bounding box center [1224, 212] width 71 height 17
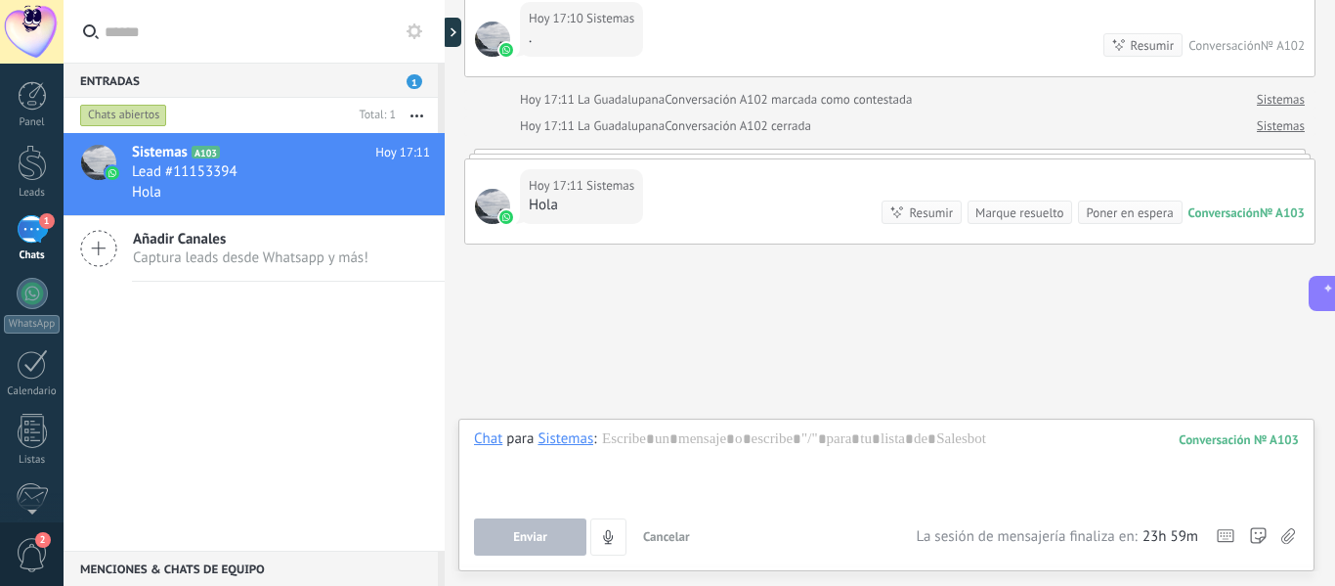
click at [1240, 206] on div "Conversación" at bounding box center [1224, 212] width 71 height 17
click at [1284, 191] on div "Hoy 17:11 Sistemas Hola Conversación № A103 Conversación № A103 Resumir Resumir…" at bounding box center [890, 201] width 850 height 84
click at [520, 196] on div "Hoy 17:11 Sistemas Hola" at bounding box center [581, 196] width 123 height 55
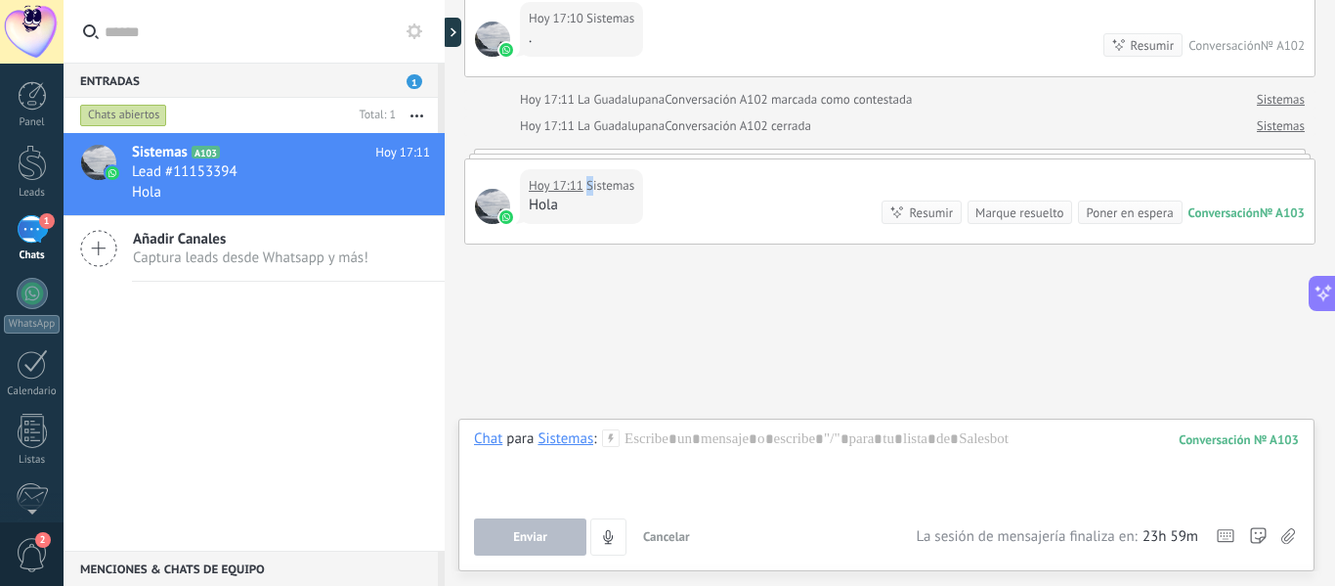
click at [591, 193] on span "Sistemas" at bounding box center [611, 186] width 48 height 20
click at [591, 207] on div "Hola" at bounding box center [582, 206] width 106 height 20
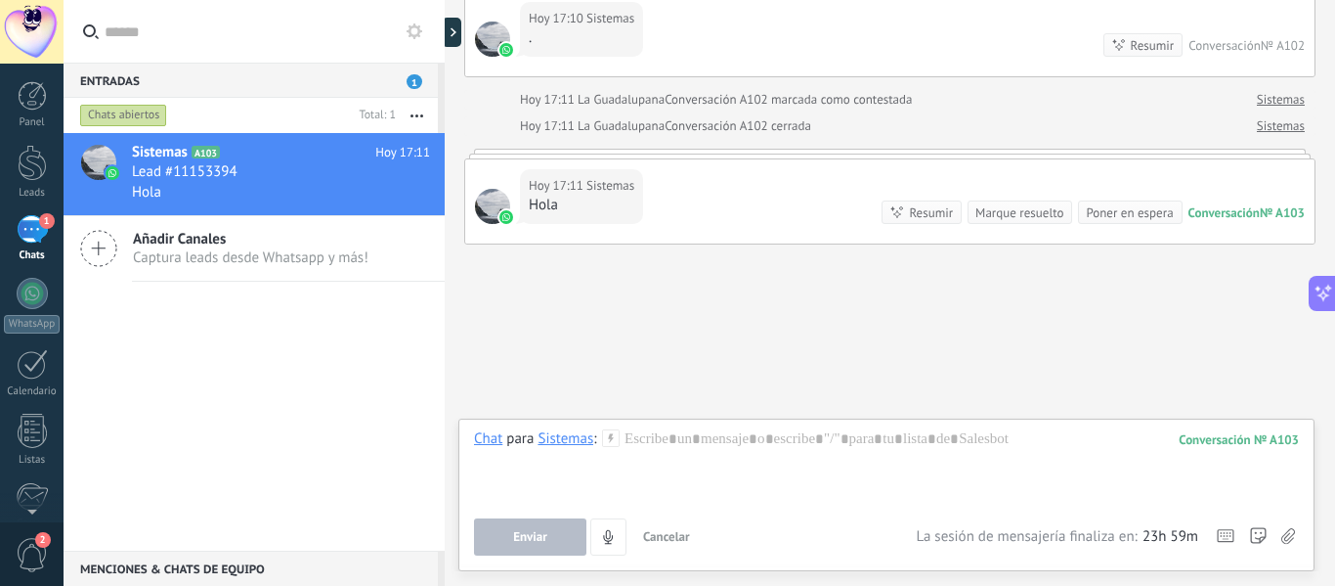
click at [697, 427] on div "Chat Correo Nota Tarea Chat para Sistemas : 103 Enviar Cancelar Rastrear clics …" at bounding box center [887, 494] width 856 height 153
click at [711, 446] on div at bounding box center [886, 466] width 825 height 74
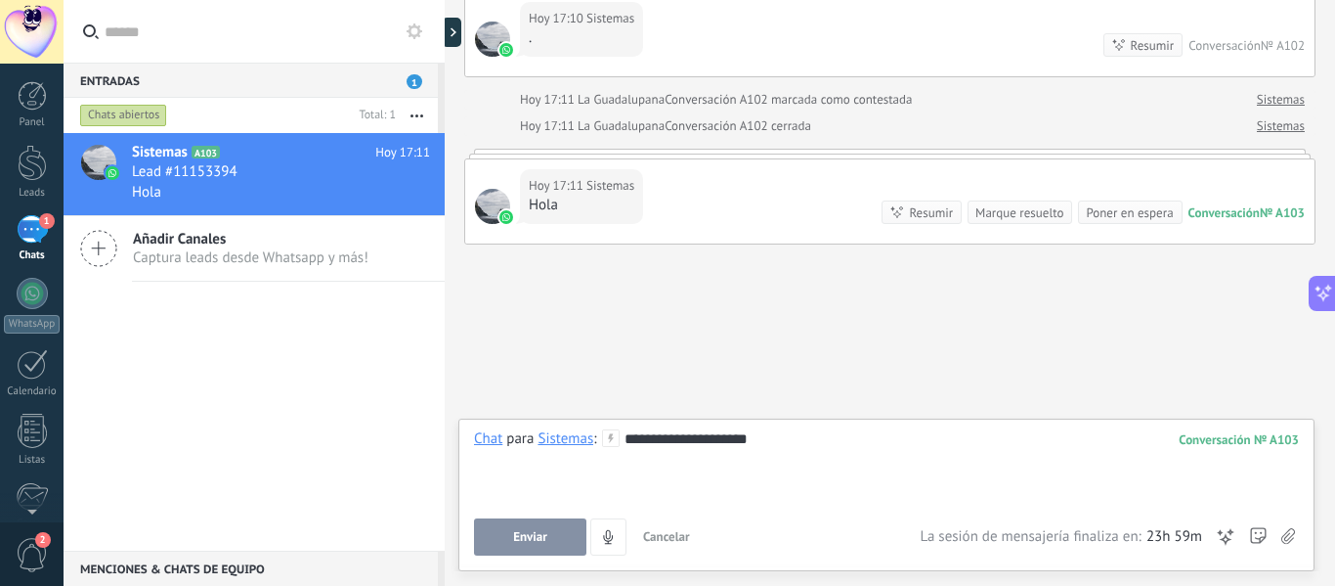
click at [561, 549] on button "Enviar" at bounding box center [530, 536] width 112 height 37
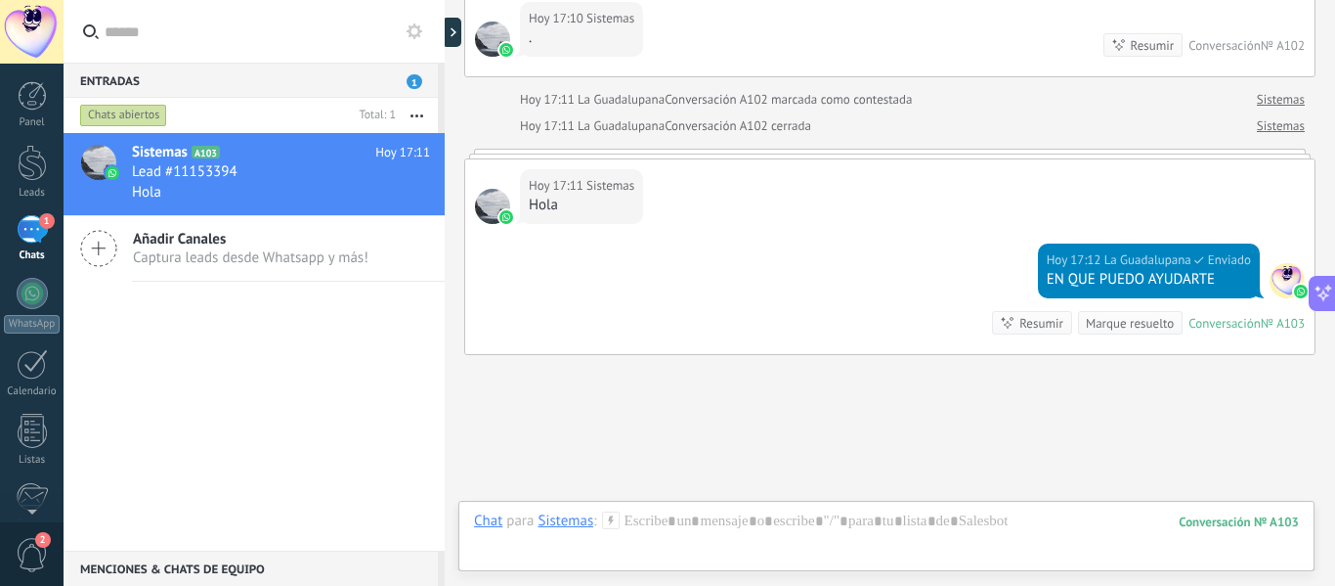
scroll to position [926, 0]
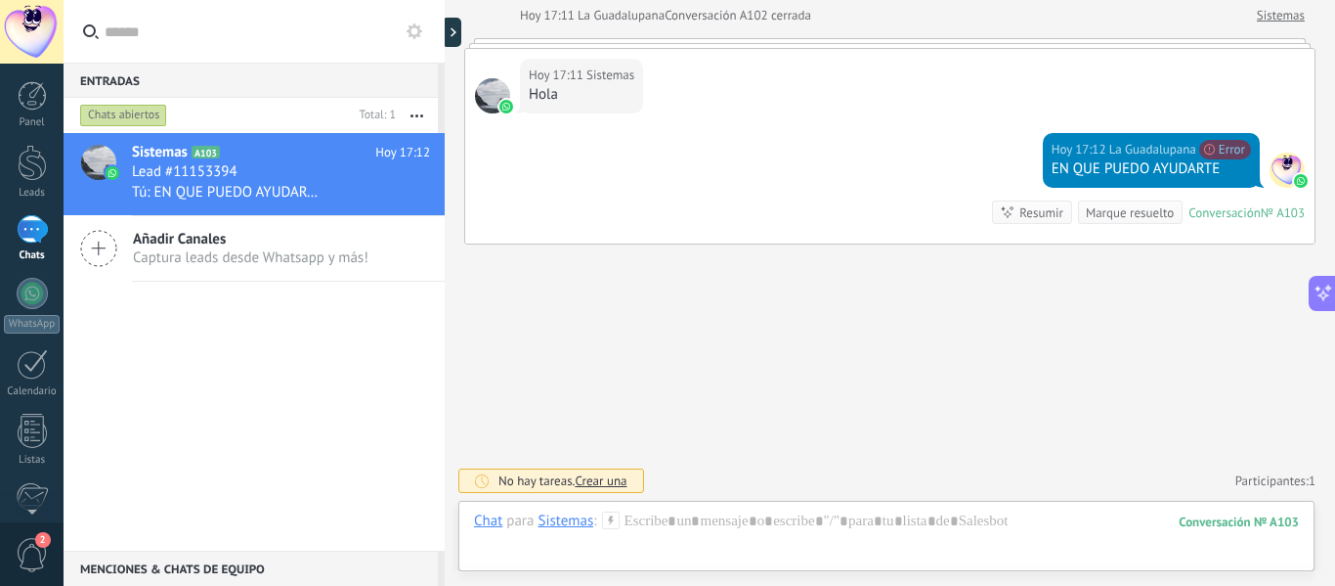
click at [611, 525] on icon at bounding box center [611, 520] width 18 height 18
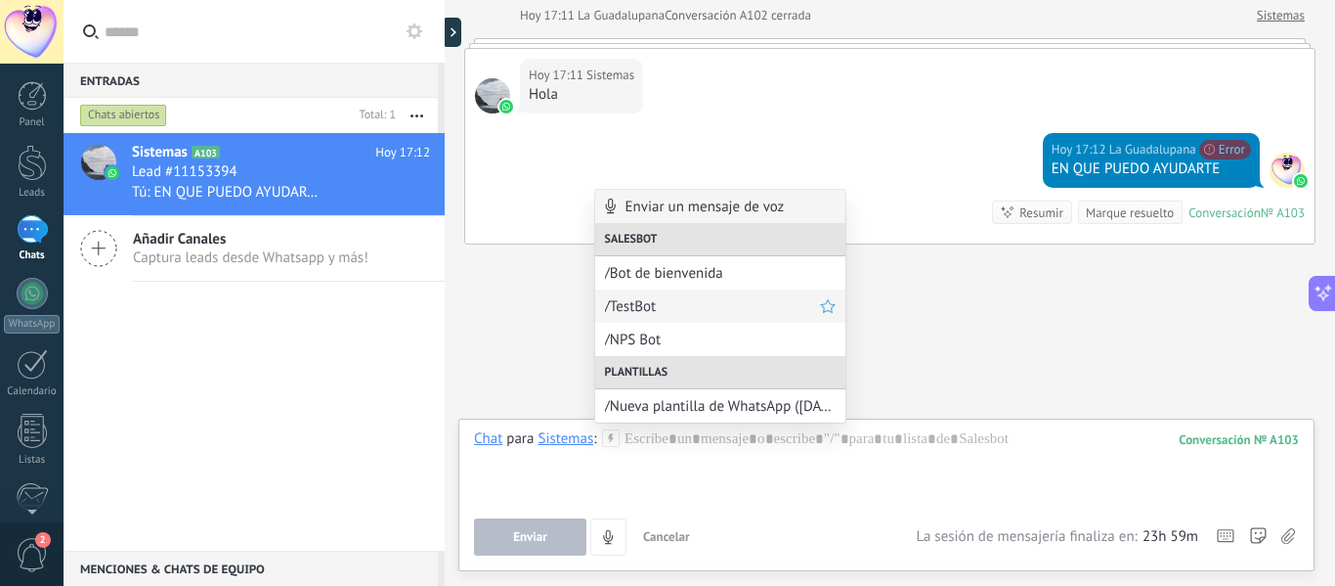
click at [682, 298] on span "/TestBot" at bounding box center [712, 306] width 215 height 19
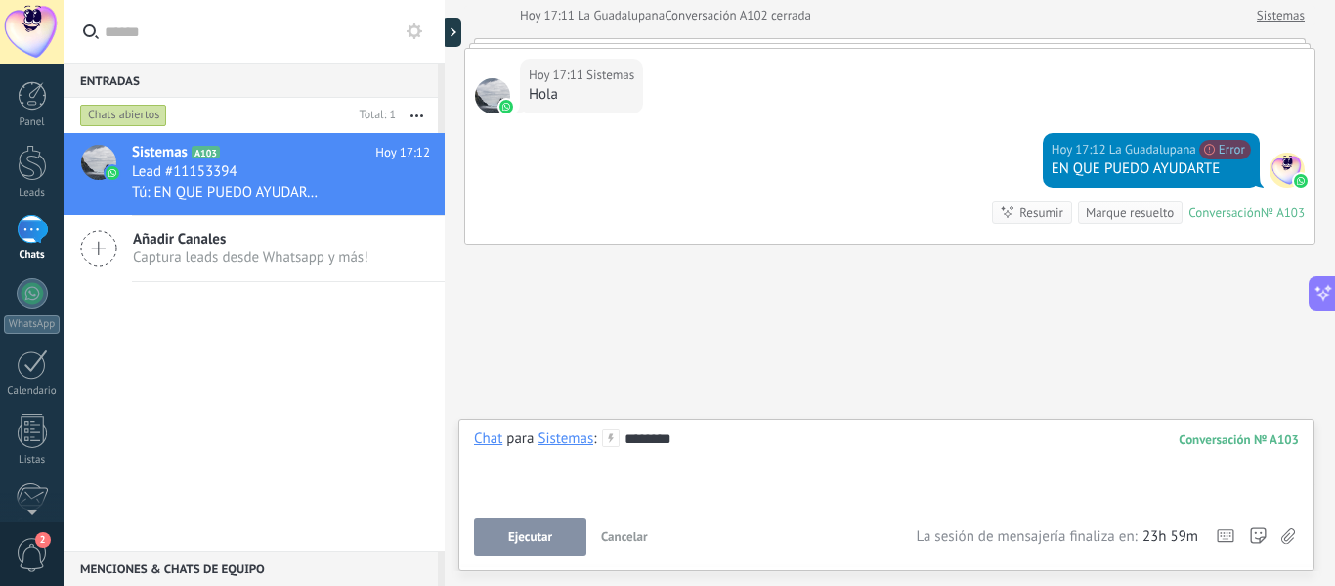
click at [532, 547] on button "Ejecutar" at bounding box center [530, 536] width 112 height 37
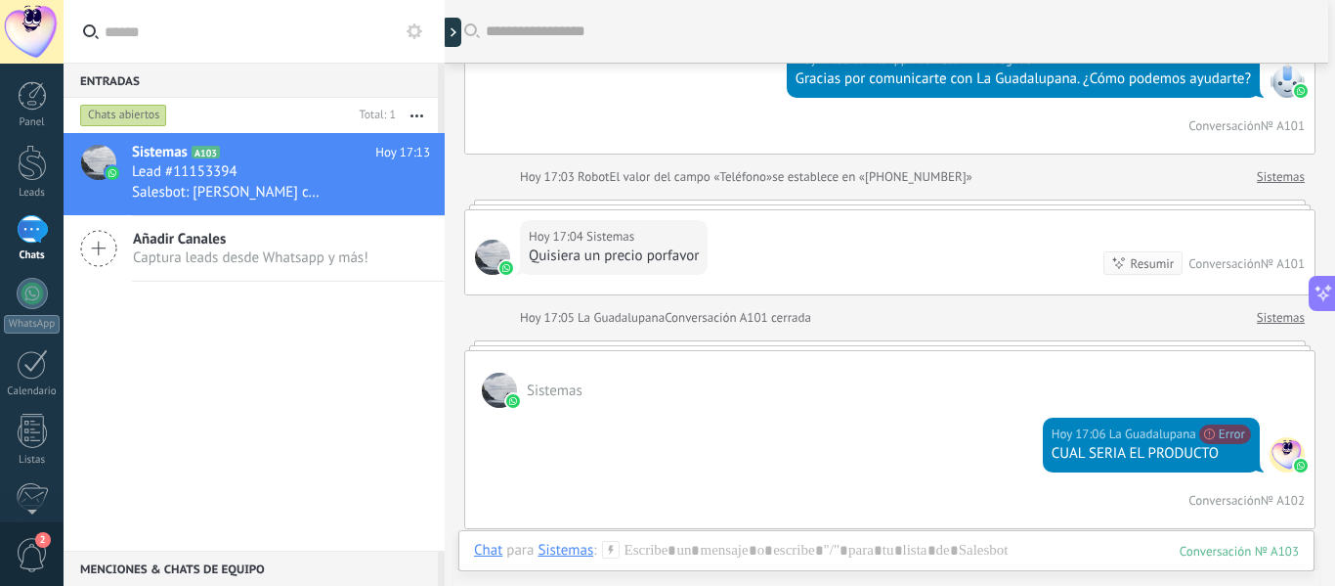
scroll to position [0, 0]
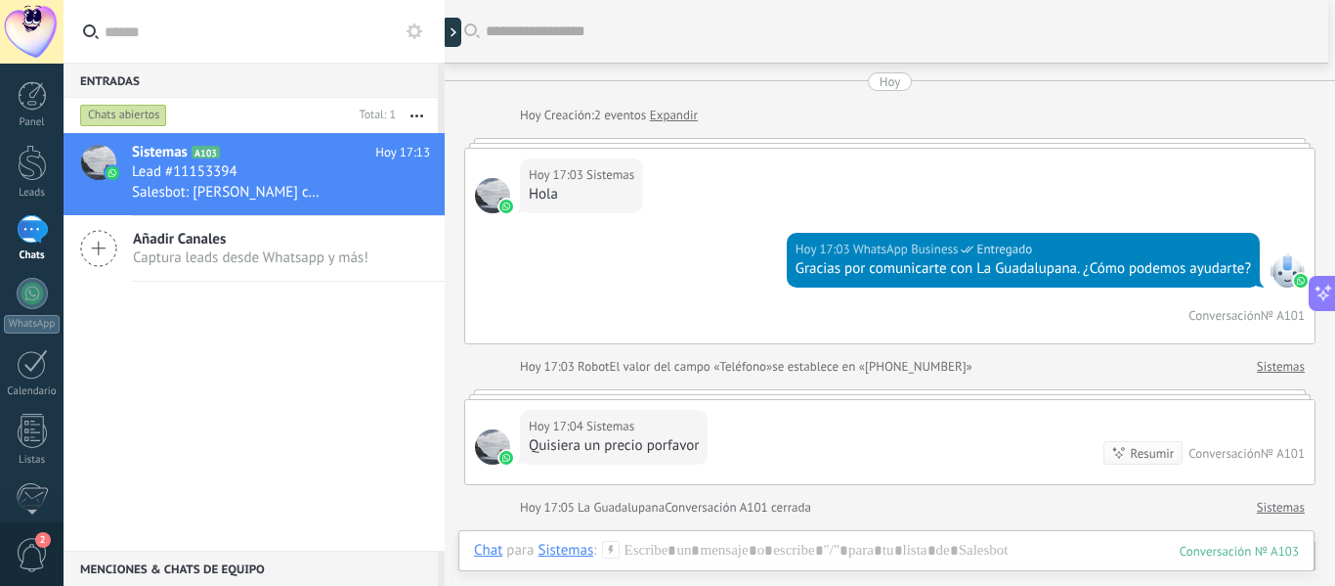
click at [34, 236] on div "1" at bounding box center [32, 229] width 31 height 28
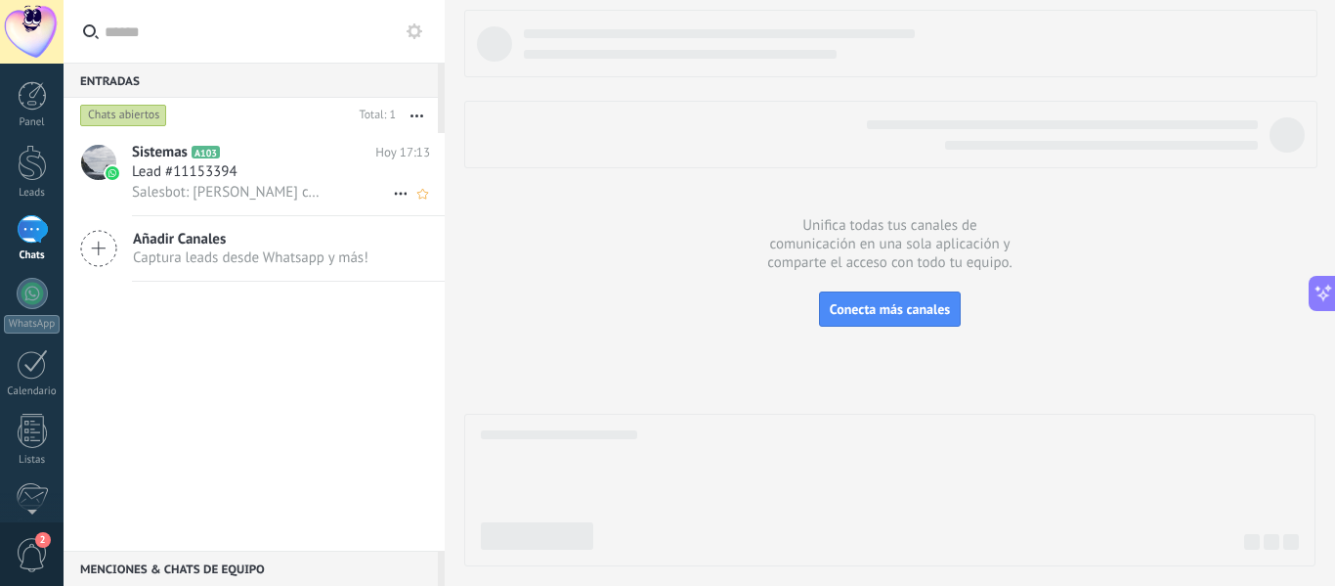
click at [153, 180] on span "Lead #11153394" at bounding box center [185, 172] width 106 height 20
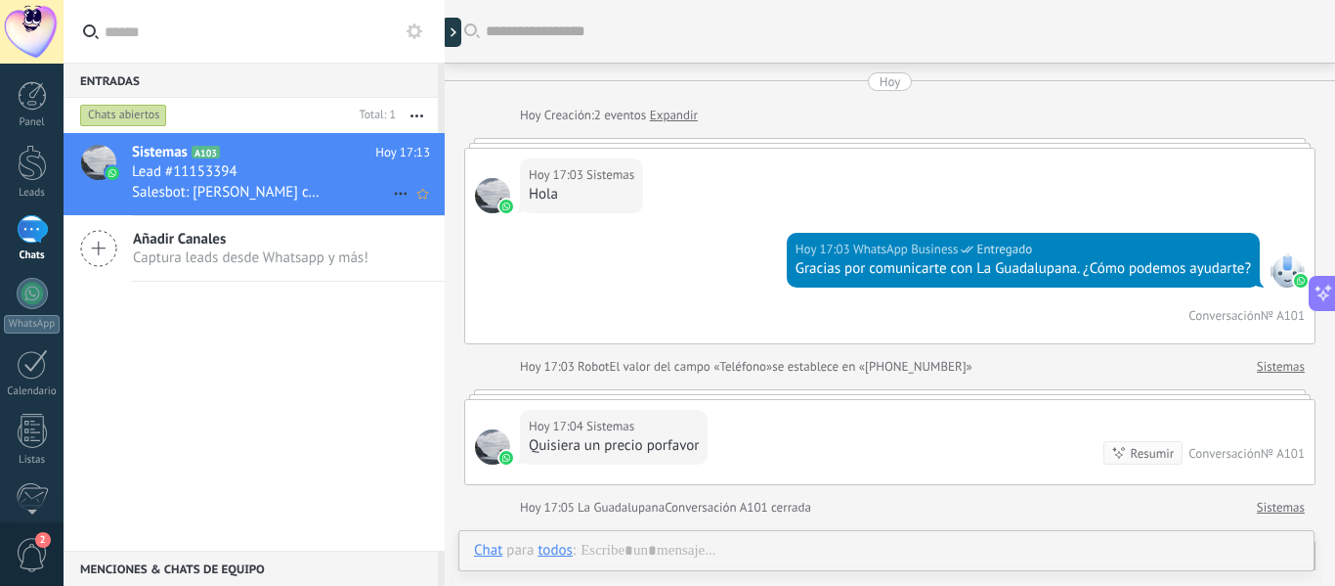
scroll to position [1238, 0]
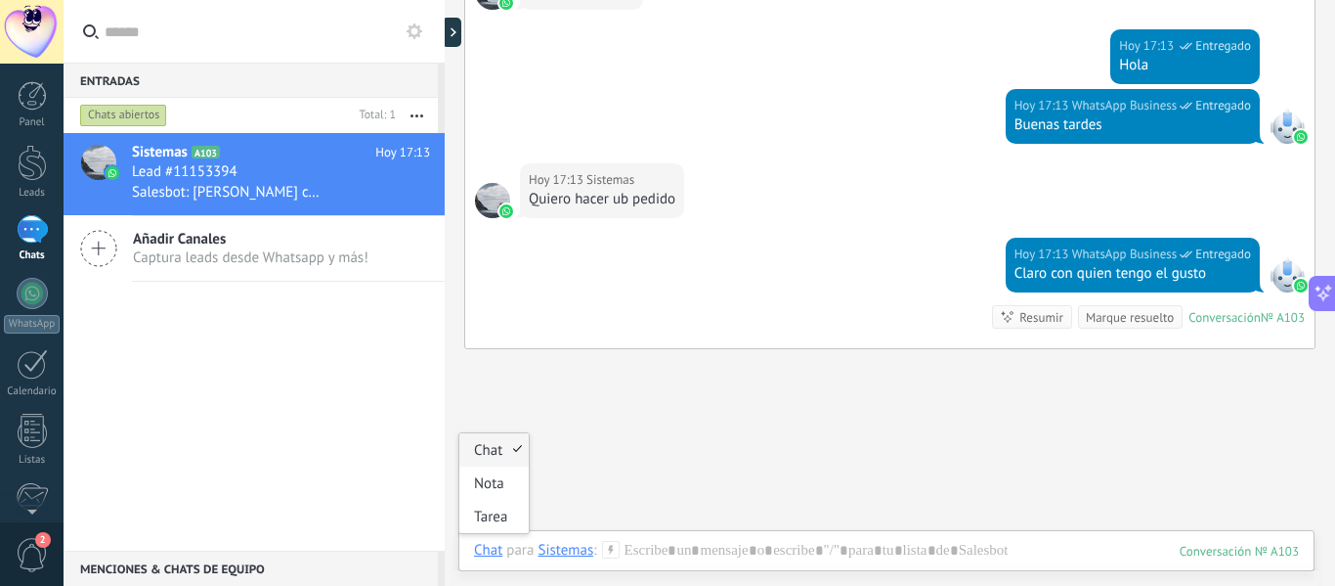
click at [480, 544] on div "Chat" at bounding box center [488, 550] width 28 height 18
click at [479, 490] on div "Nota" at bounding box center [494, 482] width 69 height 33
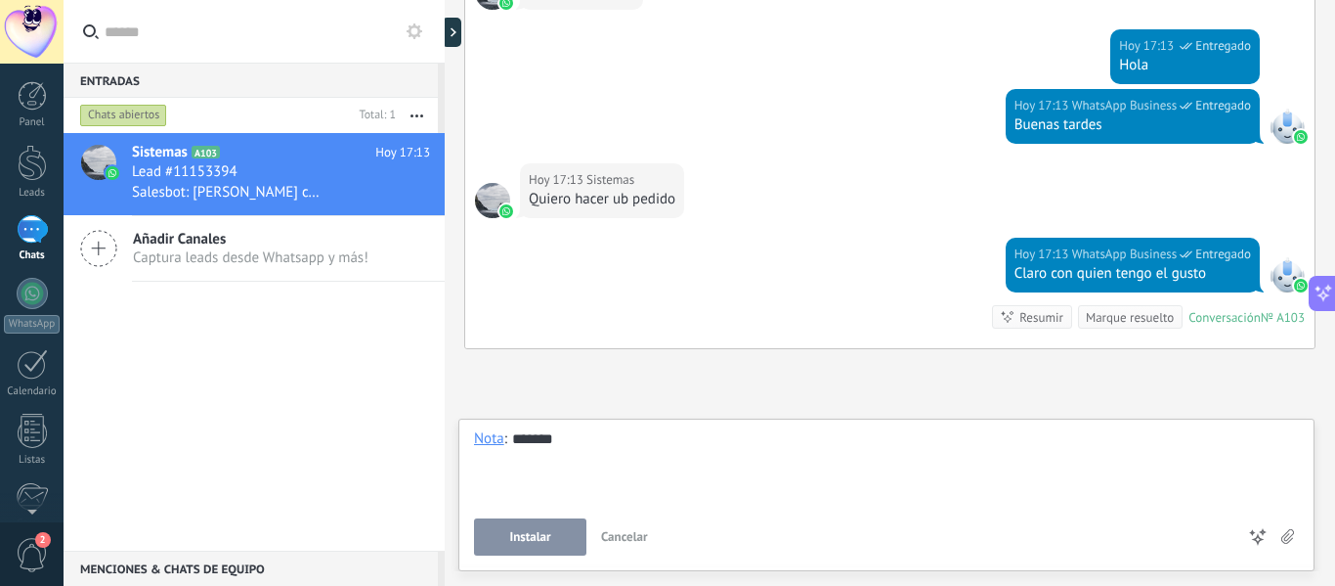
click at [489, 554] on button "Instalar" at bounding box center [530, 536] width 112 height 37
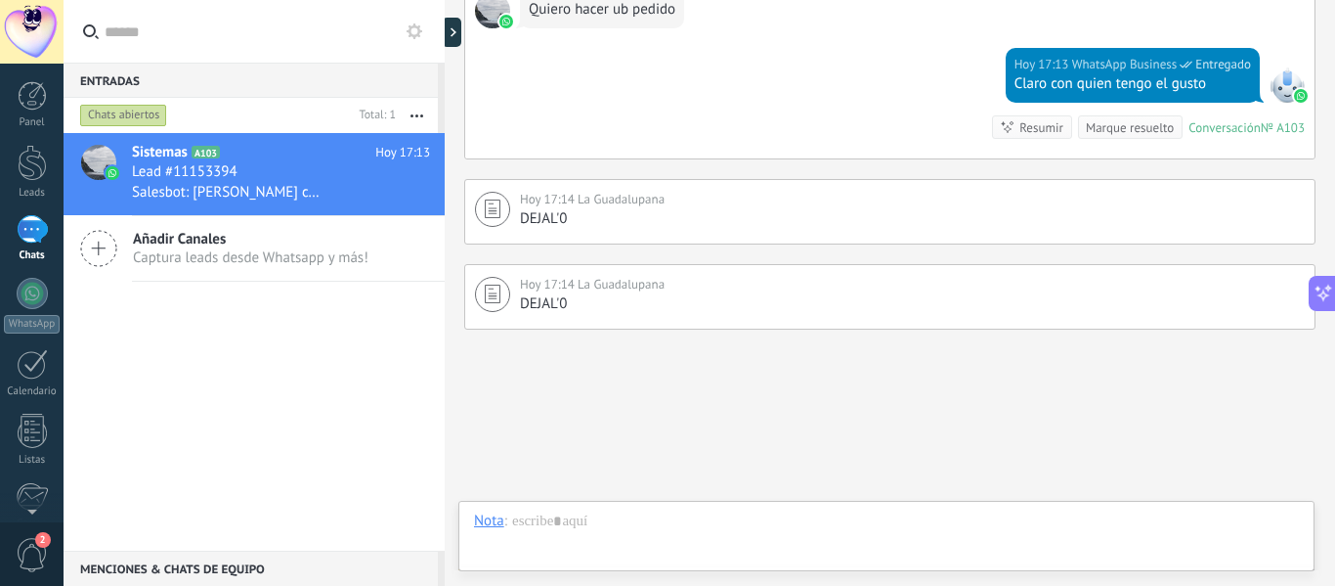
scroll to position [1431, 0]
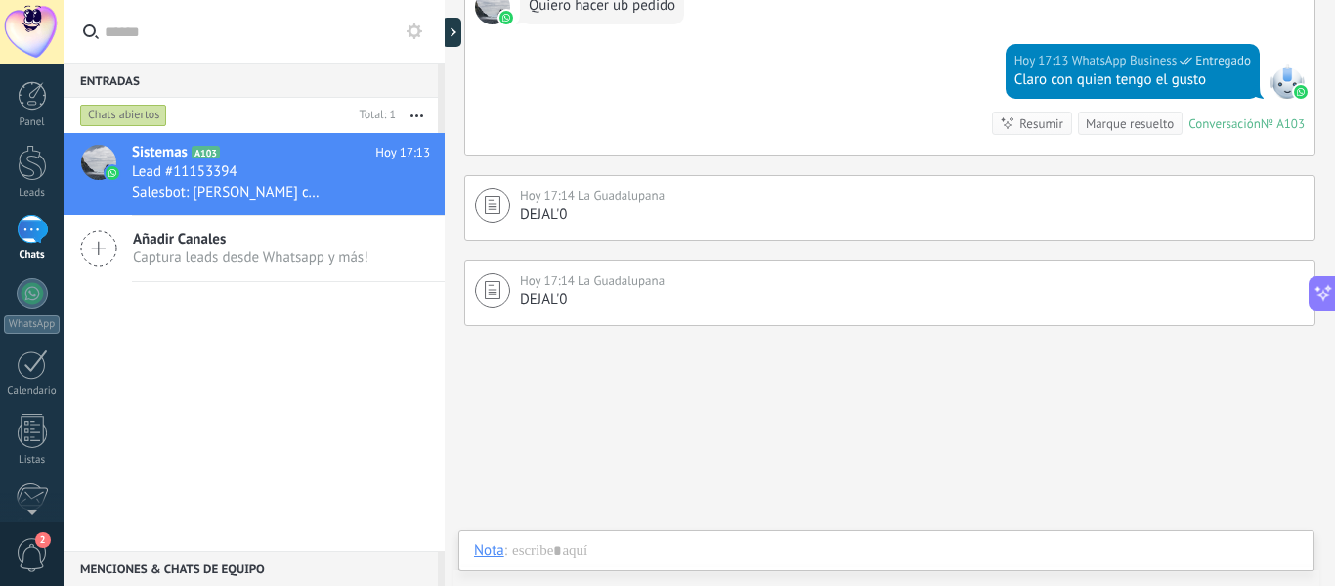
click at [1316, 306] on button at bounding box center [1322, 297] width 27 height 35
type textarea "**********"
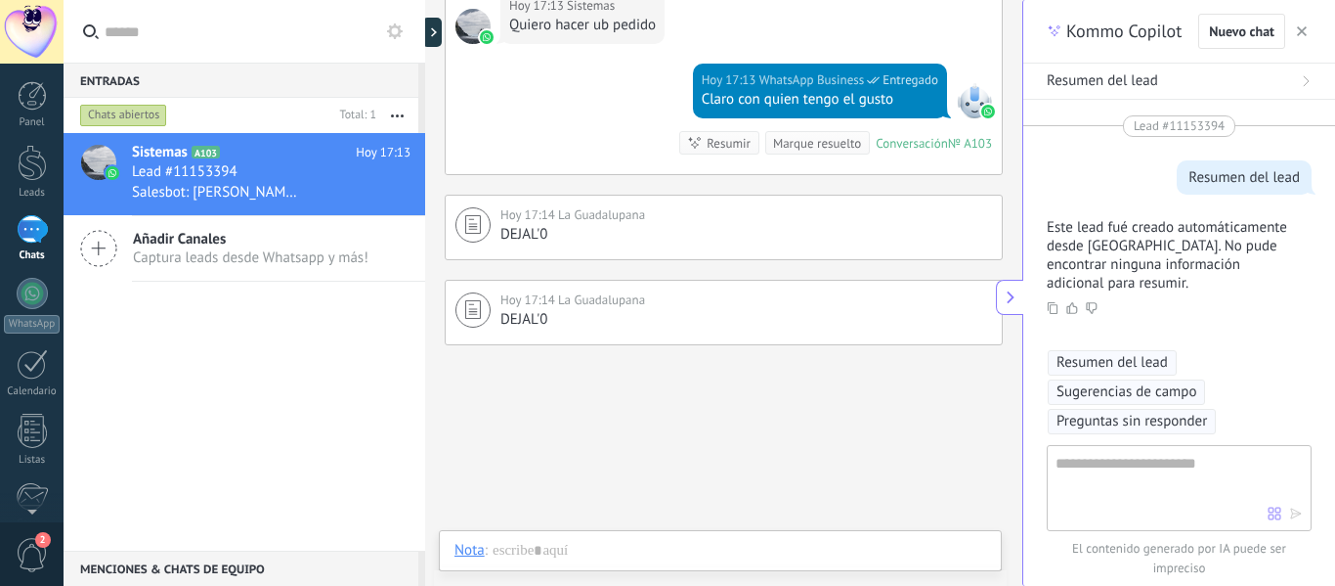
click at [1297, 30] on icon "button" at bounding box center [1302, 31] width 10 height 10
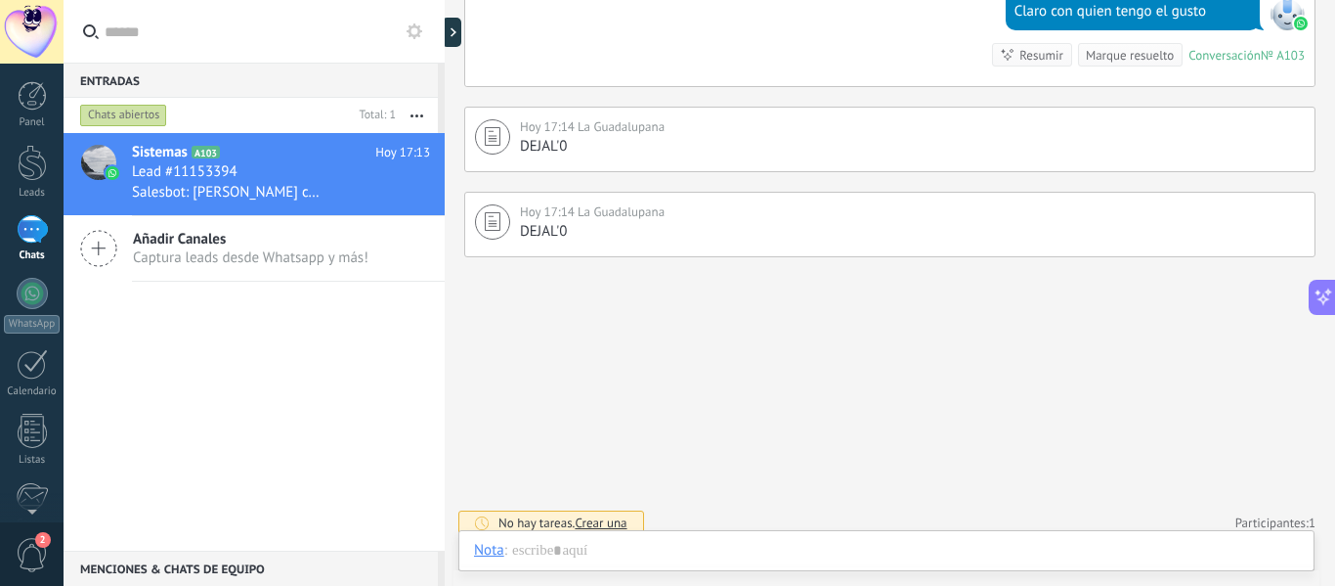
scroll to position [1512, 0]
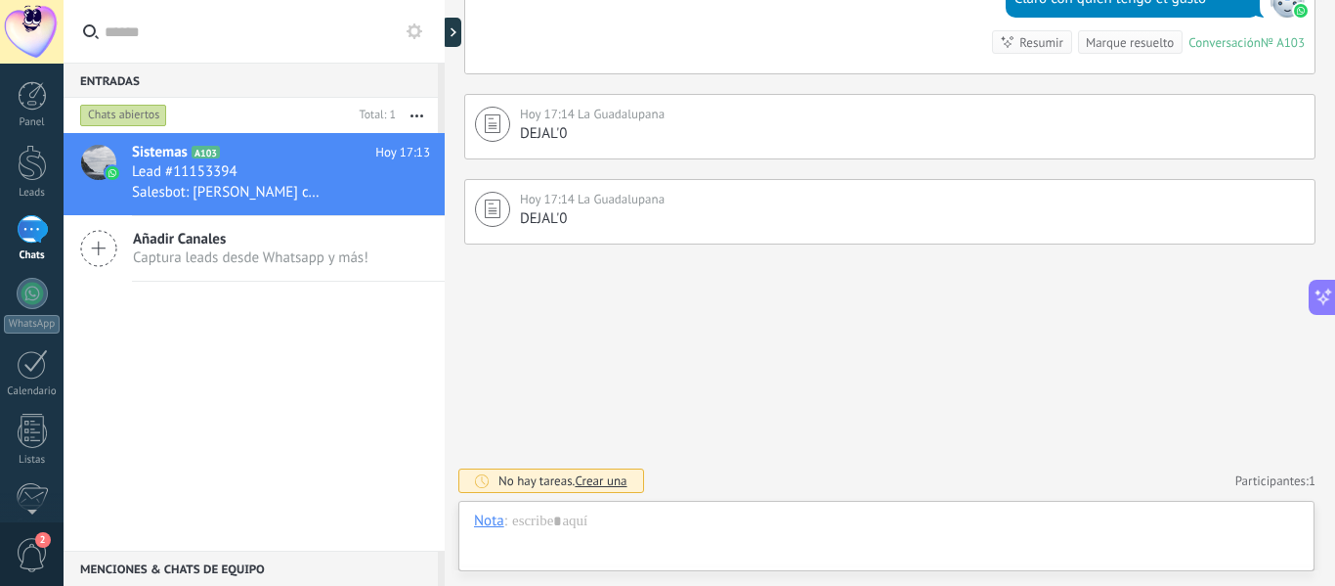
click at [1300, 484] on link "Participantes: 1" at bounding box center [1276, 480] width 80 height 17
drag, startPoint x: 534, startPoint y: 350, endPoint x: 516, endPoint y: 346, distance: 18.0
click at [157, 250] on span "Captura leads desde Whatsapp y más!" at bounding box center [251, 257] width 236 height 19
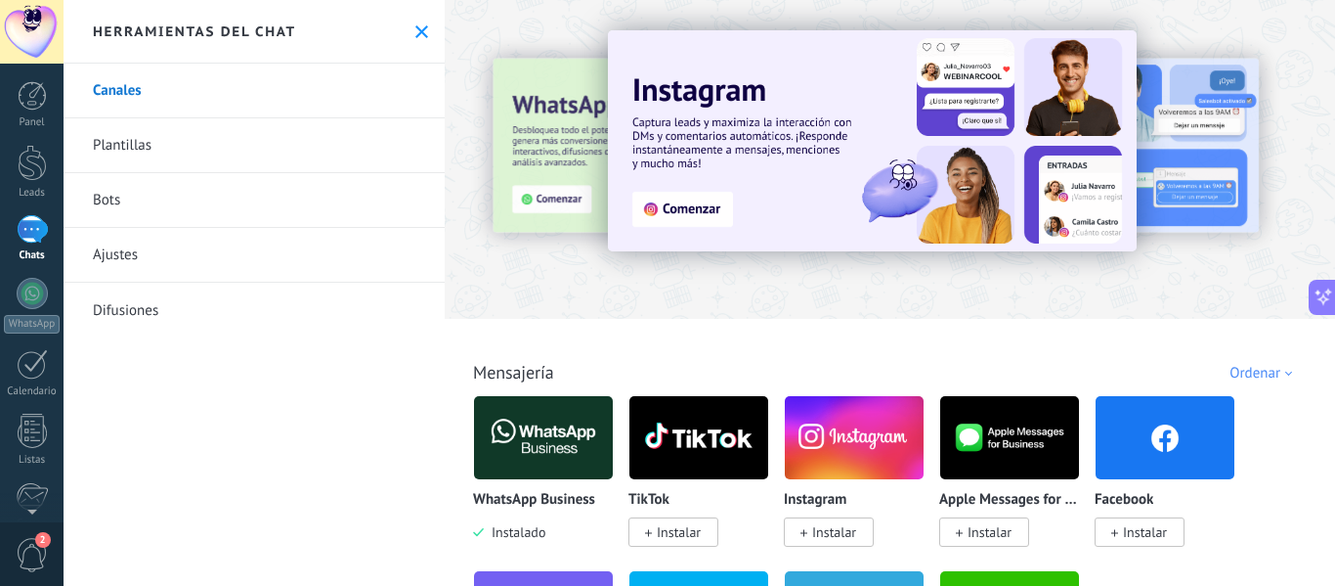
click at [423, 28] on div "Herramientas del chat" at bounding box center [254, 32] width 381 height 64
click at [416, 28] on use at bounding box center [422, 31] width 13 height 13
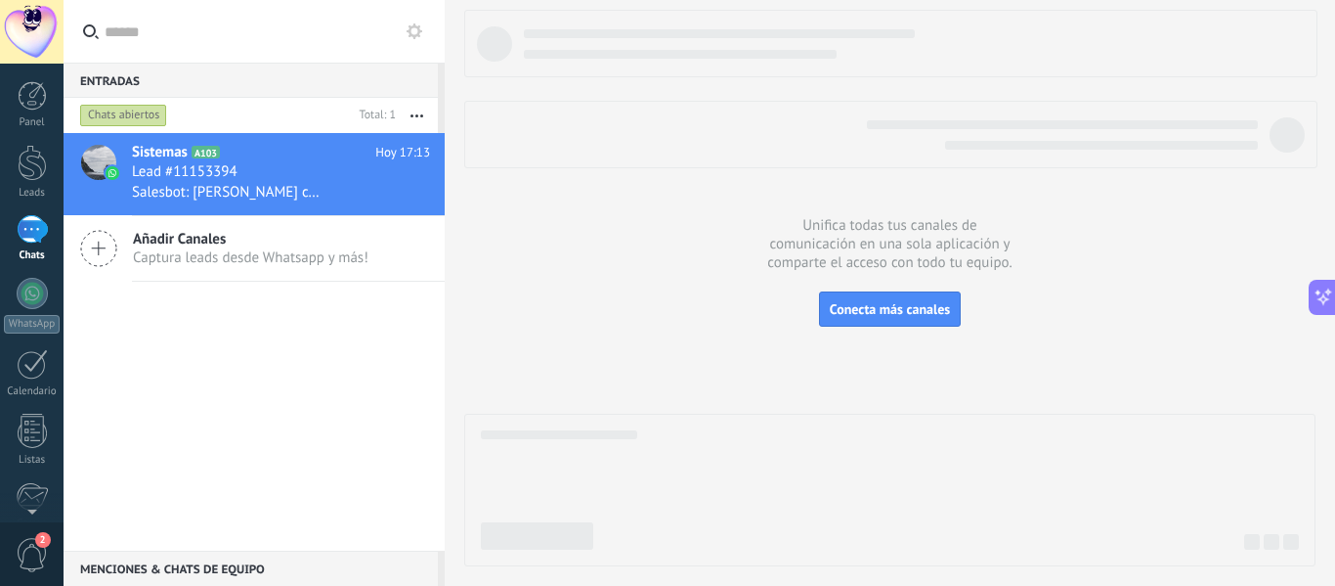
click at [23, 261] on div "Chats" at bounding box center [32, 255] width 57 height 13
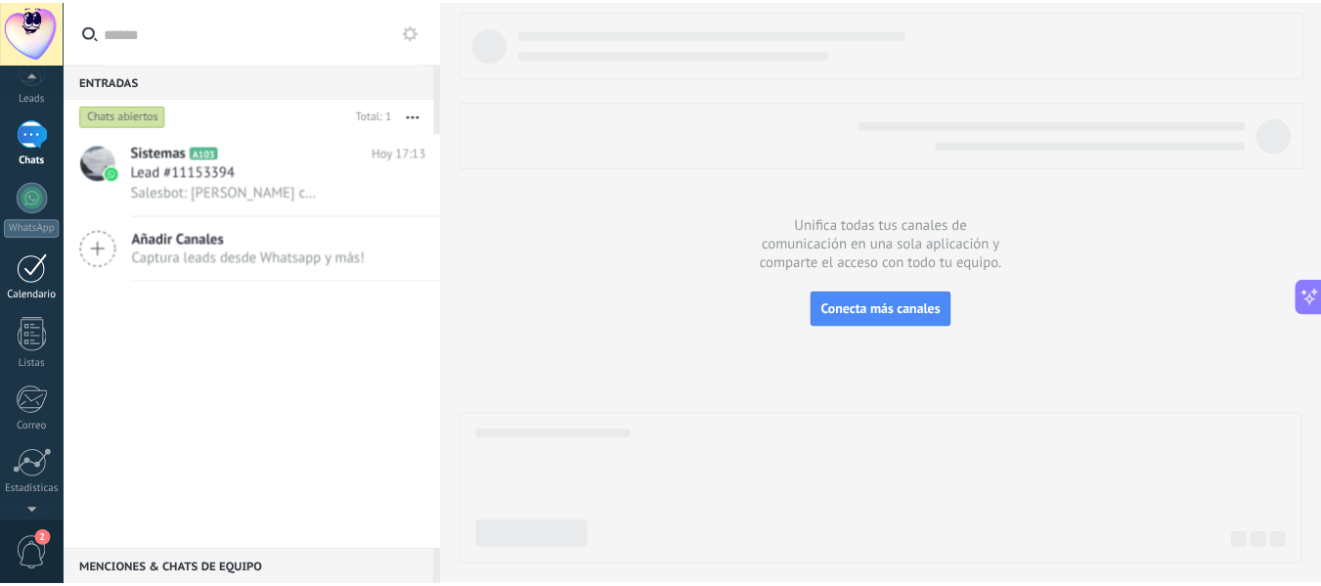
scroll to position [228, 0]
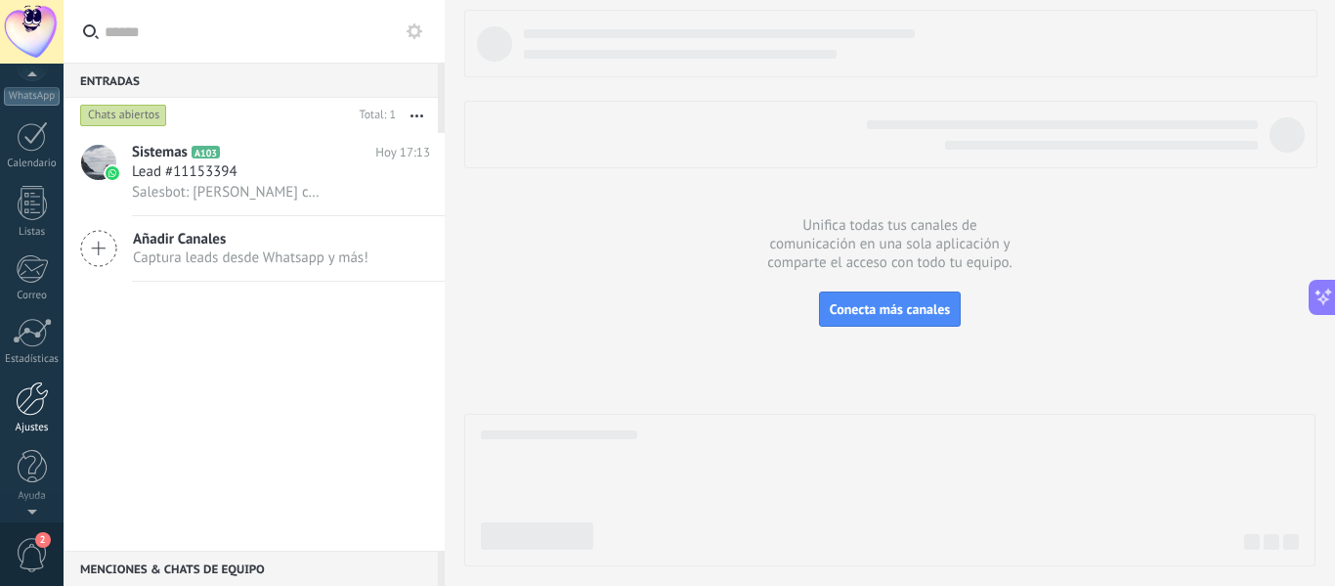
click at [44, 393] on div at bounding box center [32, 398] width 33 height 34
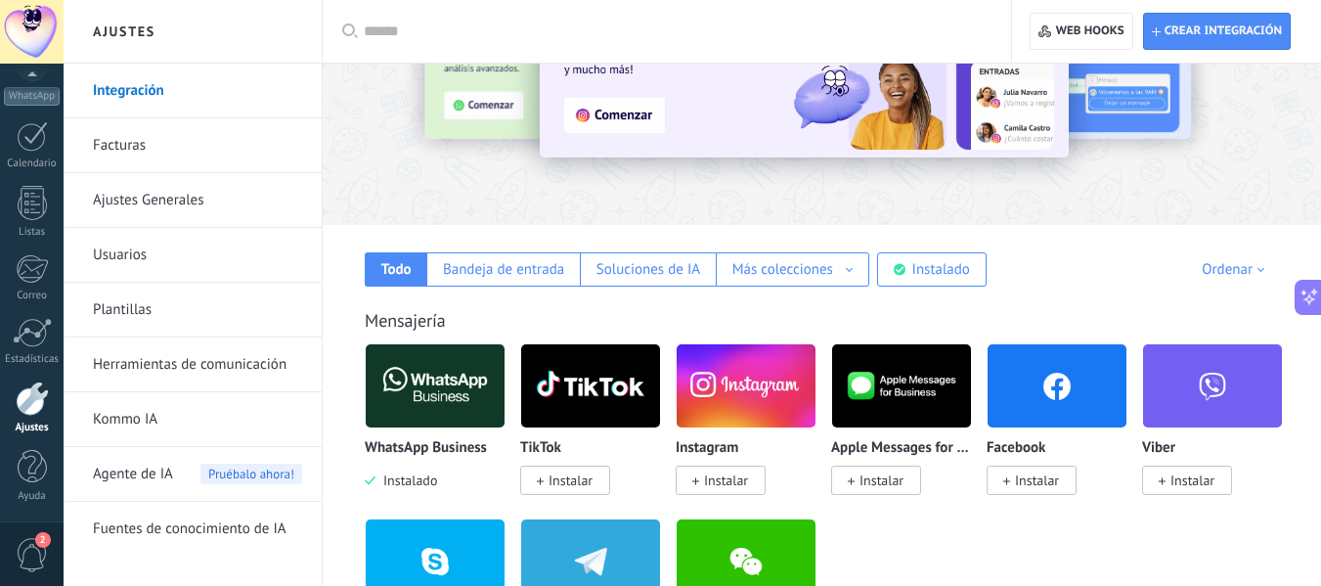
scroll to position [196, 0]
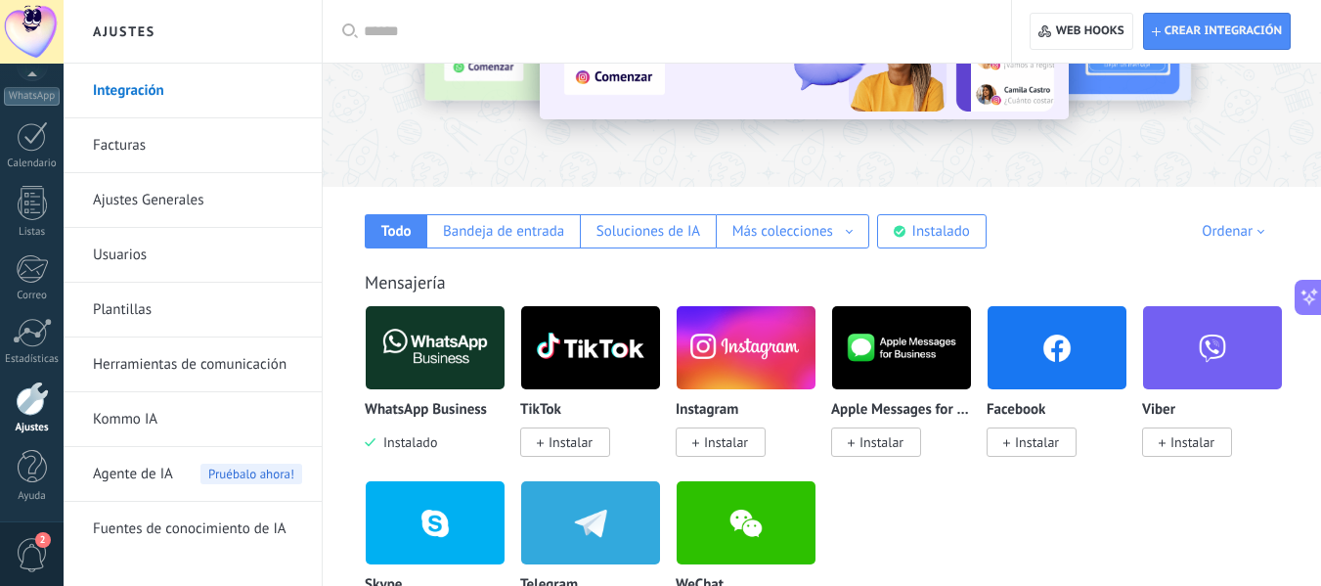
click at [159, 294] on link "Plantillas" at bounding box center [197, 310] width 209 height 55
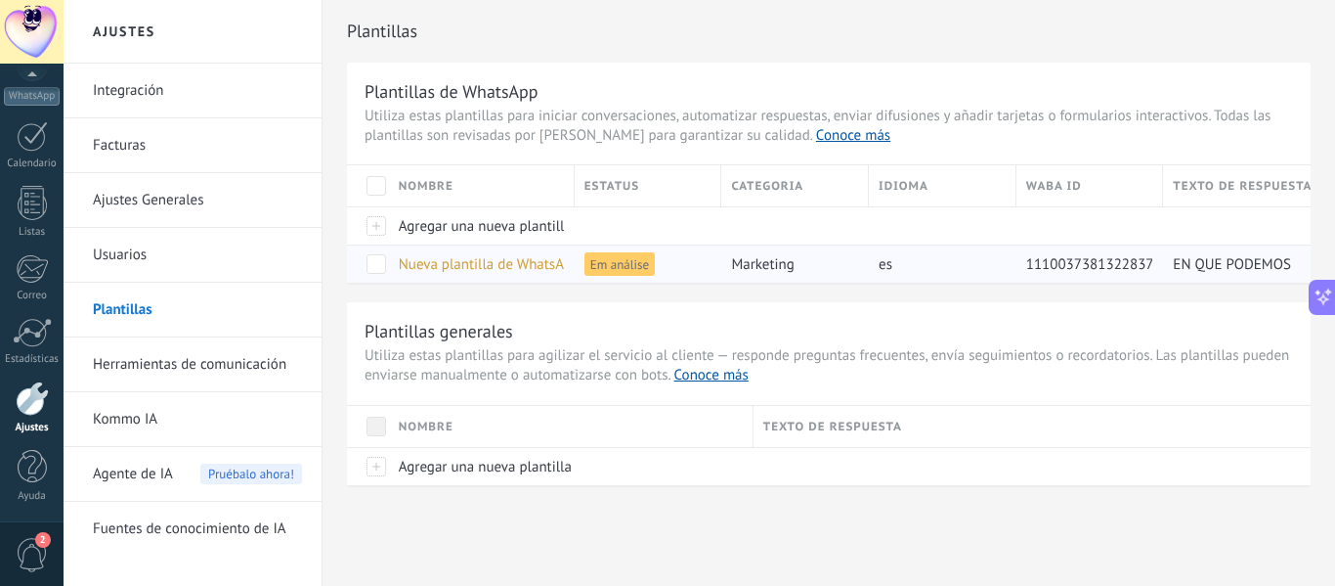
click at [371, 267] on span at bounding box center [377, 264] width 20 height 20
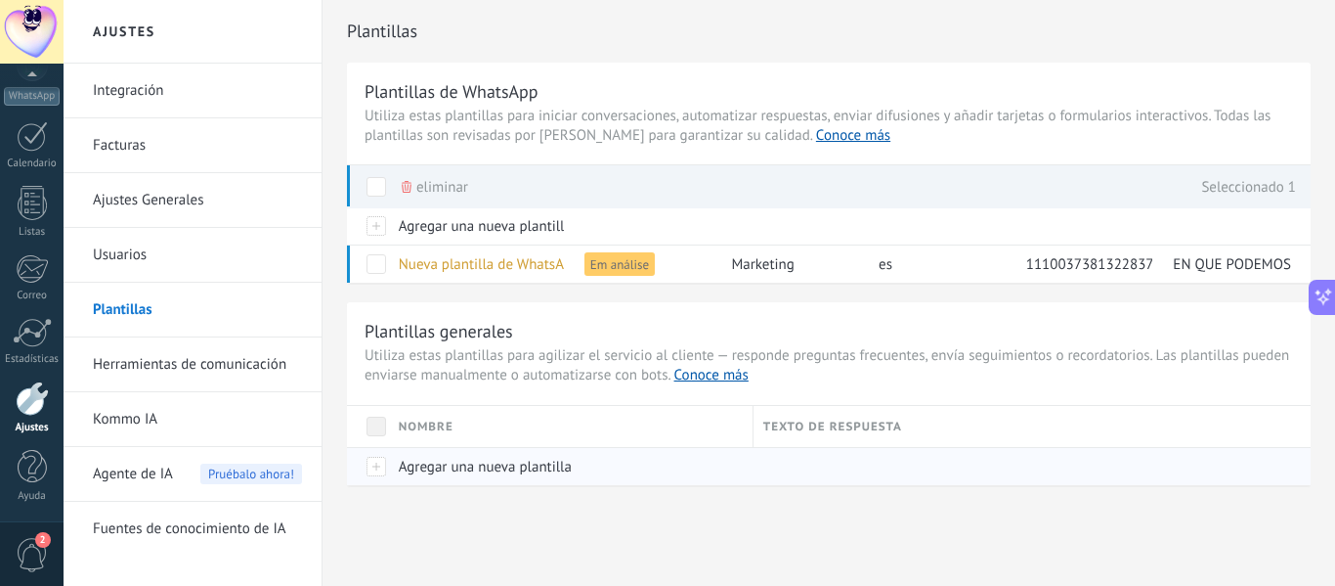
click at [480, 470] on span "Agregar una nueva plantilla" at bounding box center [485, 467] width 173 height 19
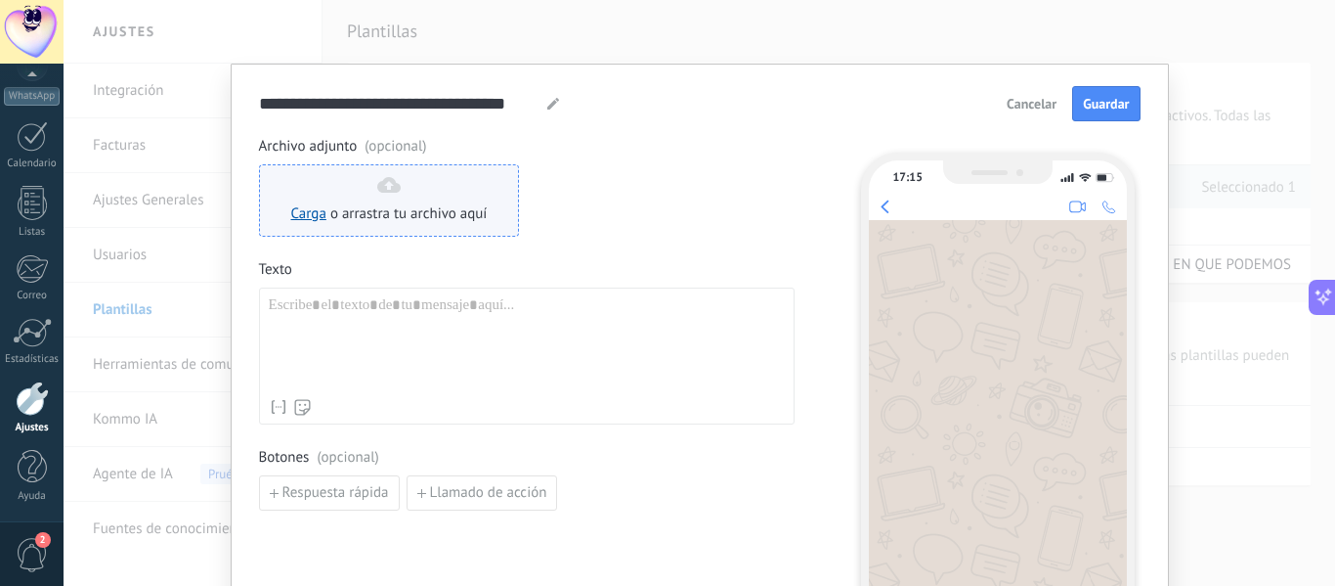
click at [376, 220] on span "o arrastra tu archivo aquí" at bounding box center [408, 214] width 157 height 20
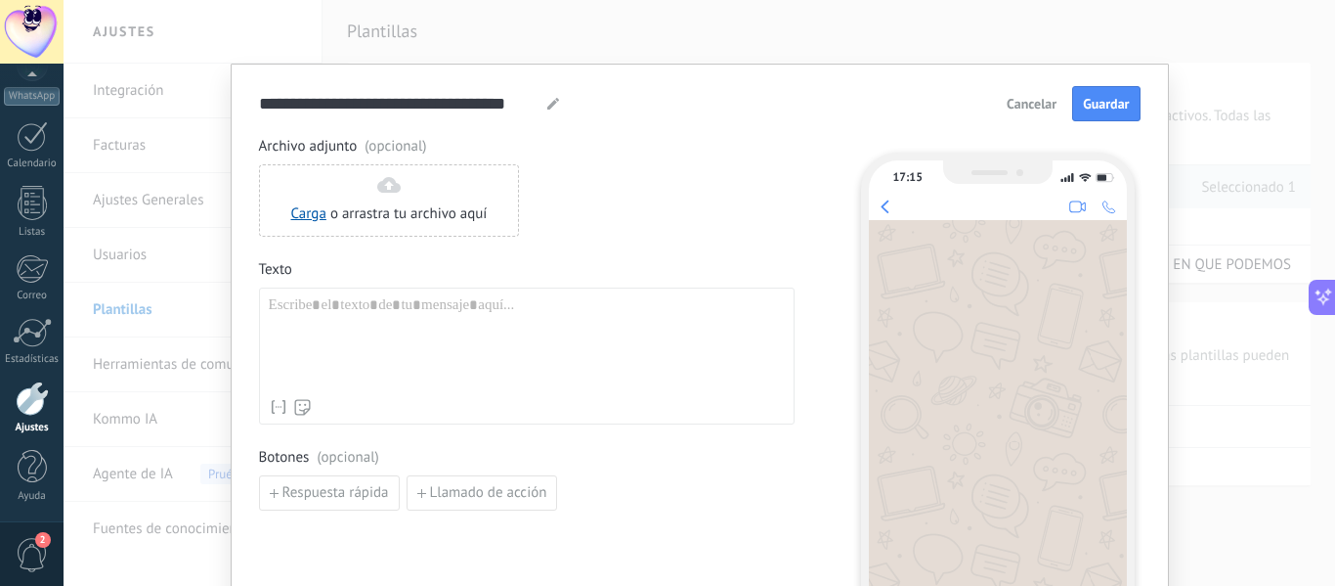
click at [1026, 117] on button "Cancelar" at bounding box center [1031, 103] width 67 height 29
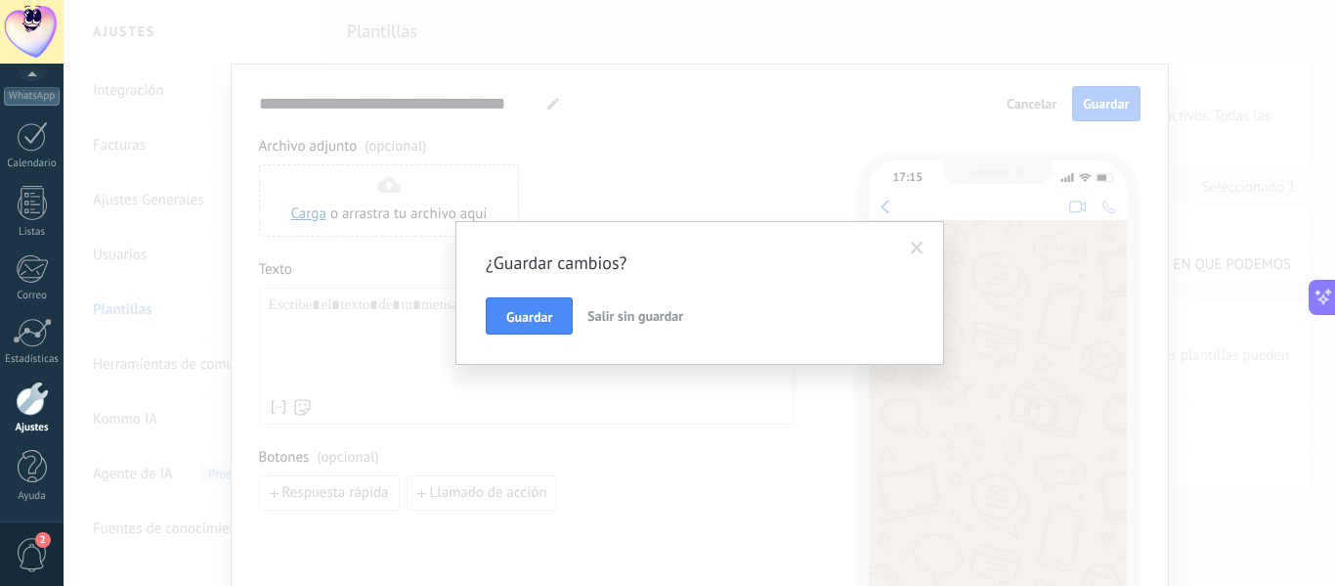
click at [625, 315] on span "Salir sin guardar" at bounding box center [636, 316] width 96 height 18
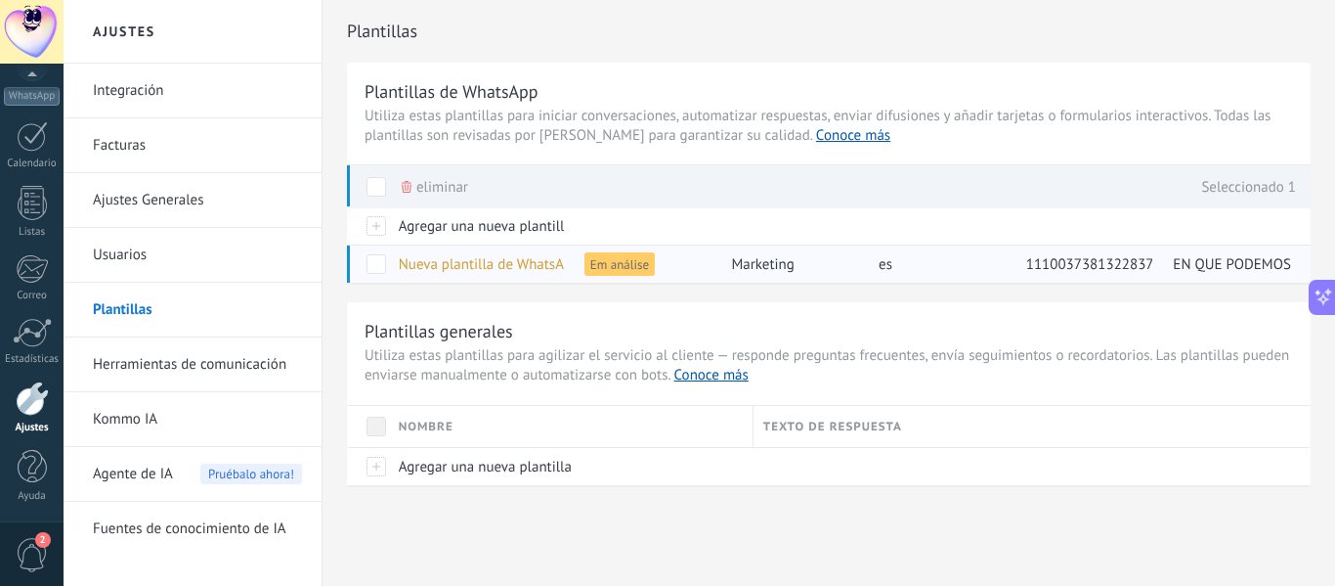
click at [465, 267] on span "Nueva plantilla de WhatsApp (07.10.2025 16:58)" at bounding box center [536, 264] width 275 height 19
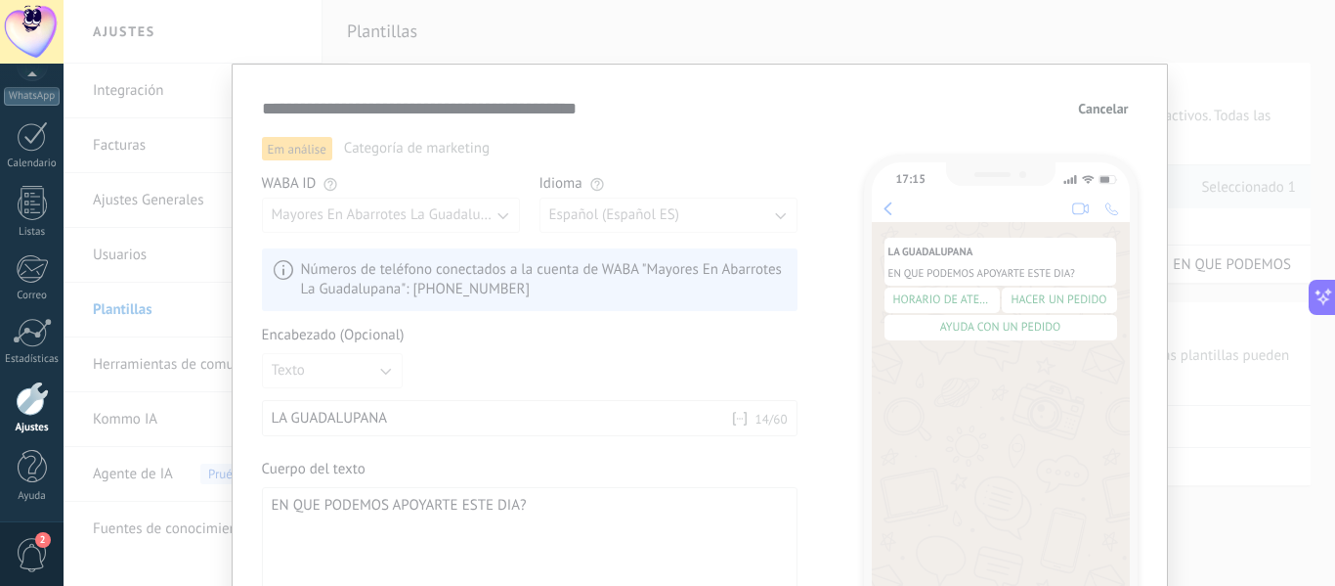
click at [1117, 111] on span "Cancelar" at bounding box center [1103, 109] width 50 height 14
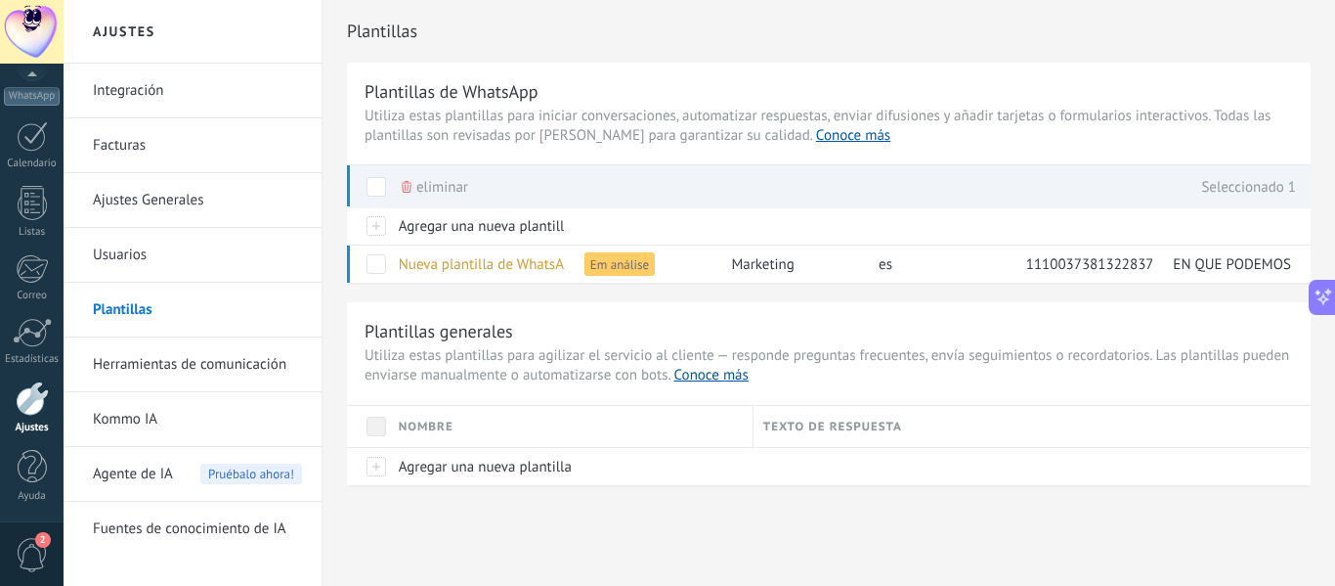
click at [161, 263] on link "Usuarios" at bounding box center [197, 255] width 209 height 55
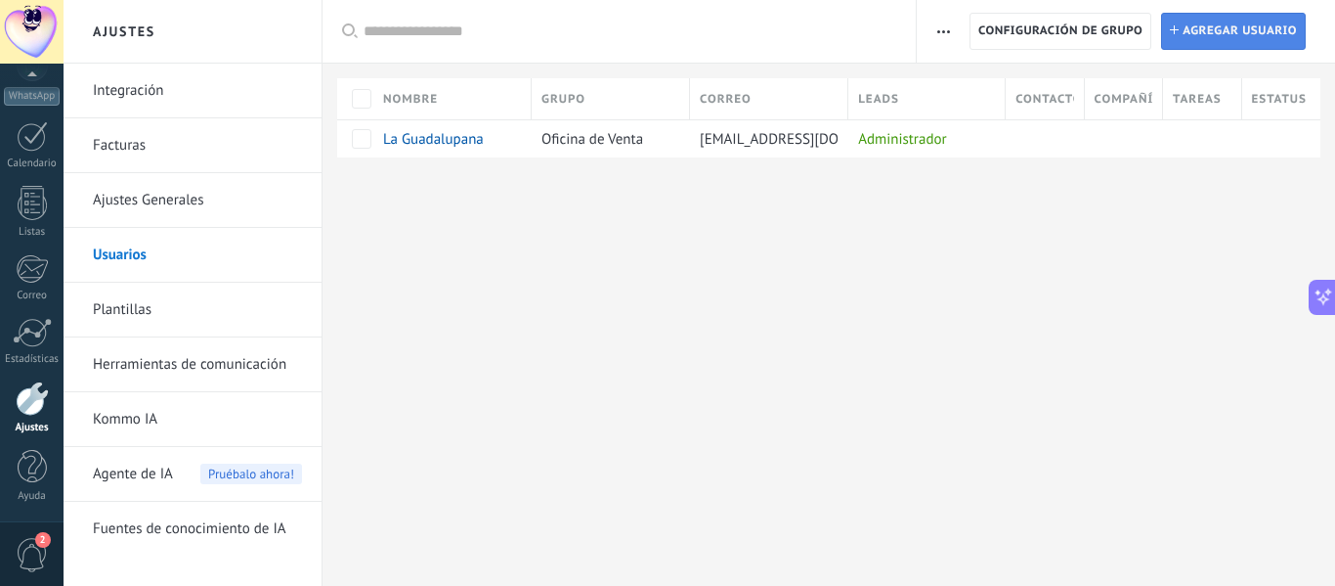
click at [1226, 42] on span "Agregar usuario" at bounding box center [1240, 31] width 114 height 35
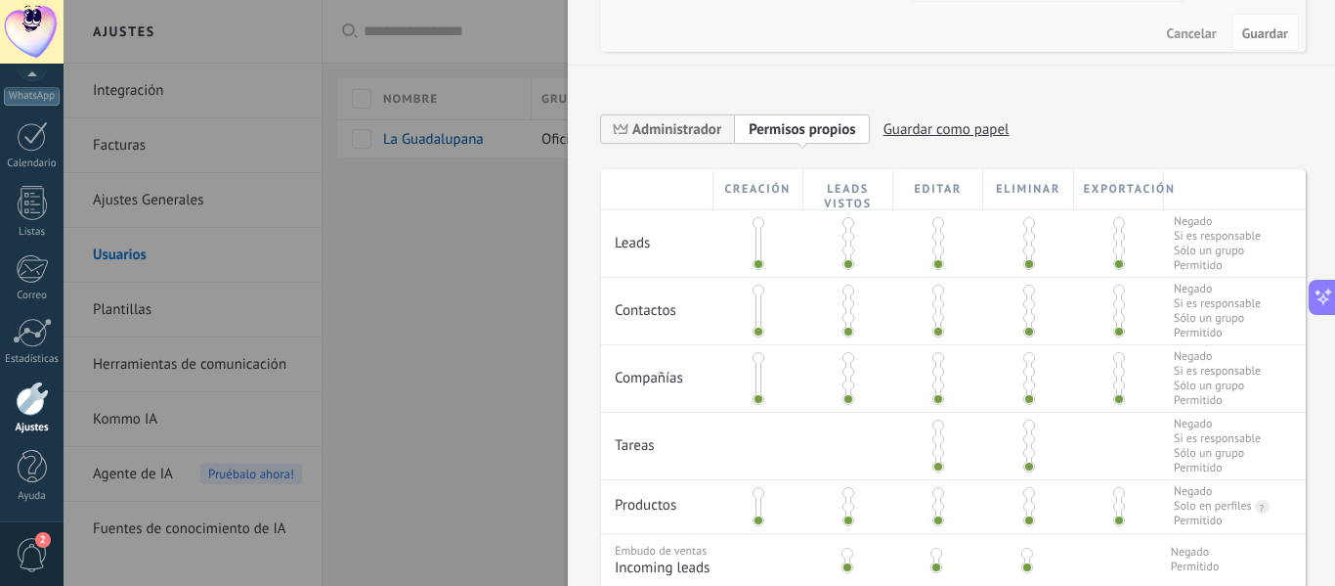
scroll to position [293, 0]
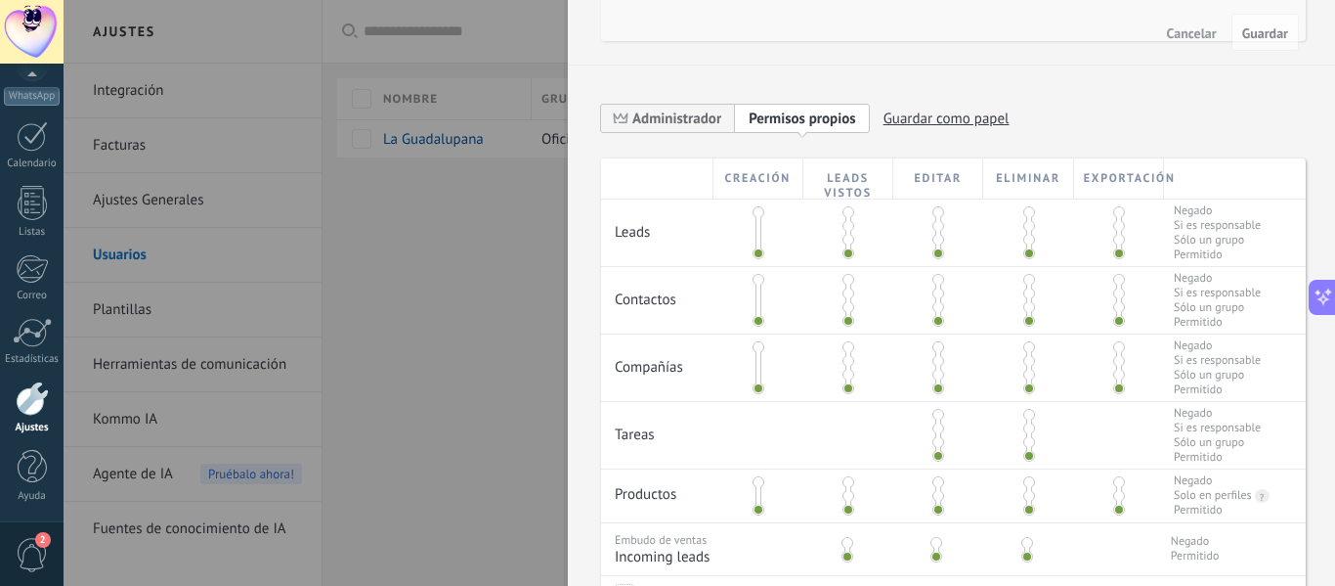
click at [437, 259] on div at bounding box center [667, 293] width 1335 height 586
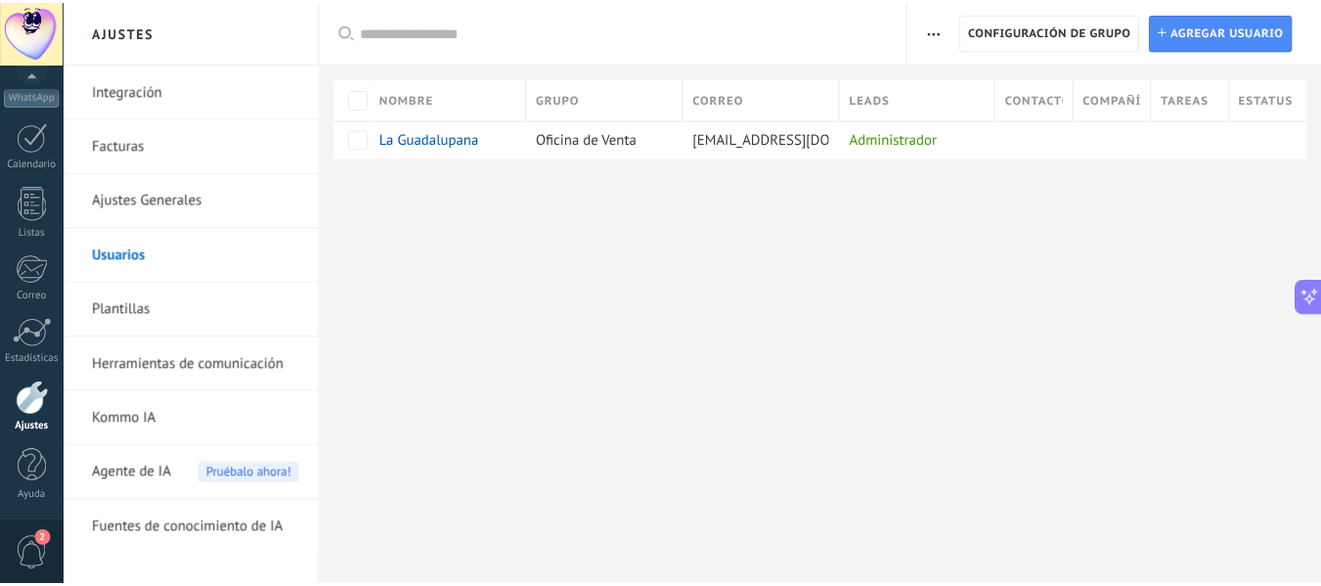
scroll to position [0, 0]
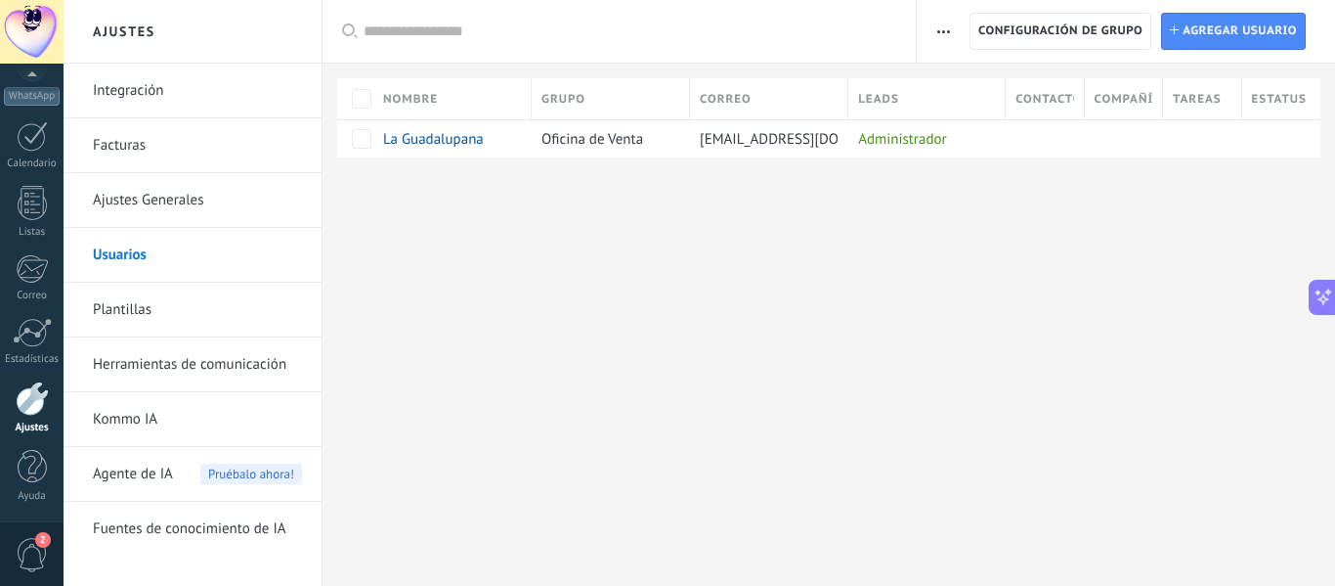
click at [219, 359] on link "Herramientas de comunicación" at bounding box center [197, 364] width 209 height 55
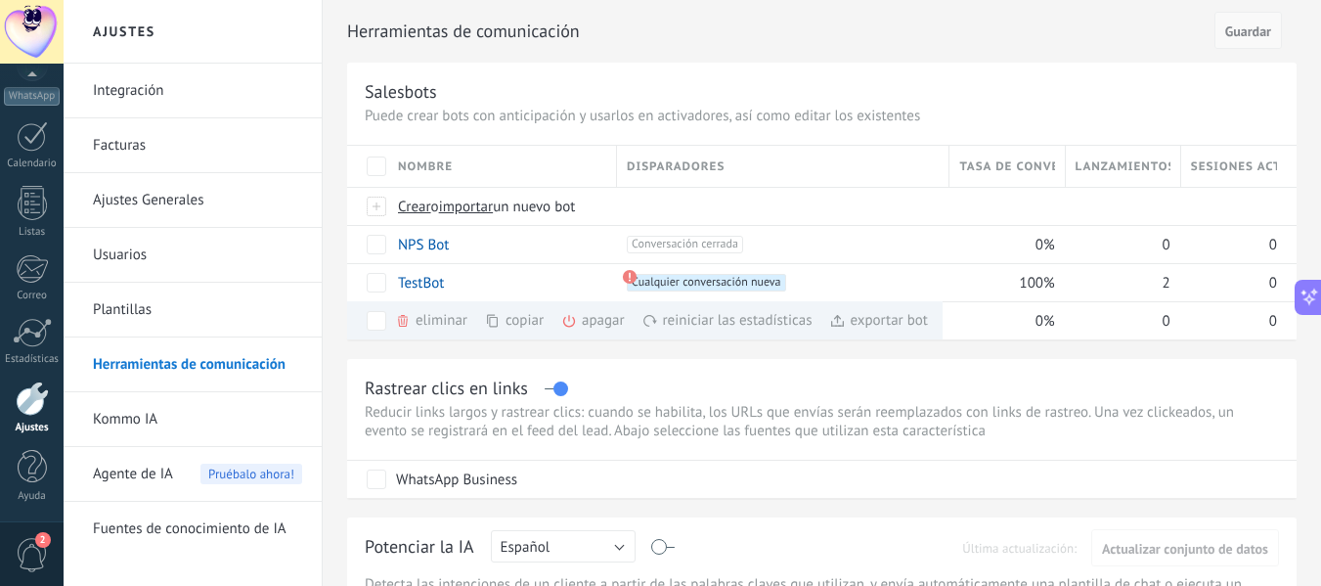
click at [1252, 25] on span "Guardar" at bounding box center [1248, 31] width 46 height 14
click at [1235, 44] on button "Guardar" at bounding box center [1247, 30] width 67 height 37
click at [1234, 30] on span "Guardar" at bounding box center [1248, 31] width 46 height 14
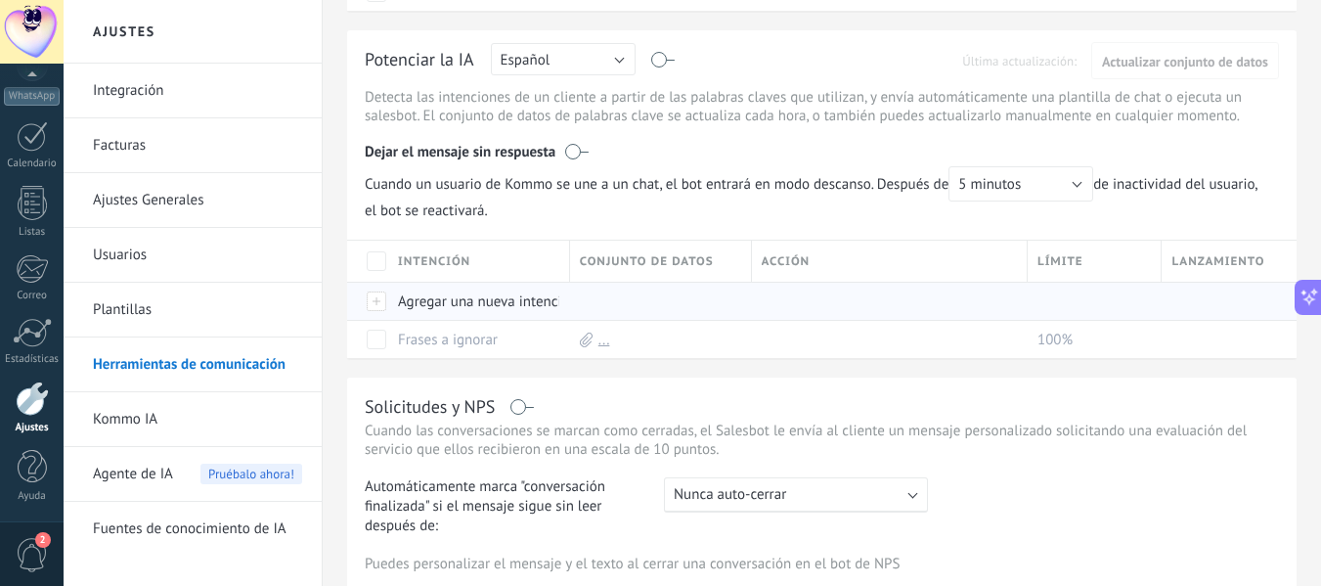
scroll to position [489, 0]
click at [393, 310] on div "Agregar una nueva intención" at bounding box center [474, 299] width 172 height 37
click at [447, 350] on span "Guardar" at bounding box center [442, 344] width 46 height 14
click at [519, 344] on span "Cancelar" at bounding box center [526, 343] width 50 height 18
click at [1021, 181] on span "5 minutos" at bounding box center [989, 182] width 63 height 19
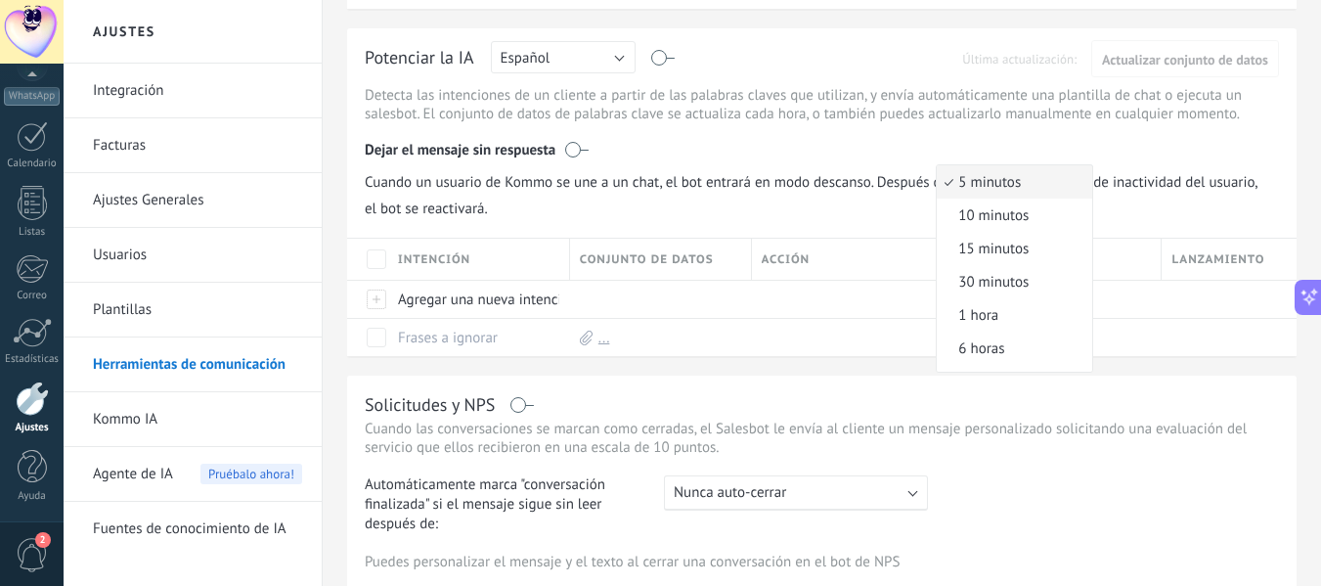
click at [1055, 185] on span "5 minutos" at bounding box center [1012, 182] width 150 height 19
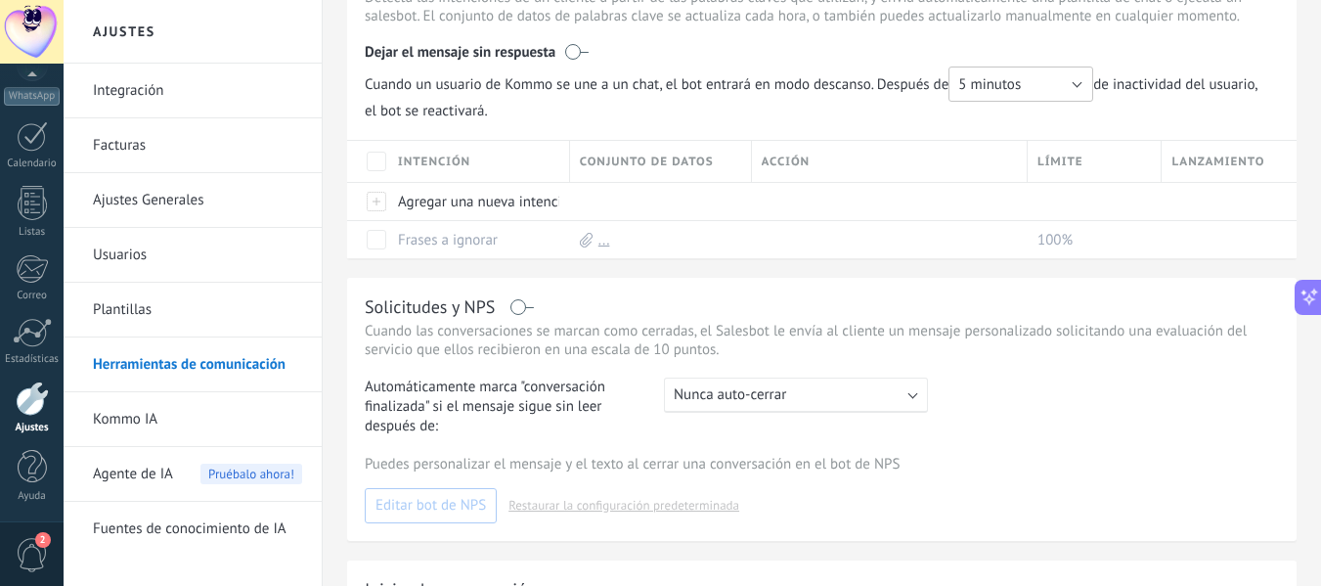
scroll to position [684, 0]
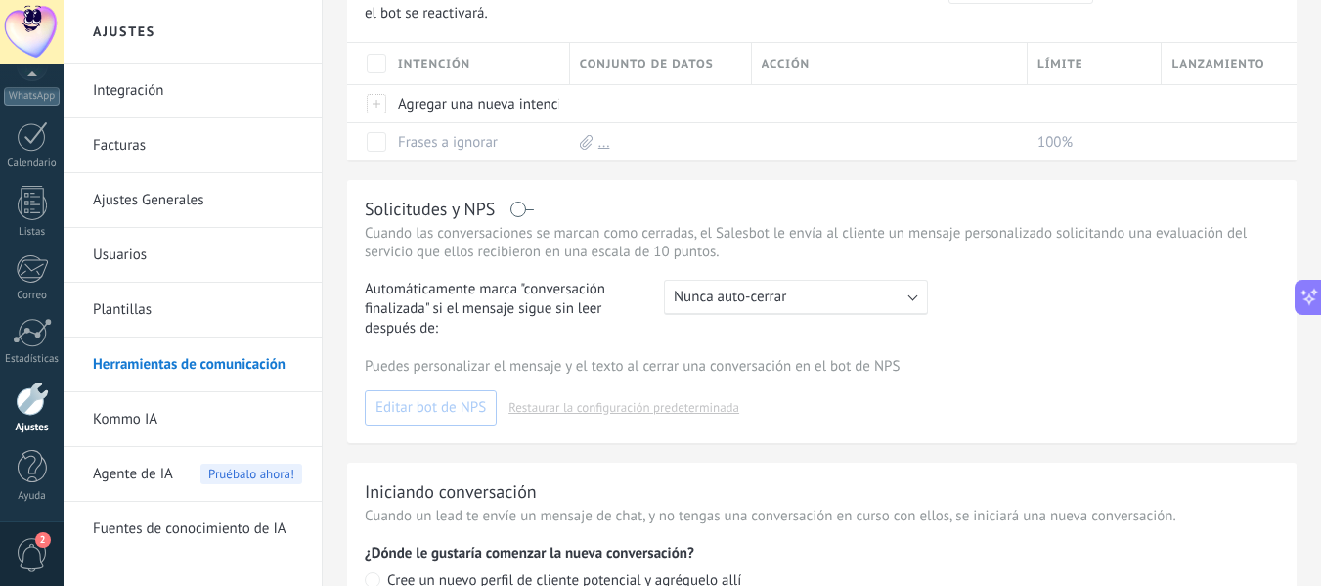
click at [760, 292] on span "Nunca auto-cerrar" at bounding box center [730, 296] width 112 height 19
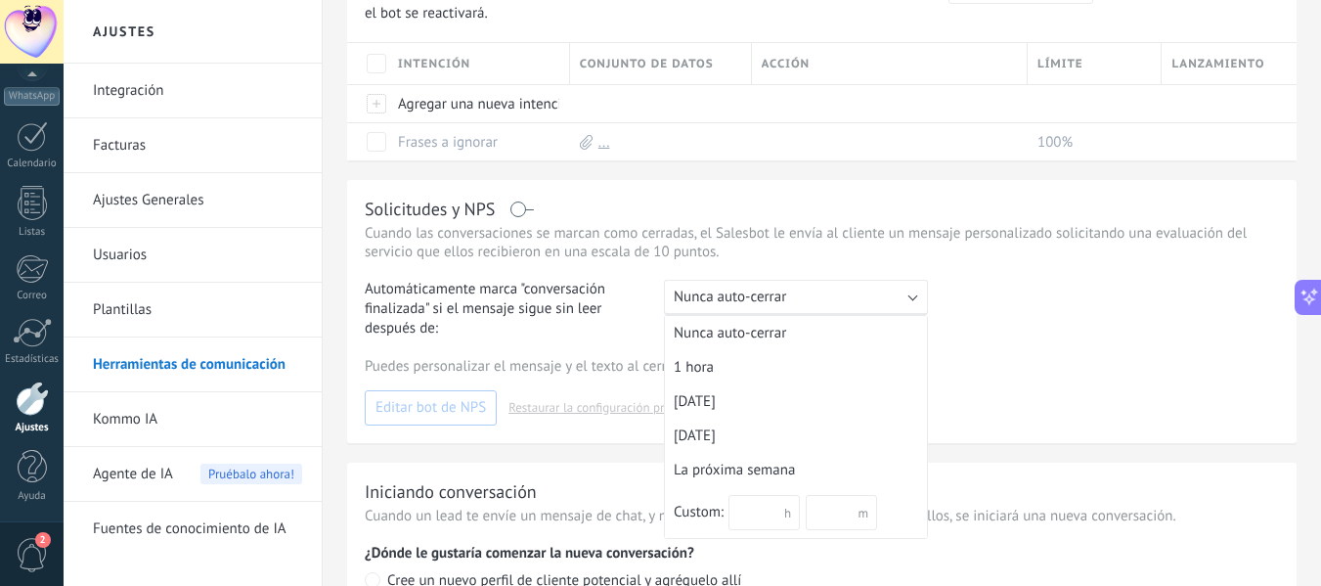
click at [759, 292] on span "Nunca auto-cerrar" at bounding box center [730, 296] width 112 height 19
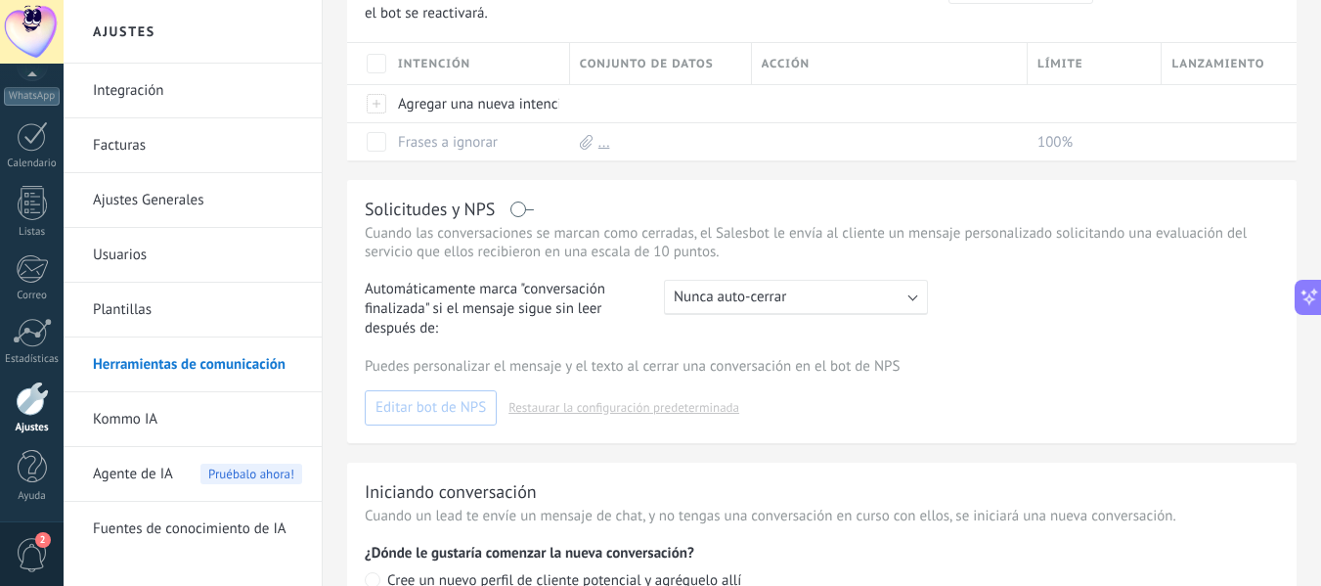
click at [509, 214] on div "Solicitudes y NPS" at bounding box center [822, 208] width 914 height 22
click at [528, 204] on div "Solicitudes y NPS" at bounding box center [822, 208] width 914 height 22
click at [522, 210] on label at bounding box center [522, 209] width 22 height 1
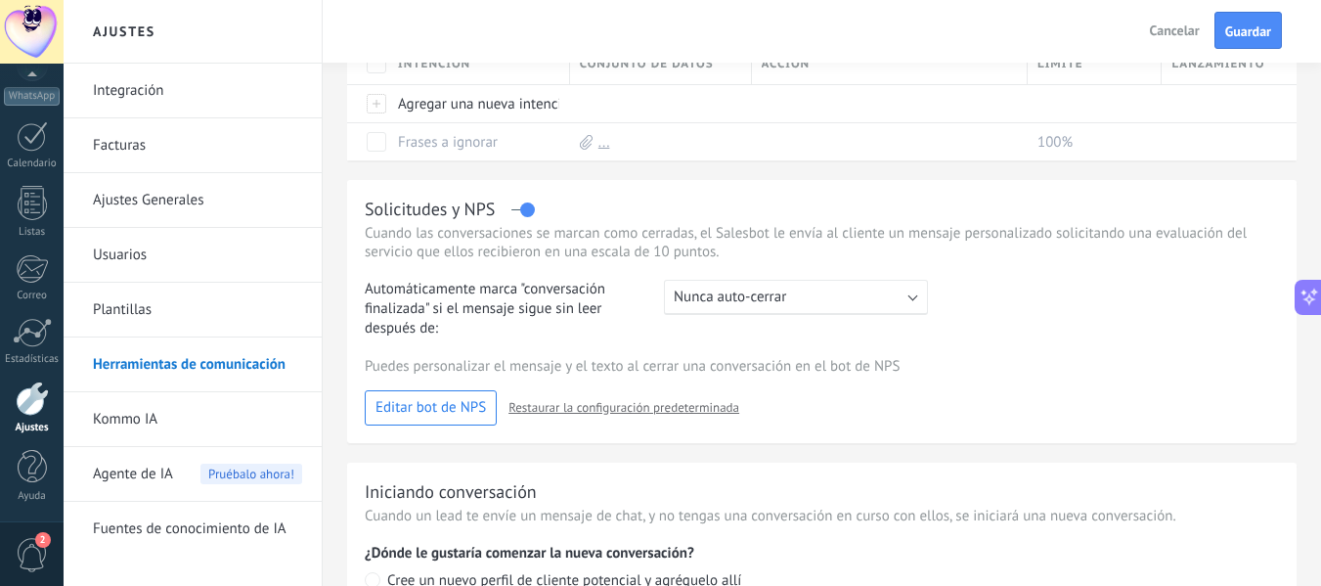
click at [441, 403] on span "Editar bot de NPS" at bounding box center [430, 408] width 110 height 14
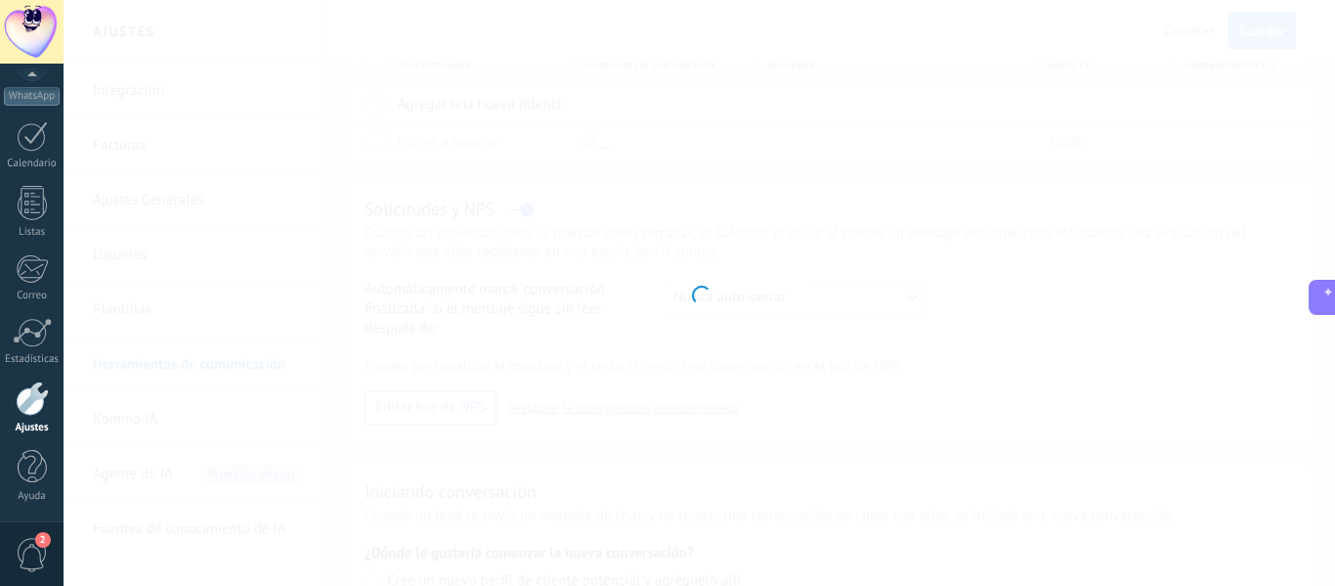
type input "*******"
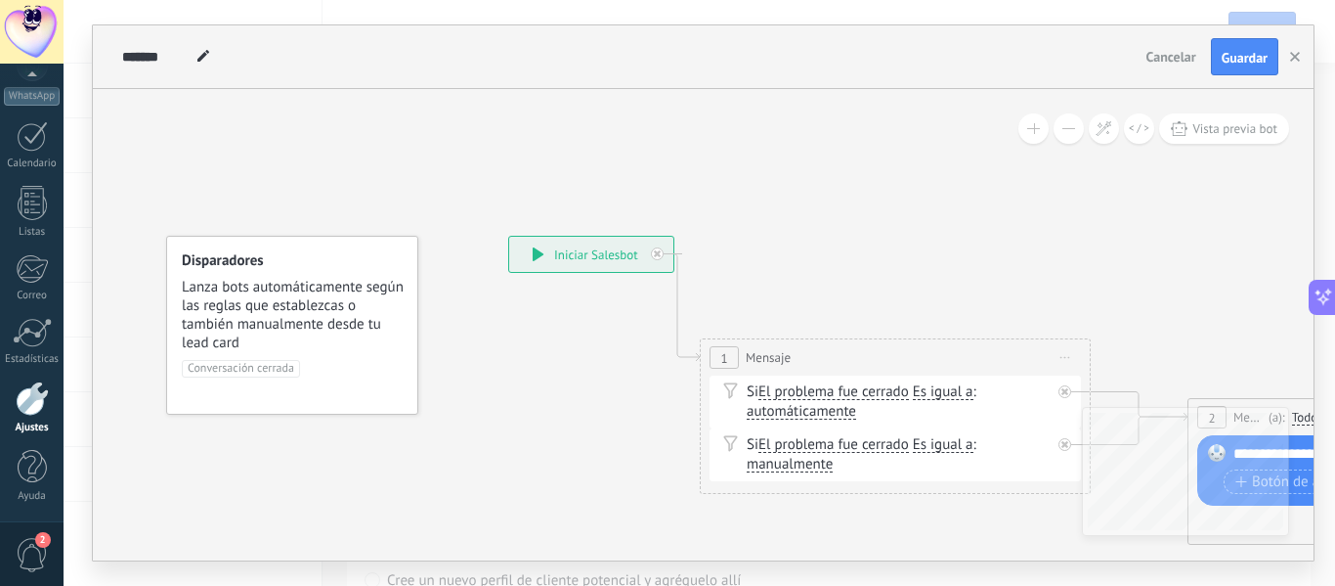
click at [853, 398] on div "Si El problema fue cerrado El problema fue cerrado El problema fue cerrado El p…" at bounding box center [899, 401] width 304 height 39
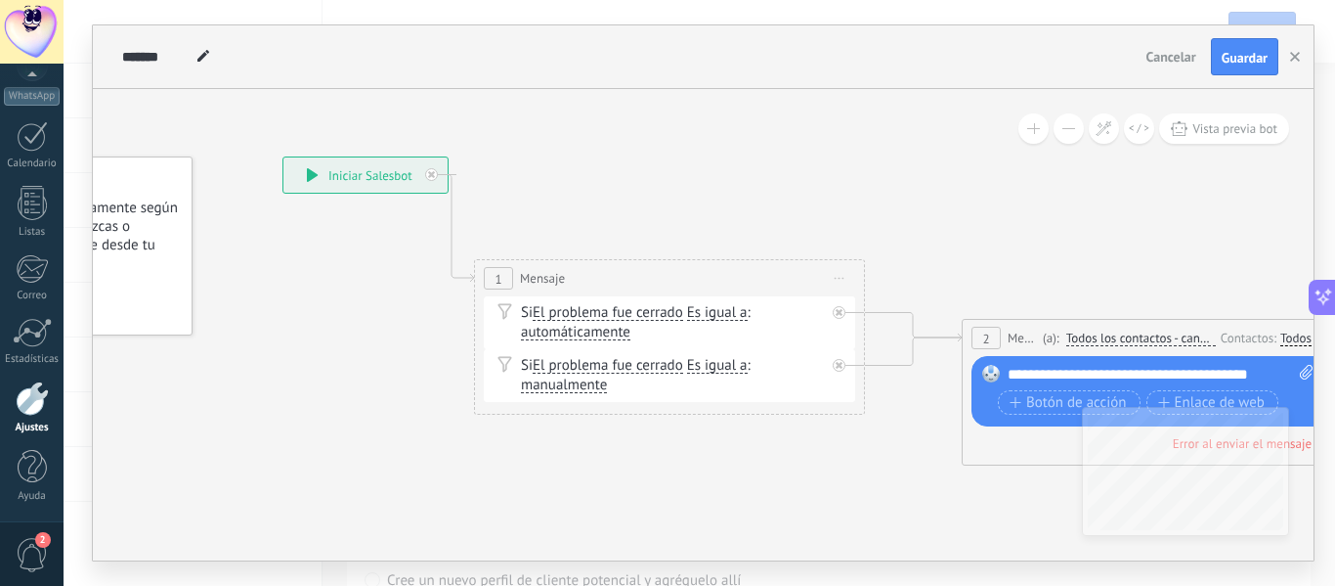
drag, startPoint x: 632, startPoint y: 482, endPoint x: 286, endPoint y: 348, distance: 370.2
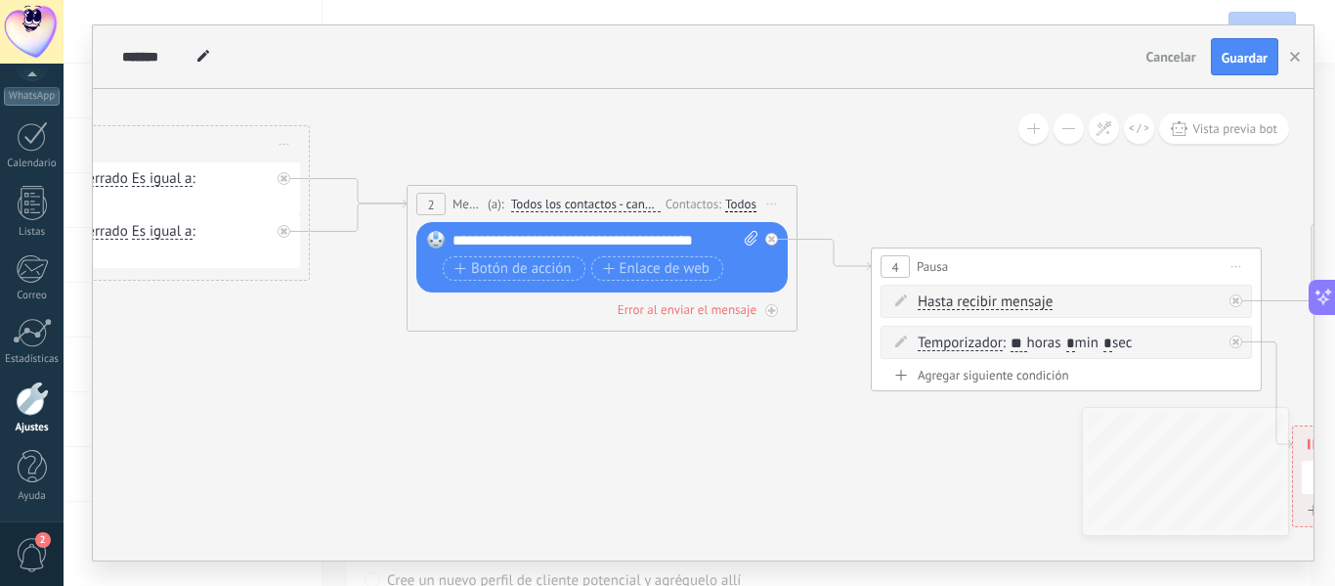
drag, startPoint x: 1030, startPoint y: 436, endPoint x: 603, endPoint y: 355, distance: 434.9
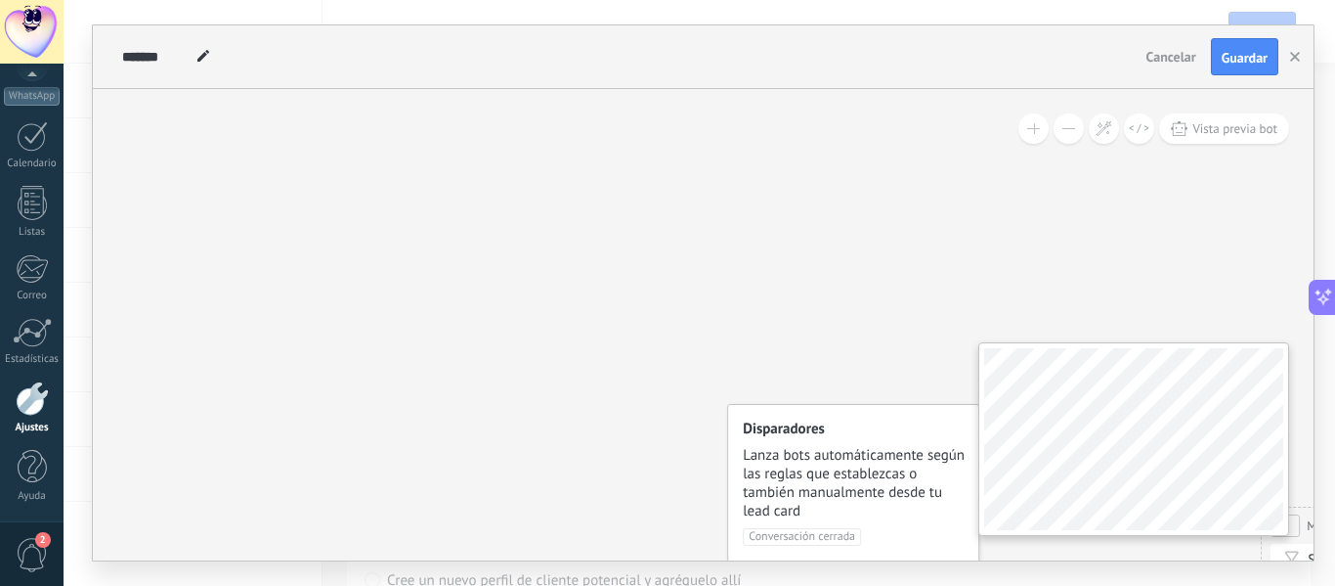
click at [763, 455] on div "**********" at bounding box center [703, 324] width 1221 height 471
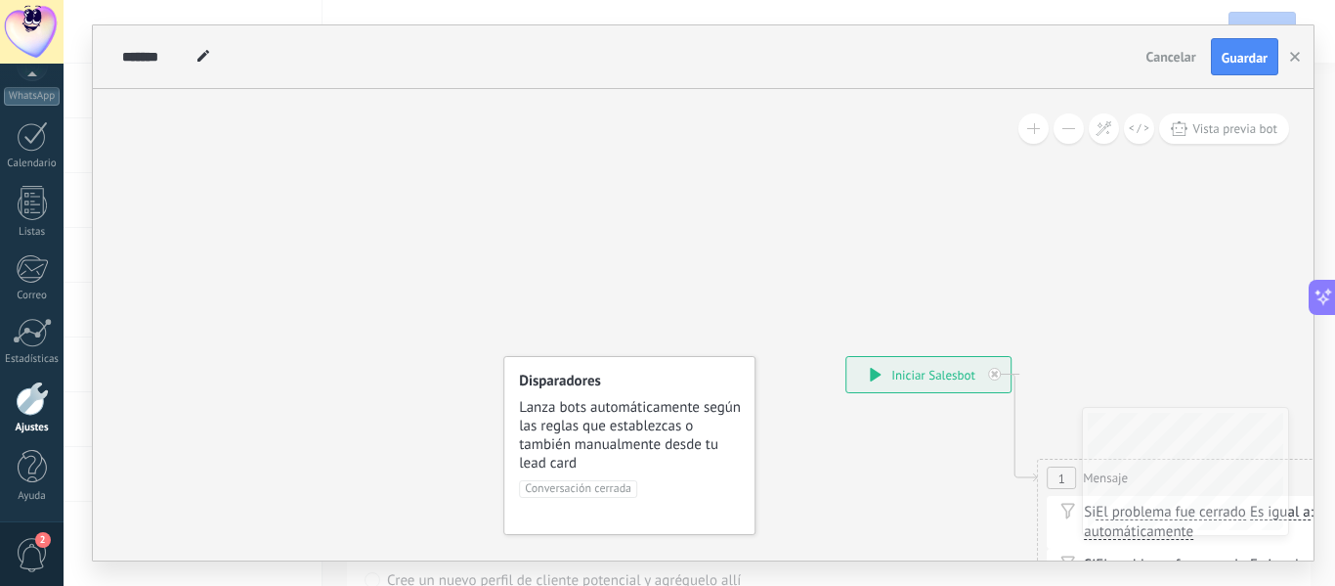
drag, startPoint x: 918, startPoint y: 327, endPoint x: 531, endPoint y: 246, distance: 395.4
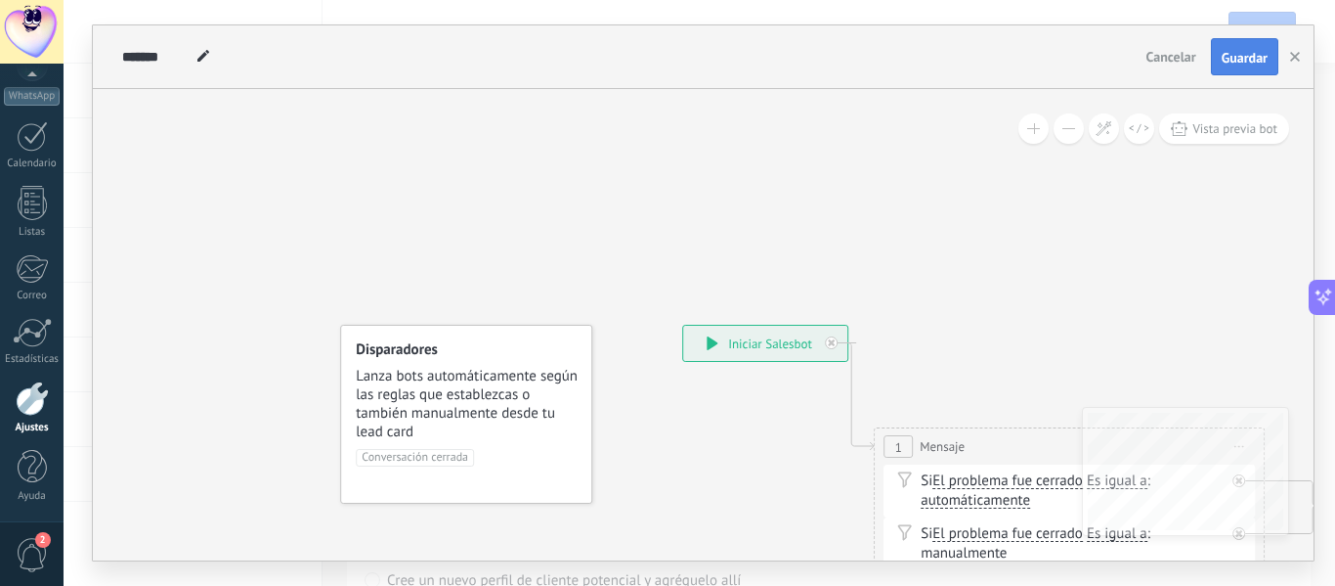
click at [1245, 68] on button "Guardar" at bounding box center [1244, 56] width 67 height 37
click at [1284, 57] on button "button" at bounding box center [1295, 56] width 29 height 35
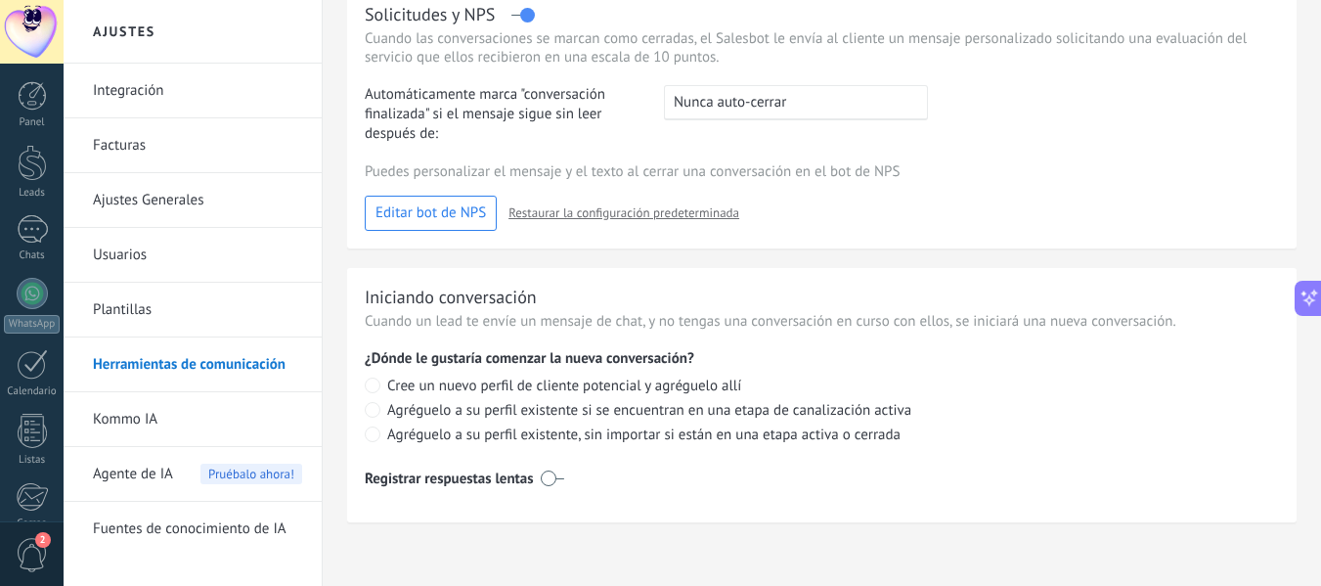
scroll to position [53, 0]
click at [543, 486] on label at bounding box center [552, 477] width 23 height 31
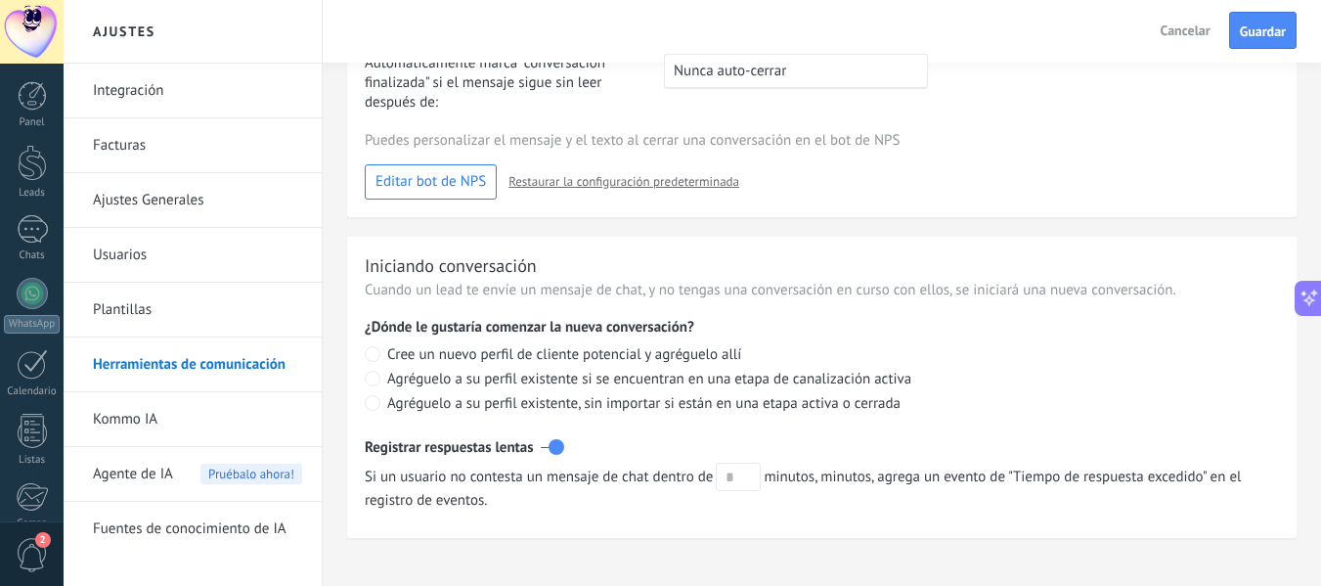
scroll to position [922, 0]
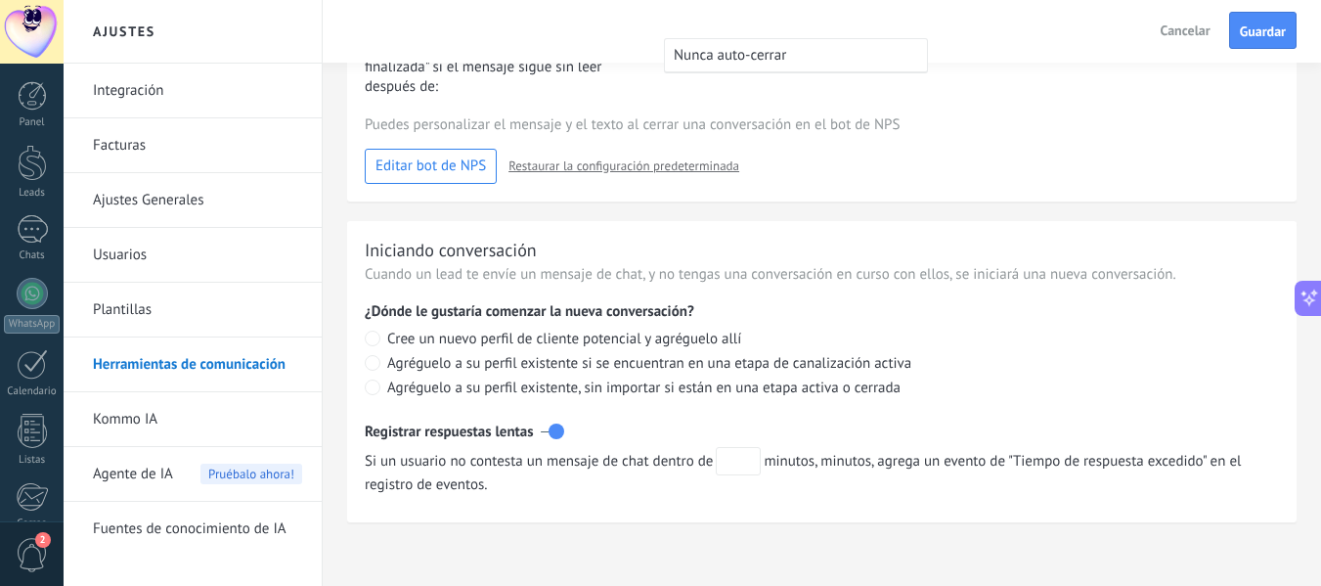
click at [734, 461] on input "text" at bounding box center [738, 461] width 45 height 28
type input "**"
click at [1287, 26] on button "Guardar" at bounding box center [1262, 30] width 67 height 37
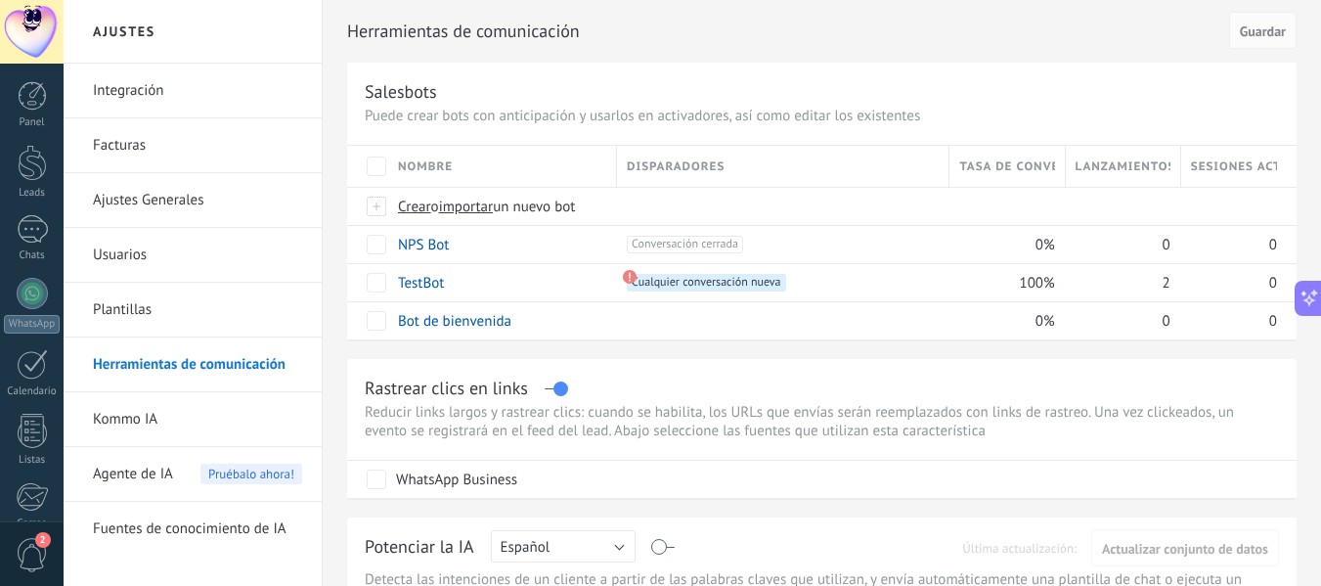
click at [232, 263] on link "Usuarios" at bounding box center [197, 255] width 209 height 55
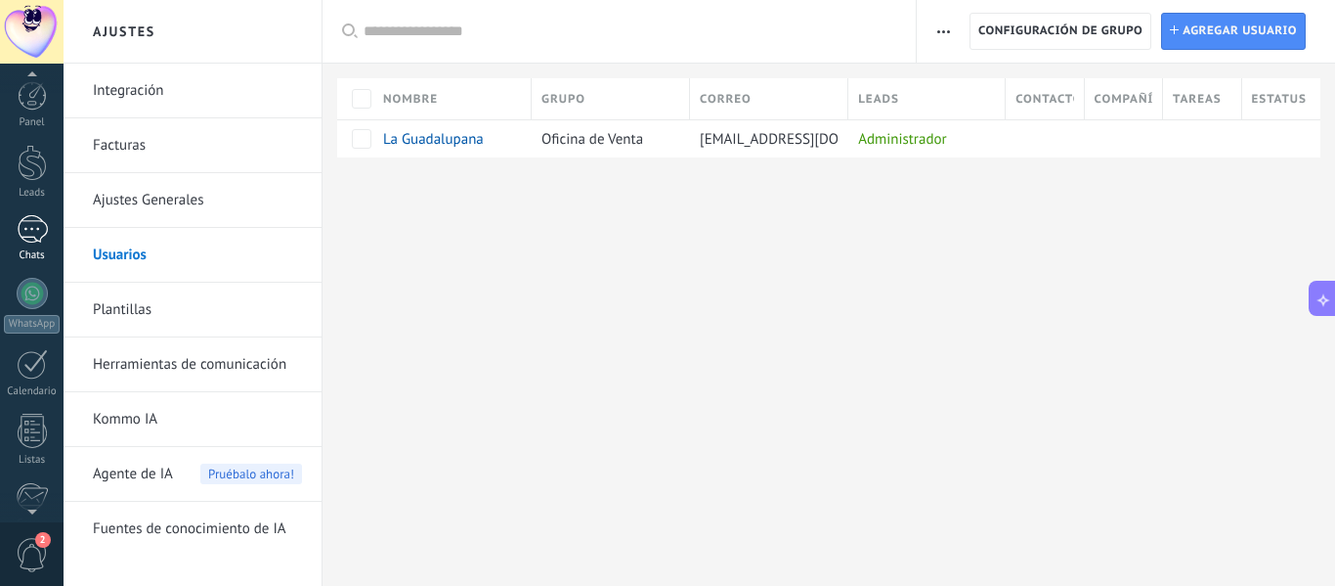
click at [28, 248] on link "Chats" at bounding box center [32, 238] width 64 height 47
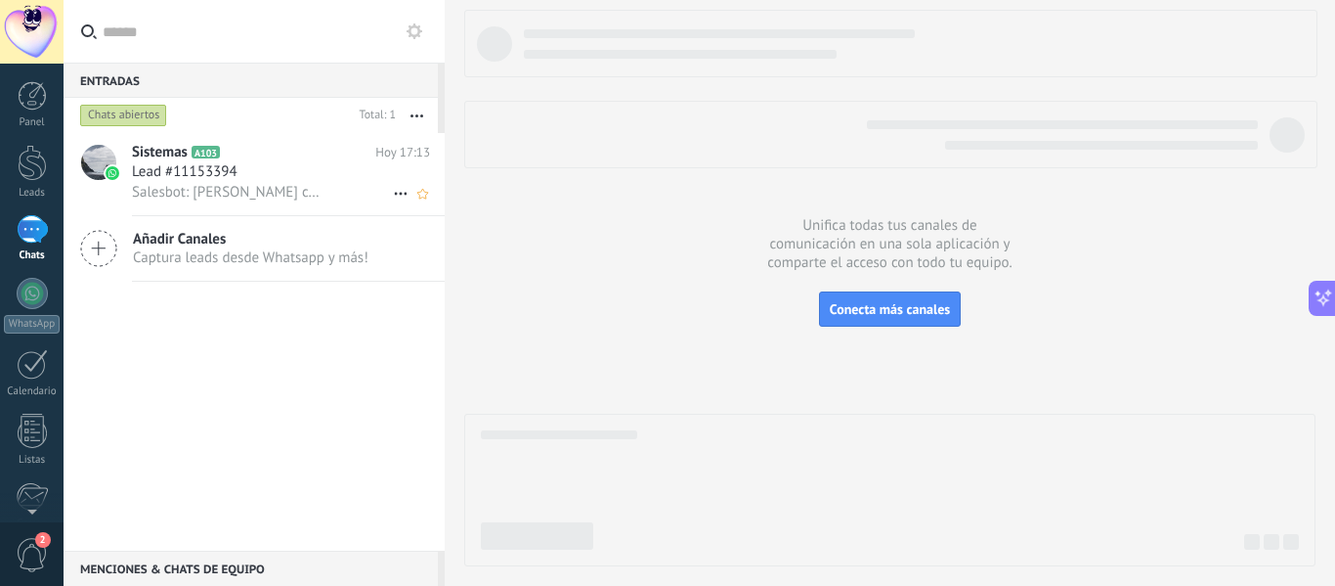
click at [229, 150] on icon at bounding box center [236, 153] width 20 height 20
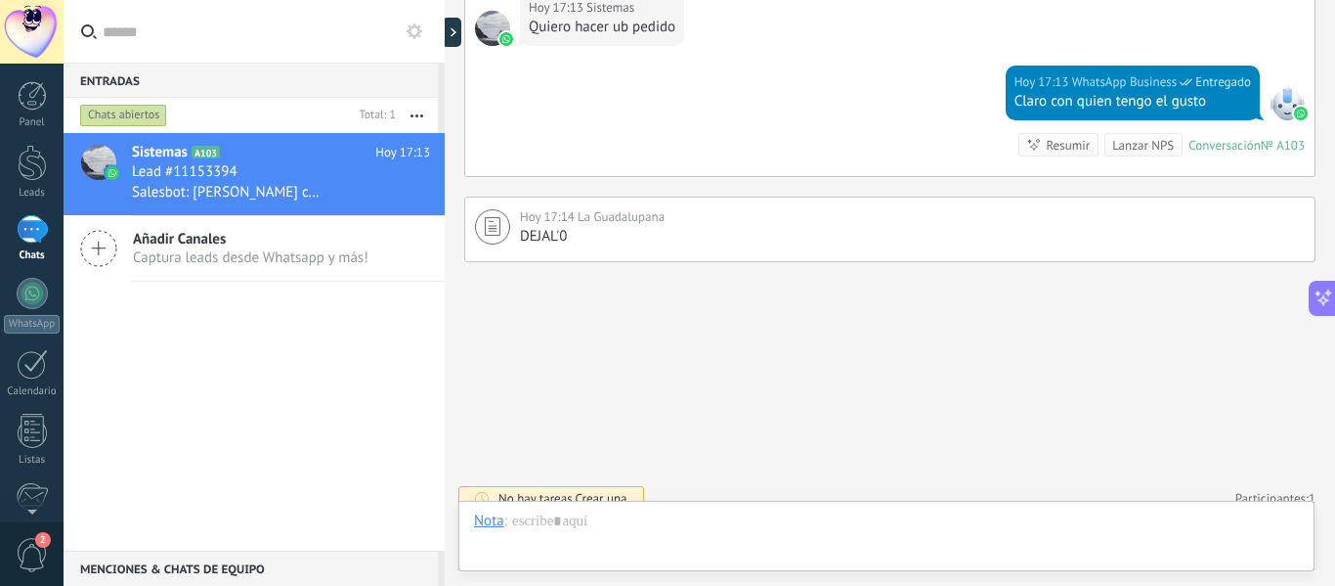
scroll to position [1525, 0]
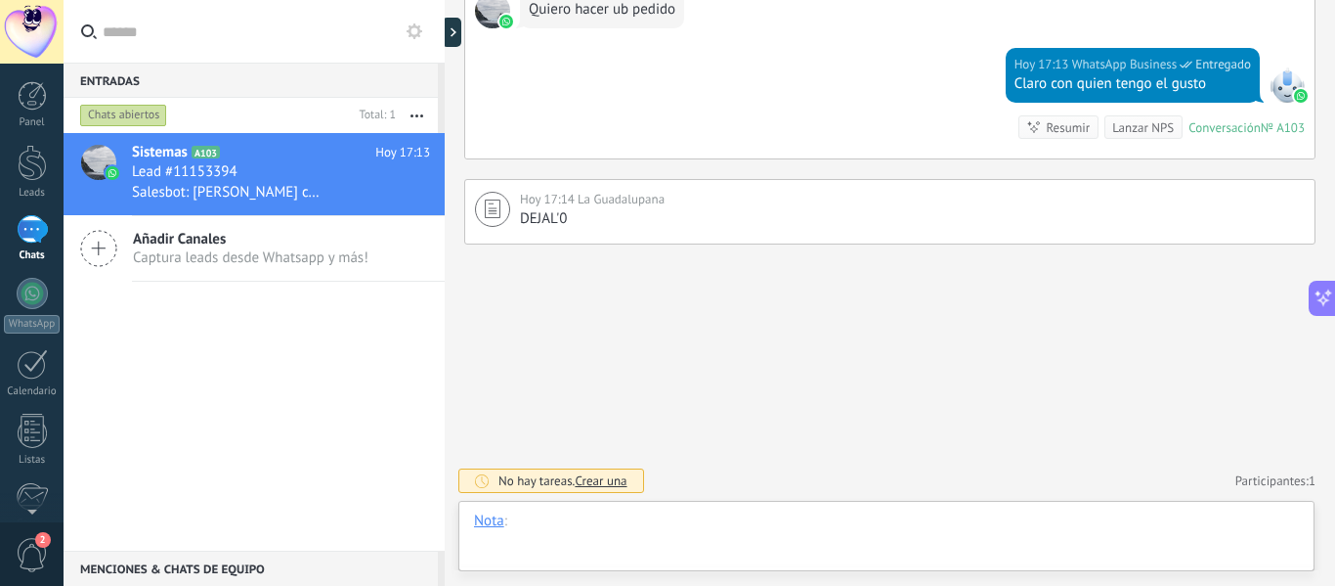
click at [710, 533] on div at bounding box center [886, 540] width 825 height 59
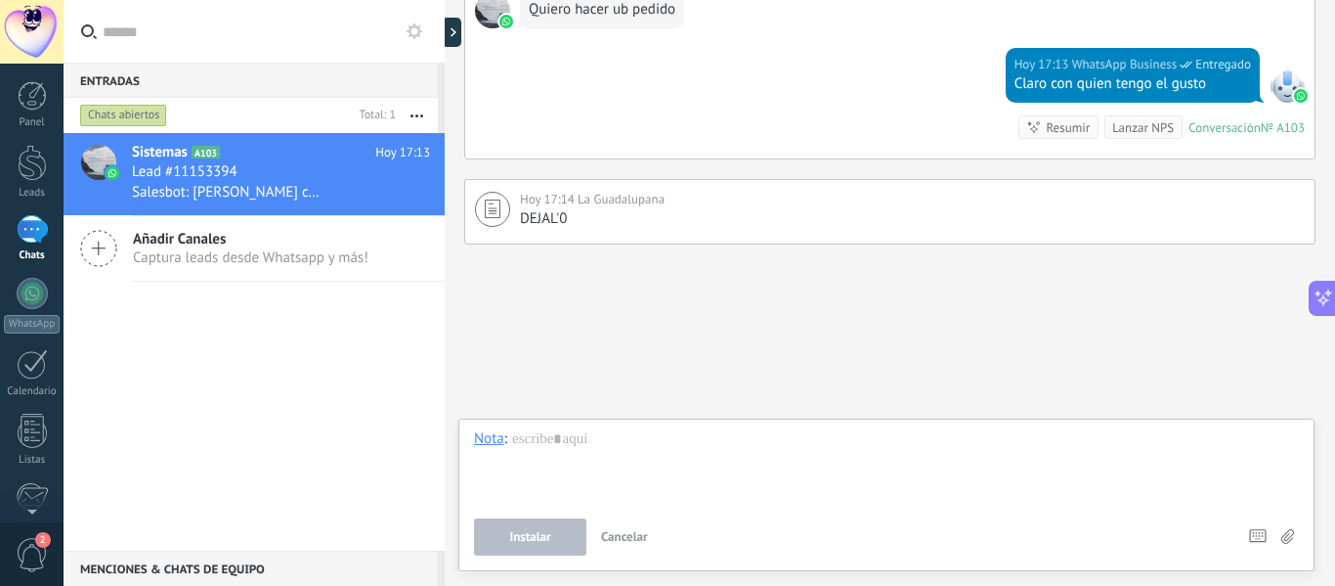
click at [1142, 120] on div "Lanzar NPS" at bounding box center [1144, 127] width 62 height 19
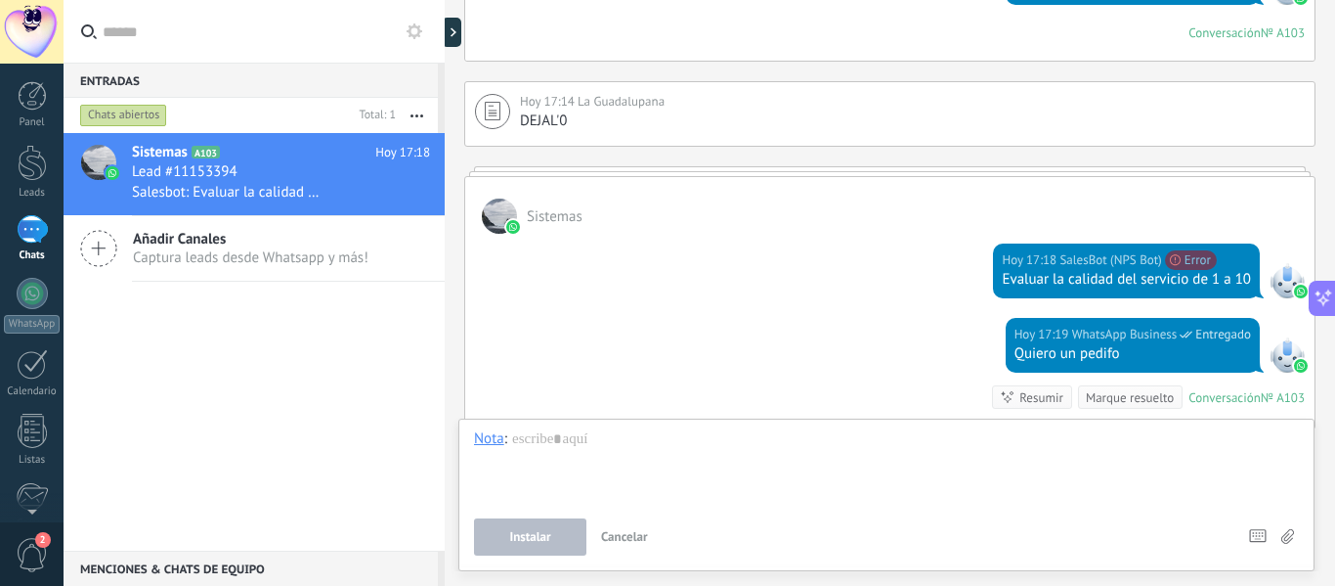
scroll to position [1701, 0]
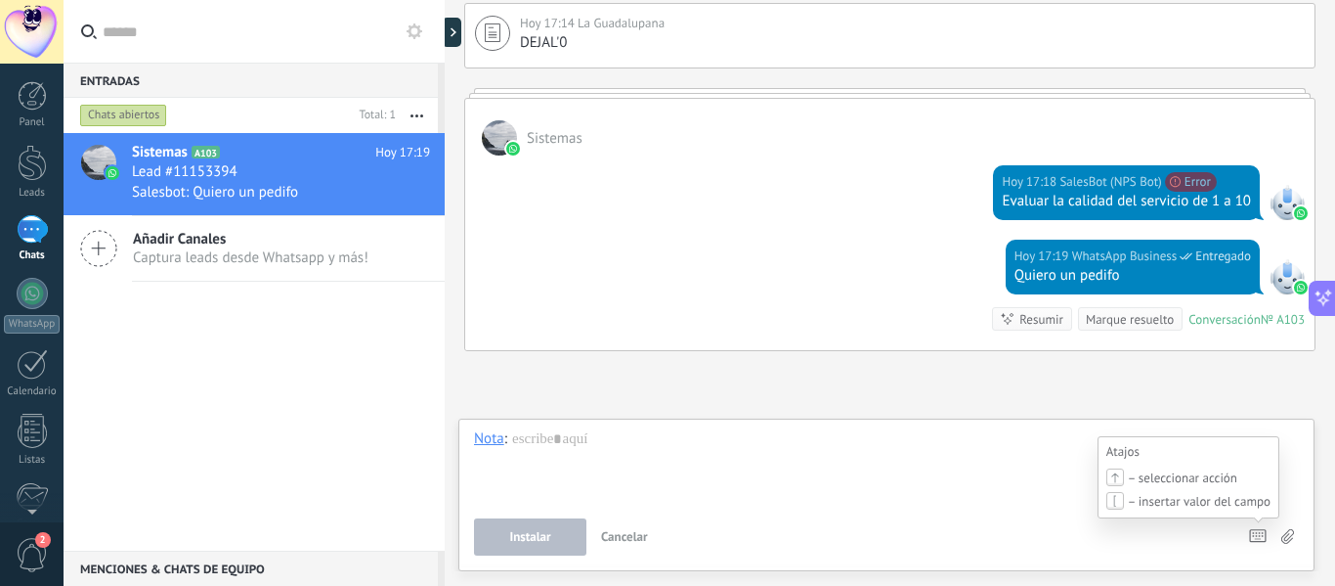
click at [1255, 535] on icon at bounding box center [1258, 536] width 18 height 14
click at [609, 536] on span "Cancelar" at bounding box center [624, 536] width 47 height 17
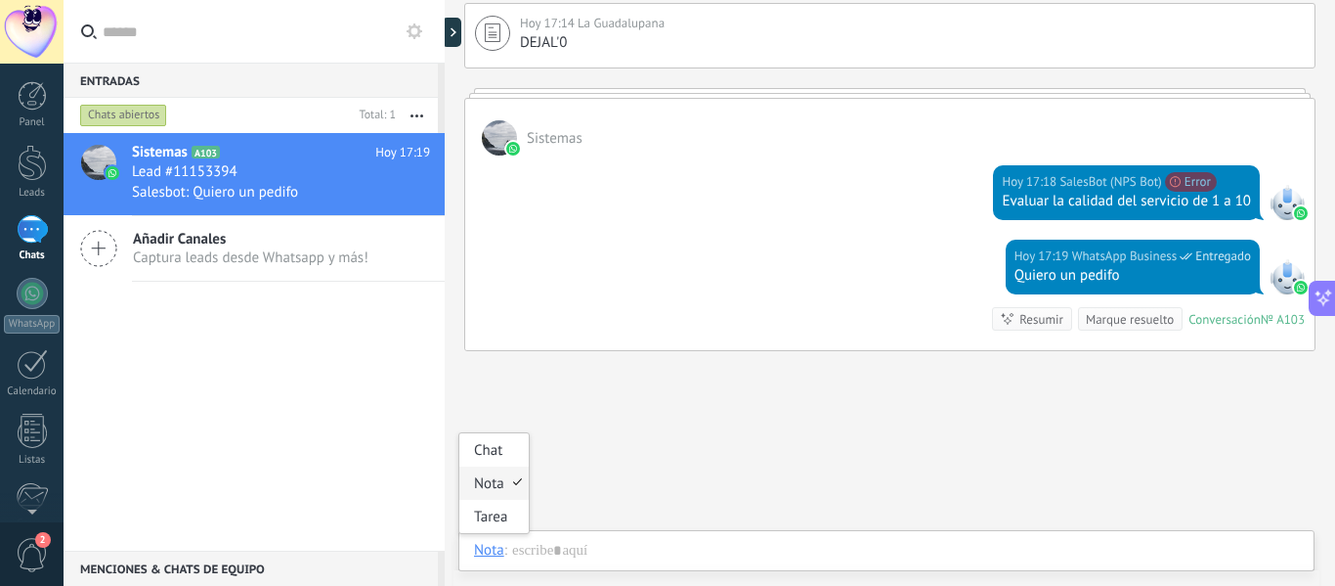
click at [504, 547] on div "Nota" at bounding box center [489, 550] width 30 height 18
click at [490, 525] on div "Tarea" at bounding box center [494, 516] width 69 height 33
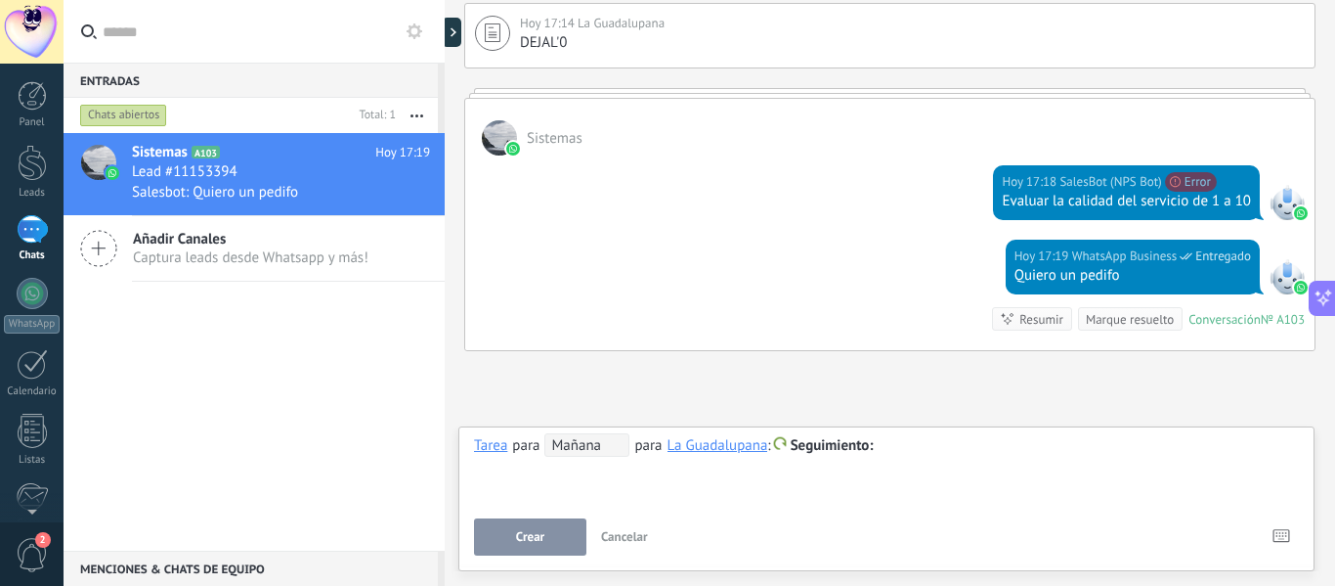
click at [609, 525] on button "Cancelar" at bounding box center [624, 536] width 63 height 37
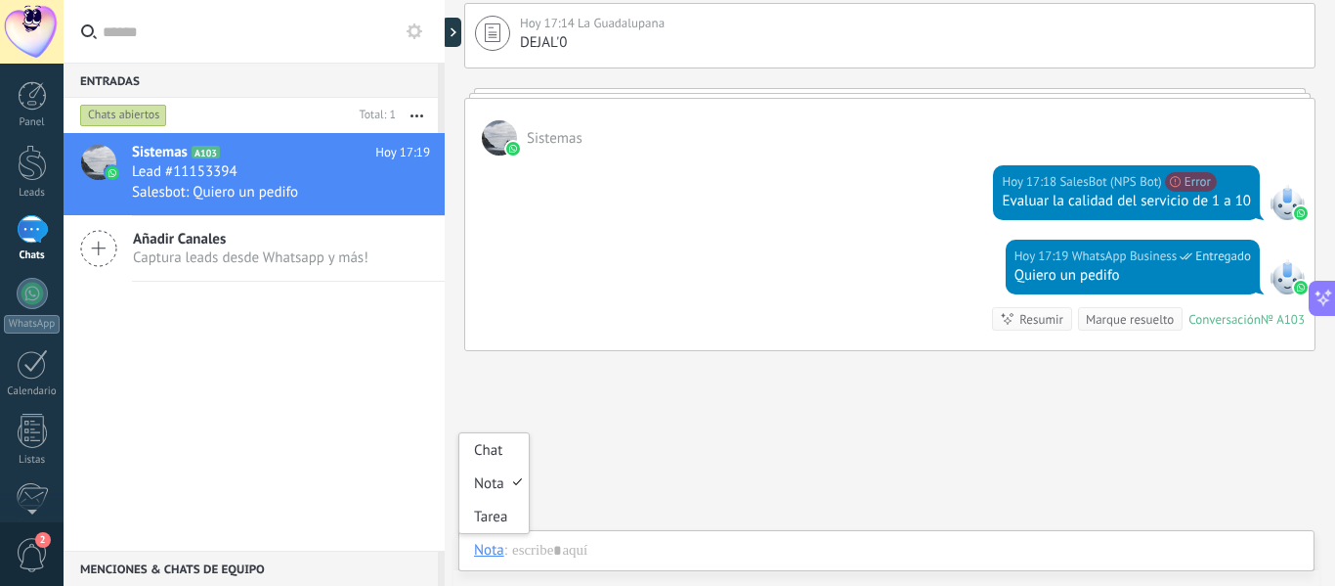
click at [495, 549] on div "Nota" at bounding box center [489, 550] width 30 height 18
click at [492, 441] on div "Chat" at bounding box center [494, 449] width 69 height 33
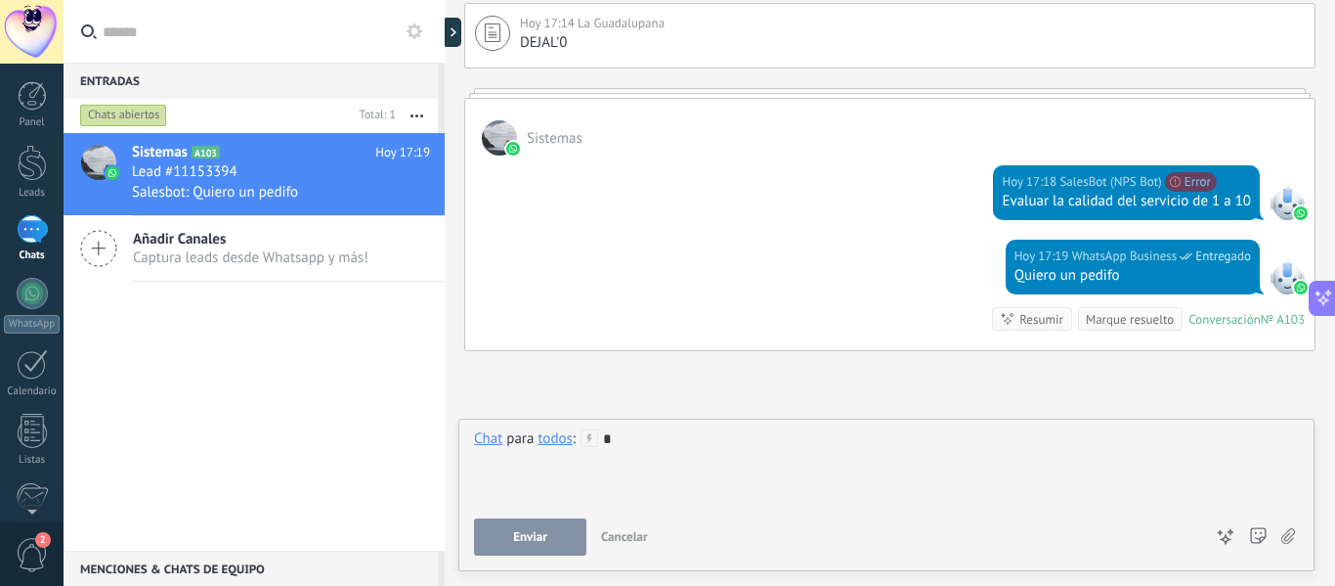
click at [557, 532] on button "Enviar" at bounding box center [530, 536] width 112 height 37
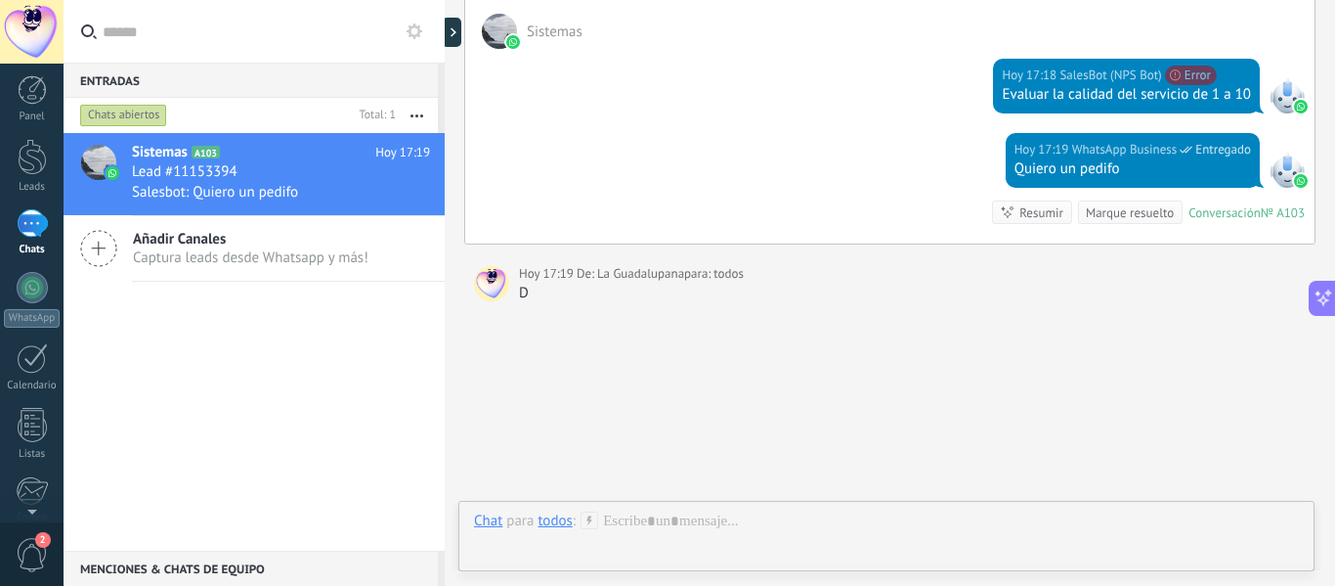
scroll to position [0, 0]
